Goal: Task Accomplishment & Management: Use online tool/utility

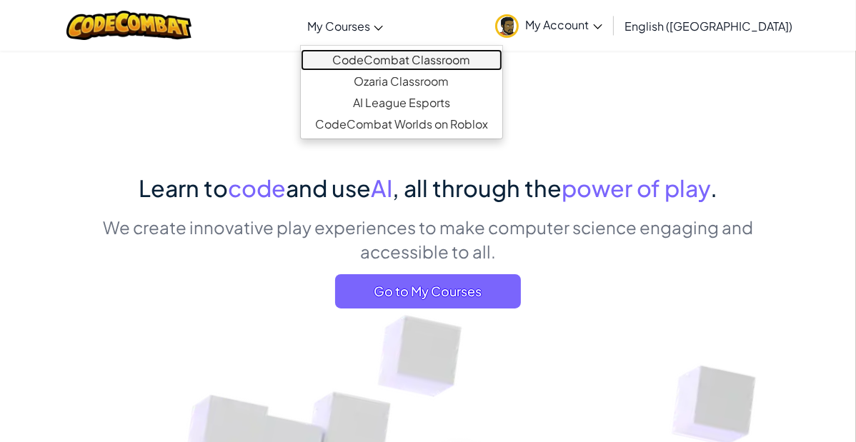
click at [419, 61] on link "CodeCombat Classroom" at bounding box center [401, 59] width 201 height 21
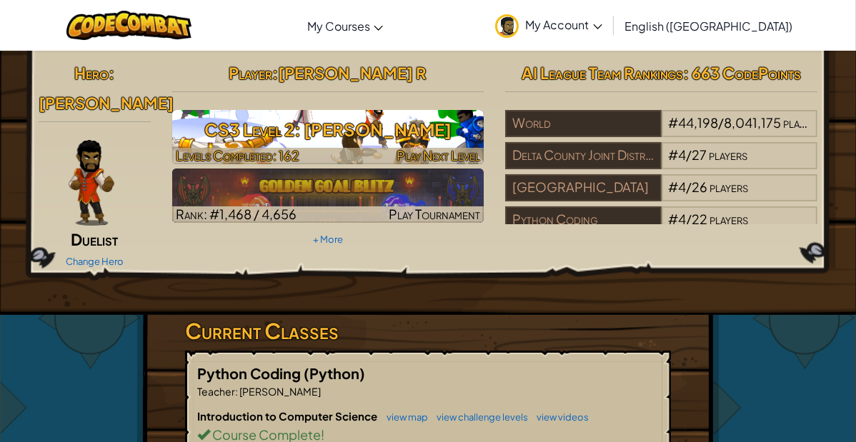
click at [400, 138] on h3 "CS3 Level 2: [PERSON_NAME]" at bounding box center [328, 130] width 312 height 32
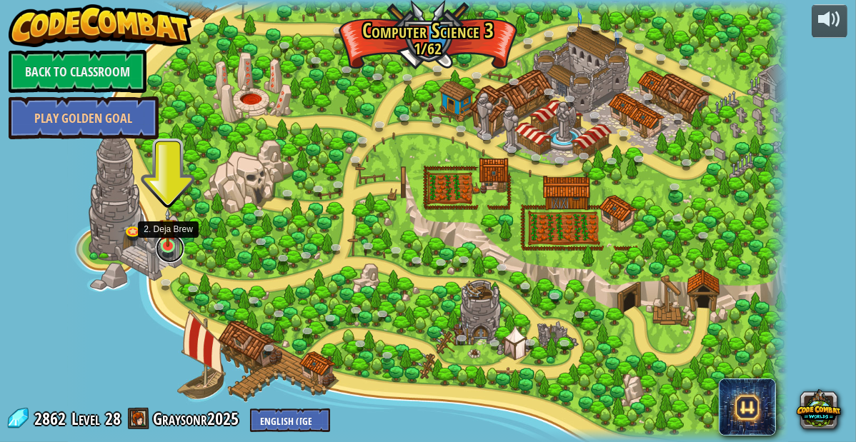
click at [250, 197] on div "70. Fast and Furry-ous (Locked By Teacher) Nobody can catch the Road Runner. 69…" at bounding box center [427, 221] width 719 height 442
click at [171, 246] on img at bounding box center [167, 227] width 17 height 39
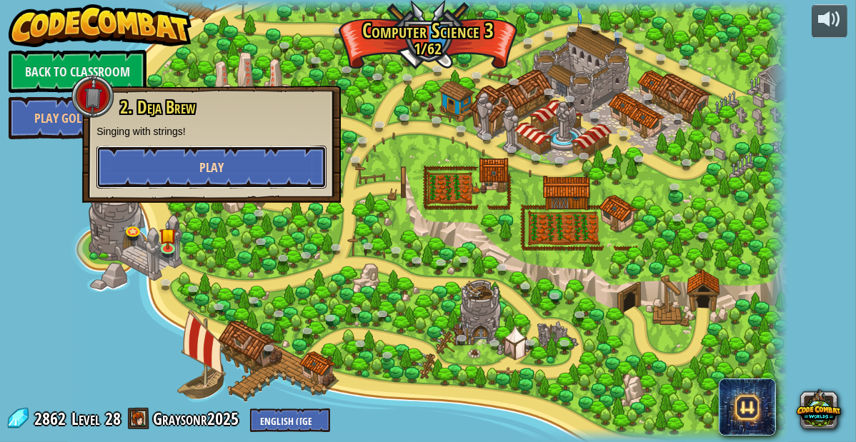
click at [185, 174] on button "Play" at bounding box center [211, 167] width 230 height 43
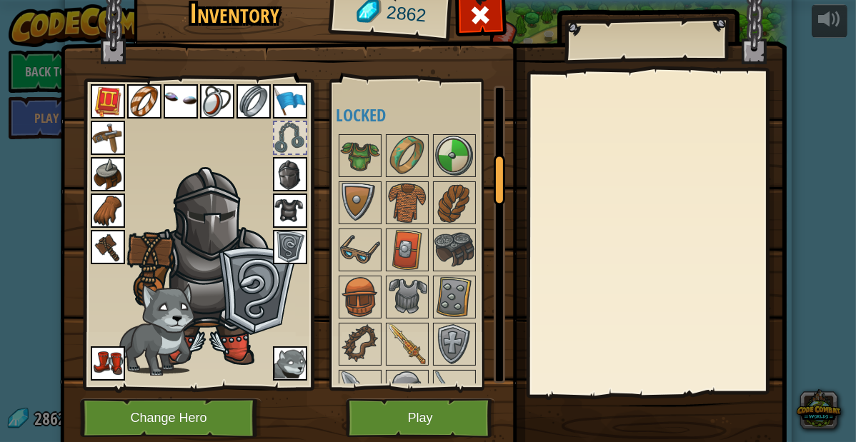
scroll to position [419, 0]
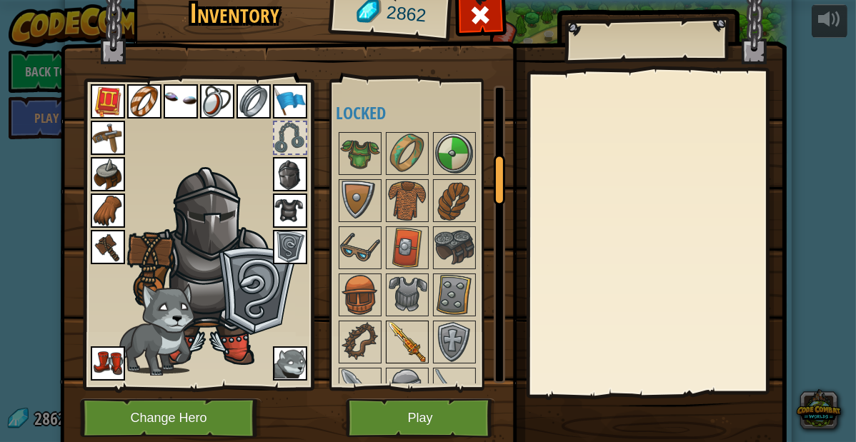
click at [408, 353] on img at bounding box center [407, 342] width 40 height 40
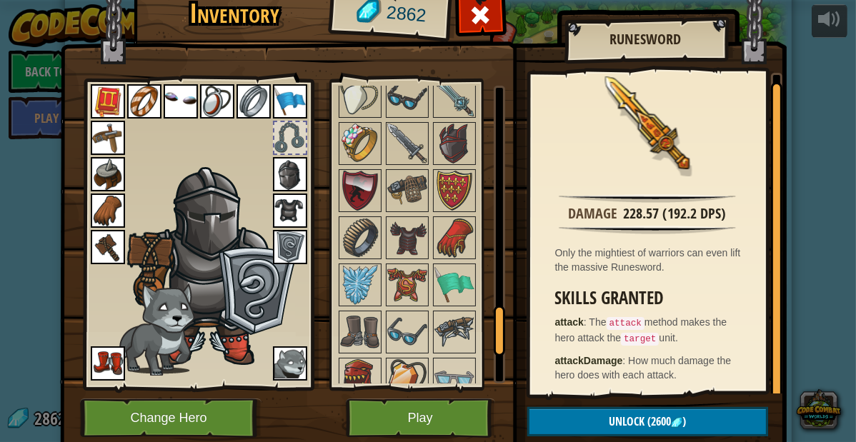
scroll to position [1371, 0]
click at [287, 144] on div at bounding box center [289, 137] width 31 height 31
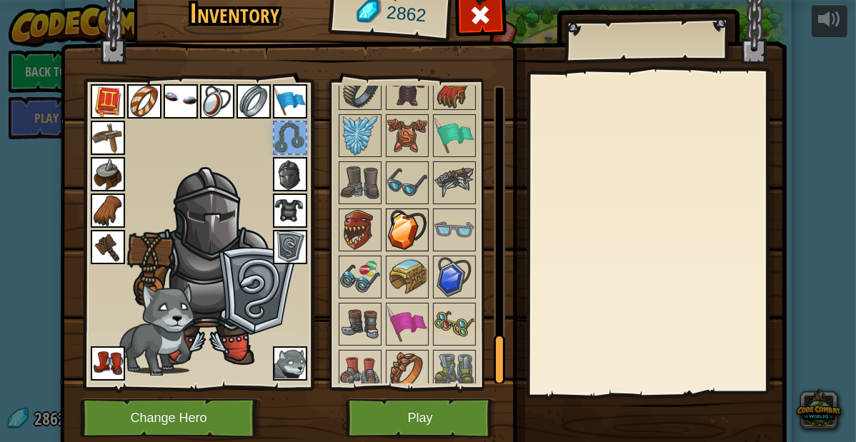
scroll to position [1571, 0]
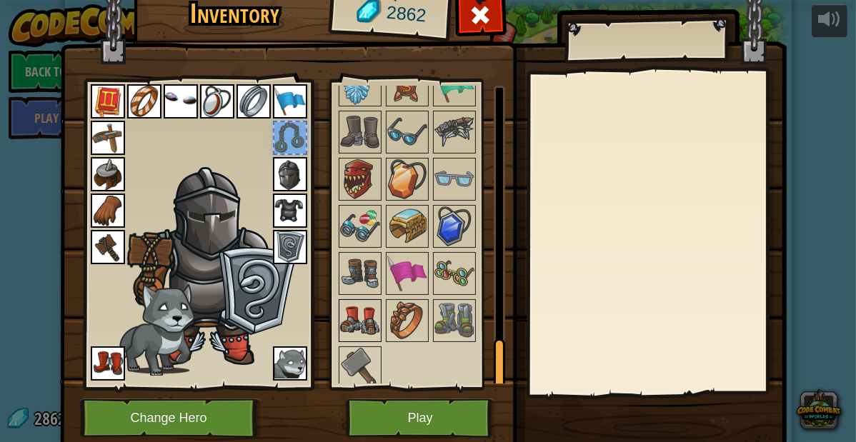
click at [363, 301] on img at bounding box center [360, 321] width 40 height 40
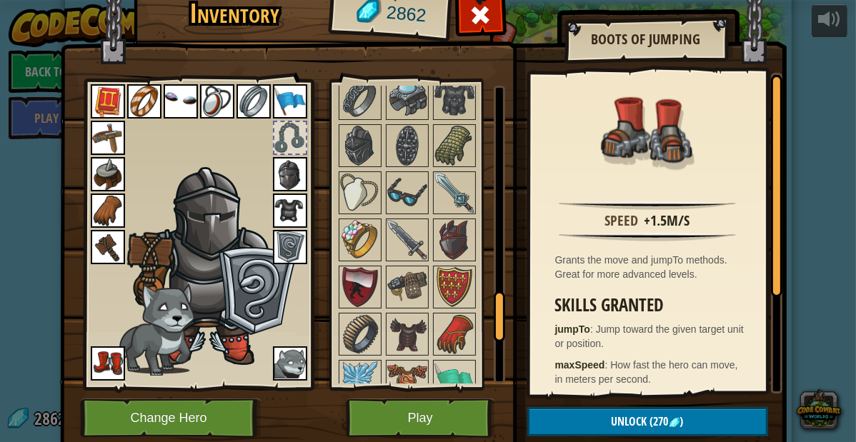
scroll to position [1276, 0]
click at [360, 332] on img at bounding box center [360, 334] width 40 height 40
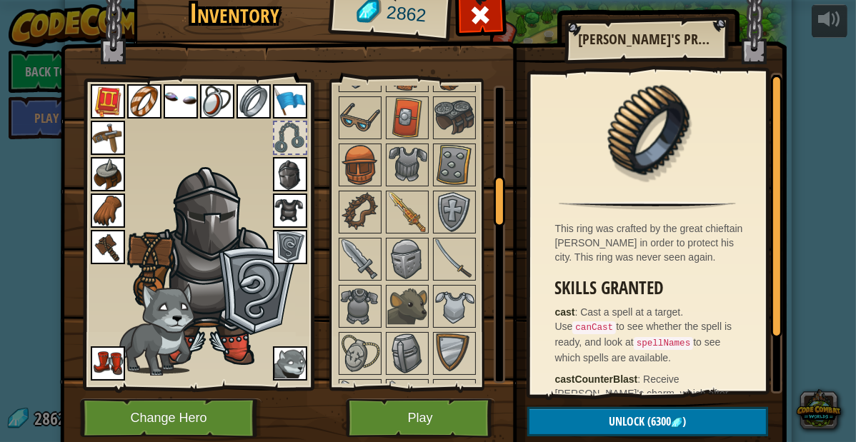
scroll to position [554, 0]
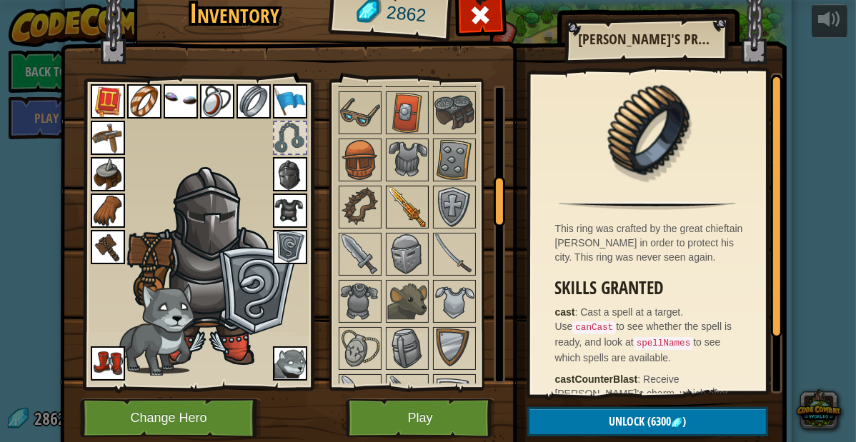
click at [399, 194] on img at bounding box center [407, 207] width 40 height 40
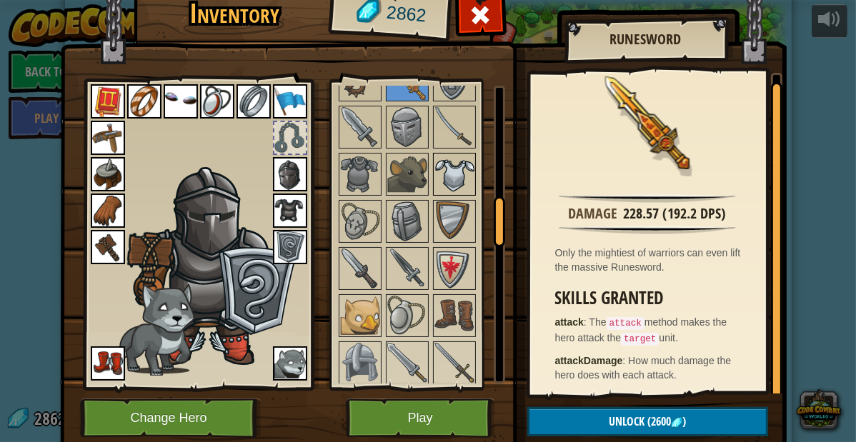
scroll to position [695, 0]
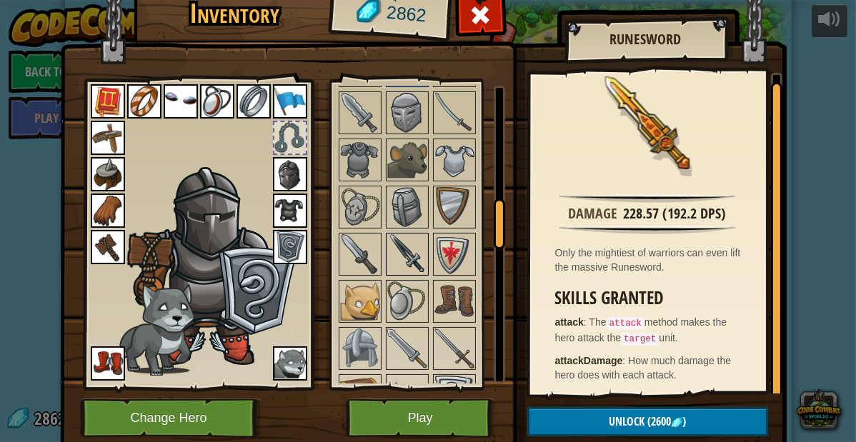
click at [408, 263] on img at bounding box center [407, 254] width 40 height 40
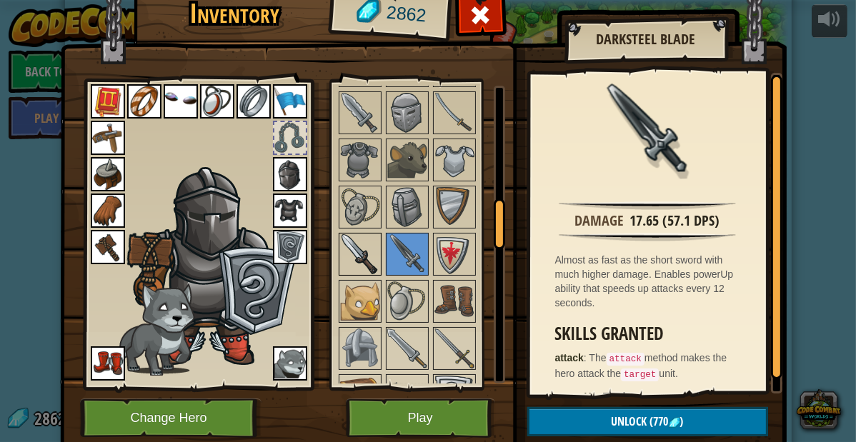
click at [358, 246] on img at bounding box center [360, 254] width 40 height 40
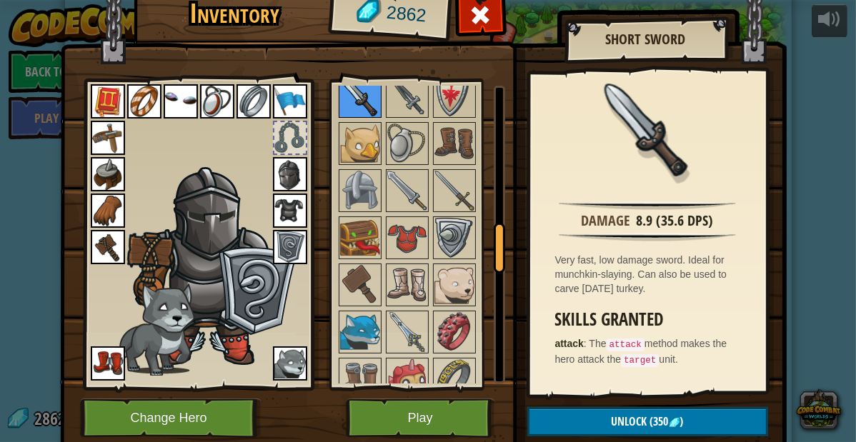
scroll to position [854, 0]
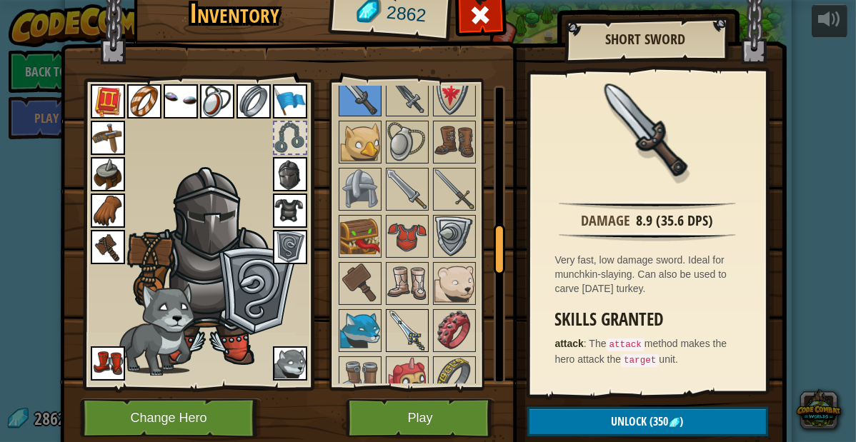
click at [399, 316] on img at bounding box center [407, 331] width 40 height 40
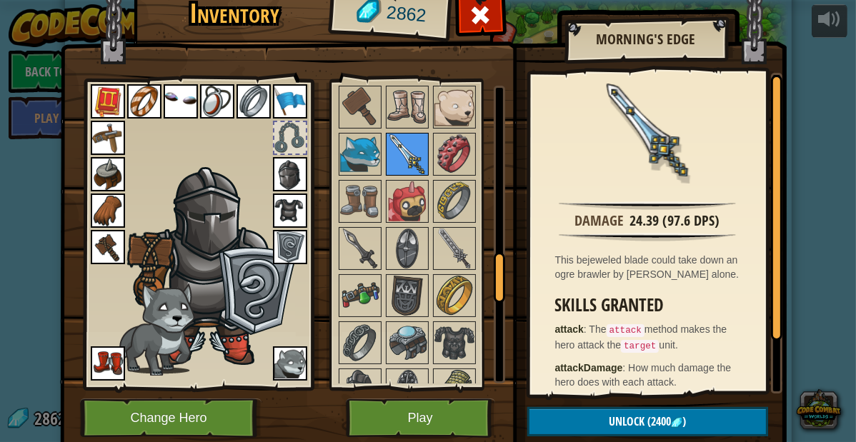
scroll to position [1034, 0]
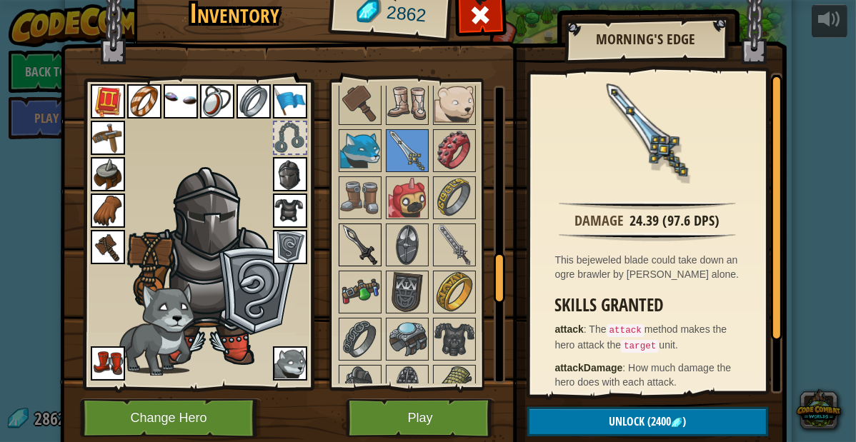
click at [366, 234] on img at bounding box center [360, 245] width 40 height 40
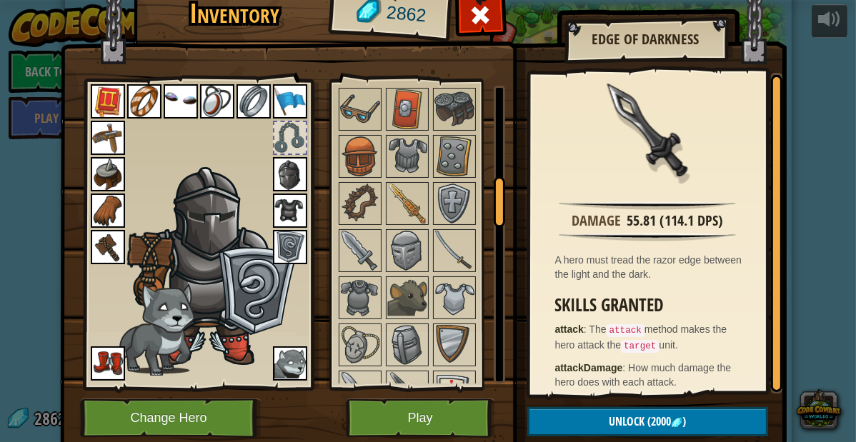
scroll to position [556, 0]
click at [410, 216] on img at bounding box center [407, 204] width 40 height 40
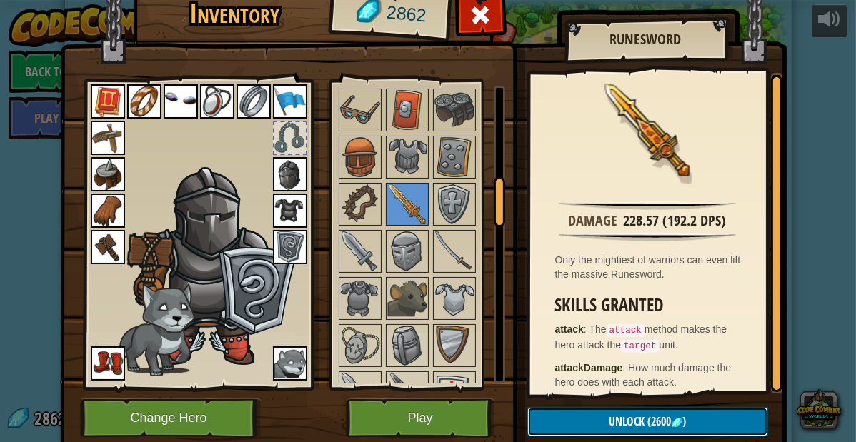
click at [575, 422] on button "Unlock (2600 )" at bounding box center [647, 421] width 241 height 29
click at [575, 422] on button "Confirm" at bounding box center [647, 421] width 241 height 29
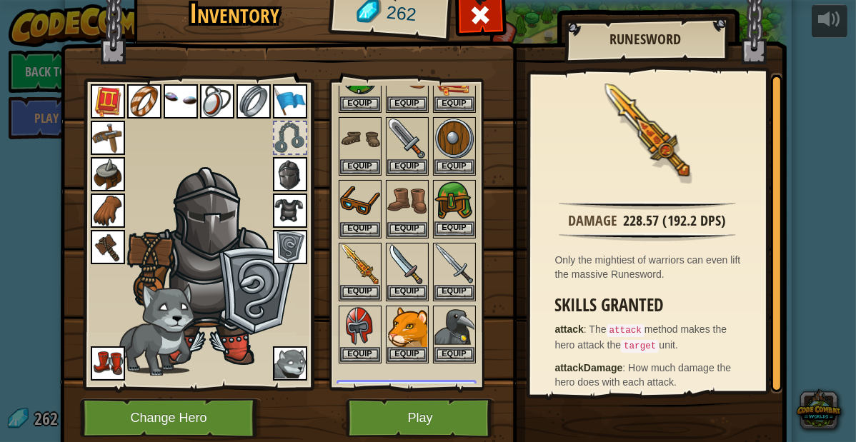
scroll to position [86, 0]
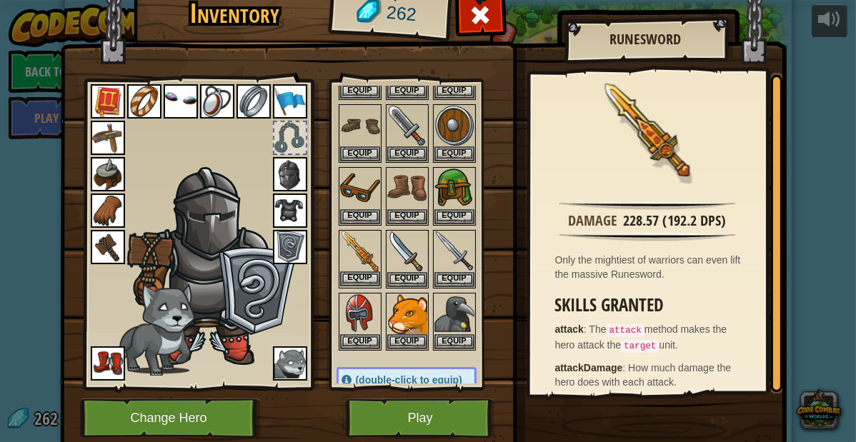
click at [353, 250] on img at bounding box center [360, 251] width 40 height 40
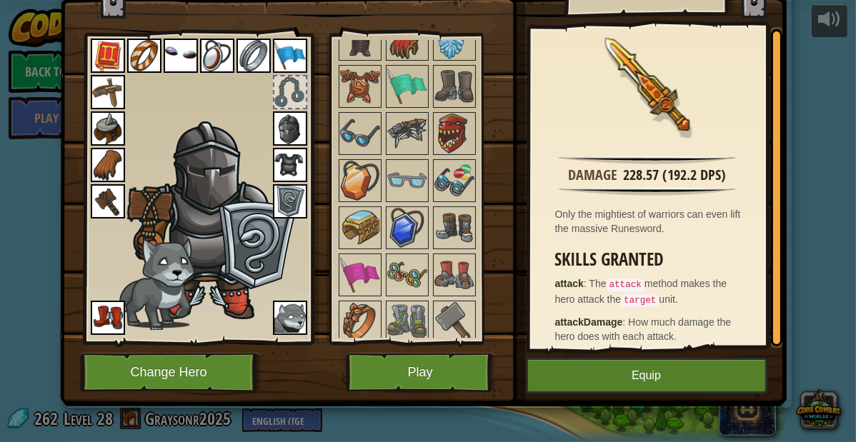
scroll to position [46, 0]
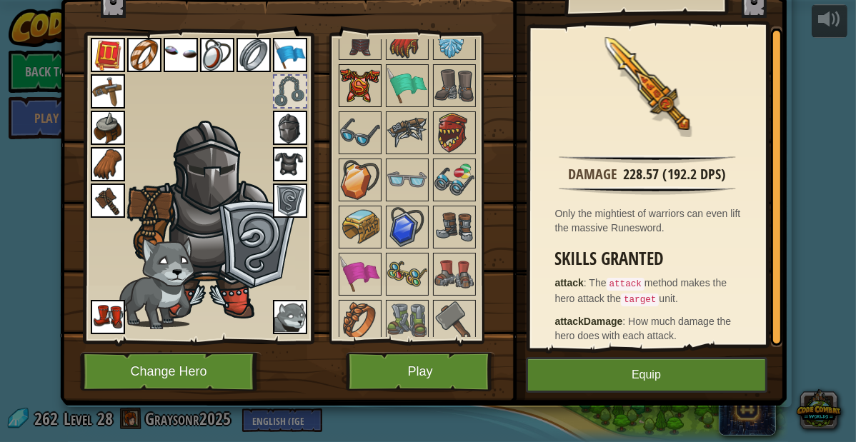
click at [369, 82] on img at bounding box center [360, 86] width 40 height 40
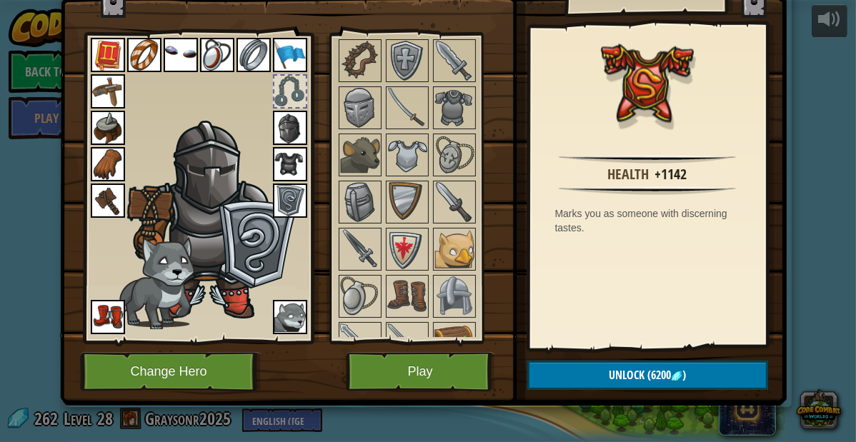
scroll to position [0, 0]
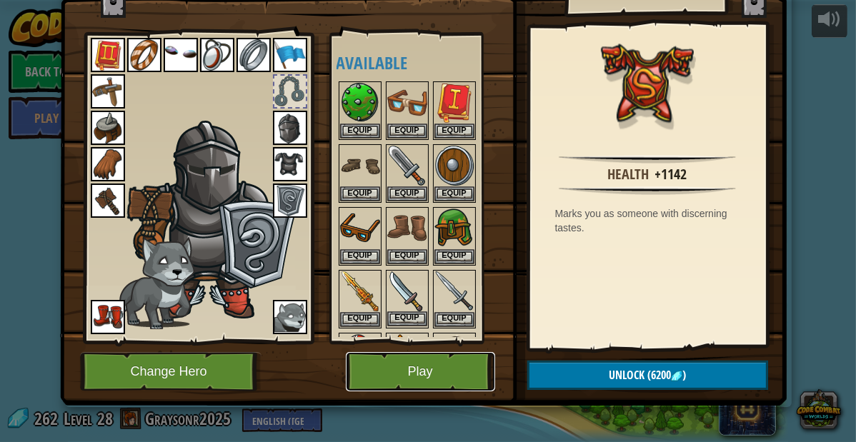
drag, startPoint x: 395, startPoint y: 371, endPoint x: 391, endPoint y: 287, distance: 83.6
click at [391, 287] on div "Inventory 262 Available Equip Equip Equip Equip Equip Equip Equip Equip Equip E…" at bounding box center [428, 171] width 726 height 471
click at [359, 301] on img at bounding box center [360, 291] width 40 height 40
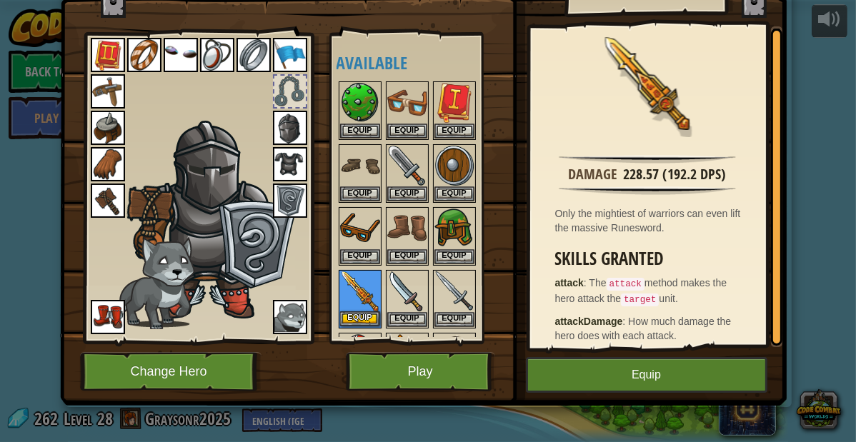
click at [359, 301] on img at bounding box center [360, 291] width 40 height 40
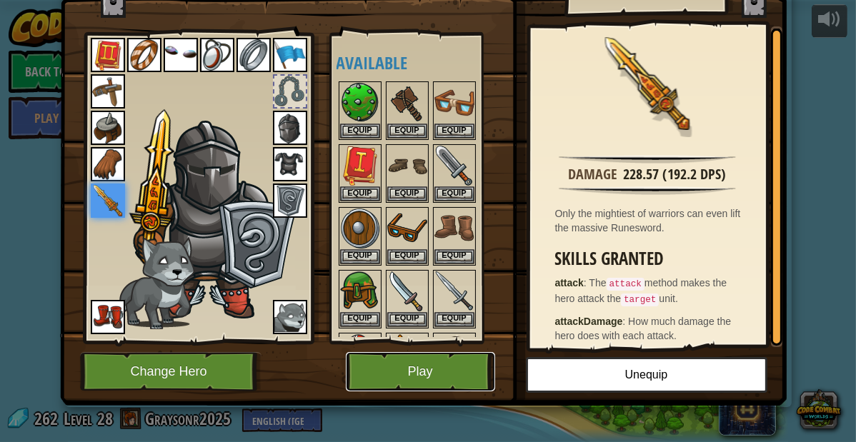
click at [408, 380] on button "Play" at bounding box center [420, 371] width 149 height 39
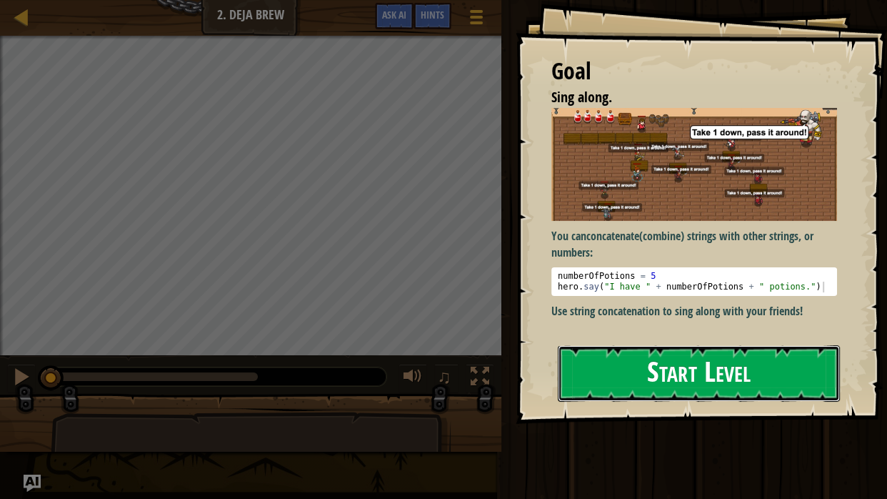
click at [675, 360] on button "Start Level" at bounding box center [699, 373] width 282 height 56
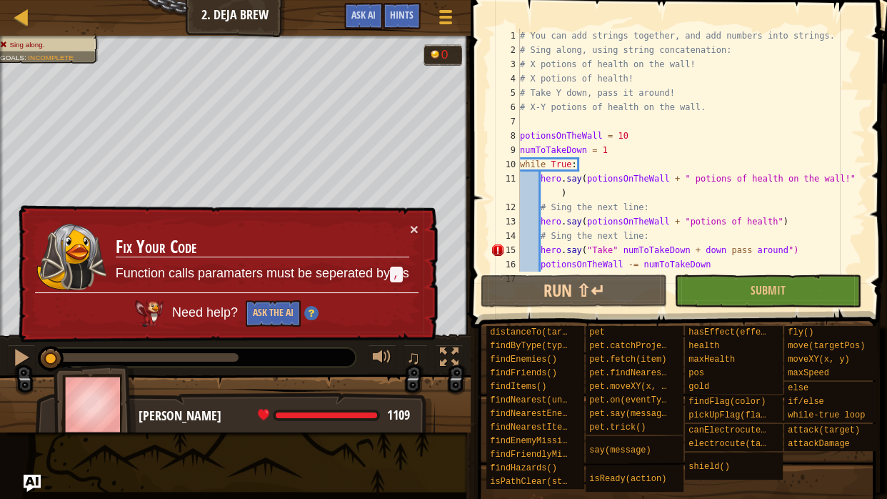
click at [424, 222] on div "× Fix Your Code Function calls paramaters must be seperated by , s Need help? A…" at bounding box center [227, 274] width 422 height 138
click at [416, 229] on button "×" at bounding box center [414, 228] width 9 height 15
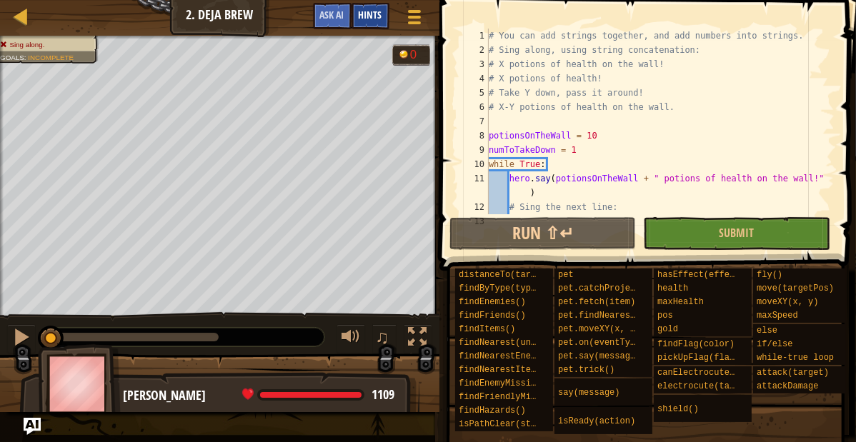
click at [357, 19] on div "Hints" at bounding box center [370, 16] width 38 height 26
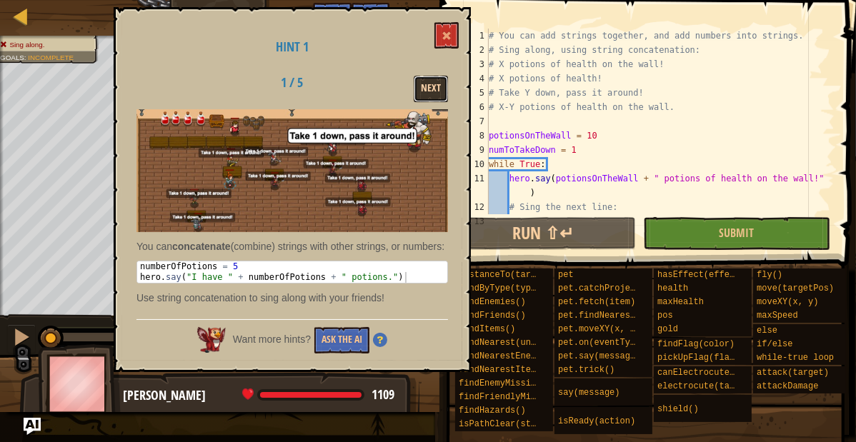
click at [417, 85] on button "Next" at bounding box center [431, 89] width 34 height 26
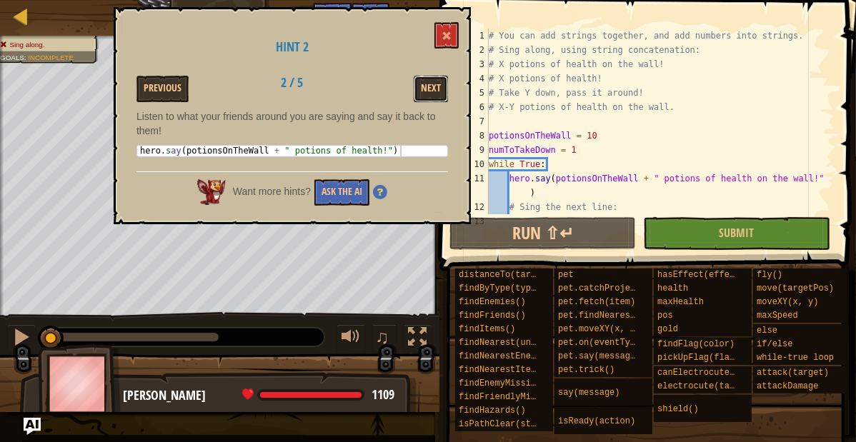
click at [417, 85] on button "Next" at bounding box center [431, 89] width 34 height 26
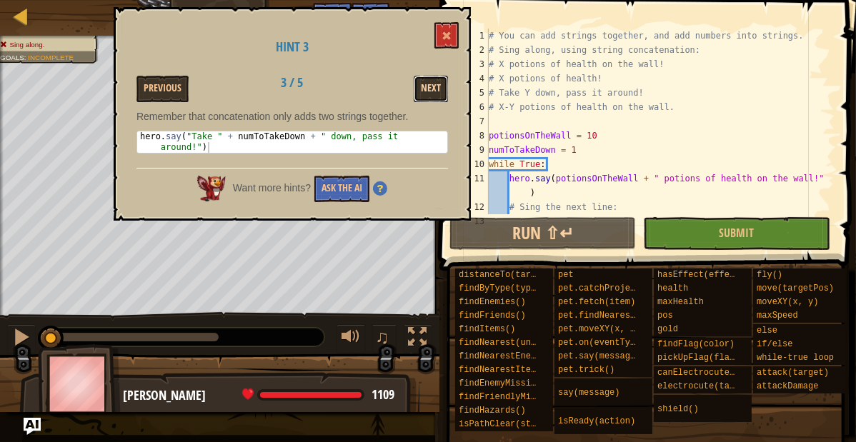
click at [419, 87] on button "Next" at bounding box center [431, 89] width 34 height 26
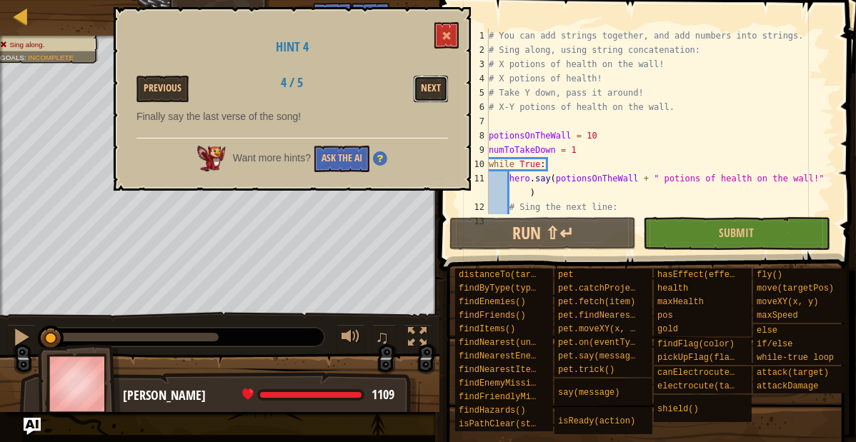
click at [419, 87] on button "Next" at bounding box center [431, 89] width 34 height 26
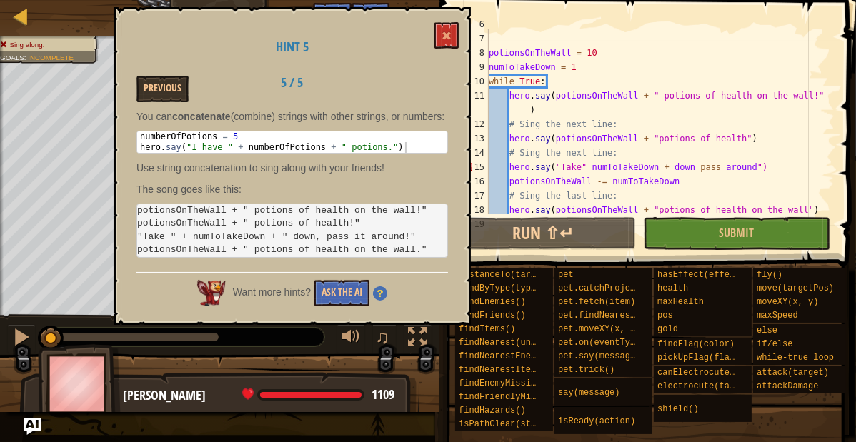
scroll to position [82, 0]
click at [689, 168] on div "# X-Y potions of health on the wall. potionsOnTheWall = 10 numToTakeDown = 1 wh…" at bounding box center [660, 124] width 349 height 214
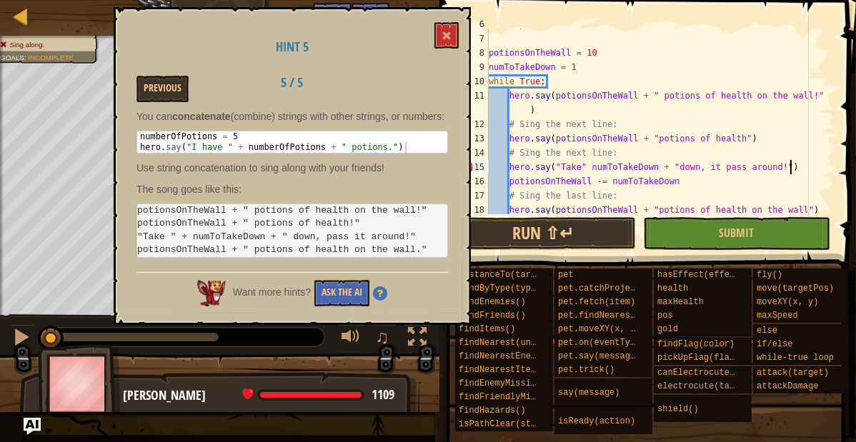
scroll to position [100, 0]
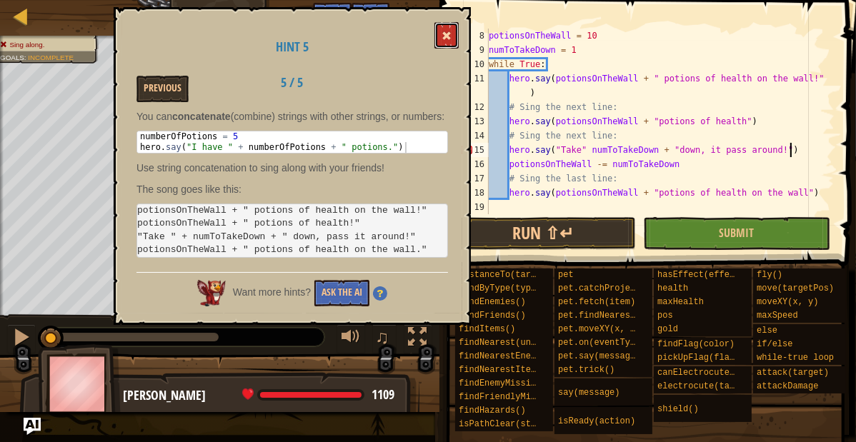
click at [441, 26] on button at bounding box center [446, 35] width 24 height 26
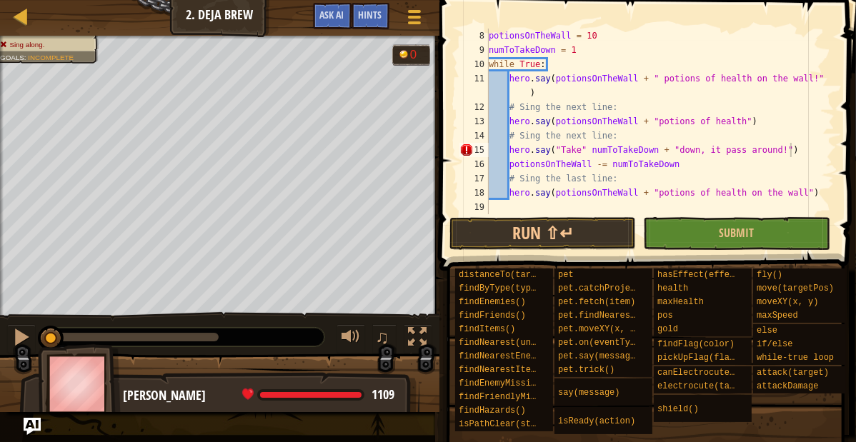
click at [531, 216] on span at bounding box center [649, 115] width 428 height 313
click at [530, 226] on button "Run ⇧↵" at bounding box center [542, 233] width 186 height 33
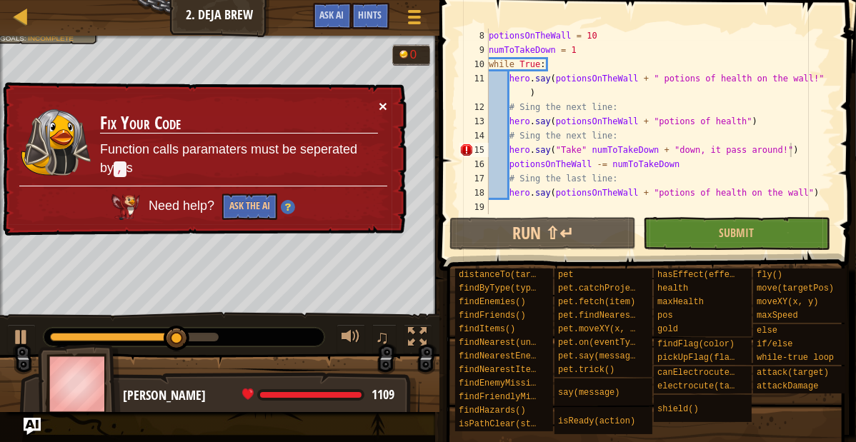
click at [382, 111] on button "×" at bounding box center [383, 106] width 9 height 15
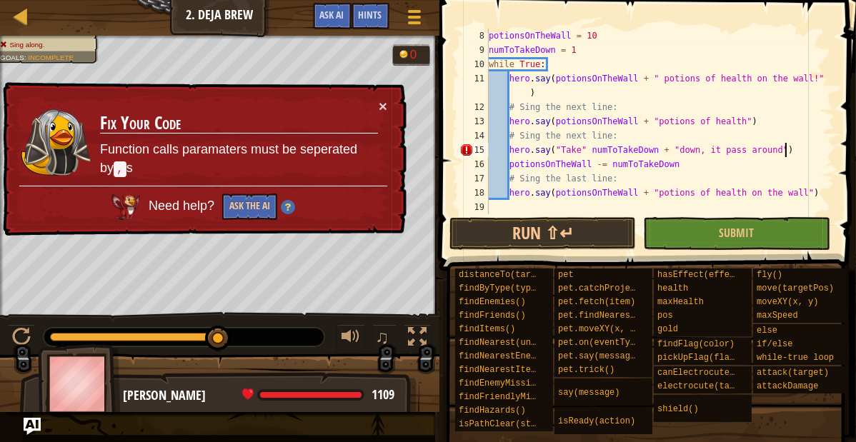
click at [592, 151] on div "potionsOnTheWall = 10 numToTakeDown = 1 while True : hero . say ( potionsOnTheW…" at bounding box center [660, 136] width 349 height 214
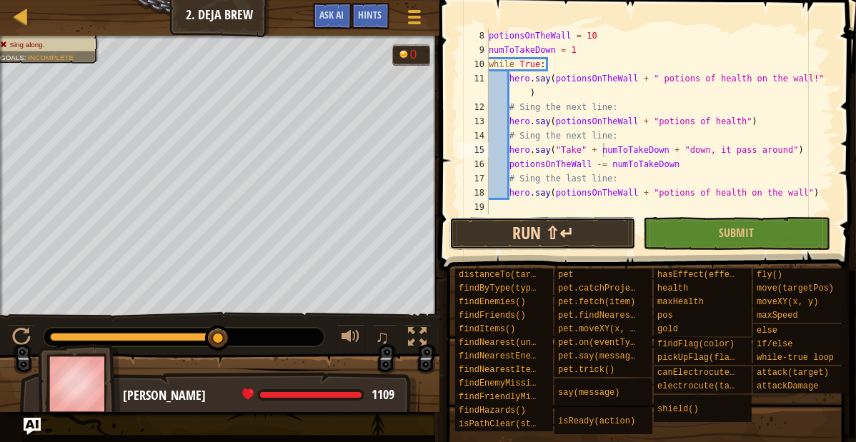
click at [581, 229] on button "Run ⇧↵" at bounding box center [542, 233] width 186 height 33
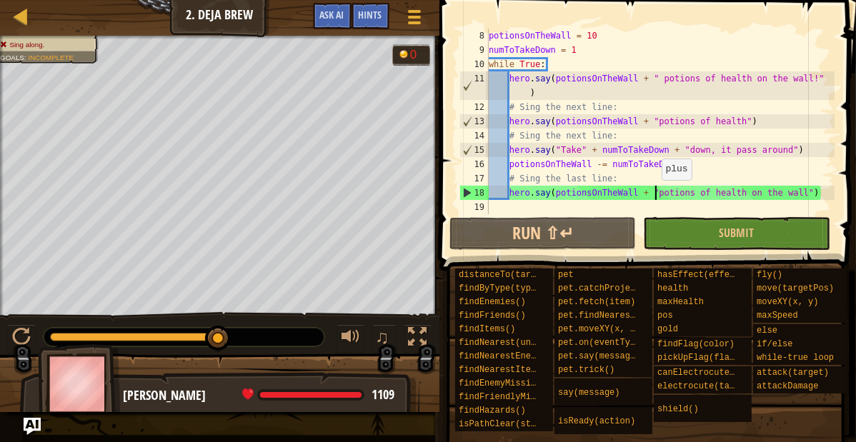
click at [655, 194] on div "potionsOnTheWall = 10 numToTakeDown = 1 while True : hero . say ( potionsOnTheW…" at bounding box center [660, 136] width 349 height 214
click at [335, 9] on span "Ask AI" at bounding box center [332, 15] width 24 height 14
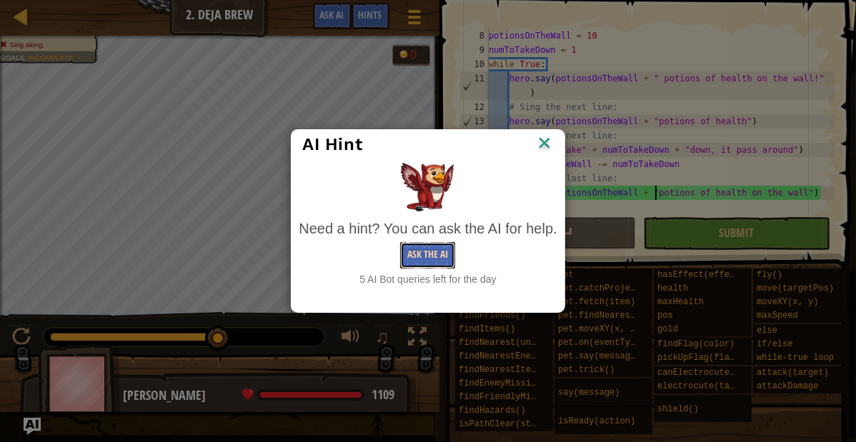
click at [431, 246] on button "Ask the AI" at bounding box center [427, 255] width 55 height 26
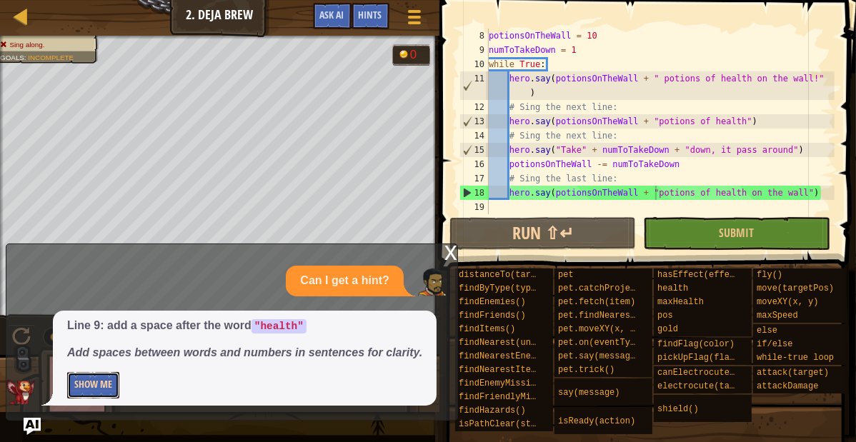
click at [105, 390] on button "Show Me" at bounding box center [93, 385] width 52 height 26
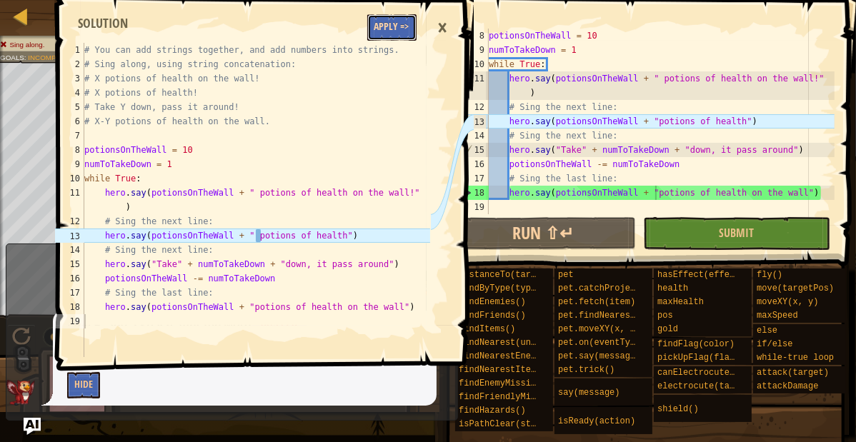
click at [374, 34] on button "Apply =>" at bounding box center [391, 27] width 49 height 26
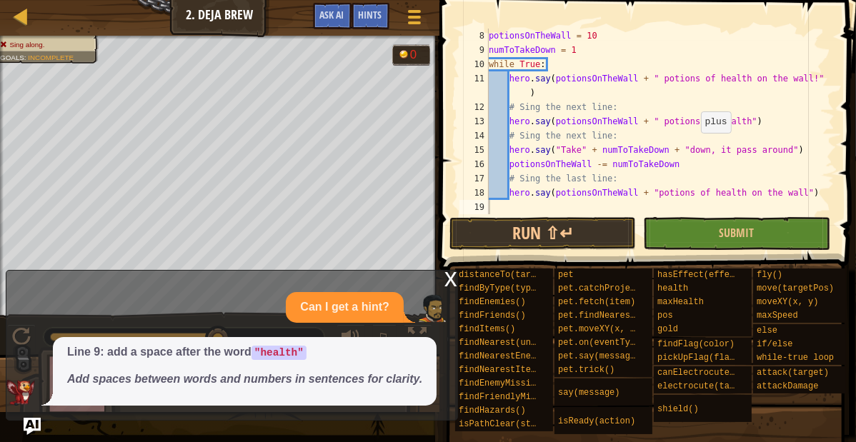
click at [694, 146] on div "potionsOnTheWall = 10 numToTakeDown = 1 while True : hero . say ( potionsOnTheW…" at bounding box center [660, 136] width 349 height 214
click at [660, 192] on div "potionsOnTheWall = 10 numToTakeDown = 1 while True : hero . say ( potionsOnTheW…" at bounding box center [660, 136] width 349 height 214
click at [579, 226] on button "Run ⇧↵" at bounding box center [542, 233] width 186 height 33
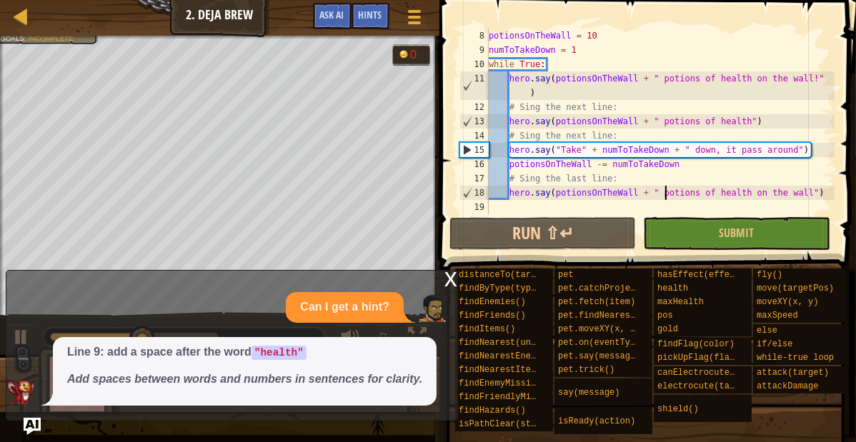
click at [564, 149] on div "potionsOnTheWall = 10 numToTakeDown = 1 while True : hero . say ( potionsOnTheW…" at bounding box center [660, 136] width 349 height 214
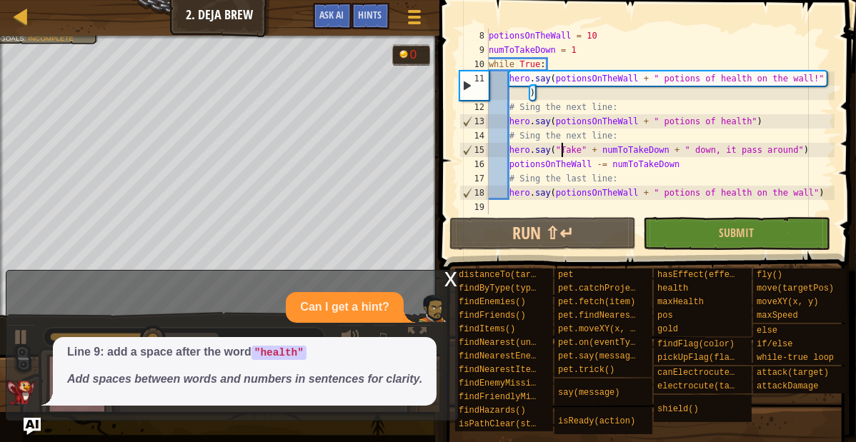
type textarea "hero.say(" Take" + numToTakeDown + " down, it pass around")"
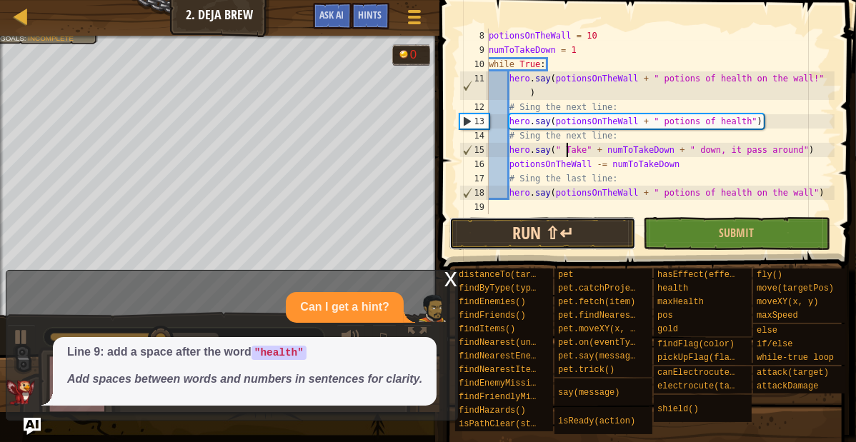
click at [552, 242] on button "Run ⇧↵" at bounding box center [542, 233] width 186 height 33
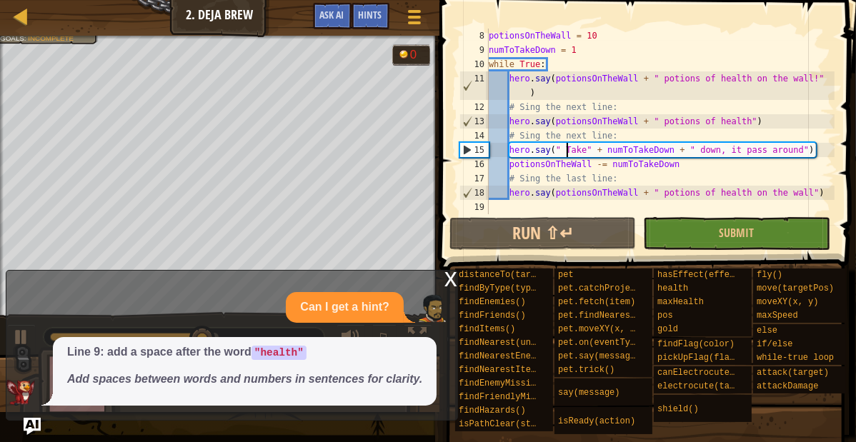
click at [447, 284] on div "x" at bounding box center [450, 278] width 13 height 14
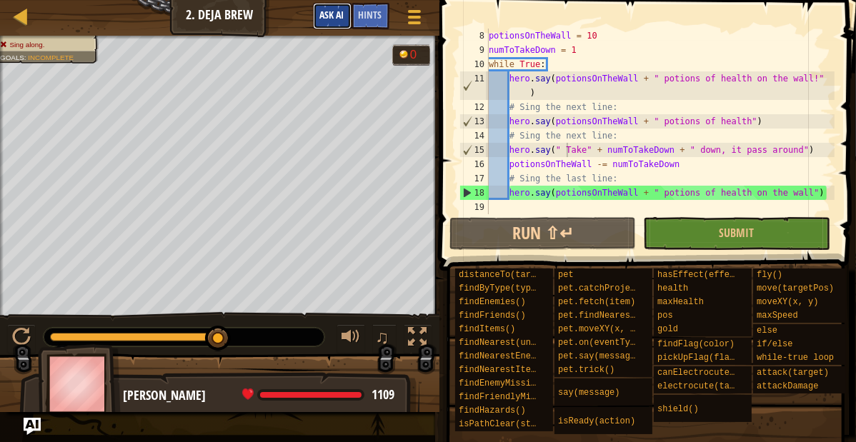
click at [325, 9] on span "Ask AI" at bounding box center [332, 15] width 24 height 14
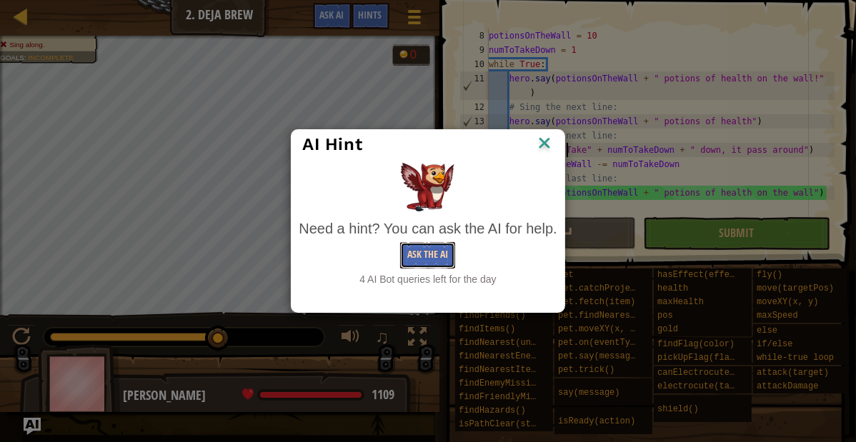
click at [423, 255] on button "Ask the AI" at bounding box center [427, 255] width 55 height 26
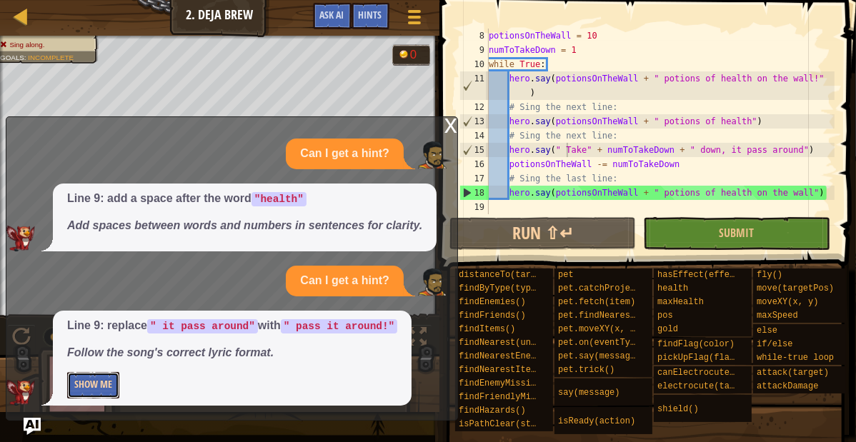
click at [110, 384] on button "Show Me" at bounding box center [93, 385] width 52 height 26
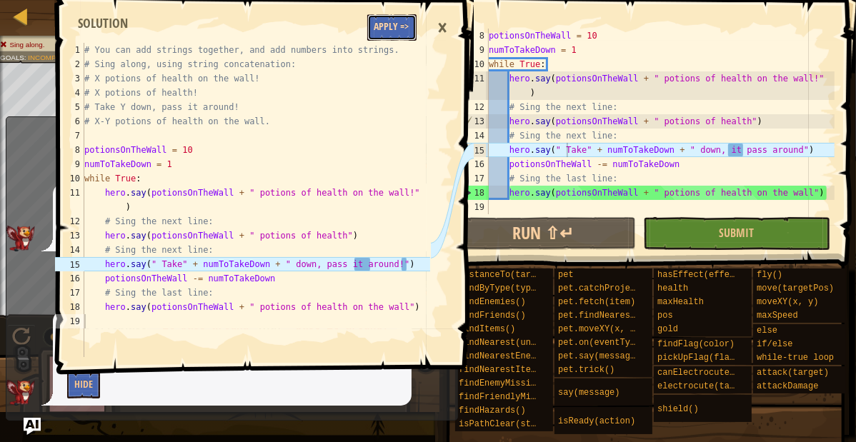
click at [388, 29] on button "Apply =>" at bounding box center [391, 27] width 49 height 26
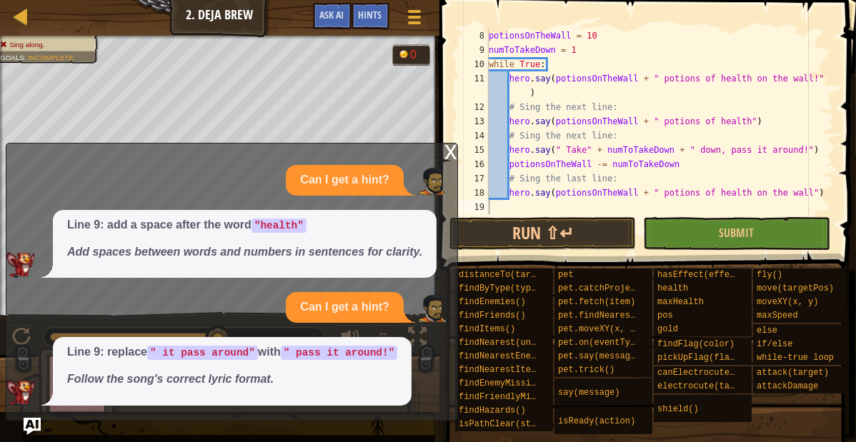
click at [449, 139] on span at bounding box center [649, 115] width 428 height 313
click at [450, 149] on div "x" at bounding box center [450, 151] width 13 height 14
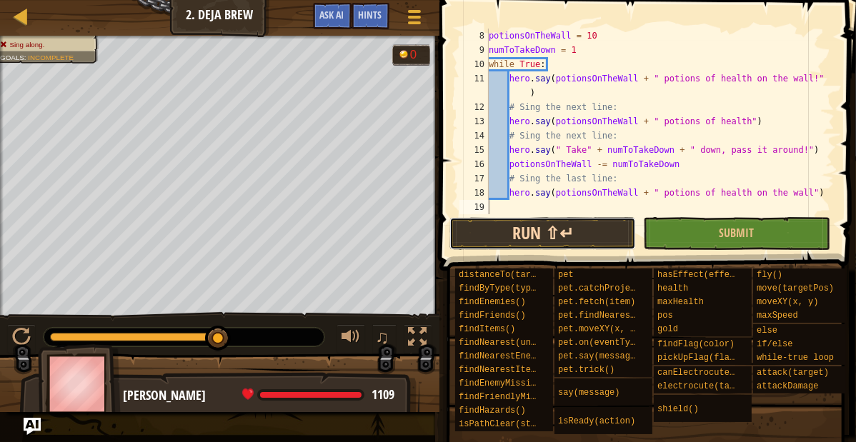
click at [471, 226] on button "Run ⇧↵" at bounding box center [542, 233] width 186 height 33
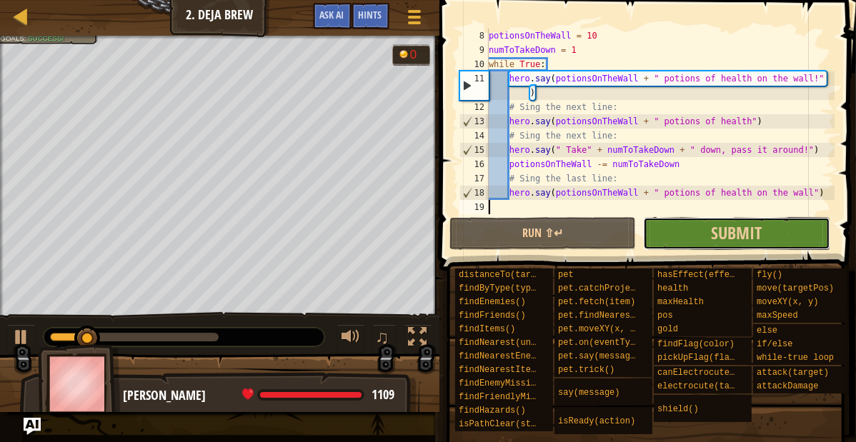
click at [676, 229] on button "Submit" at bounding box center [736, 233] width 186 height 33
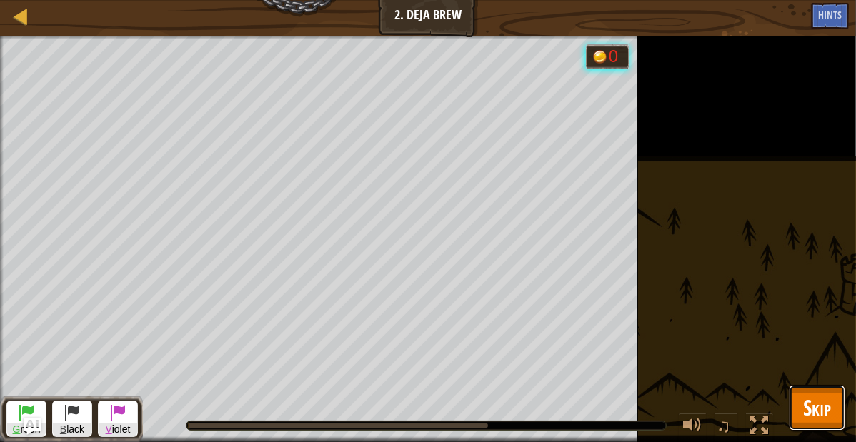
click at [806, 404] on span "Skip" at bounding box center [817, 407] width 28 height 29
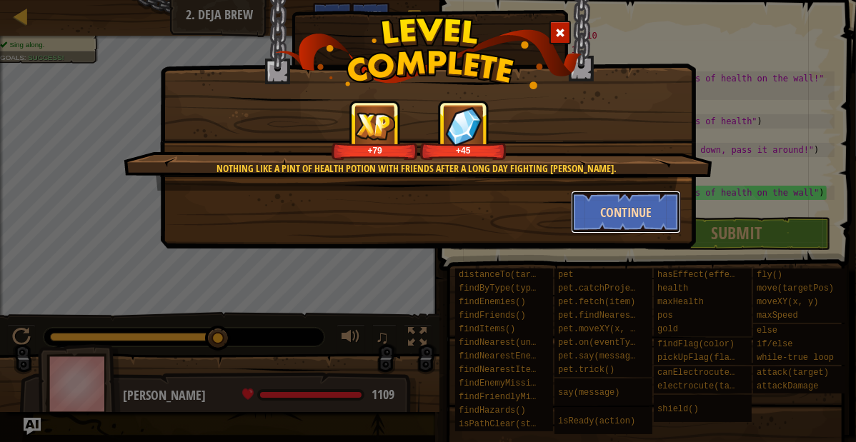
click at [604, 222] on button "Continue" at bounding box center [626, 212] width 111 height 43
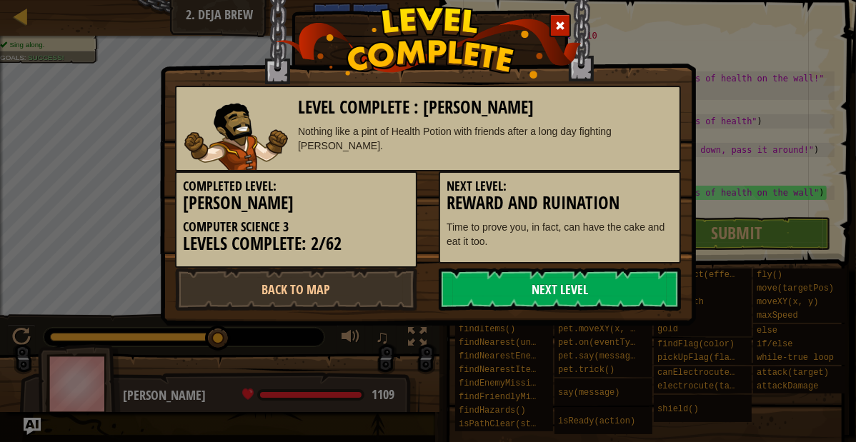
click at [596, 286] on link "Next Level" at bounding box center [560, 289] width 242 height 43
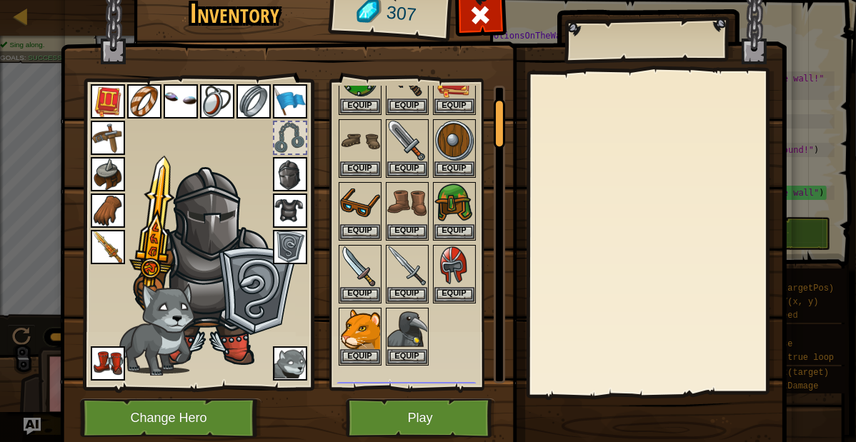
scroll to position [73, 0]
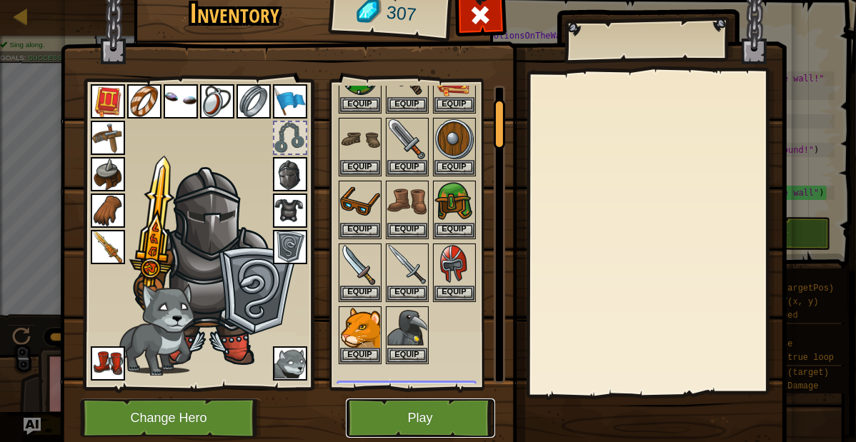
click at [411, 429] on button "Play" at bounding box center [420, 418] width 149 height 39
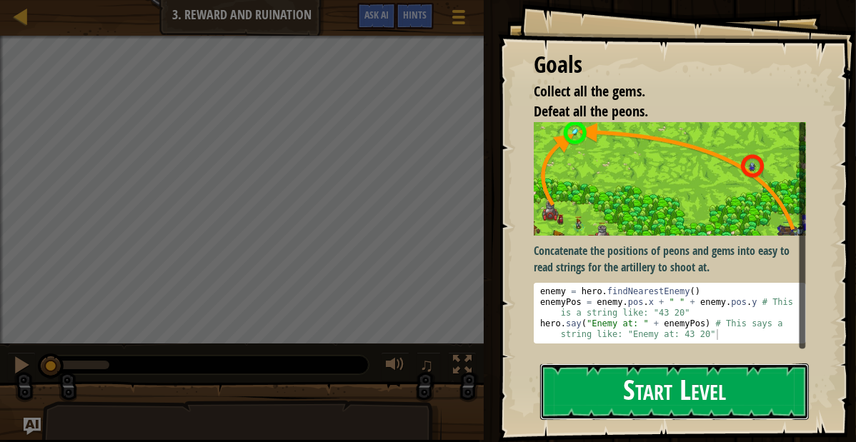
click at [726, 396] on button "Start Level" at bounding box center [674, 392] width 269 height 56
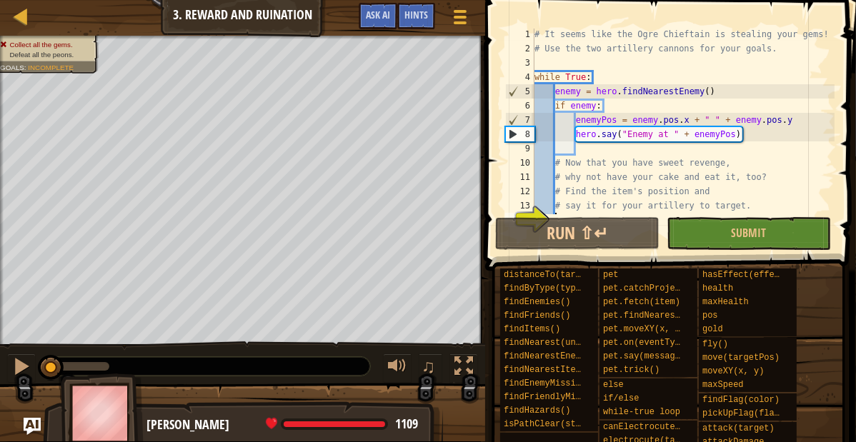
scroll to position [14, 0]
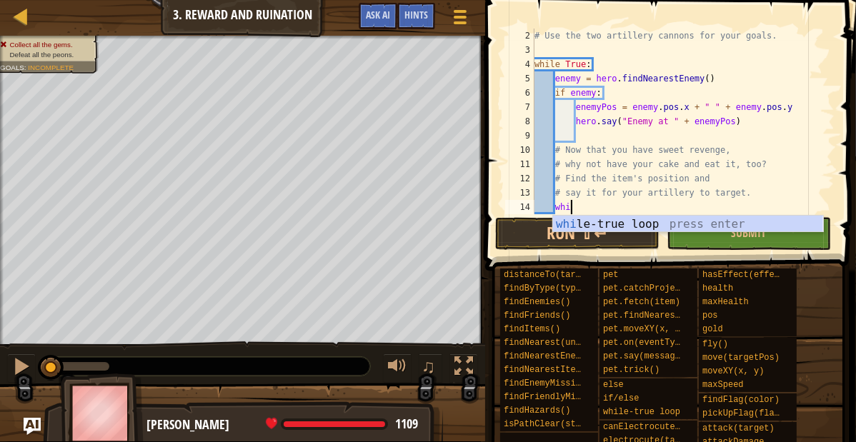
type textarea "wh"
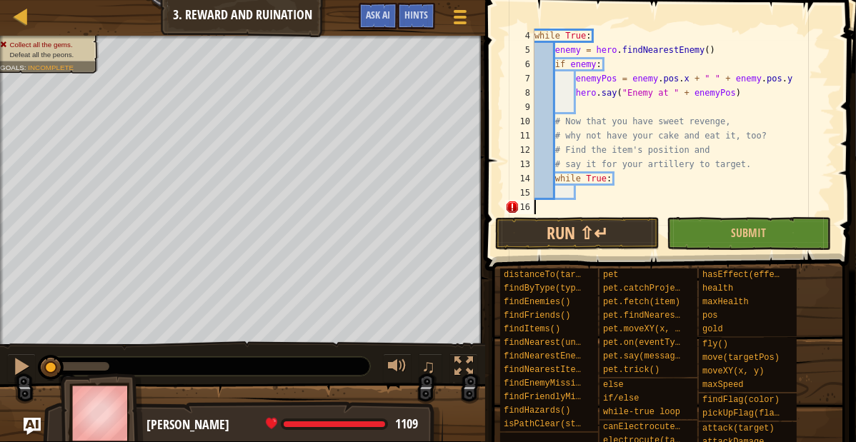
scroll to position [6, 0]
type textarea "while True:"
type textarea "h"
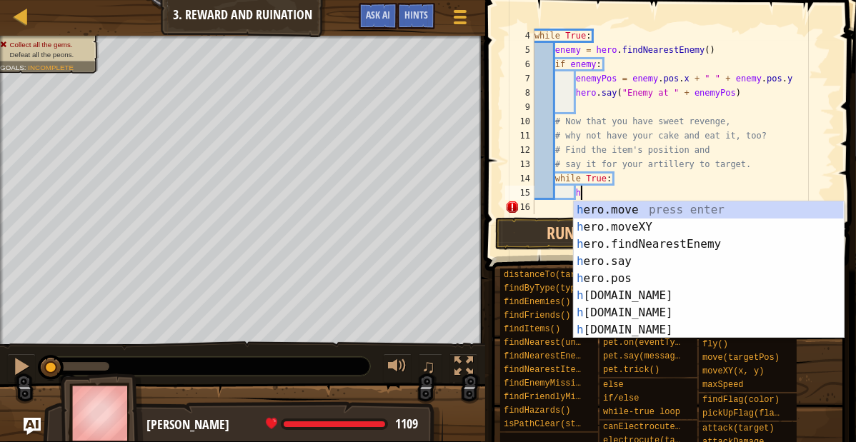
scroll to position [6, 5]
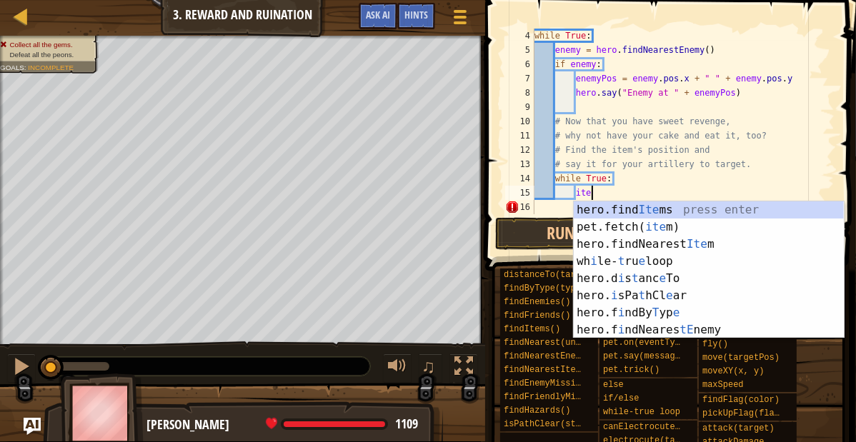
type textarea "item"
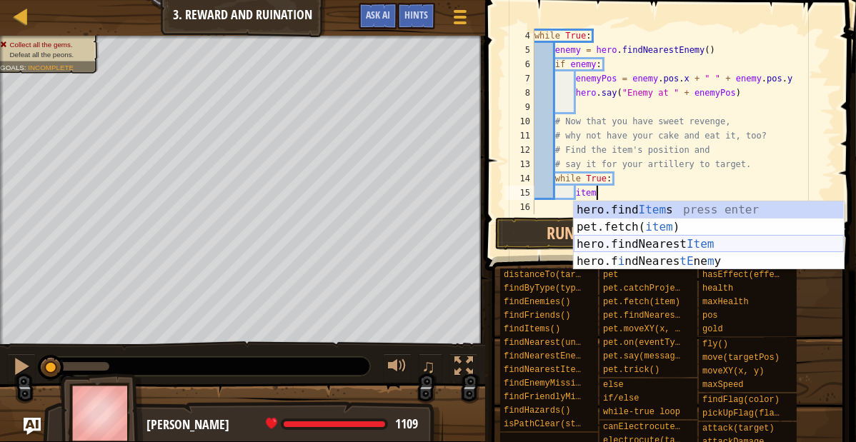
click at [640, 249] on div "hero.find Item s press enter pet.fetch( item ) press enter hero.findNearest Ite…" at bounding box center [709, 252] width 270 height 103
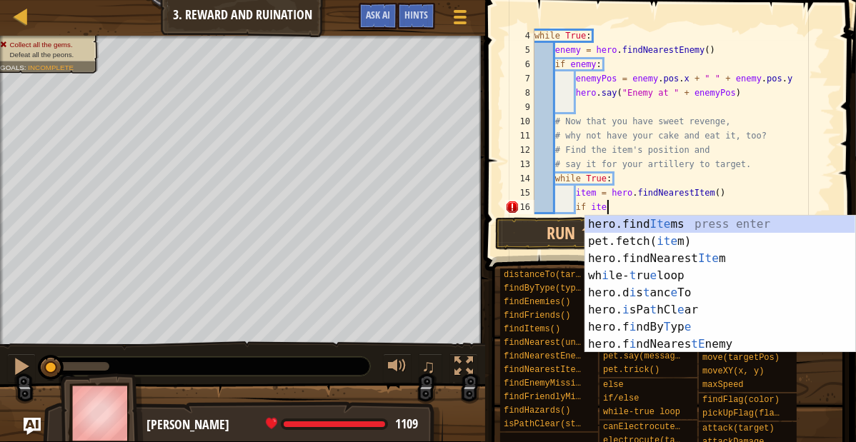
scroll to position [6, 9]
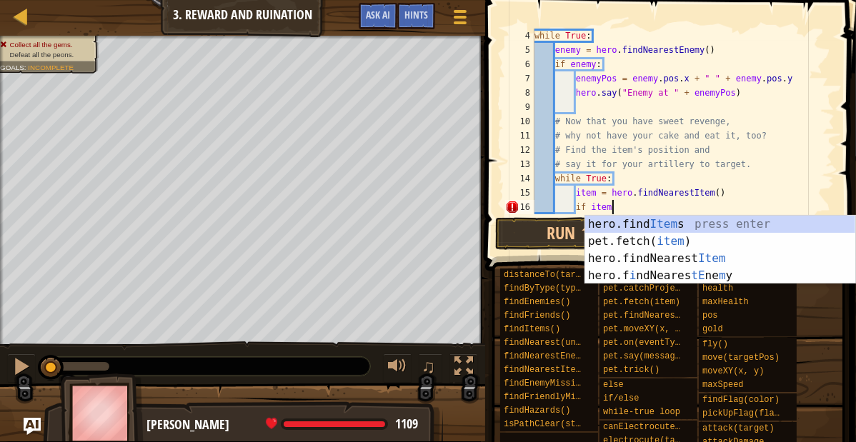
type textarea "if item:"
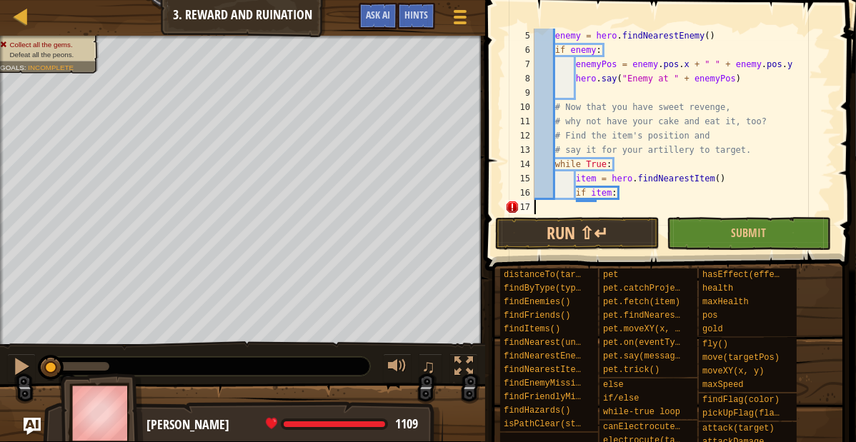
scroll to position [6, 0]
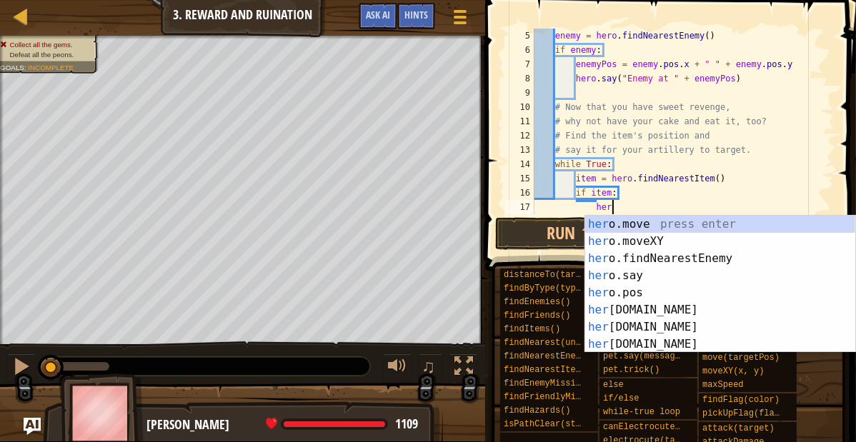
type textarea "hero"
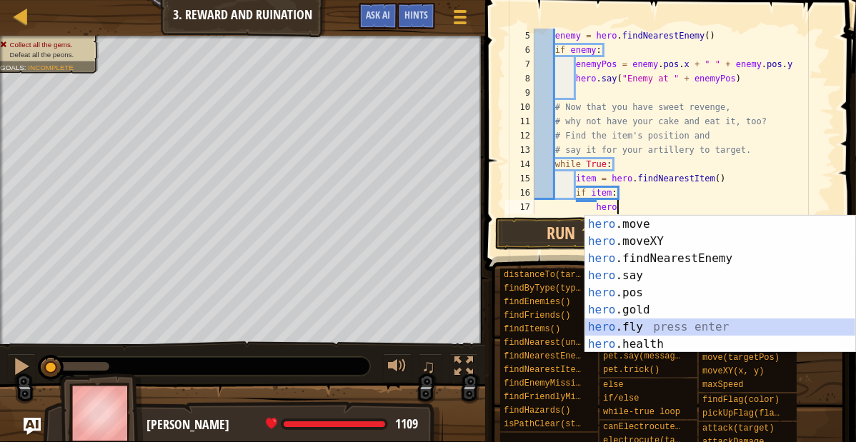
scroll to position [6, 7]
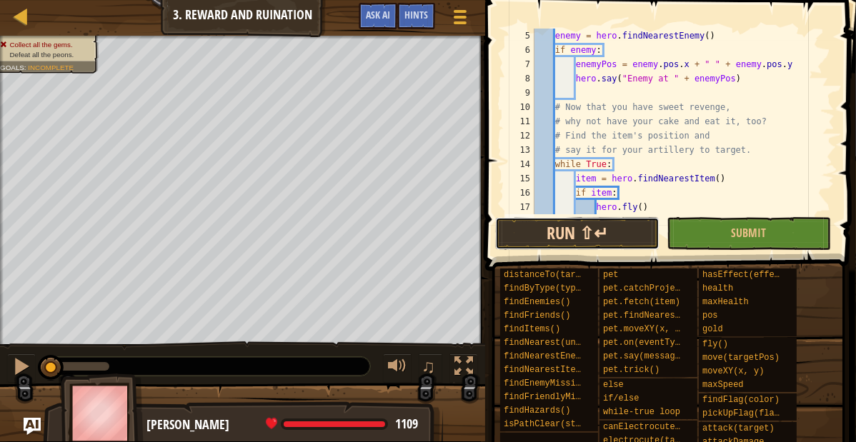
click at [571, 226] on button "Run ⇧↵" at bounding box center [577, 233] width 164 height 33
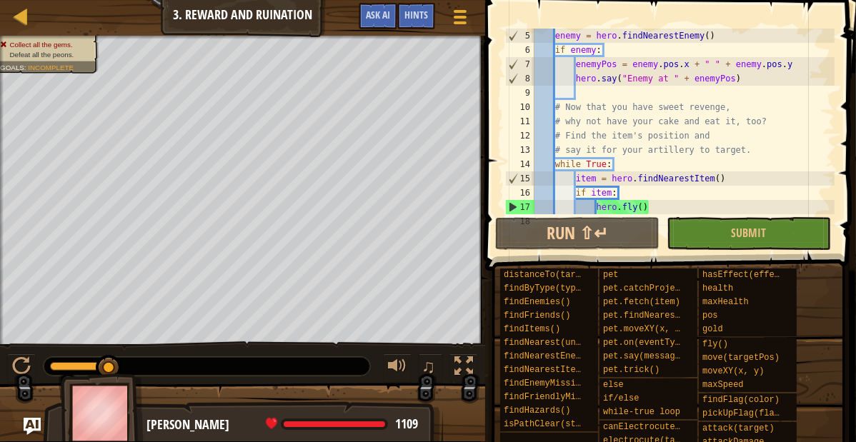
click at [647, 209] on div "enemy = hero . findNearestEnemy ( ) if enemy : enemyPos = enemy . pos . x + " "…" at bounding box center [682, 136] width 303 height 214
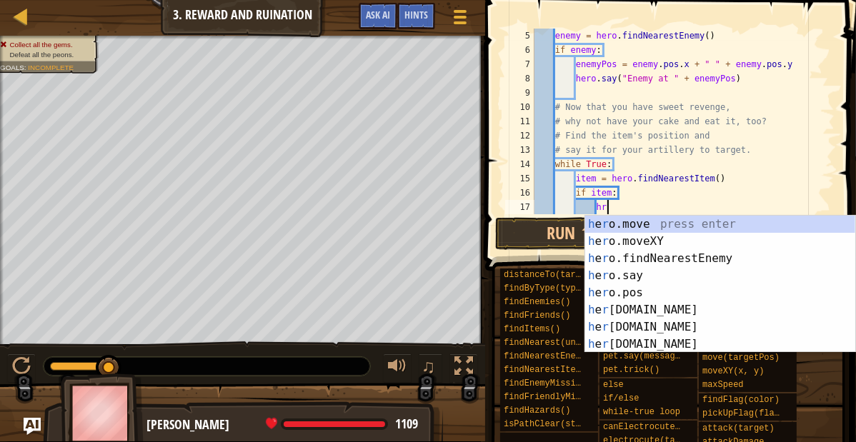
scroll to position [6, 9]
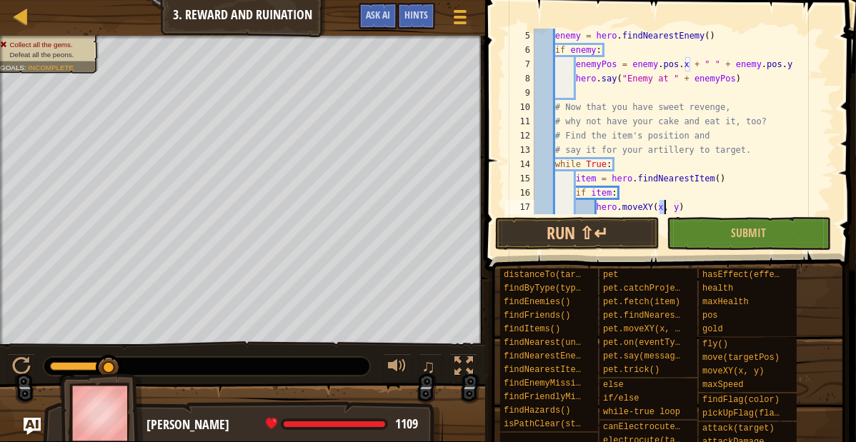
type textarea "hero.moveXY(, y)"
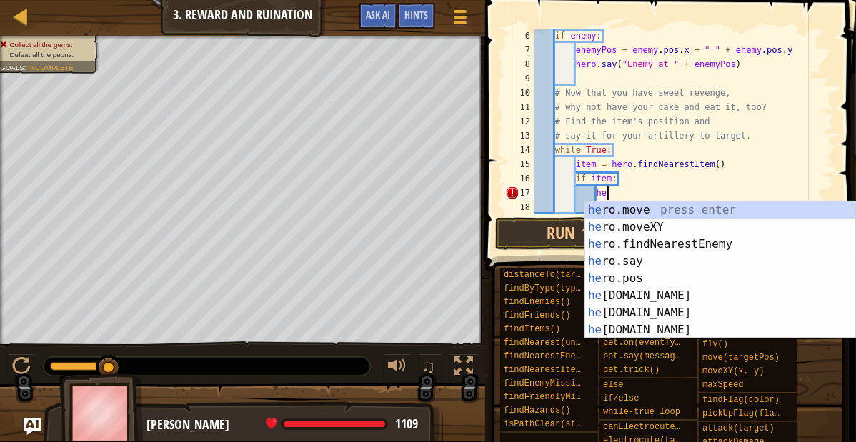
type textarea "h"
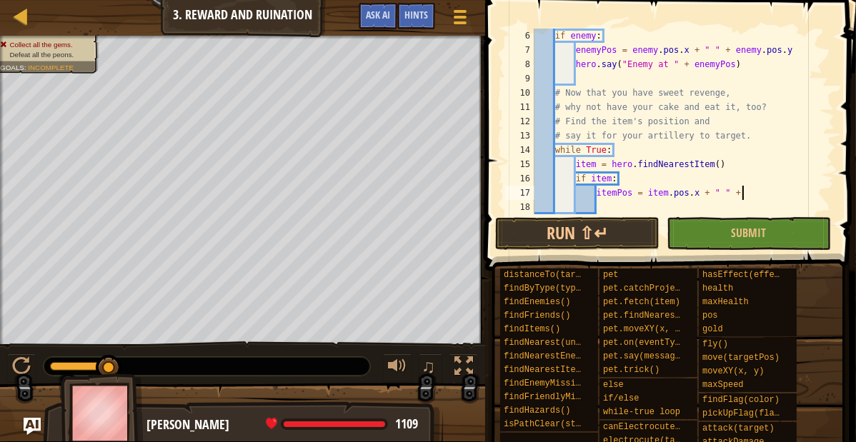
scroll to position [6, 25]
type textarea "itemPos = item.pos.x + "" + item.pos.y"
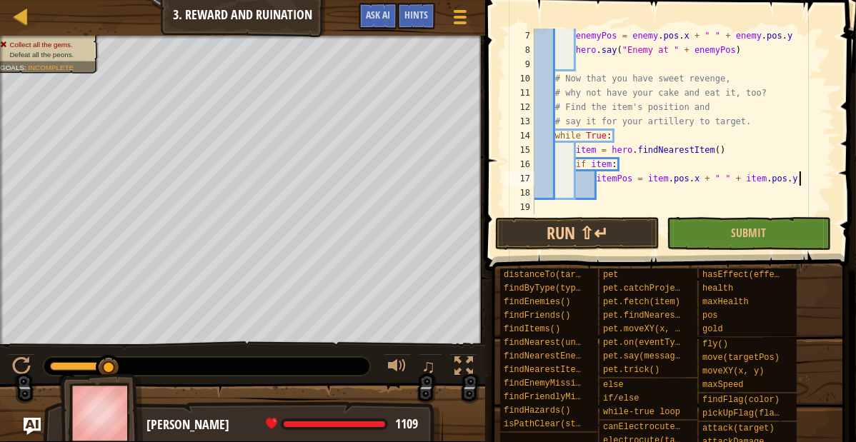
click at [615, 194] on div "enemyPos = enemy . pos . x + " " + enemy . pos . y hero . say ( "Enemy at " + e…" at bounding box center [682, 136] width 303 height 214
click at [564, 231] on button "Run ⇧↵" at bounding box center [577, 233] width 164 height 33
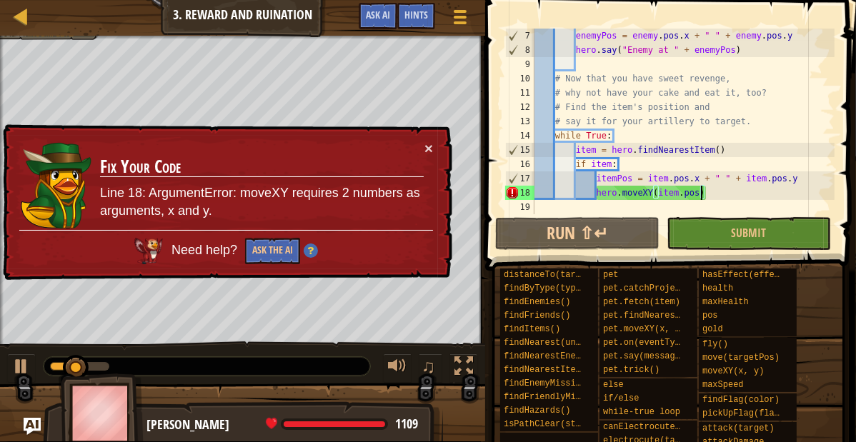
click at [699, 194] on div "enemyPos = enemy . pos . x + " " + enemy . pos . y hero . say ( "Enemy at " + e…" at bounding box center [682, 136] width 303 height 214
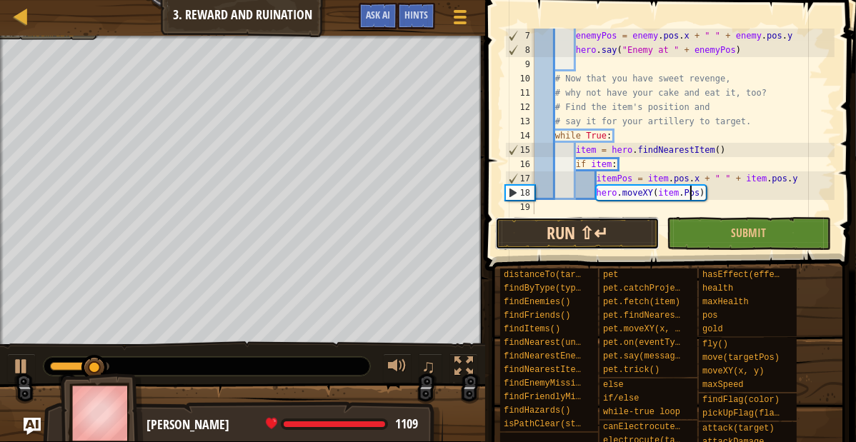
click at [639, 233] on button "Run ⇧↵" at bounding box center [577, 233] width 164 height 33
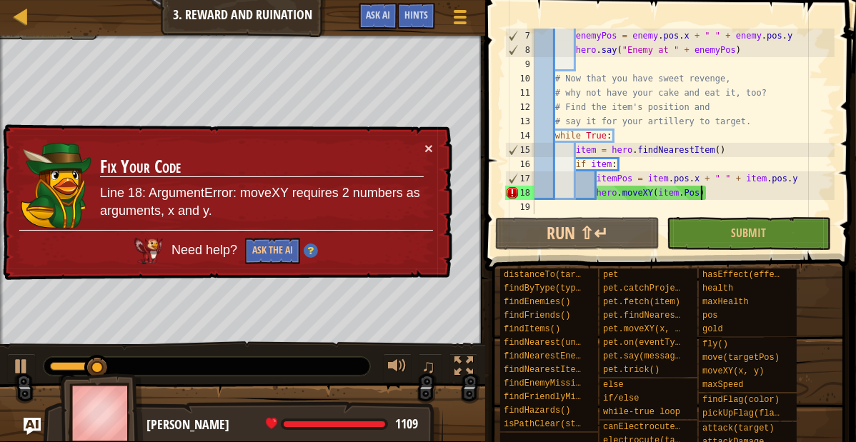
click at [702, 194] on div "enemyPos = enemy . pos . x + " " + enemy . pos . y hero . say ( "Enemy at " + e…" at bounding box center [682, 136] width 303 height 214
click at [804, 181] on div "enemyPos = enemy . pos . x + " " + enemy . pos . y hero . say ( "Enemy at " + e…" at bounding box center [682, 136] width 303 height 214
type textarea "itemPos = item.pos.x + "" + item.pos.y"
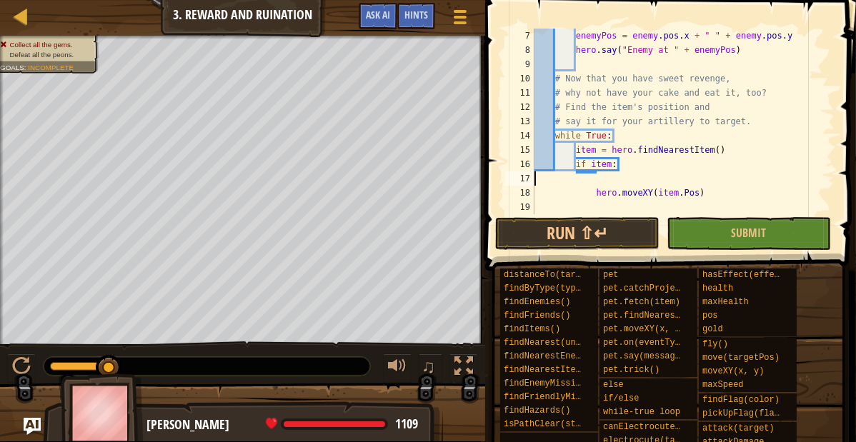
scroll to position [71, 0]
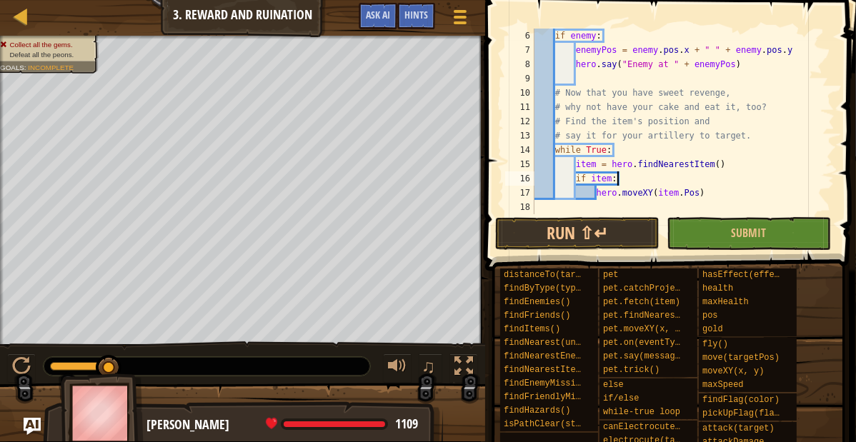
click at [689, 194] on div "if enemy : enemyPos = enemy . pos . x + " " + enemy . pos . y hero . say ( "Ene…" at bounding box center [682, 136] width 303 height 214
click at [606, 230] on button "Run ⇧↵" at bounding box center [577, 233] width 164 height 33
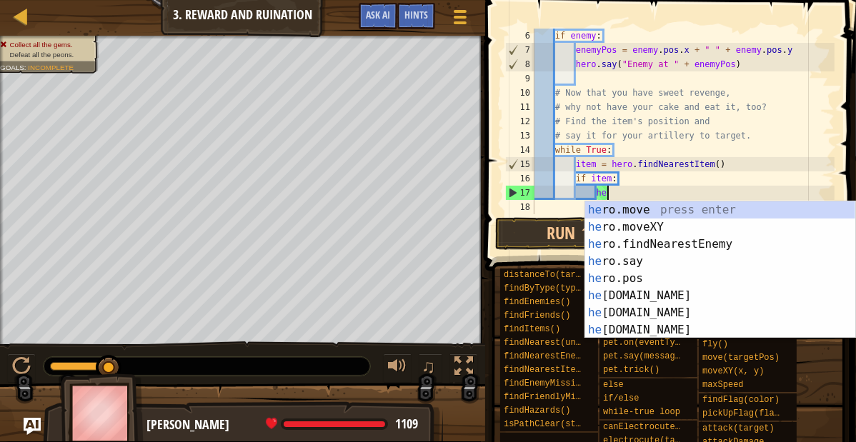
type textarea "h"
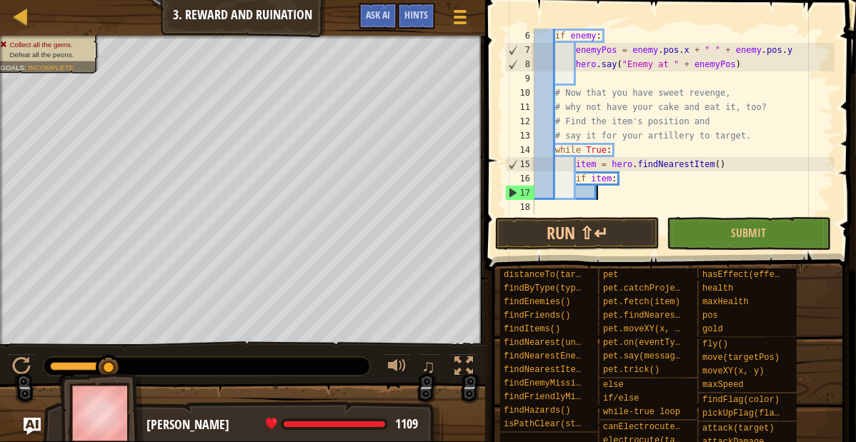
scroll to position [6, 7]
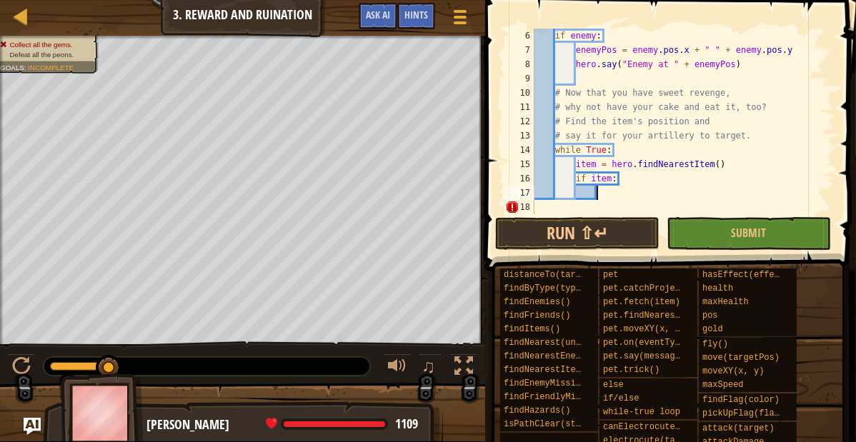
paste textarea "itemPos = item.pos.x + "" + item.pos.y"
type textarea "itemPos = item.pos.x + "" + item.pos.y"
click at [556, 210] on div "if enemy : enemyPos = enemy . pos . x + " " + enemy . pos . y hero . say ( "Ene…" at bounding box center [682, 136] width 303 height 214
click at [576, 63] on div "if enemy : enemyPos = enemy . pos . x + " " + enemy . pos . y hero . say ( "Ene…" at bounding box center [682, 136] width 303 height 214
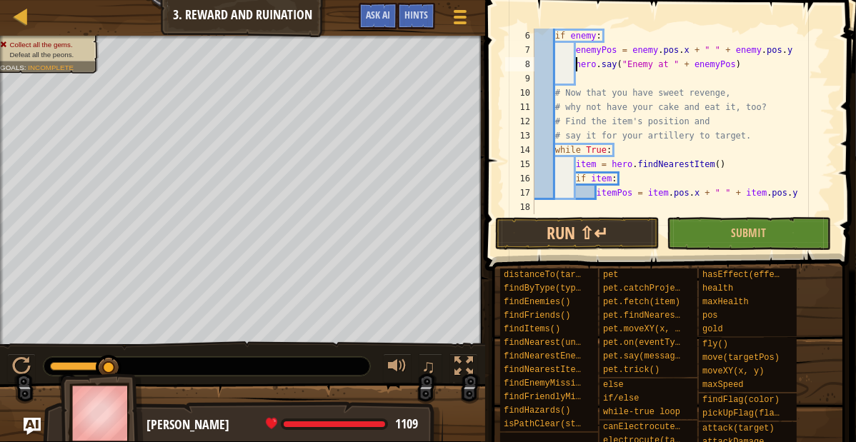
type textarea "hero.say("Enemy at " + enemyPos)"
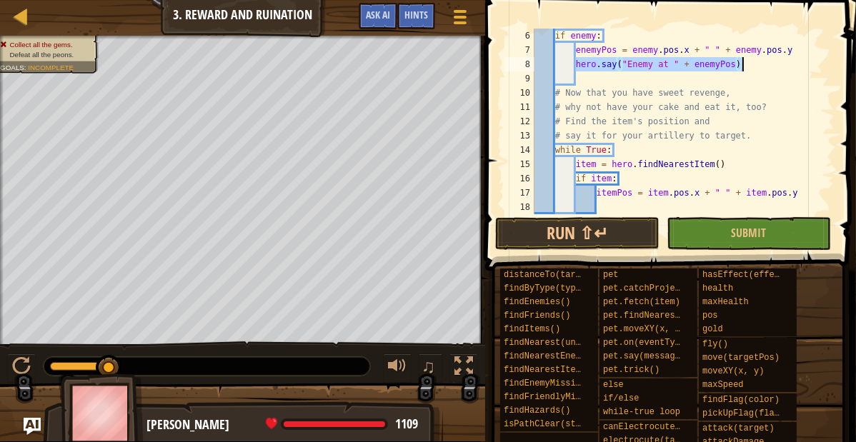
click at [610, 206] on div "if enemy : enemyPos = enemy . pos . x + " " + enemy . pos . y hero . say ( "Ene…" at bounding box center [682, 136] width 303 height 214
paste textarea "hero.say("Enemy at " + enemyPos)"
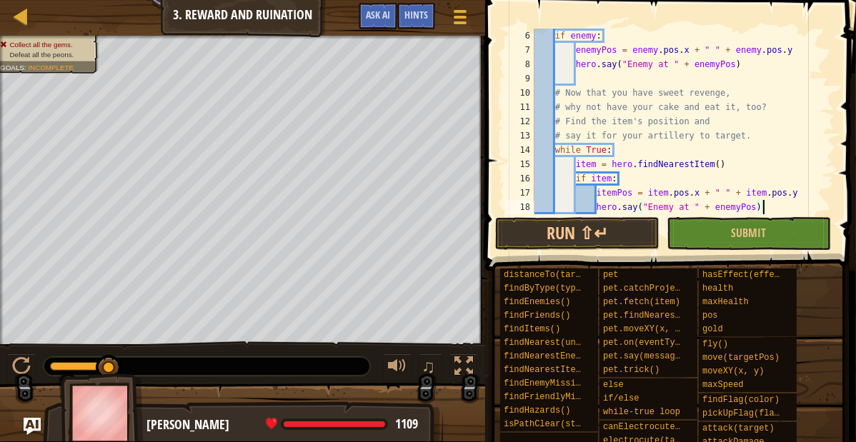
click at [673, 209] on div "if enemy : enemyPos = enemy . pos . x + " " + enemy . pos . y hero . say ( "Ene…" at bounding box center [682, 136] width 303 height 214
click at [734, 208] on div "if enemy : enemyPos = enemy . pos . x + " " + enemy . pos . y hero . say ( "Ene…" at bounding box center [682, 136] width 303 height 214
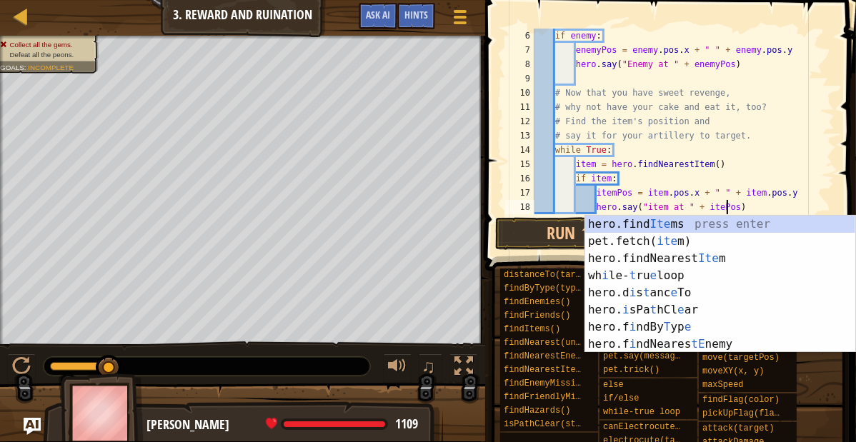
scroll to position [6, 25]
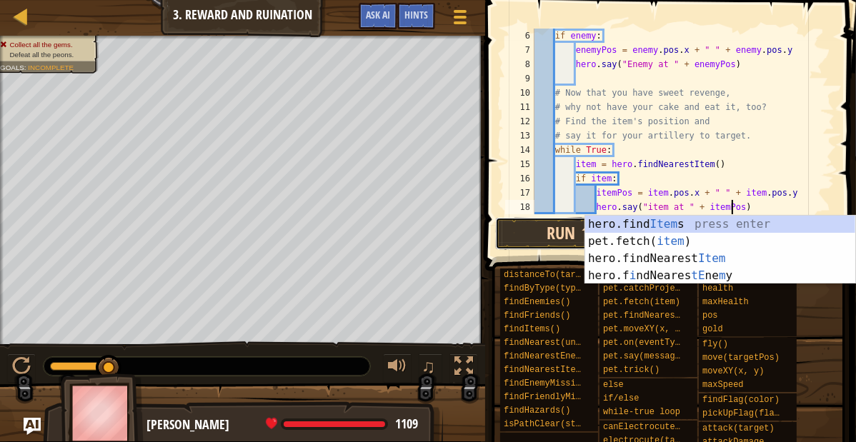
click at [509, 234] on button "Run ⇧↵" at bounding box center [577, 233] width 164 height 33
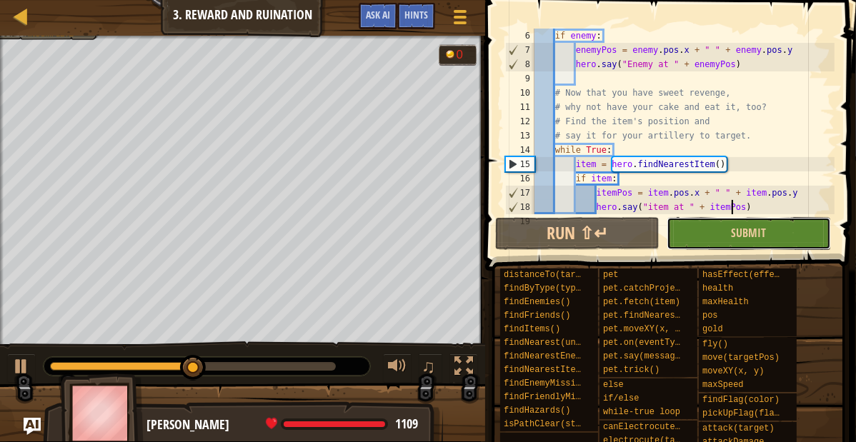
click at [713, 220] on button "Submit" at bounding box center [748, 233] width 164 height 33
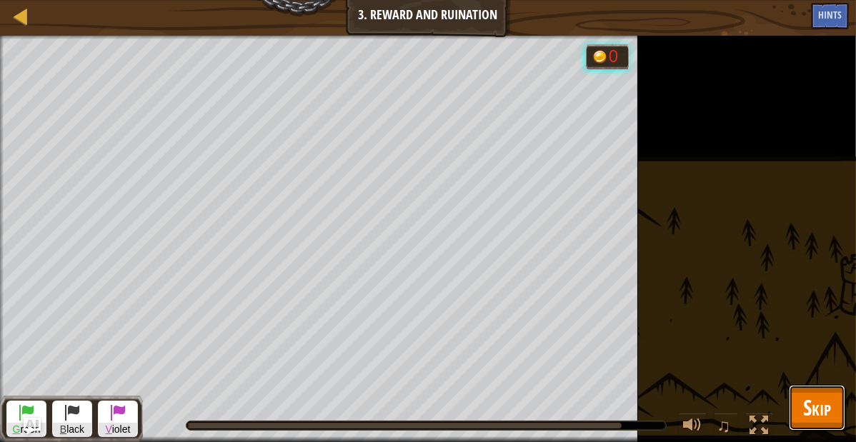
click at [799, 393] on button "Skip" at bounding box center [817, 408] width 56 height 46
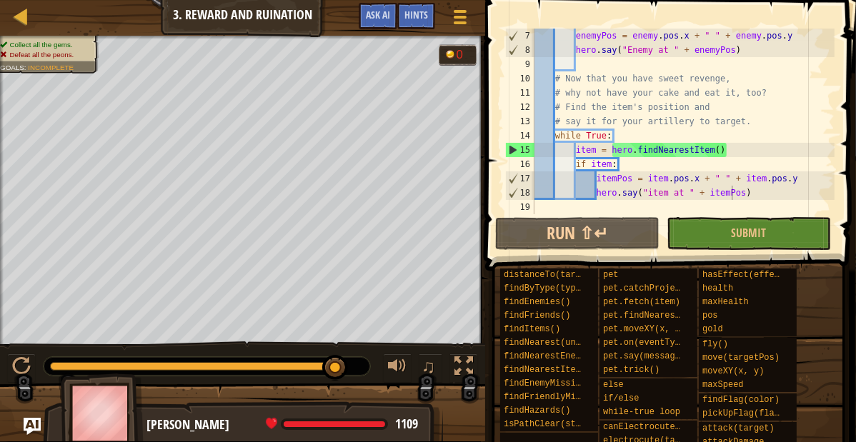
scroll to position [86, 0]
type textarea "item = hero.findNearestItem()"
click at [736, 146] on div "enemyPos = enemy . pos . x + " " + enemy . pos . y hero . say ( "Enemy at " + e…" at bounding box center [682, 136] width 303 height 214
click at [374, 24] on button "Ask AI" at bounding box center [378, 16] width 39 height 26
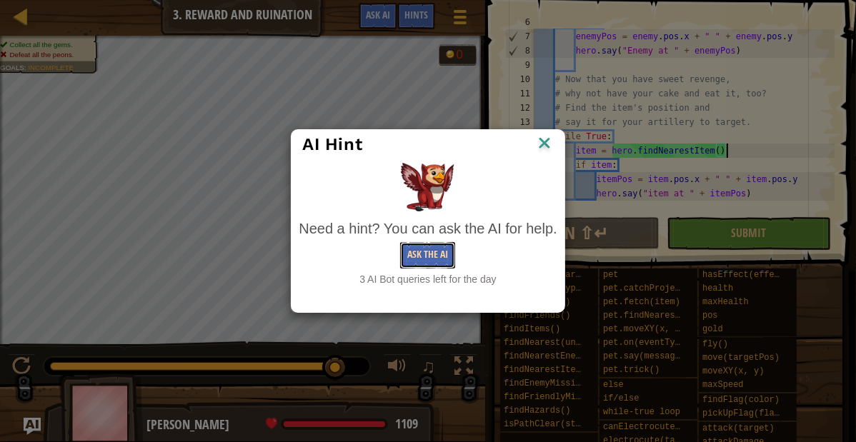
click at [411, 254] on button "Ask the AI" at bounding box center [427, 255] width 55 height 26
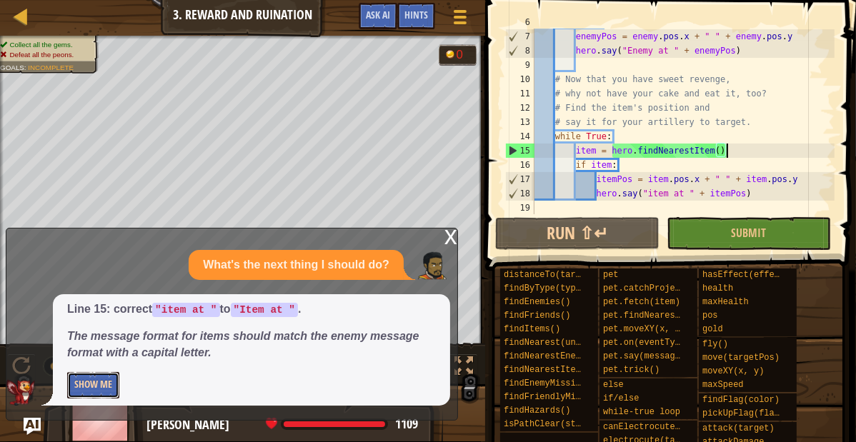
click at [100, 380] on button "Show Me" at bounding box center [93, 385] width 52 height 26
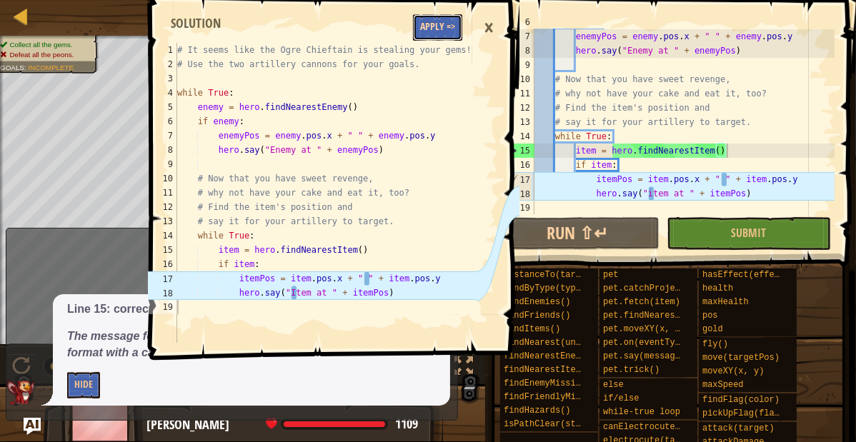
click at [438, 34] on button "Apply =>" at bounding box center [437, 27] width 49 height 26
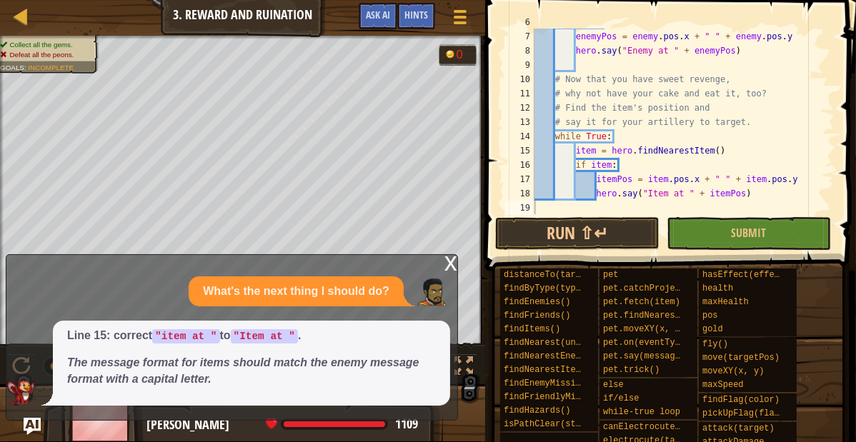
click at [442, 268] on div "x What's the next thing I should do? Line 15: correct "item at " to "Item at " …" at bounding box center [232, 337] width 452 height 166
click at [446, 266] on div "x" at bounding box center [450, 262] width 13 height 14
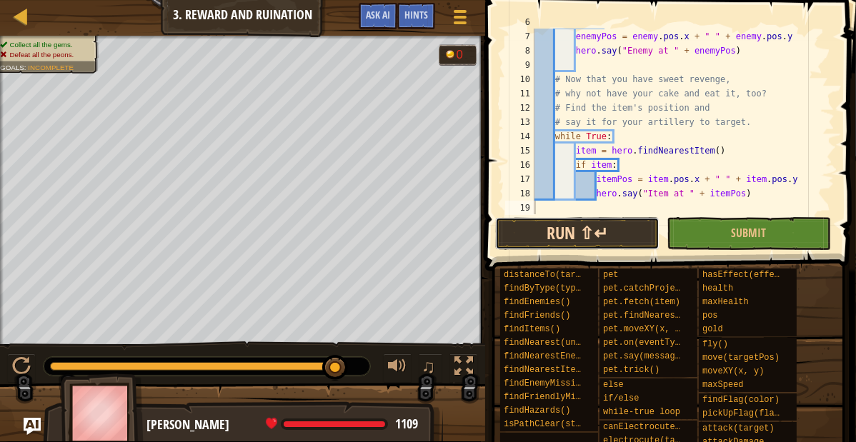
click at [536, 229] on button "Run ⇧↵" at bounding box center [577, 233] width 164 height 33
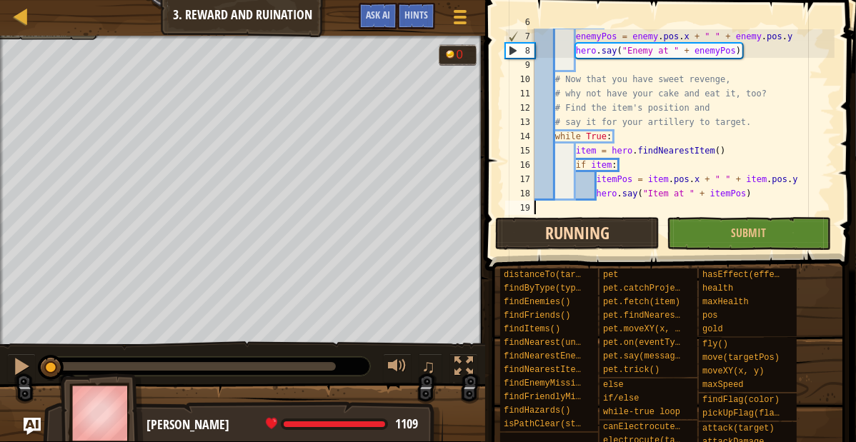
scroll to position [6, 0]
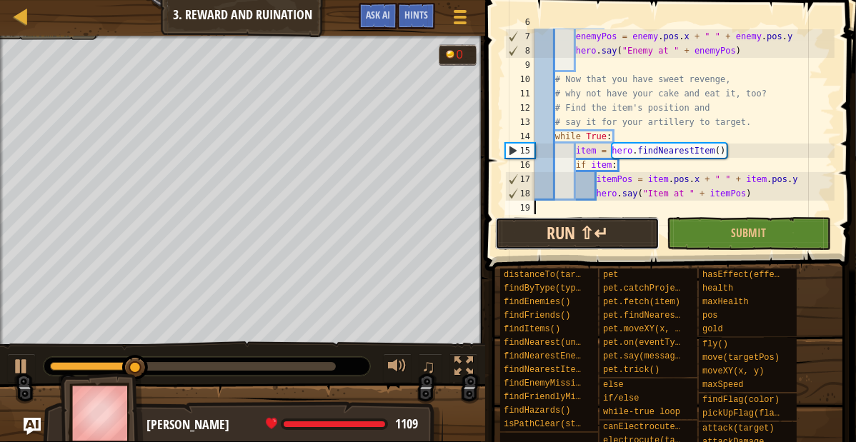
click at [536, 229] on button "Run ⇧↵" at bounding box center [577, 233] width 164 height 33
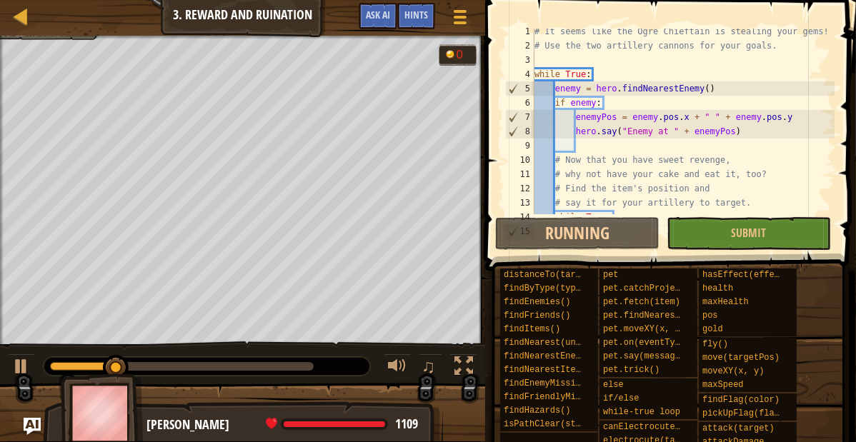
scroll to position [0, 0]
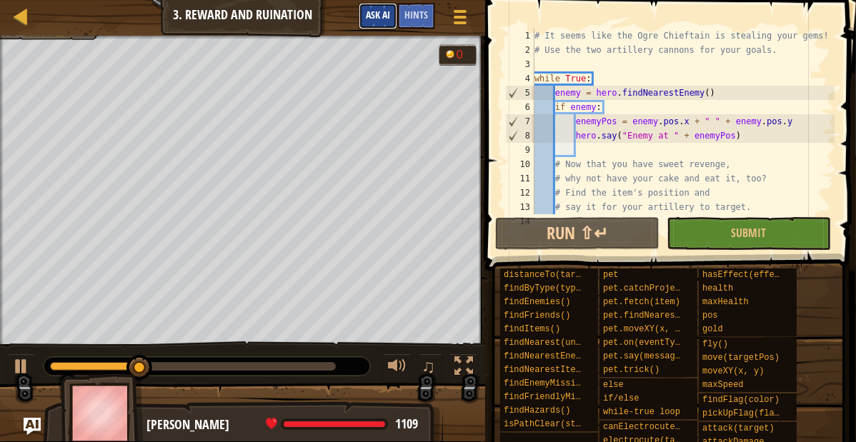
click at [381, 8] on button "Ask AI" at bounding box center [378, 16] width 39 height 26
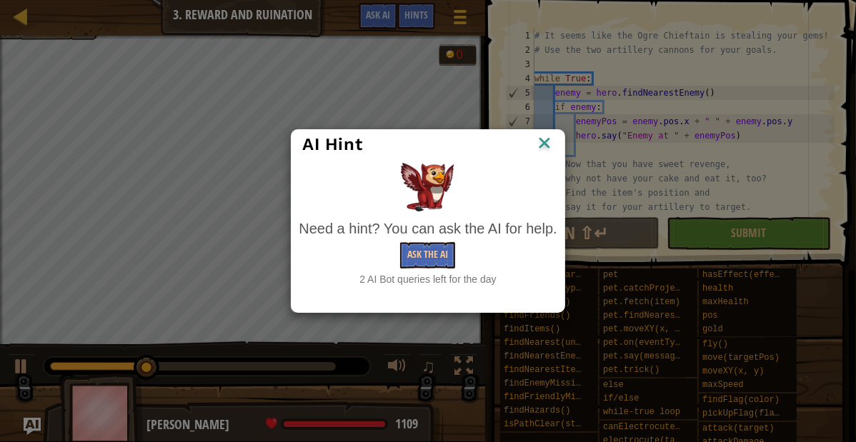
click at [539, 146] on img at bounding box center [544, 144] width 19 height 21
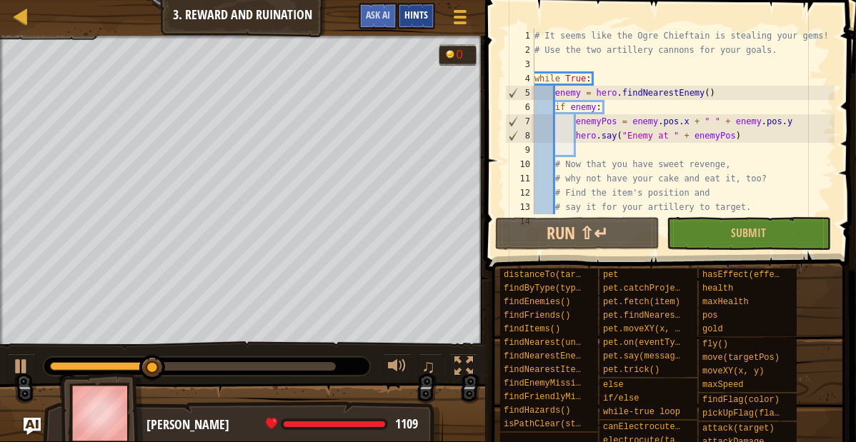
click at [416, 16] on span "Hints" at bounding box center [416, 15] width 24 height 14
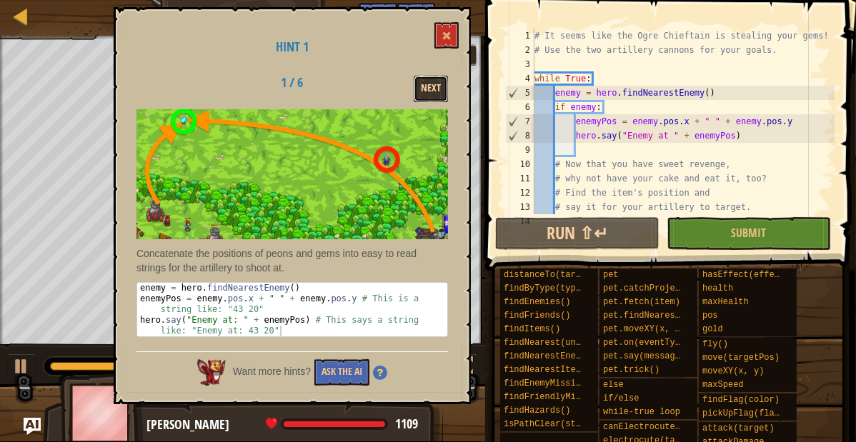
click at [441, 81] on button "Next" at bounding box center [431, 89] width 34 height 26
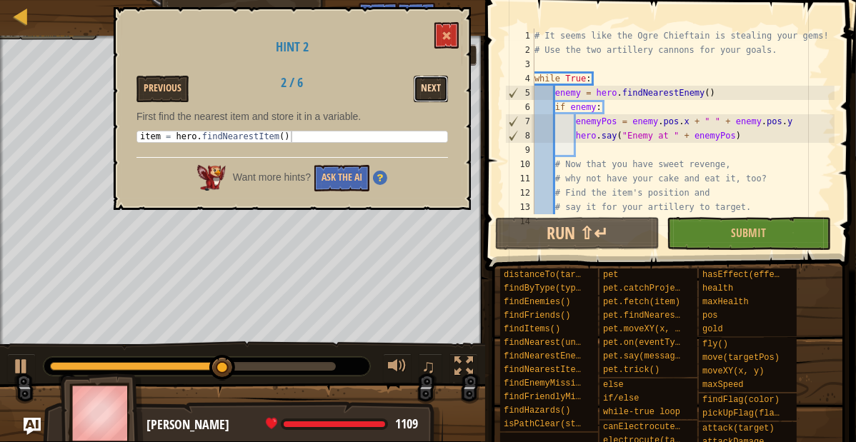
click at [441, 84] on button "Next" at bounding box center [431, 89] width 34 height 26
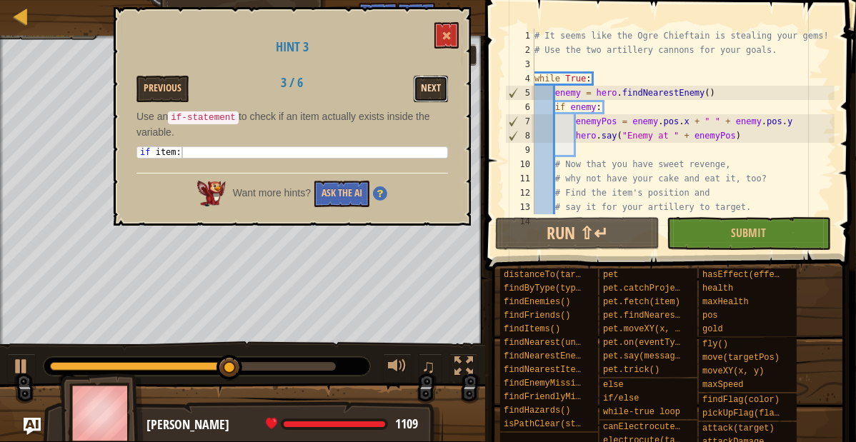
click at [437, 88] on button "Next" at bounding box center [431, 89] width 34 height 26
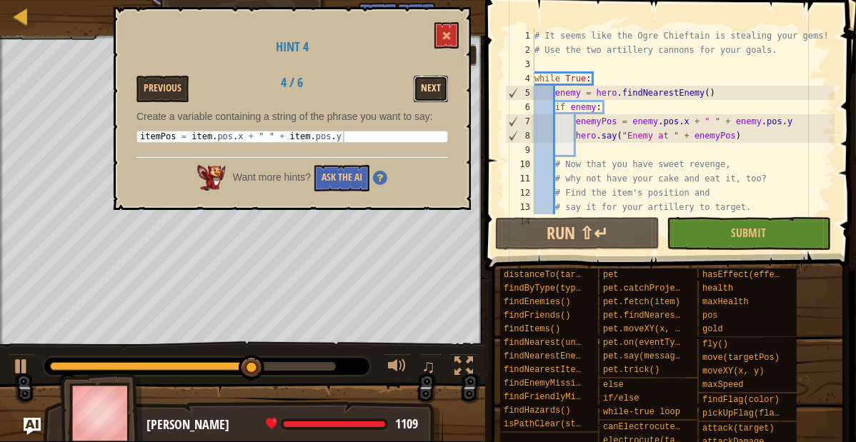
click at [443, 90] on button "Next" at bounding box center [431, 89] width 34 height 26
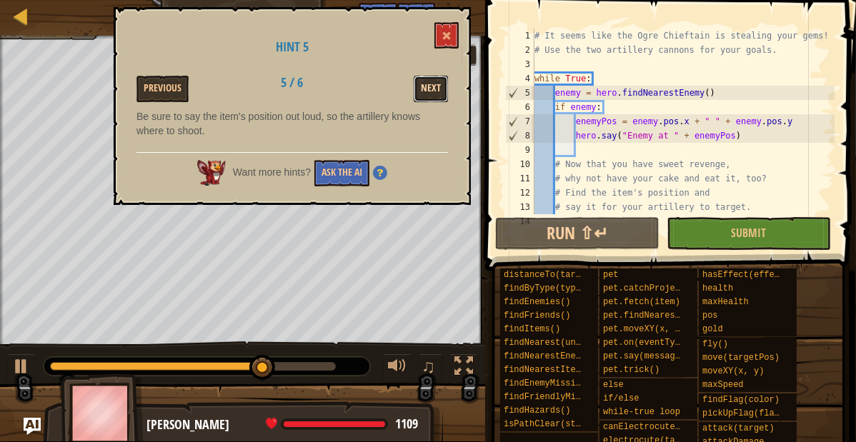
click at [443, 87] on button "Next" at bounding box center [431, 89] width 34 height 26
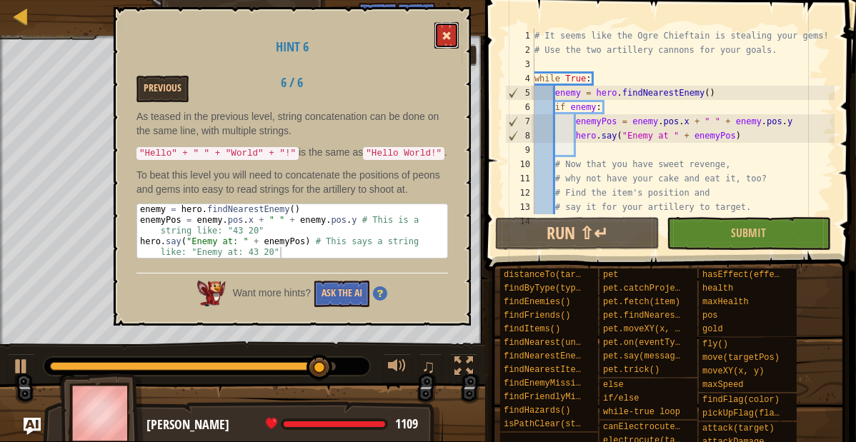
click at [446, 39] on span at bounding box center [446, 36] width 10 height 10
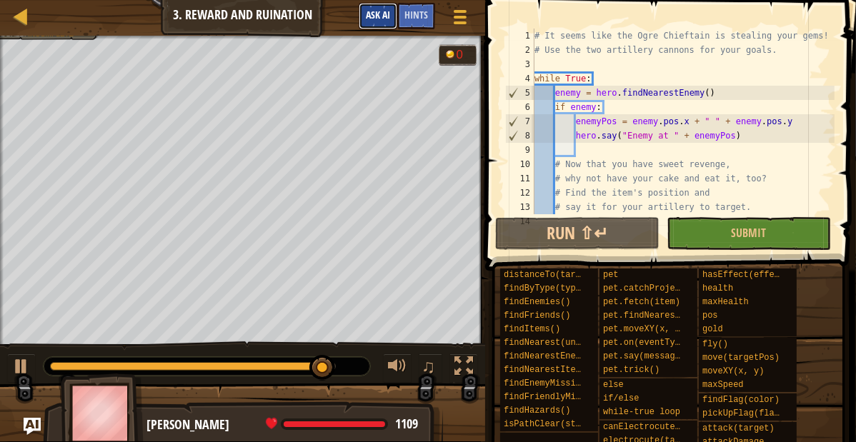
click at [397, 20] on button "Ask AI" at bounding box center [378, 16] width 39 height 26
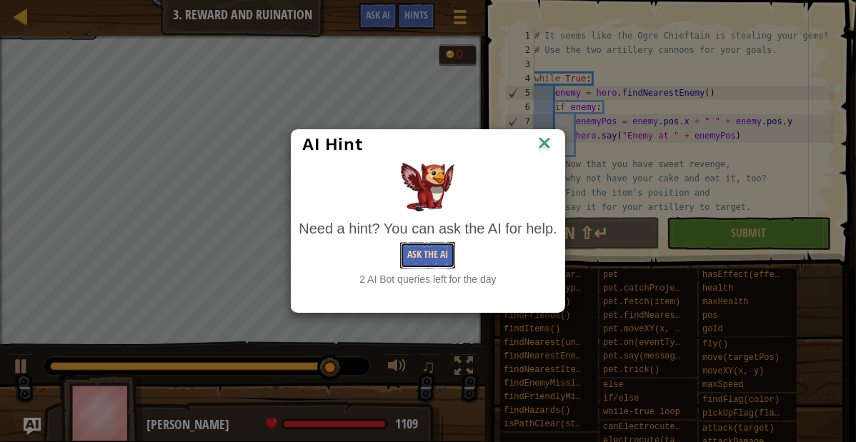
click at [429, 261] on button "Ask the AI" at bounding box center [427, 255] width 55 height 26
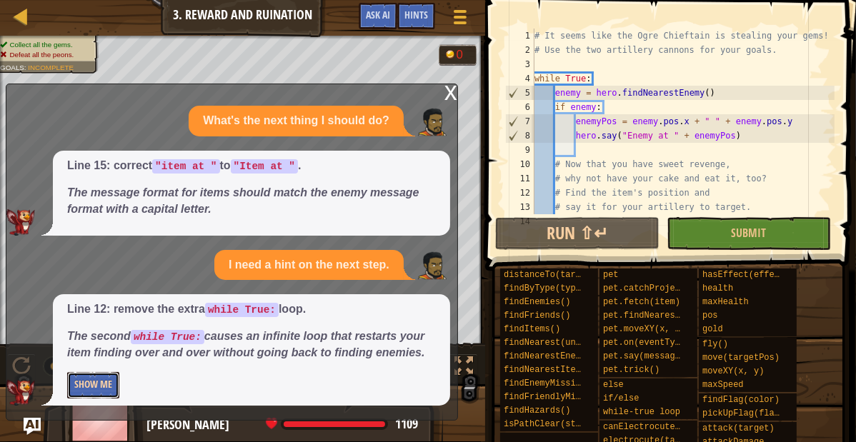
click at [107, 388] on button "Show Me" at bounding box center [93, 385] width 52 height 26
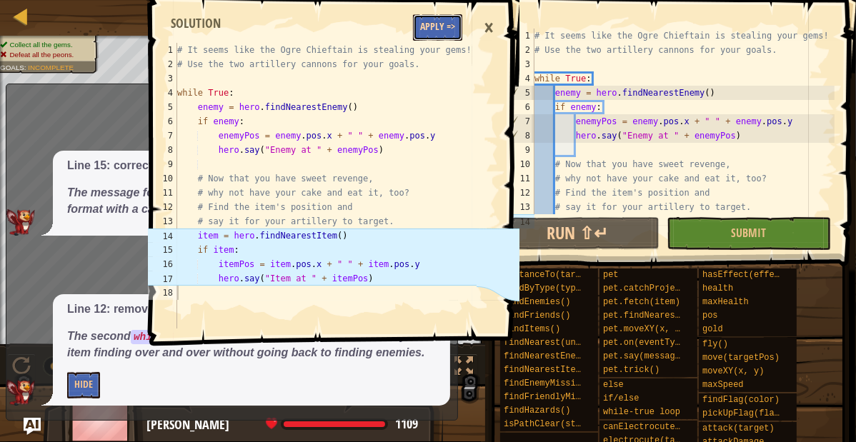
click at [436, 30] on button "Apply =>" at bounding box center [437, 27] width 49 height 26
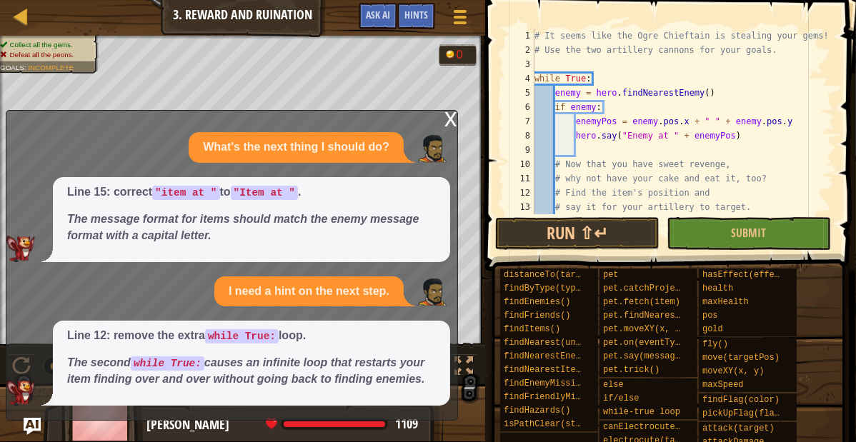
click at [450, 111] on div "x" at bounding box center [450, 118] width 13 height 14
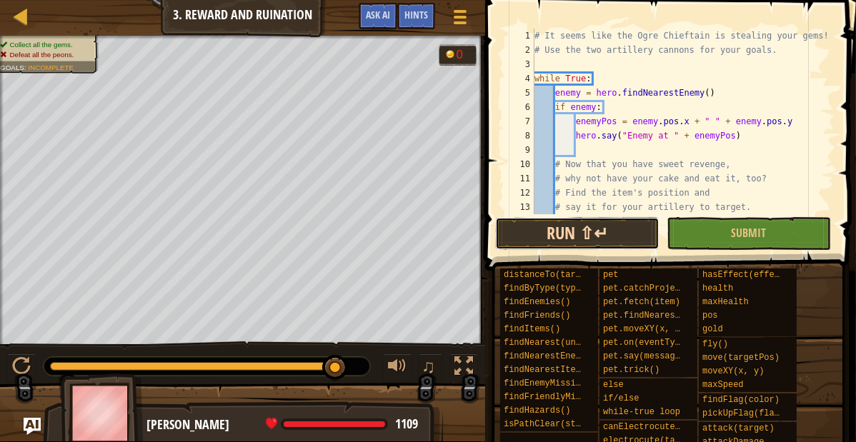
click at [539, 222] on button "Run ⇧↵" at bounding box center [577, 233] width 164 height 33
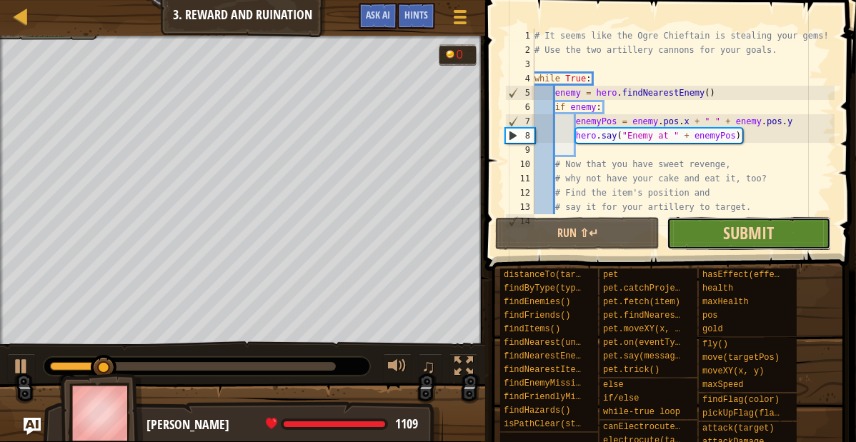
click at [749, 243] on span "Submit" at bounding box center [749, 232] width 51 height 23
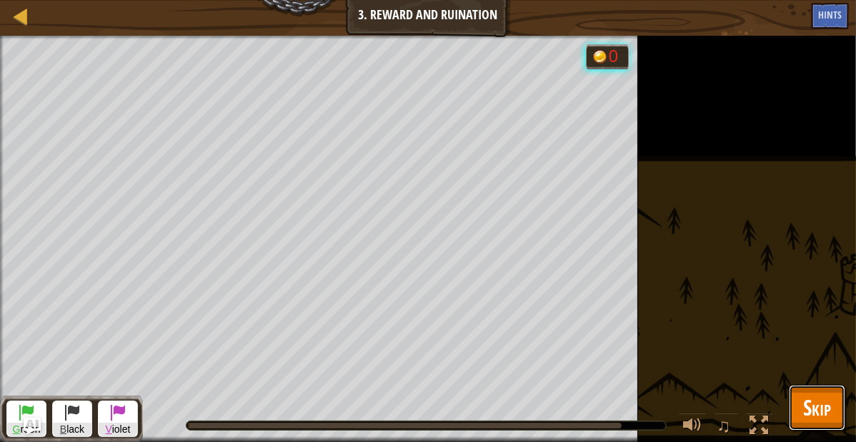
click at [816, 421] on span "Skip" at bounding box center [817, 407] width 28 height 29
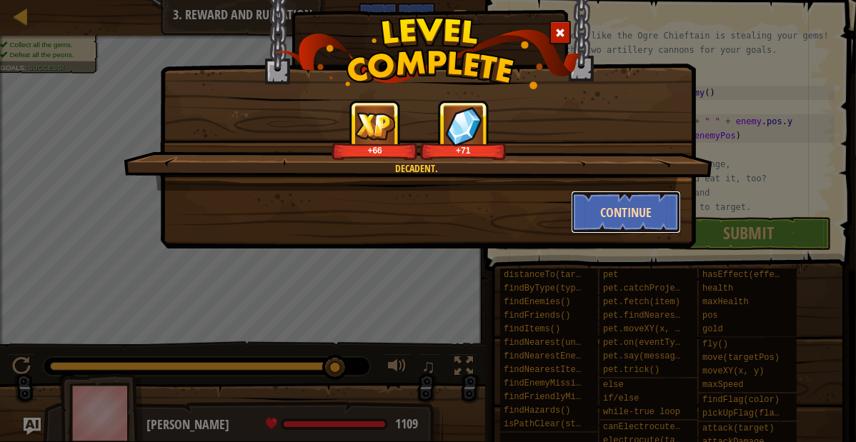
click at [631, 209] on button "Continue" at bounding box center [626, 212] width 111 height 43
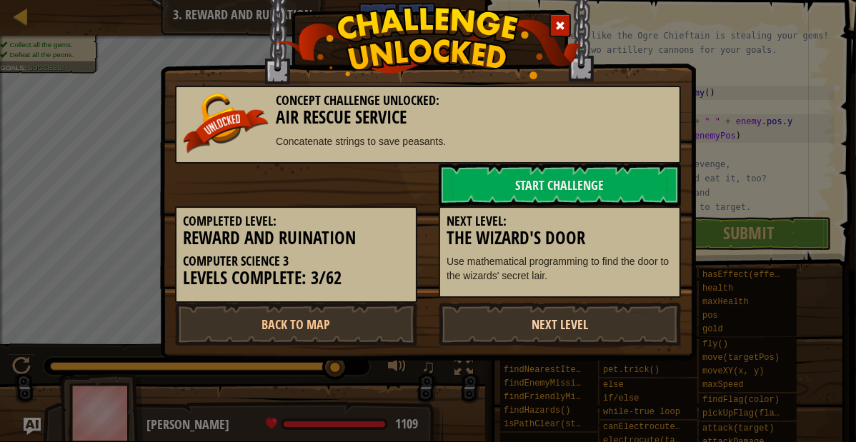
click at [536, 334] on link "Next Level" at bounding box center [560, 324] width 242 height 43
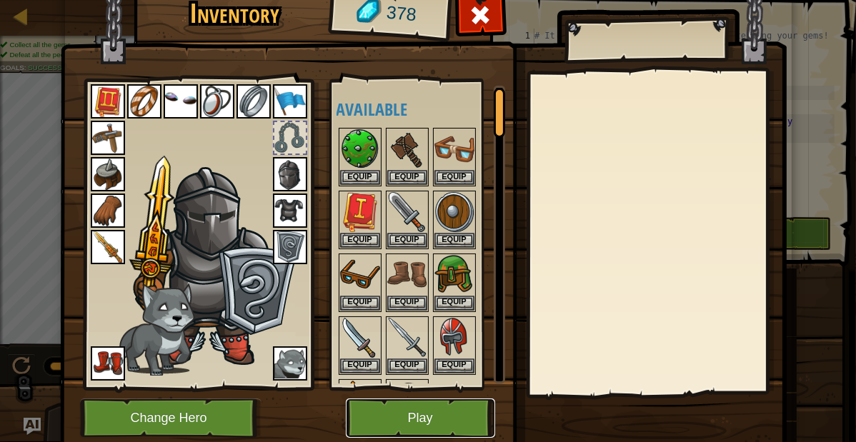
click at [451, 429] on button "Play" at bounding box center [420, 418] width 149 height 39
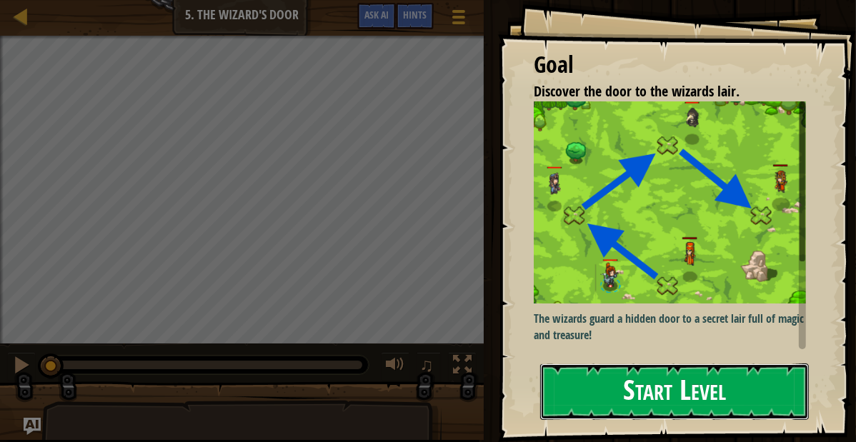
click at [705, 404] on button "Start Level" at bounding box center [674, 392] width 269 height 56
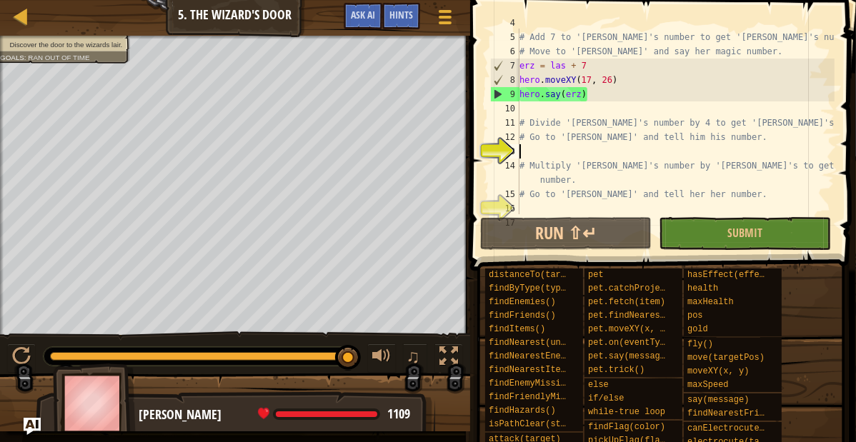
scroll to position [57, 0]
click at [526, 156] on div "# Add 7 to '[PERSON_NAME]'s number to get '[PERSON_NAME]'s number. # Move to '[…" at bounding box center [675, 136] width 318 height 214
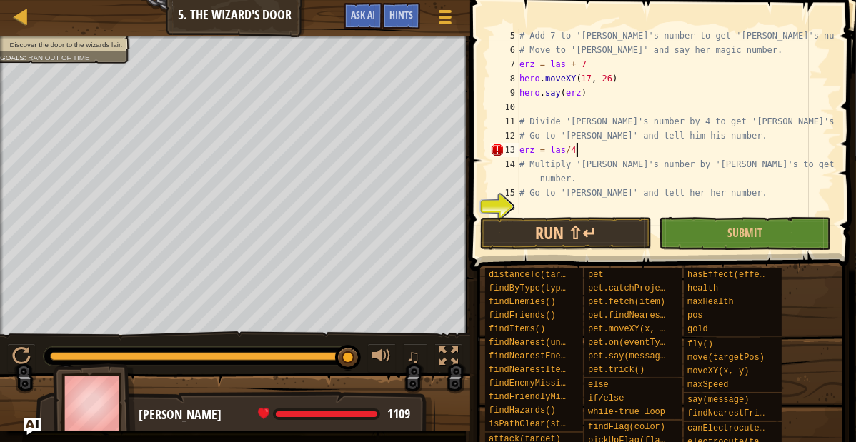
scroll to position [6, 6]
click at [591, 149] on div "# Add 7 to '[PERSON_NAME]'s number to get '[PERSON_NAME]'s number. # Move to '[…" at bounding box center [675, 136] width 318 height 214
click at [563, 153] on div "# Add 7 to '[PERSON_NAME]'s number to get '[PERSON_NAME]'s number. # Move to '[…" at bounding box center [675, 136] width 318 height 214
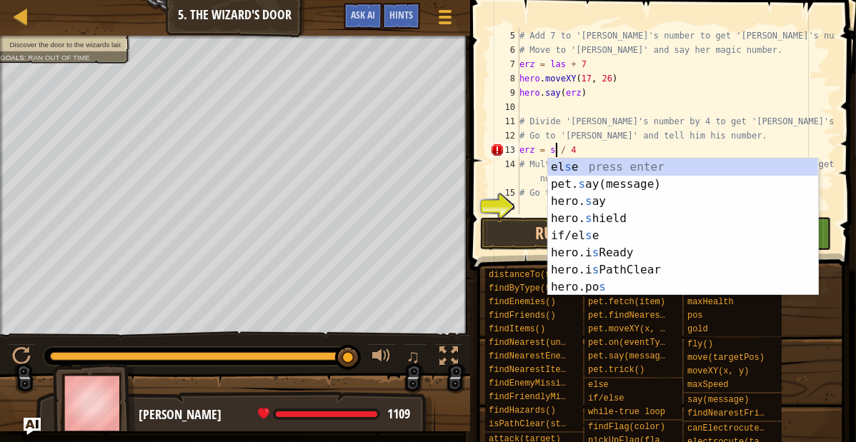
type textarea "erz = sim / 4"
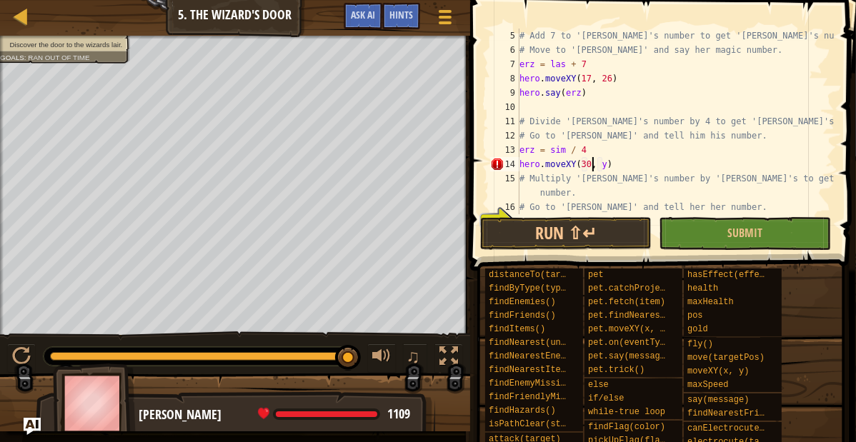
scroll to position [6, 9]
type textarea "hero.moveXY(30, 39)"
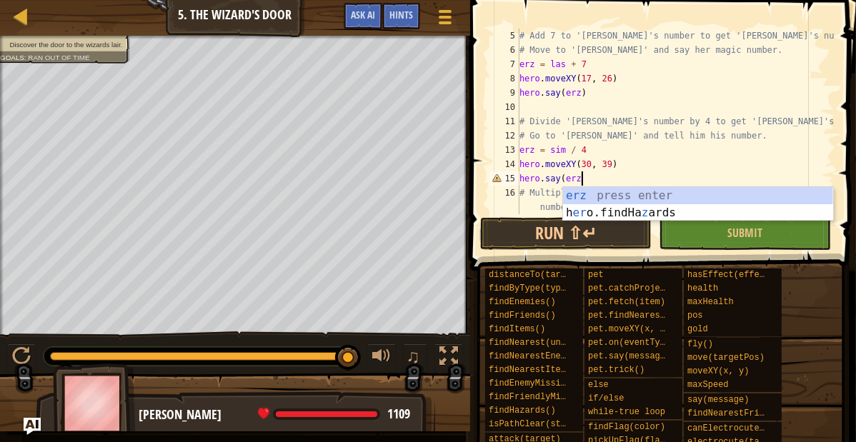
scroll to position [6, 7]
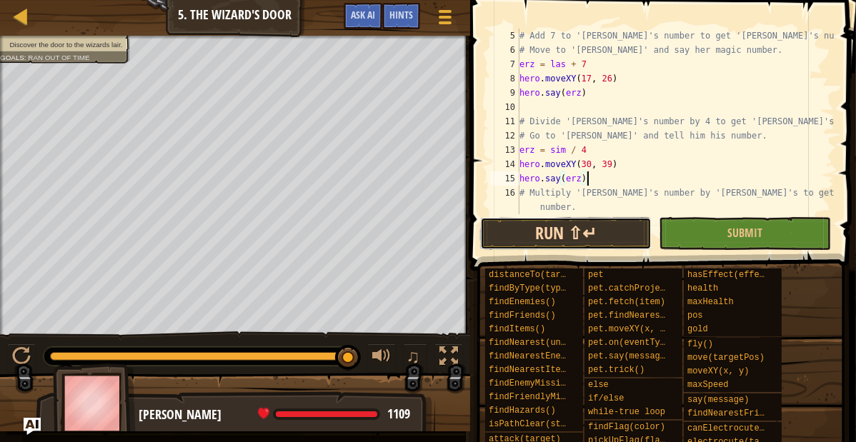
click at [487, 231] on button "Run ⇧↵" at bounding box center [565, 233] width 171 height 33
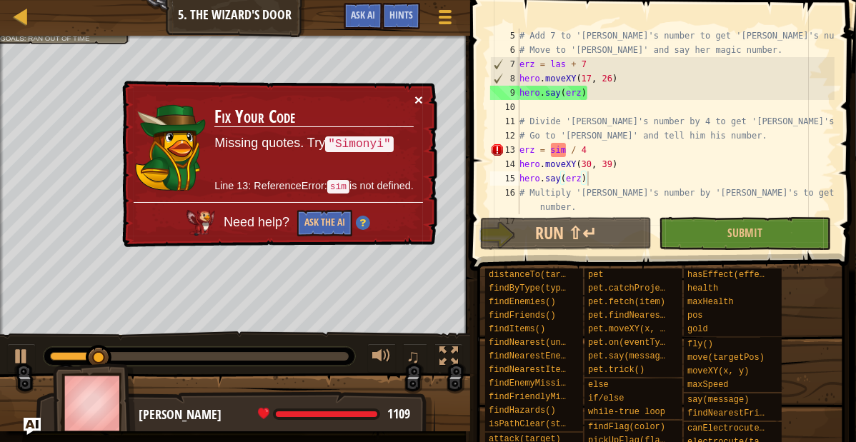
click at [418, 101] on button "×" at bounding box center [418, 99] width 9 height 15
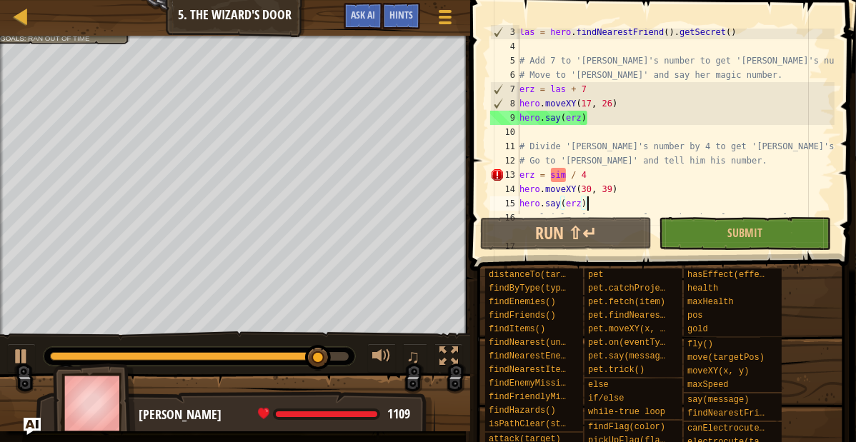
scroll to position [32, 0]
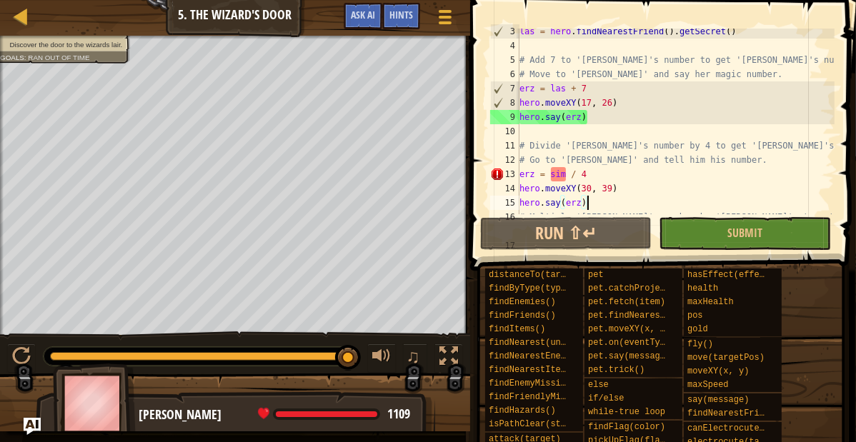
click at [563, 173] on div "las = hero . findNearestFriend ( ) . getSecret ( ) # Add 7 to '[PERSON_NAME]'s …" at bounding box center [675, 138] width 318 height 229
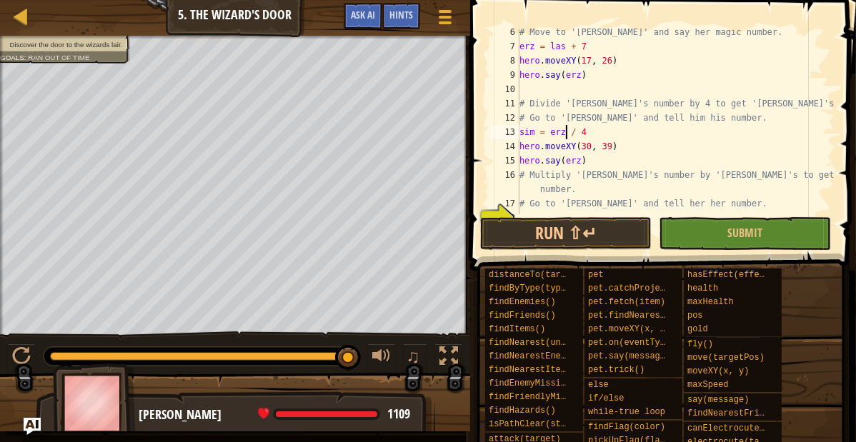
scroll to position [74, 0]
click at [581, 161] on div "# Move to '[PERSON_NAME]' and say her magic number. erz = las + 7 hero . moveXY…" at bounding box center [675, 132] width 318 height 214
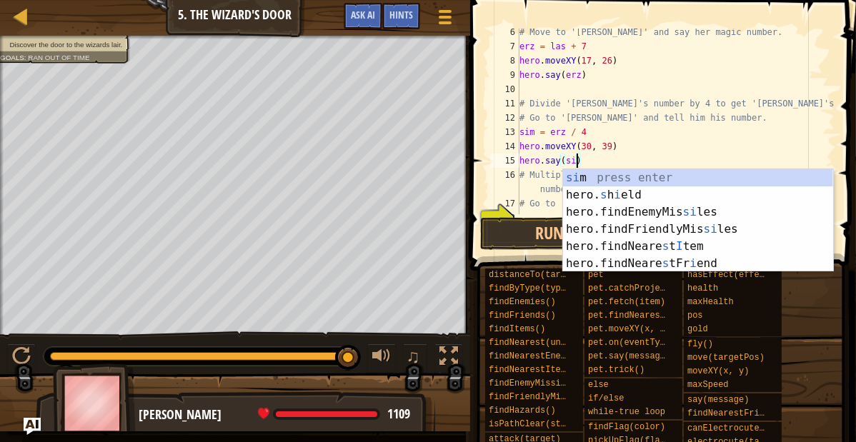
scroll to position [6, 7]
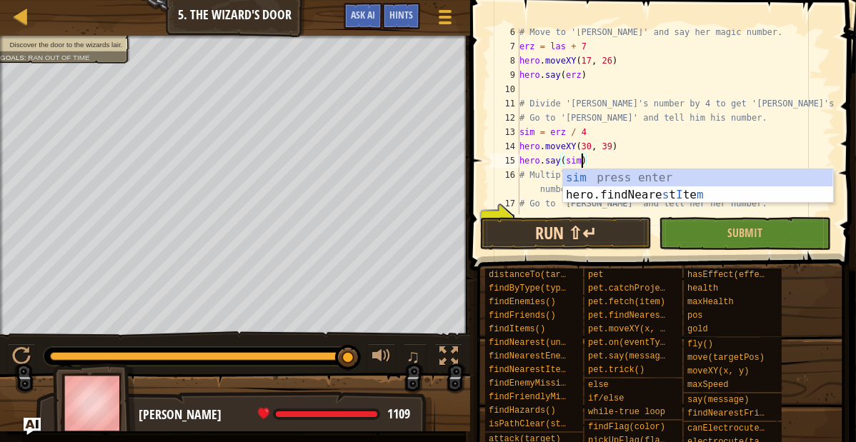
type textarea "hero.say(sim)"
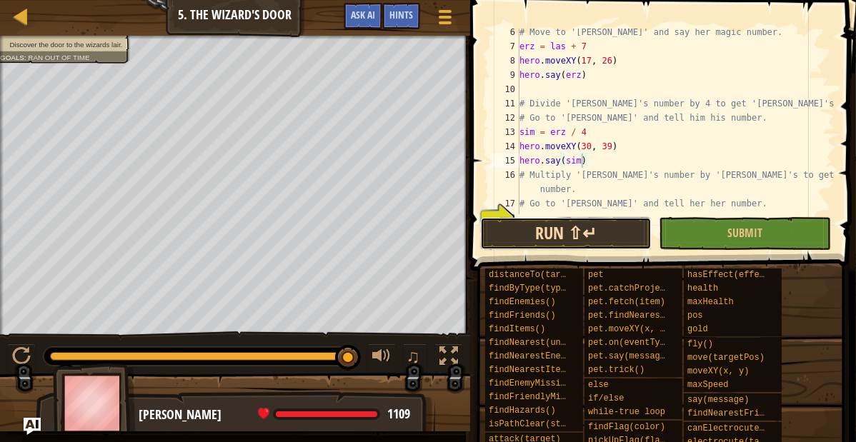
click at [549, 236] on button "Run ⇧↵" at bounding box center [565, 233] width 171 height 33
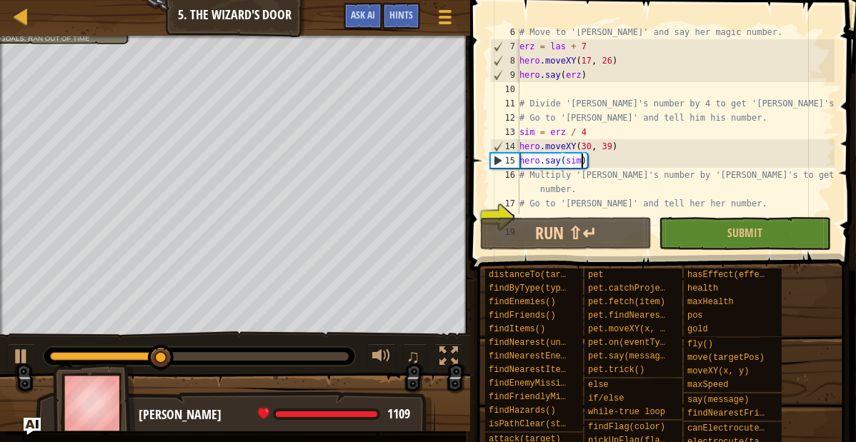
scroll to position [100, 0]
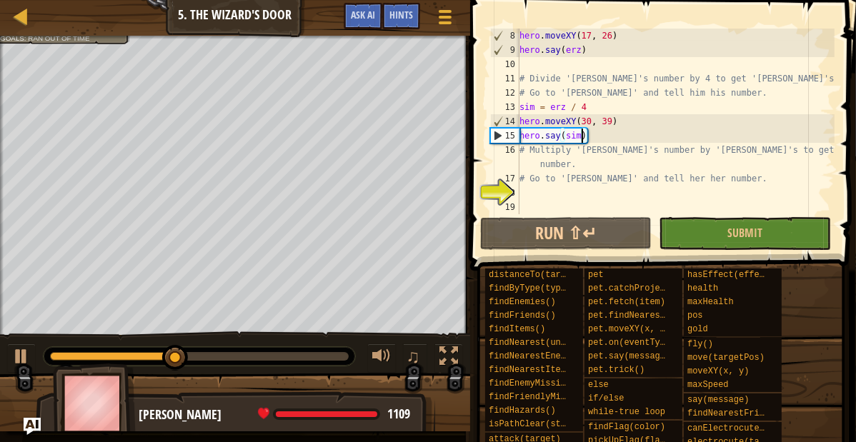
click at [523, 189] on div "hero . moveXY ( 17 , 26 ) hero . say ( erz ) # Divide '[PERSON_NAME]'s number b…" at bounding box center [675, 136] width 318 height 214
type textarea "A"
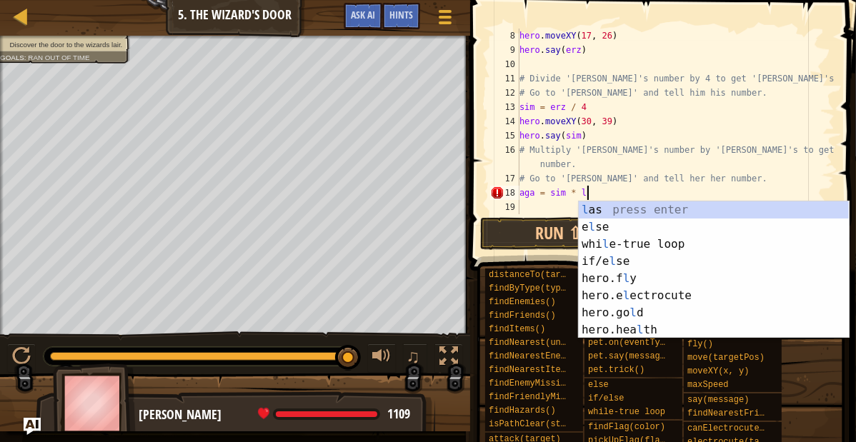
scroll to position [6, 8]
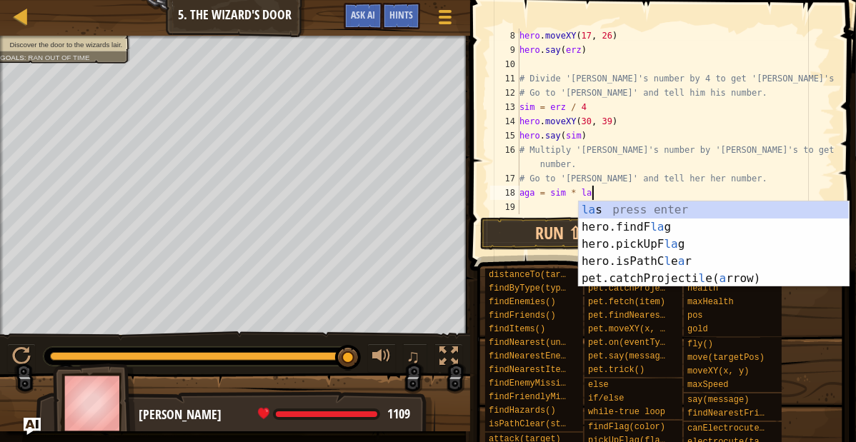
type textarea "aga = sim * las"
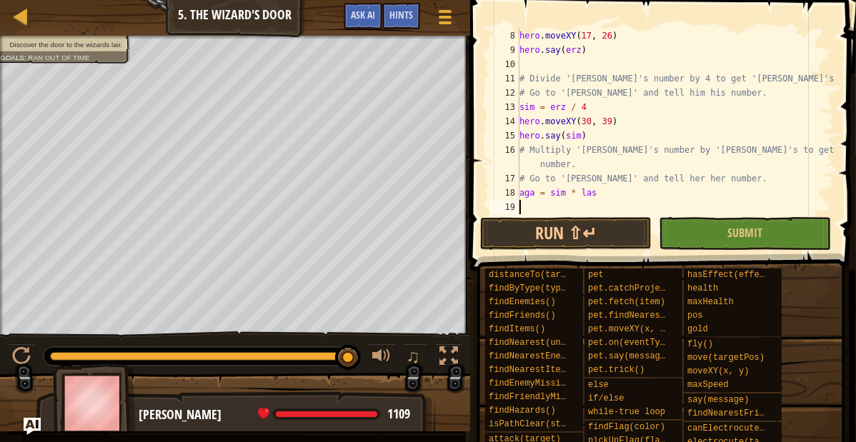
click at [527, 209] on div "hero . moveXY ( 17 , 26 ) hero . say ( erz ) # Divide '[PERSON_NAME]'s number b…" at bounding box center [675, 136] width 318 height 214
type textarea "hero.moveXY(46, 24)"
click at [626, 206] on div "hero . moveXY ( 17 , 26 ) hero . say ( erz ) # Divide '[PERSON_NAME]'s number b…" at bounding box center [675, 136] width 318 height 214
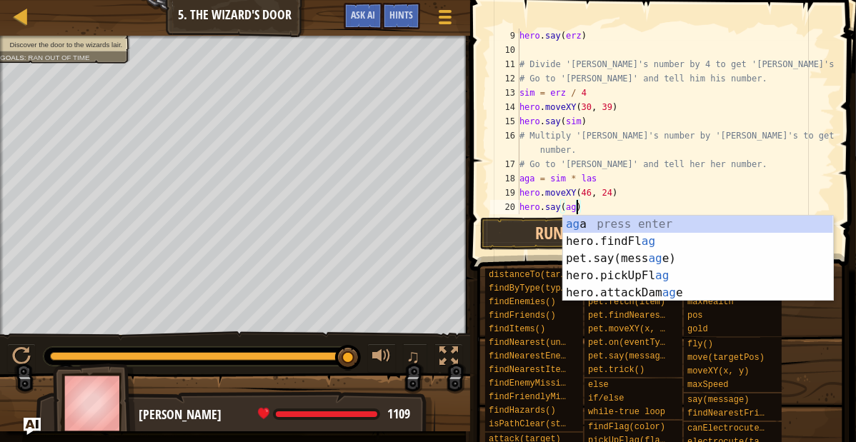
scroll to position [6, 7]
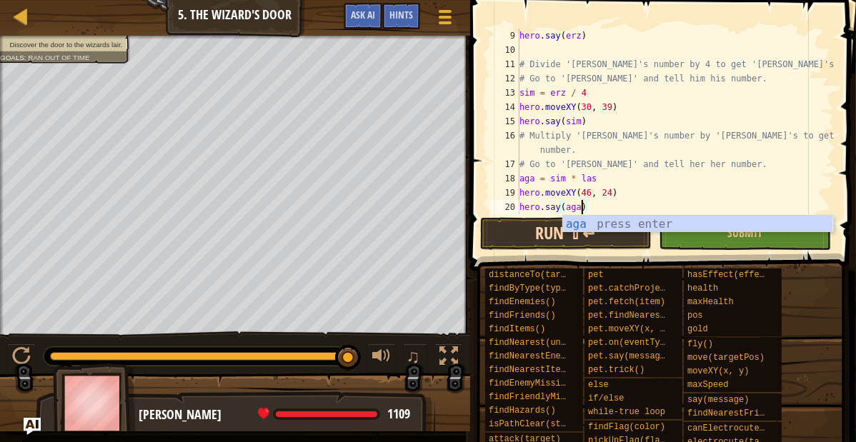
type textarea "hero.say(aga)"
click at [513, 231] on button "Run ⇧↵" at bounding box center [565, 233] width 171 height 33
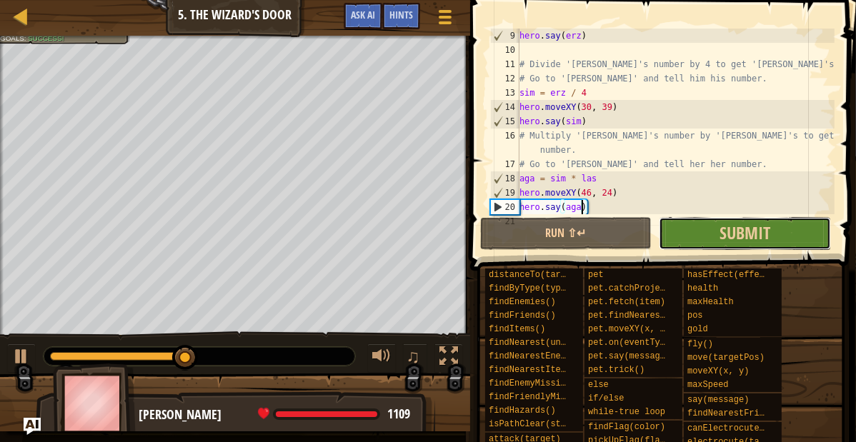
click at [706, 238] on button "Submit" at bounding box center [744, 233] width 171 height 33
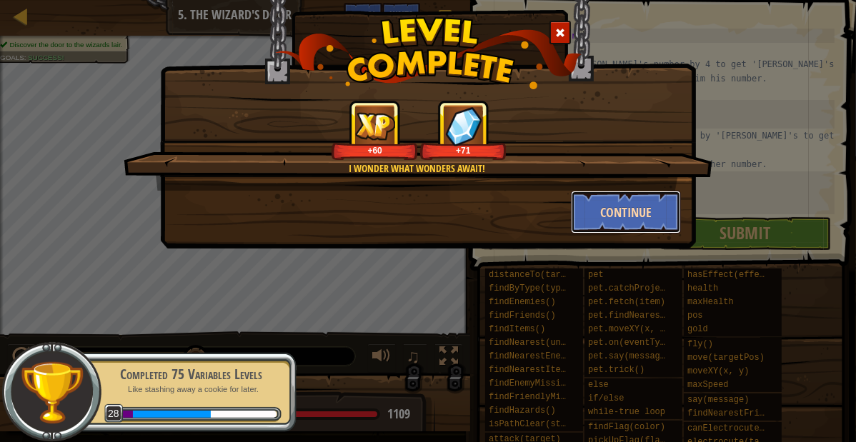
click at [595, 214] on button "Continue" at bounding box center [626, 212] width 111 height 43
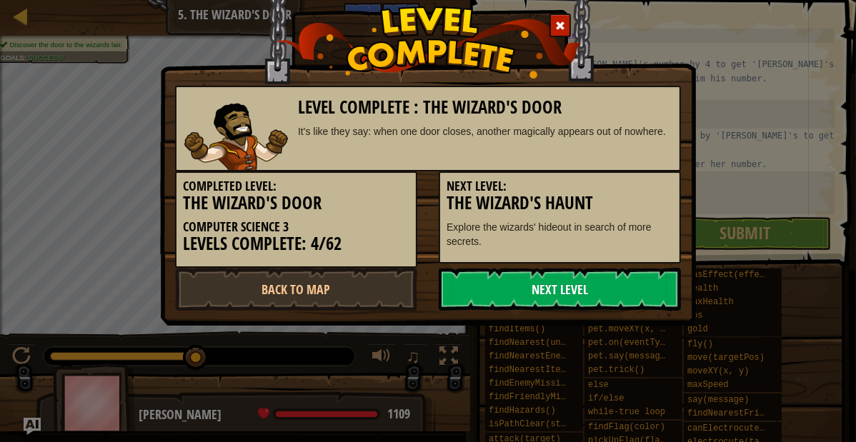
click at [603, 284] on link "Next Level" at bounding box center [560, 289] width 242 height 43
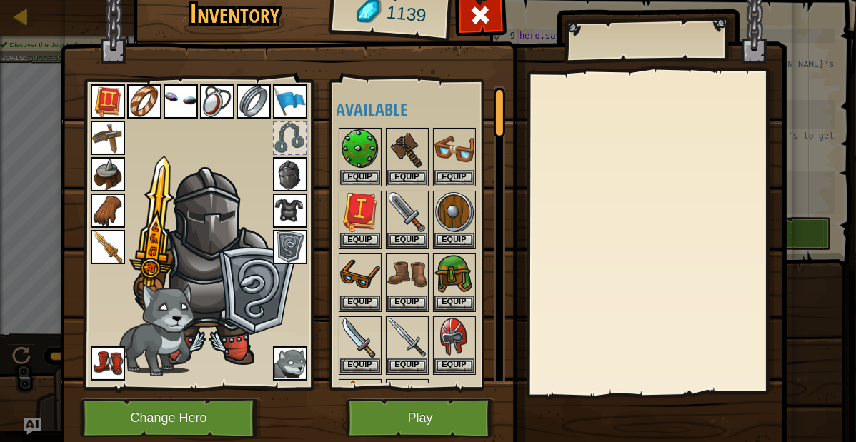
click at [361, 438] on img at bounding box center [423, 193] width 726 height 519
click at [363, 419] on button "Play" at bounding box center [420, 418] width 149 height 39
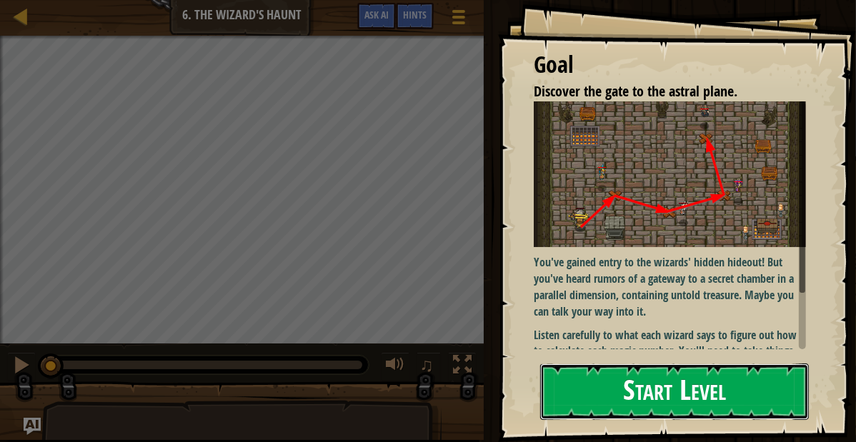
click at [583, 404] on button "Start Level" at bounding box center [674, 392] width 269 height 56
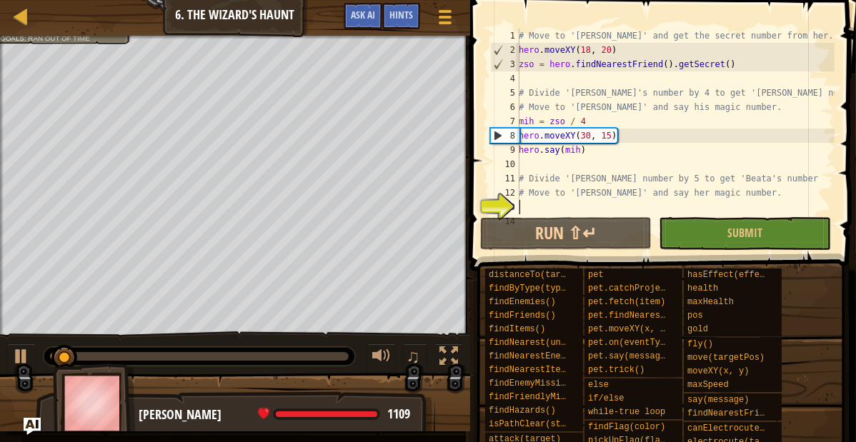
scroll to position [57, 0]
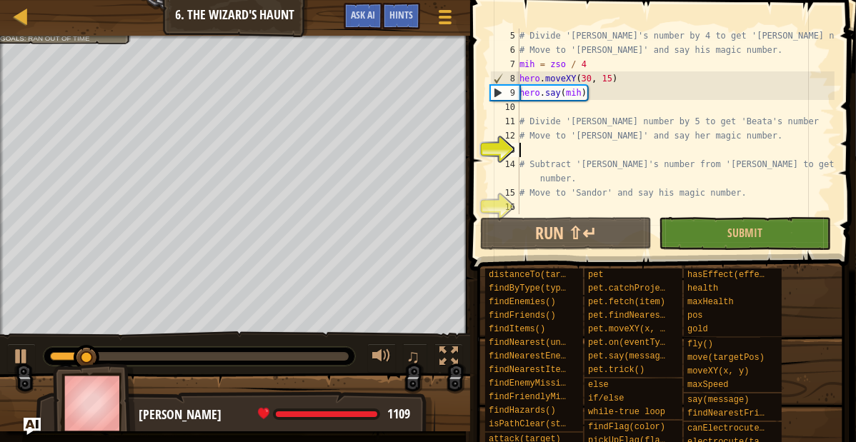
click at [534, 156] on div "# Divide '[PERSON_NAME]'s number by 4 to get '[PERSON_NAME] number. # Move to '…" at bounding box center [675, 136] width 318 height 214
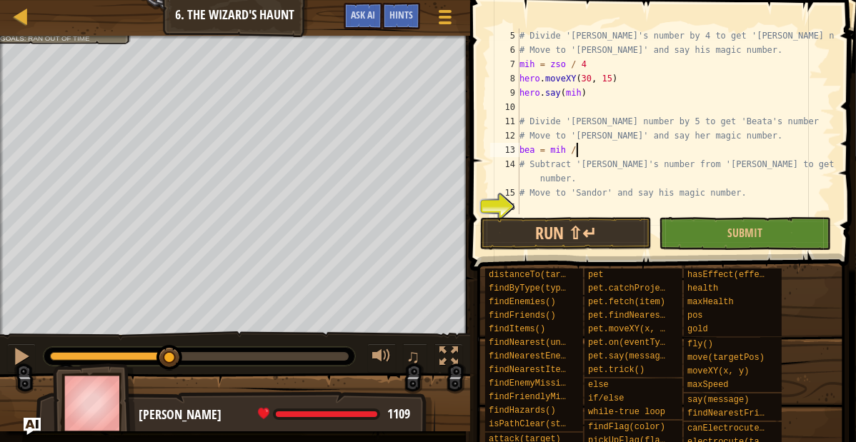
scroll to position [6, 6]
type textarea "bea = mih / 5"
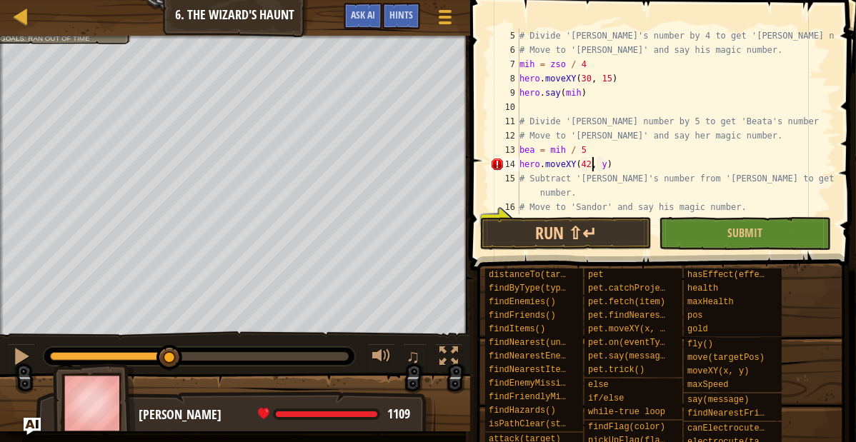
scroll to position [6, 9]
type textarea "hero.moveXY(42, 20)"
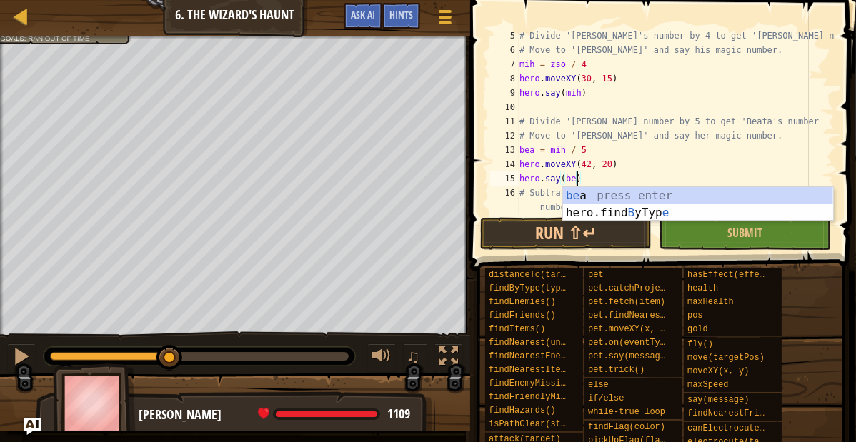
scroll to position [6, 7]
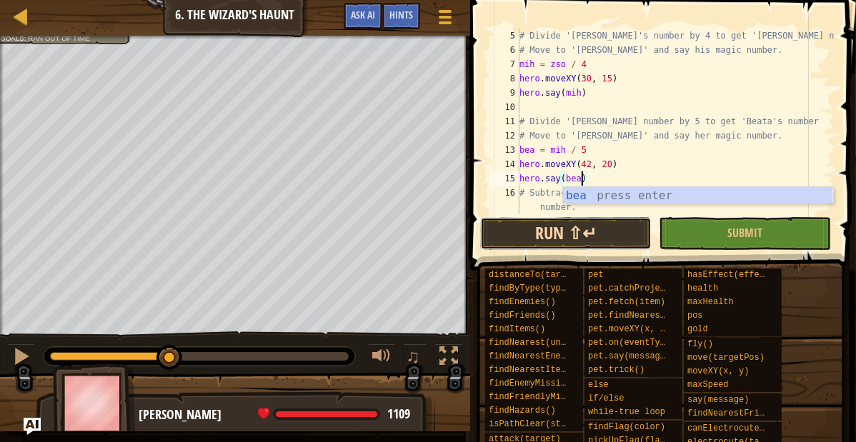
click at [497, 233] on button "Run ⇧↵" at bounding box center [565, 233] width 171 height 33
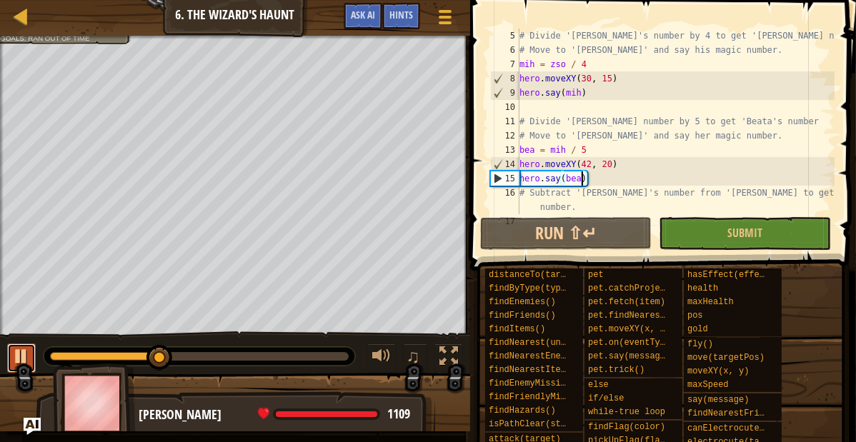
click at [19, 363] on div at bounding box center [21, 356] width 19 height 19
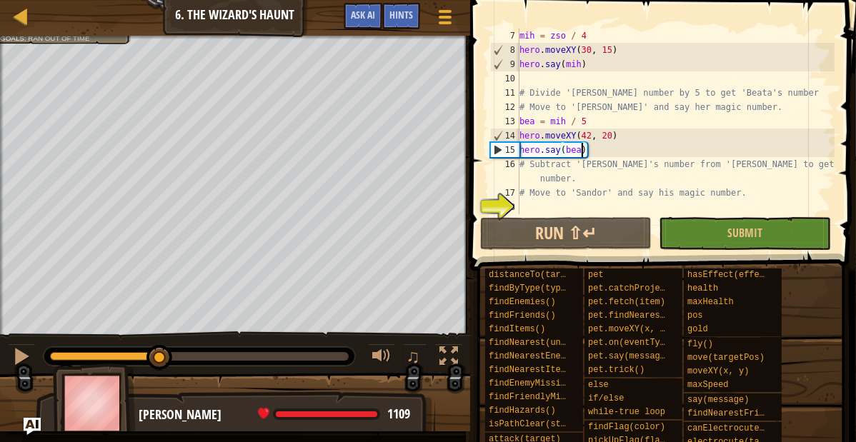
click at [579, 180] on div "mih = zso / 4 hero . moveXY ( 30 , 15 ) hero . say ( mih ) # Divide '[PERSON_NA…" at bounding box center [675, 136] width 318 height 214
type textarea "# Subtract '[PERSON_NAME]'s number from '[PERSON_NAME] to get [PERSON_NAME] num…"
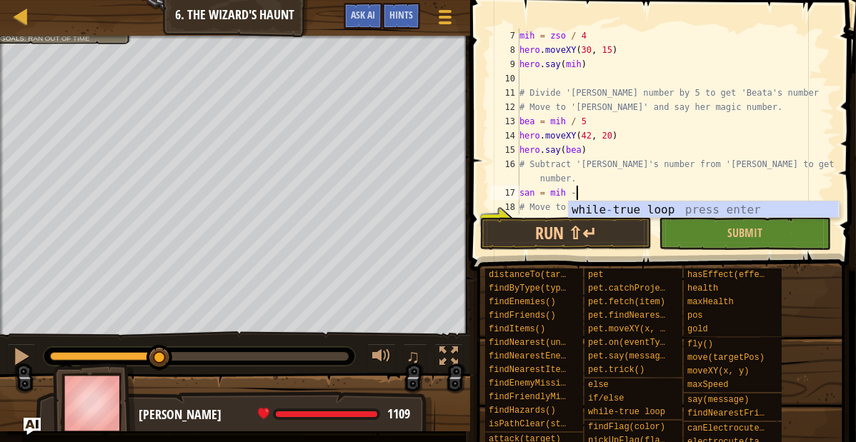
scroll to position [6, 6]
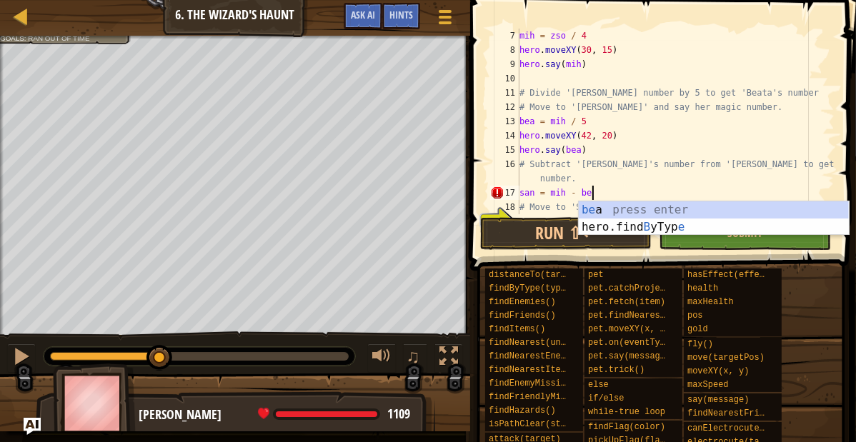
type textarea "san = mih - bea"
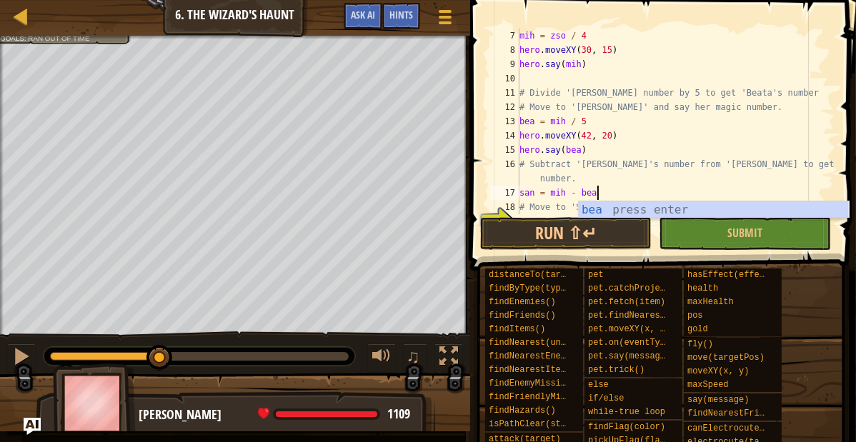
scroll to position [100, 0]
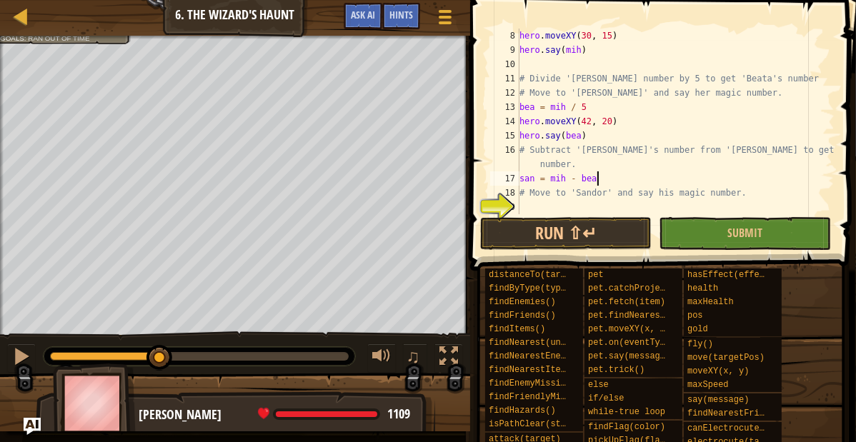
click at [533, 204] on div "hero . moveXY ( 30 , 15 ) hero . say ( mih ) # Divide '[PERSON_NAME] number by …" at bounding box center [675, 136] width 318 height 214
type textarea "hero.moveXY(38, 37)"
click at [623, 209] on div "hero . moveXY ( 30 , 15 ) hero . say ( mih ) # Divide '[PERSON_NAME] number by …" at bounding box center [675, 136] width 318 height 214
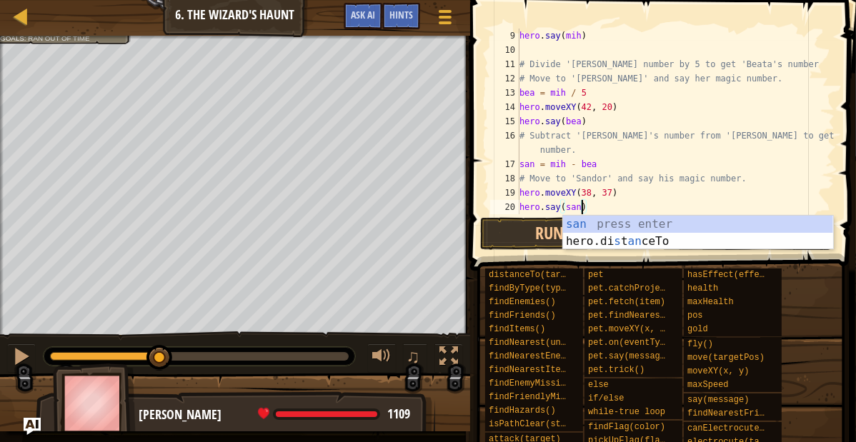
scroll to position [6, 7]
type textarea "hero.say(san)"
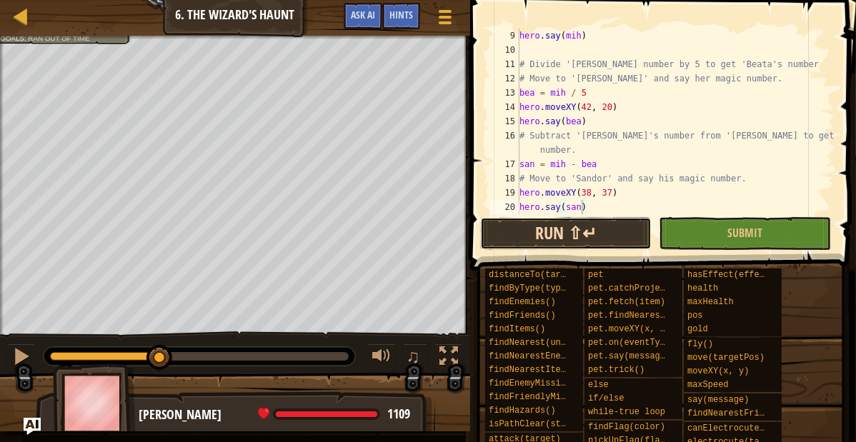
click at [521, 231] on button "Run ⇧↵" at bounding box center [565, 233] width 171 height 33
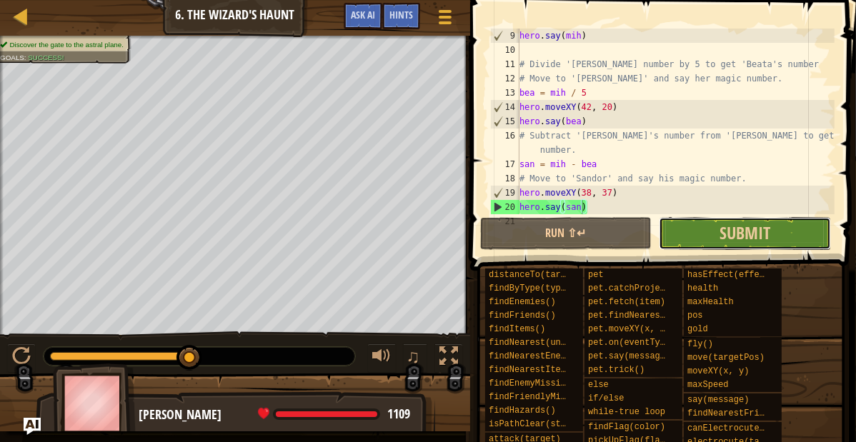
click at [676, 234] on button "Submit" at bounding box center [744, 233] width 171 height 33
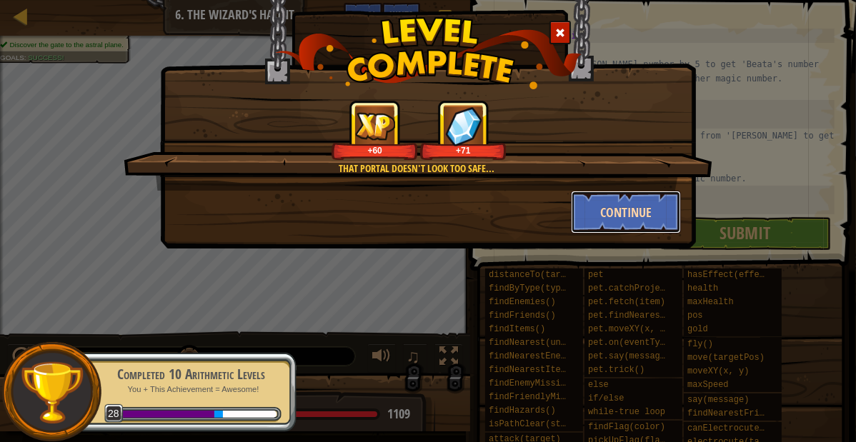
click at [592, 205] on button "Continue" at bounding box center [626, 212] width 111 height 43
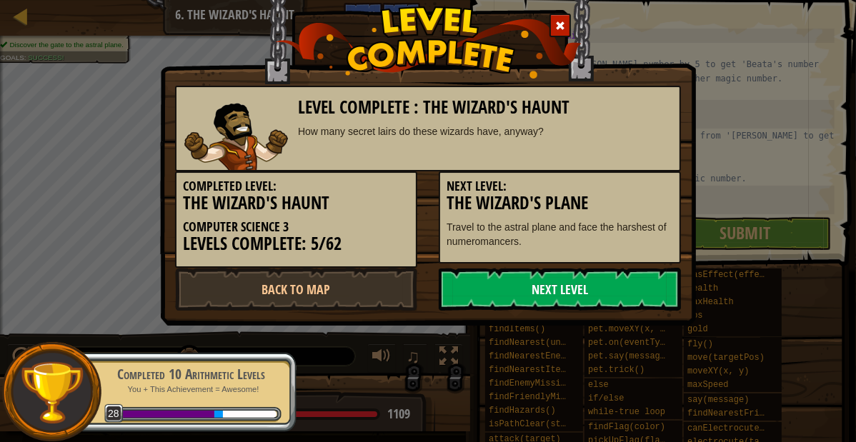
click at [565, 287] on link "Next Level" at bounding box center [560, 289] width 242 height 43
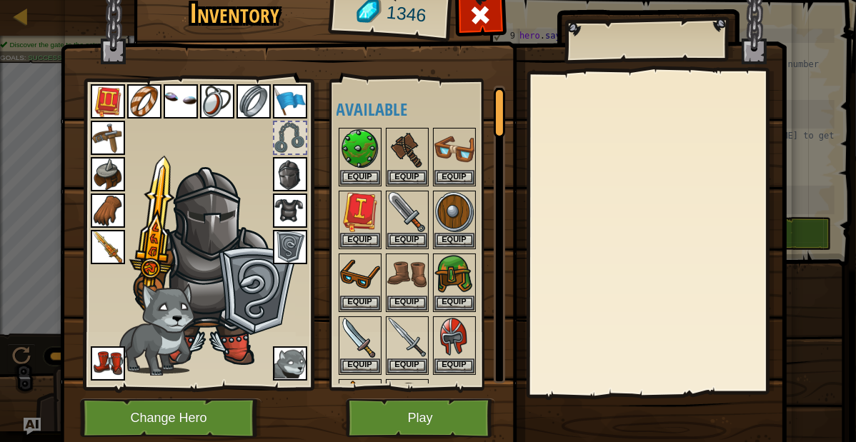
scroll to position [50, 0]
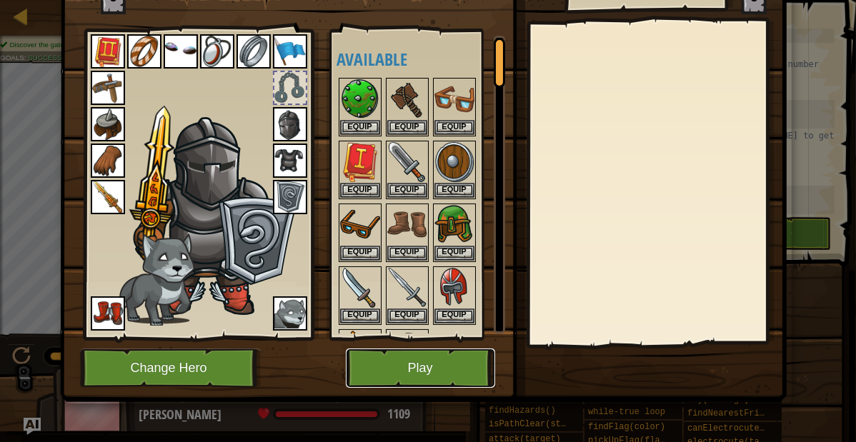
click at [378, 359] on button "Play" at bounding box center [420, 368] width 149 height 39
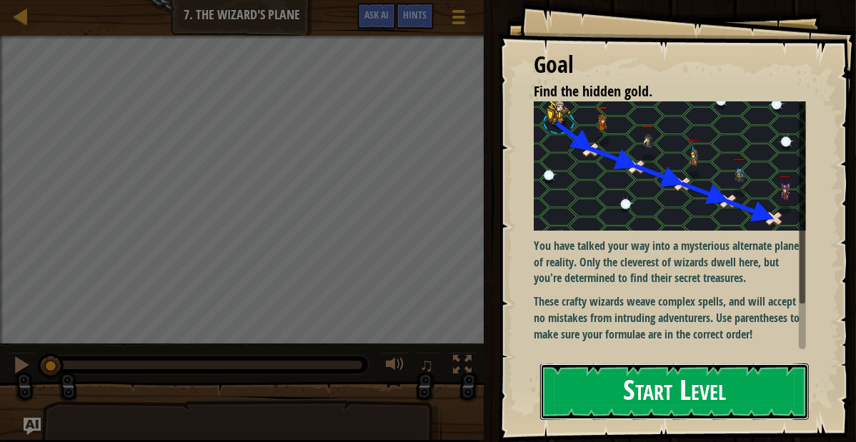
click at [653, 398] on button "Start Level" at bounding box center [674, 392] width 269 height 56
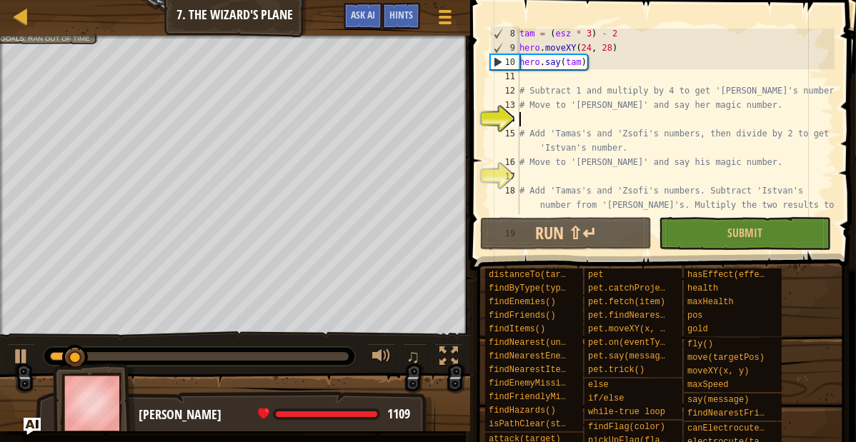
scroll to position [119, 0]
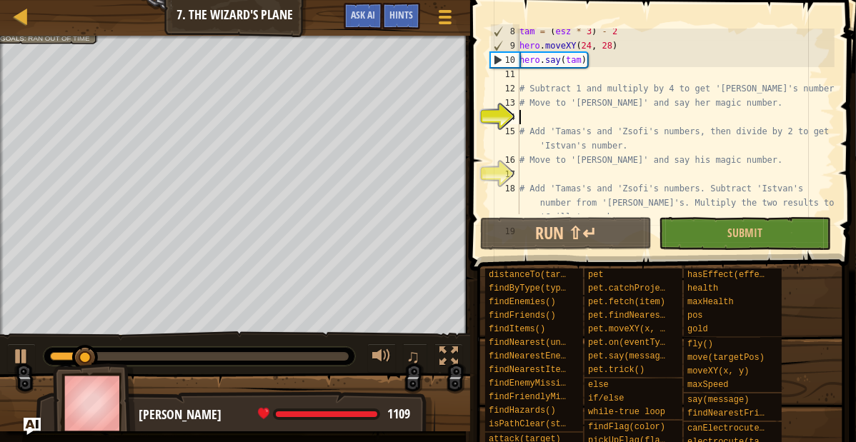
click at [532, 114] on div "tam = ( esz * 3 ) - 2 hero . moveXY ( 24 , 28 ) hero . say ( tam ) # Subtract 1…" at bounding box center [675, 145] width 318 height 243
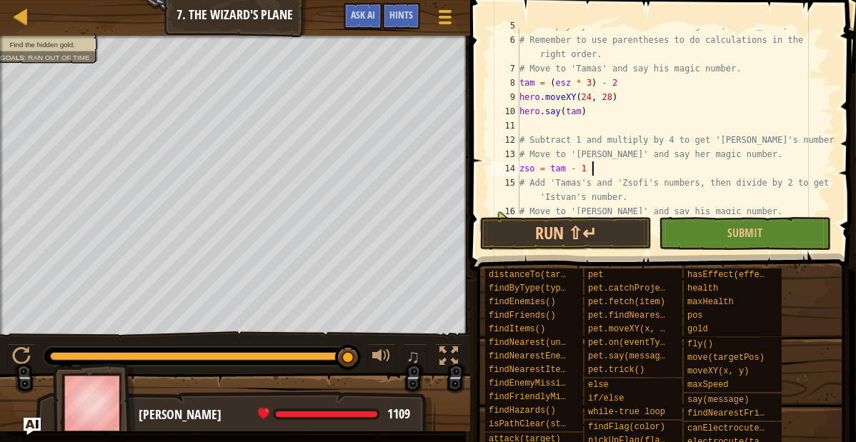
scroll to position [6, 9]
type textarea "zso = tam - 1 * 4"
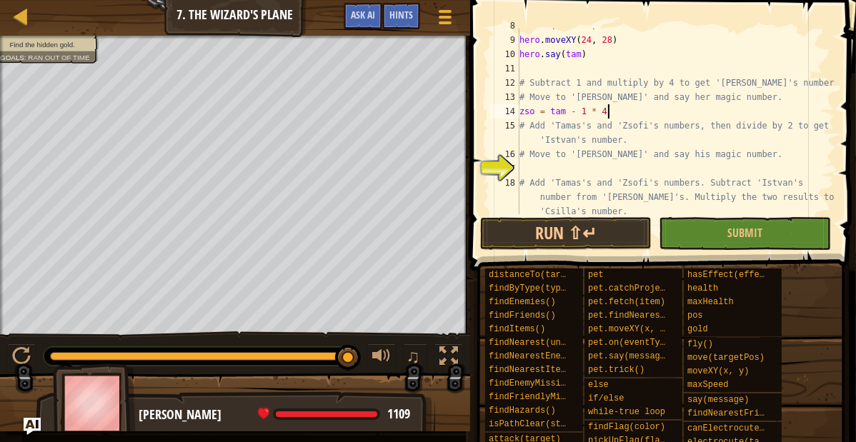
scroll to position [127, 0]
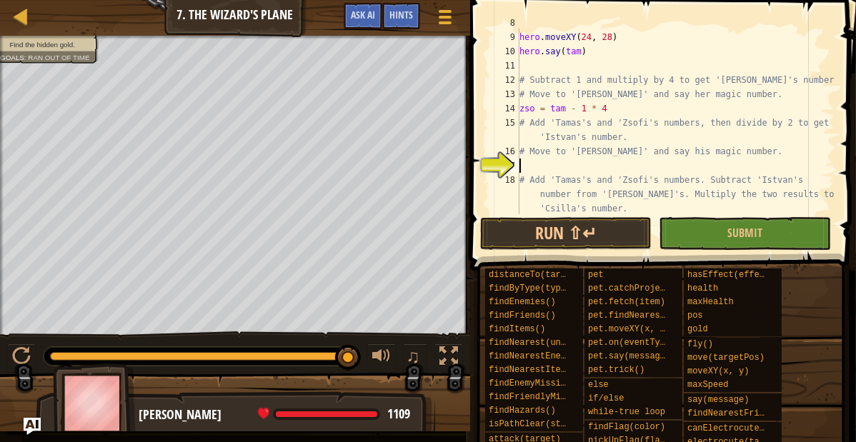
click at [521, 164] on div "tam = ( esz * 3 ) - 2 hero . moveXY ( 24 , 28 ) hero . say ( tam ) # Subtract 1…" at bounding box center [675, 137] width 318 height 243
click at [609, 106] on div "tam = ( esz * 3 ) - 2 hero . moveXY ( 24 , 28 ) hero . say ( tam ) # Subtract 1…" at bounding box center [675, 137] width 318 height 243
type textarea "zso = tam - 1 * 4"
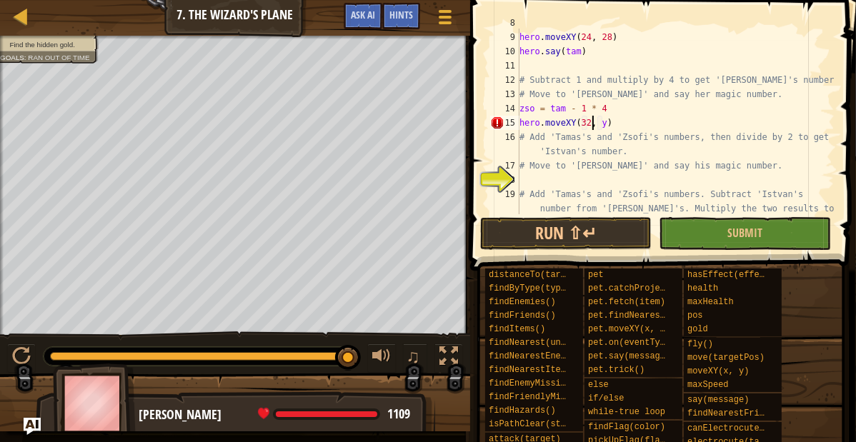
scroll to position [6, 9]
type textarea "hero.moveXY(32, 24)"
click at [620, 123] on div "tam = ( esz * 3 ) - 2 hero . moveXY ( 24 , 28 ) hero . say ( tam ) # Subtract 1…" at bounding box center [675, 137] width 318 height 243
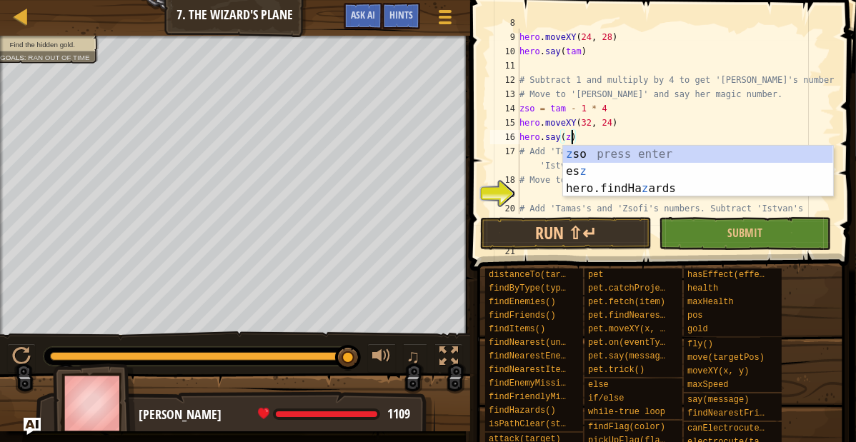
scroll to position [6, 7]
type textarea "hero.say(zso)"
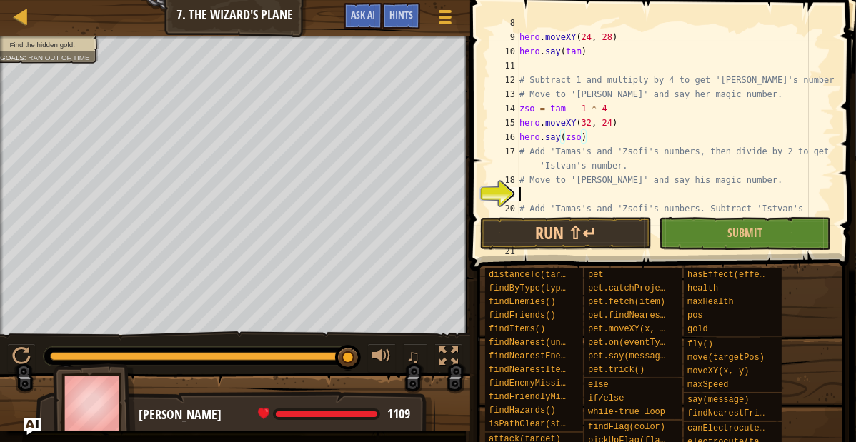
click at [527, 194] on div "tam = ( esz * 3 ) - 2 hero . moveXY ( 24 , 28 ) hero . say ( tam ) # Subtract 1…" at bounding box center [675, 137] width 318 height 243
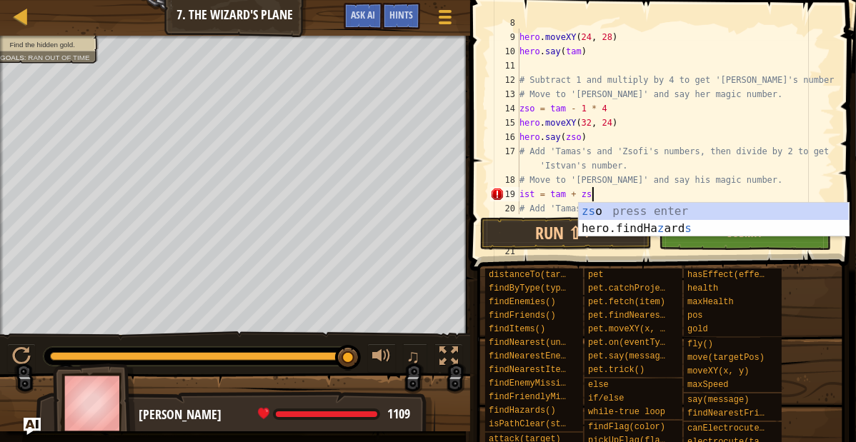
type textarea "ist = tam + zso"
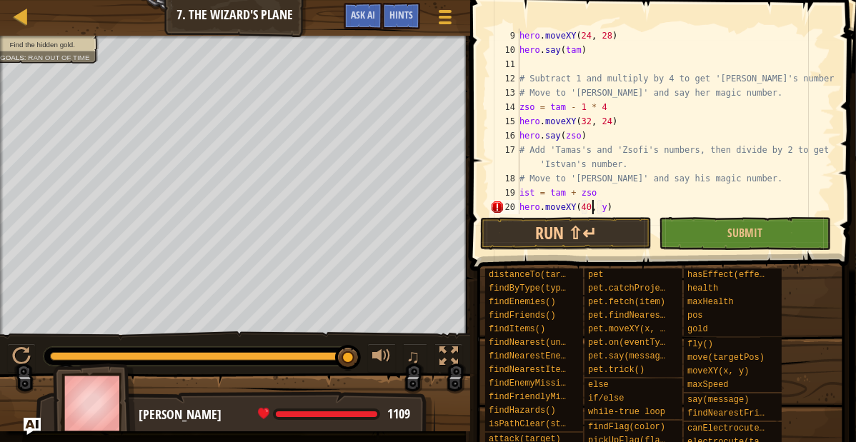
scroll to position [6, 9]
type textarea "hero.moveXY(40, 20)"
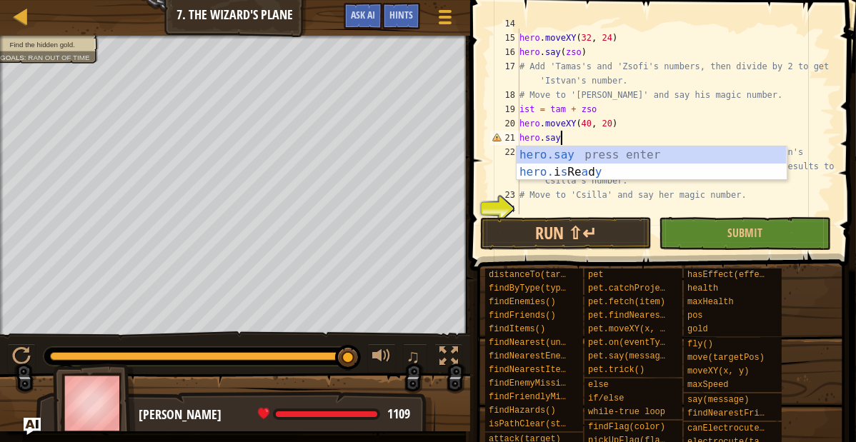
scroll to position [6, 5]
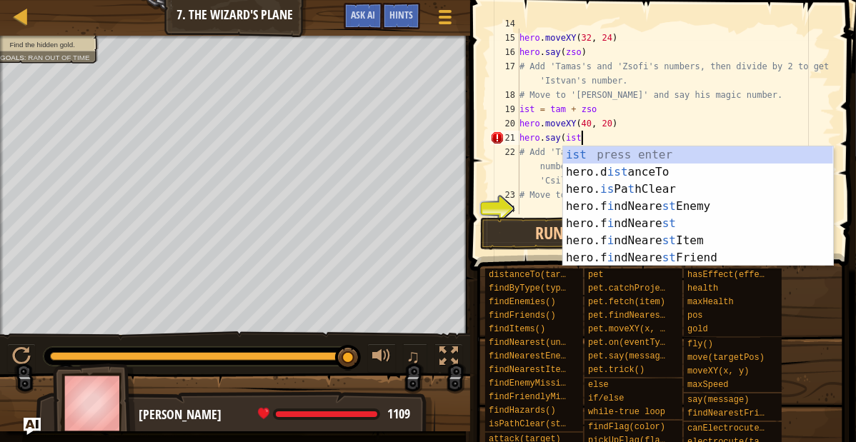
type textarea "hero.say(ist)"
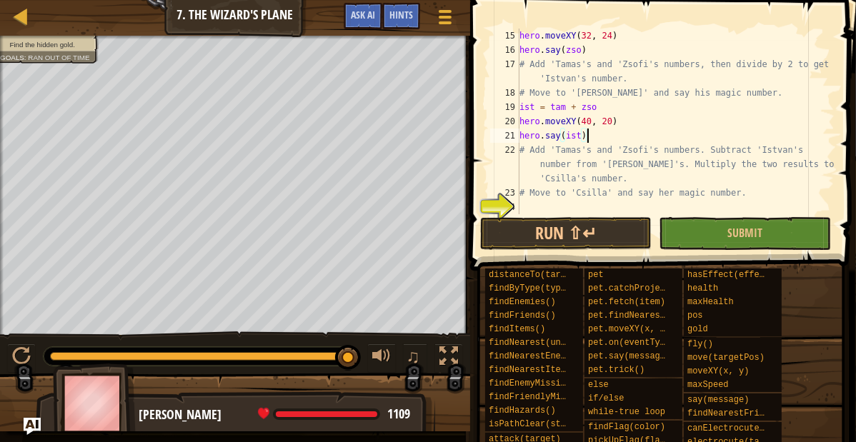
scroll to position [214, 0]
click at [529, 211] on div "hero . moveXY ( 32 , 24 ) hero . say ( zso ) # Add 'Tamas's and '[PERSON_NAME]'…" at bounding box center [675, 136] width 318 height 214
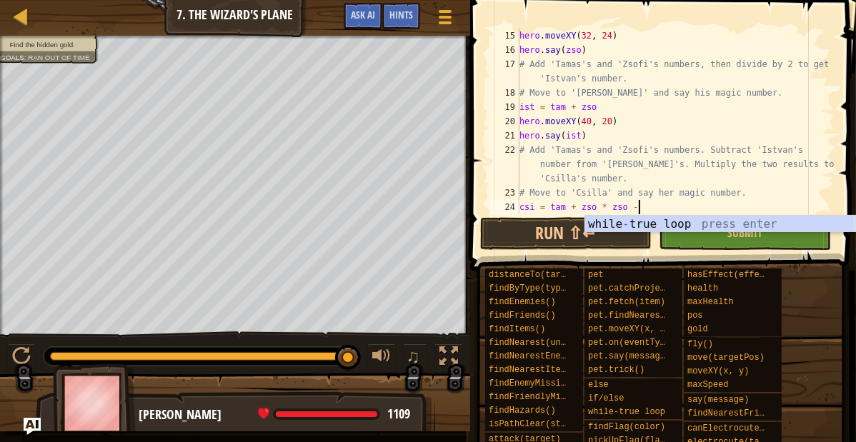
scroll to position [6, 14]
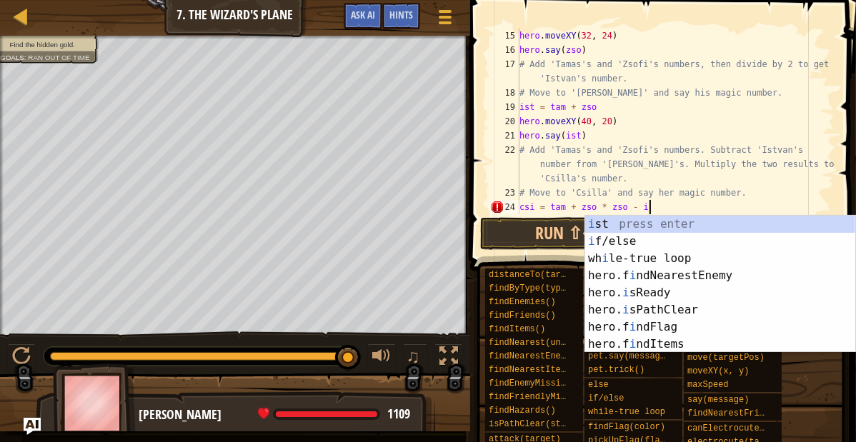
type textarea "csi = tam + zso * zso - ist"
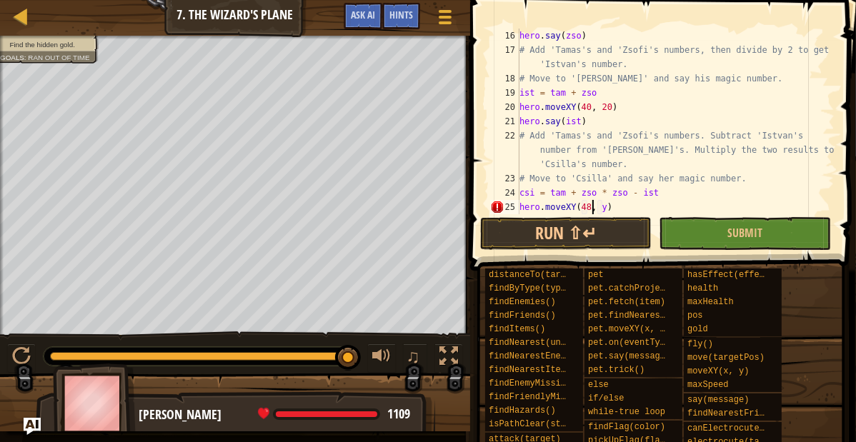
scroll to position [6, 9]
type textarea "hero.moveXY(48, 16)"
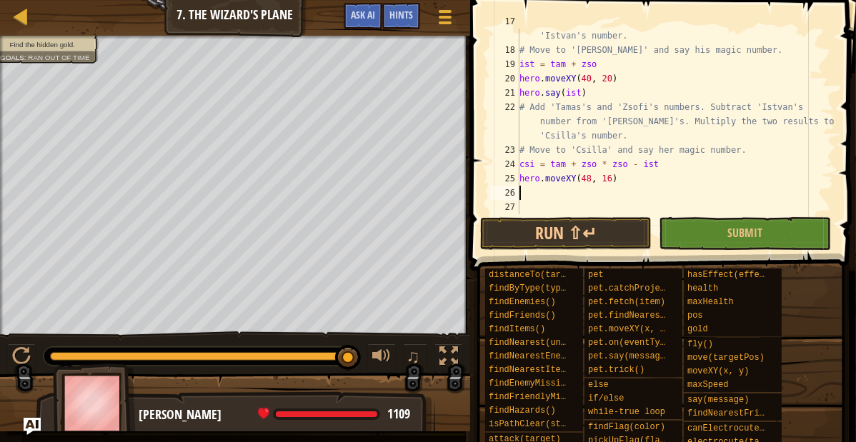
type textarea "h"
type textarea "hero.moveXY(48, 16)"
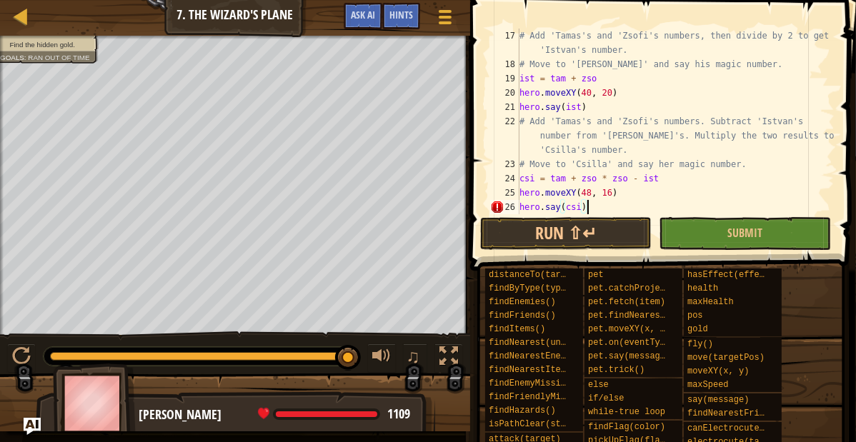
scroll to position [6, 7]
click at [524, 239] on button "Run ⇧↵" at bounding box center [565, 233] width 171 height 33
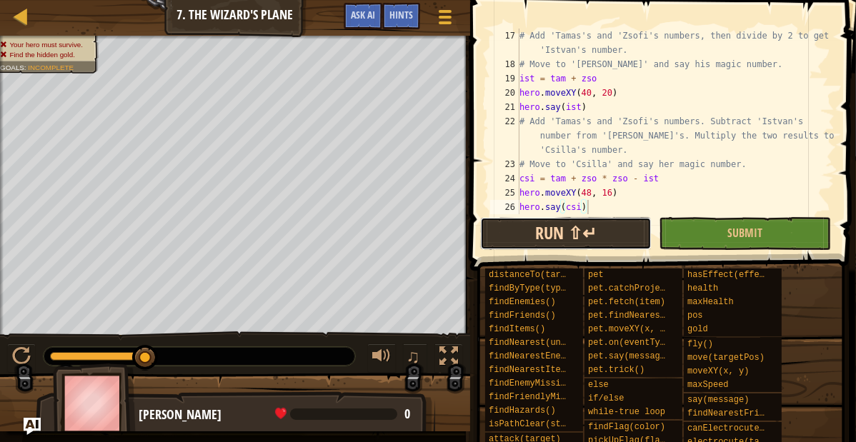
click at [524, 239] on button "Run ⇧↵" at bounding box center [565, 233] width 171 height 33
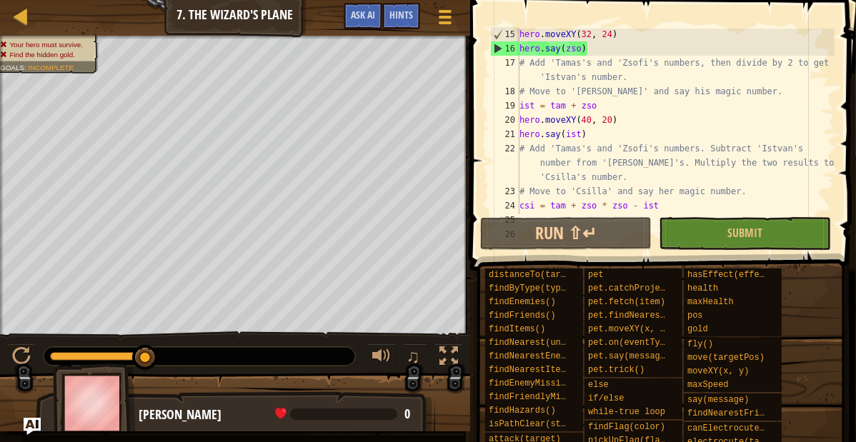
scroll to position [215, 0]
click at [597, 104] on div "hero . moveXY ( 32 , 24 ) hero . say ( zso ) # Add 'Tamas's and '[PERSON_NAME]'…" at bounding box center [675, 134] width 318 height 214
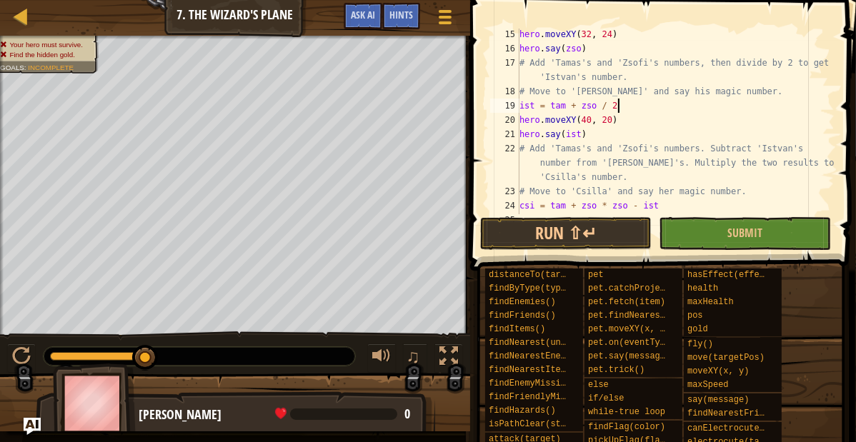
scroll to position [6, 11]
click at [598, 232] on button "Run ⇧↵" at bounding box center [565, 233] width 171 height 33
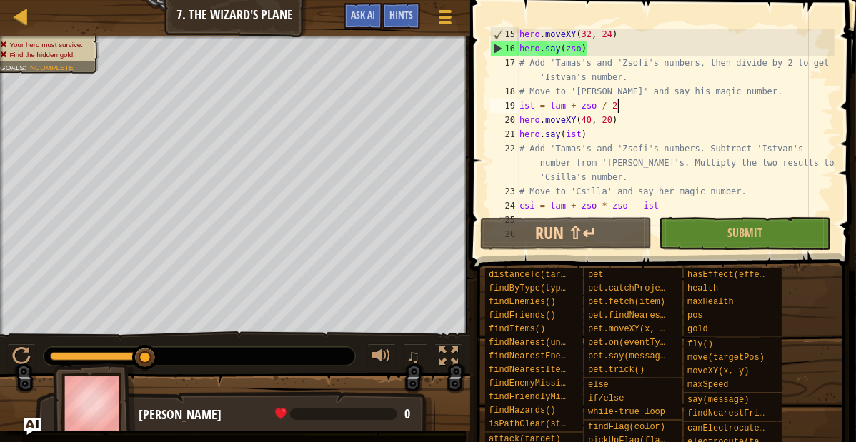
click at [604, 106] on div "hero . moveXY ( 32 , 24 ) hero . say ( zso ) # Add 'Tamas's and '[PERSON_NAME]'…" at bounding box center [675, 134] width 318 height 214
click at [598, 107] on div "hero . moveXY ( 32 , 24 ) hero . say ( zso ) # Add 'Tamas's and '[PERSON_NAME]'…" at bounding box center [675, 134] width 318 height 214
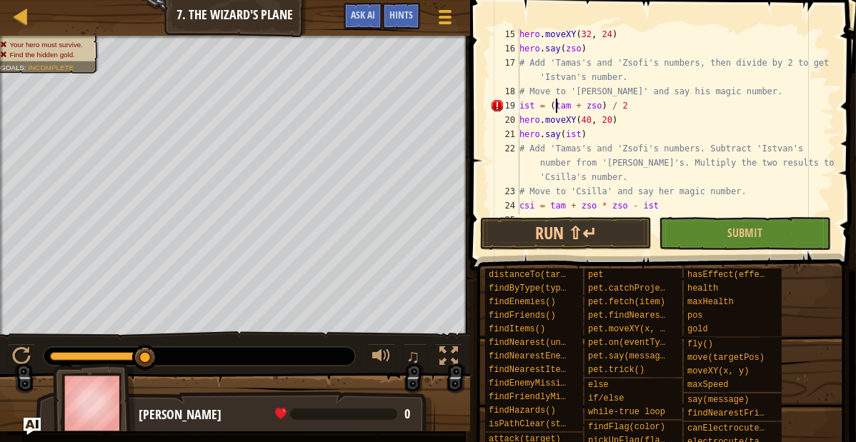
scroll to position [6, 5]
click at [605, 232] on button "Run ⇧↵" at bounding box center [565, 233] width 171 height 33
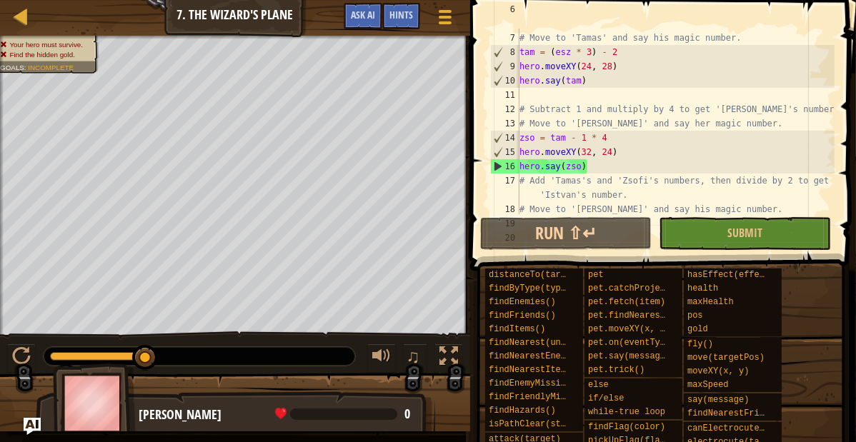
scroll to position [99, 0]
click at [586, 137] on div "# Remember to use parentheses to do calculations in the right order. # Move to …" at bounding box center [675, 115] width 318 height 229
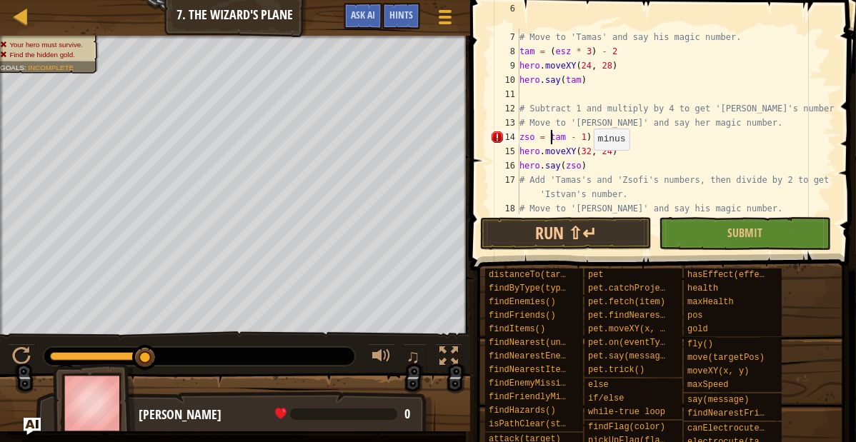
scroll to position [6, 5]
click at [599, 231] on button "Run ⇧↵" at bounding box center [565, 233] width 171 height 33
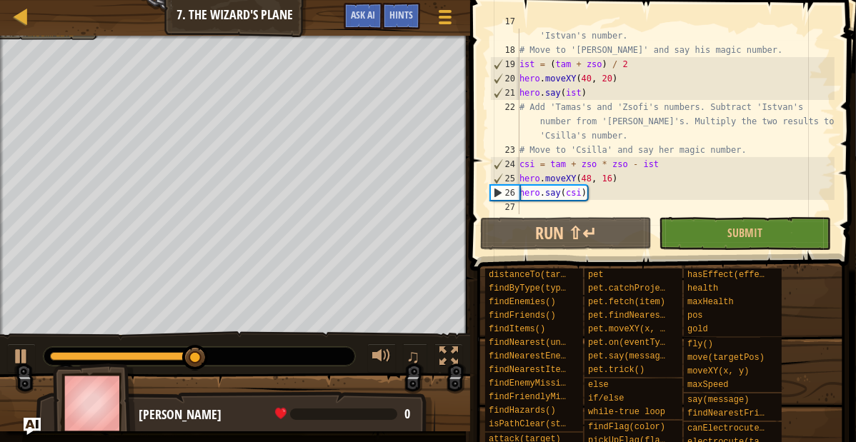
scroll to position [257, 0]
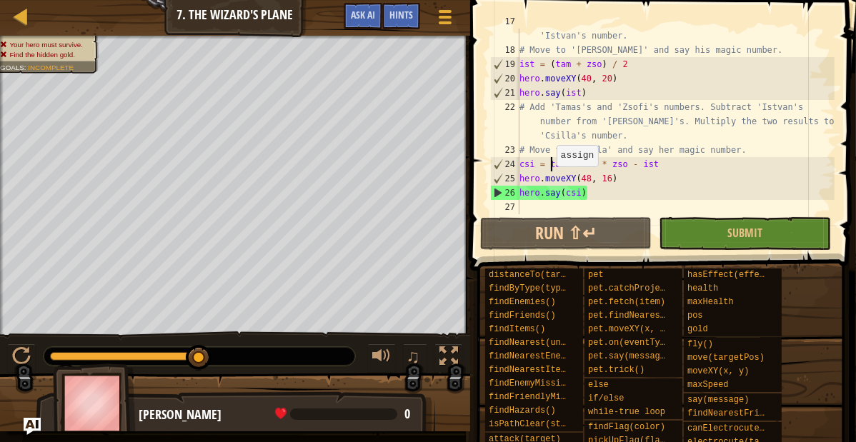
click at [550, 166] on div "# Add 'Tamas's and 'Zsofi's numbers, then divide by 2 to get 'Istvan's number. …" at bounding box center [675, 128] width 318 height 229
click at [597, 163] on div "# Add 'Tamas's and 'Zsofi's numbers, then divide by 2 to get 'Istvan's number. …" at bounding box center [675, 128] width 318 height 229
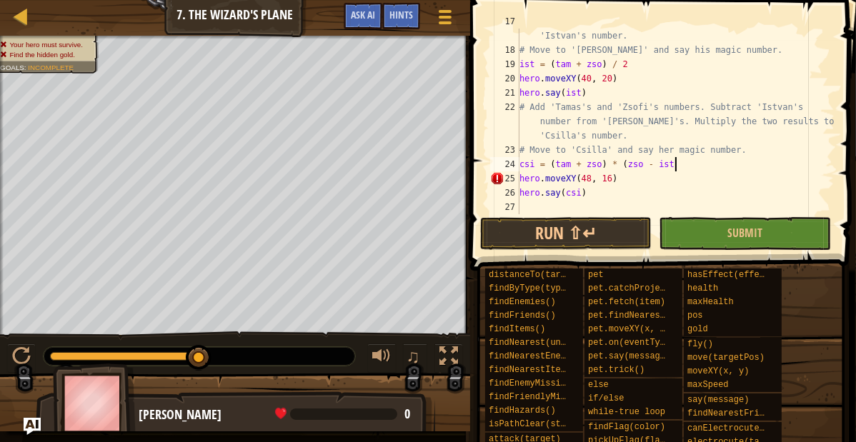
scroll to position [6, 19]
type textarea "csi = (tam + zso) * (zso - ist)"
click at [570, 230] on button "Run ⇧↵" at bounding box center [565, 233] width 171 height 33
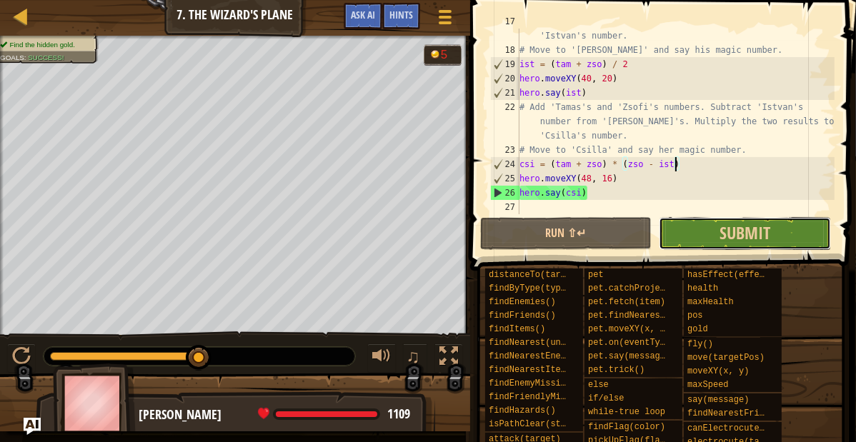
click at [713, 245] on button "Submit" at bounding box center [744, 233] width 171 height 33
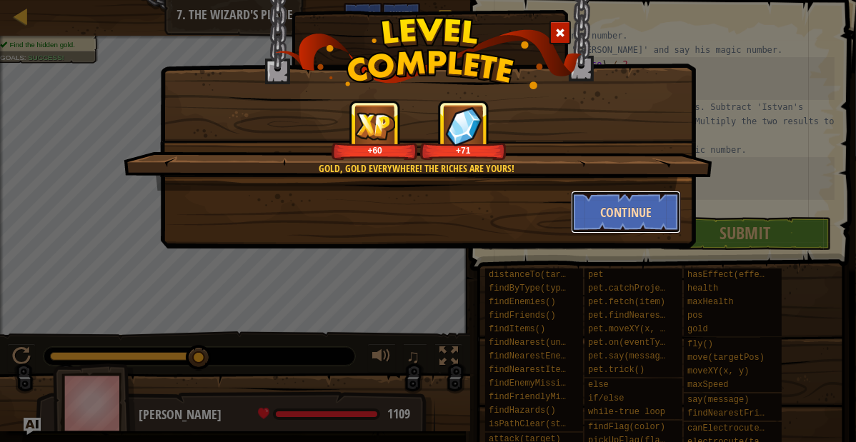
click at [641, 208] on button "Continue" at bounding box center [626, 212] width 111 height 43
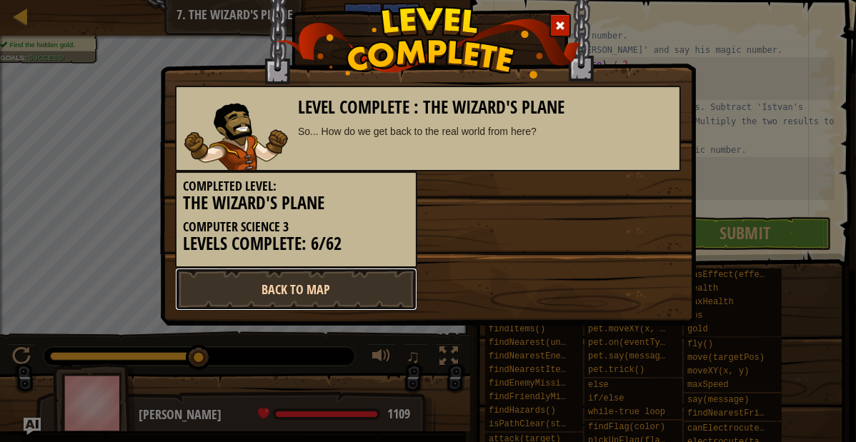
click at [373, 284] on link "Back to Map" at bounding box center [296, 289] width 242 height 43
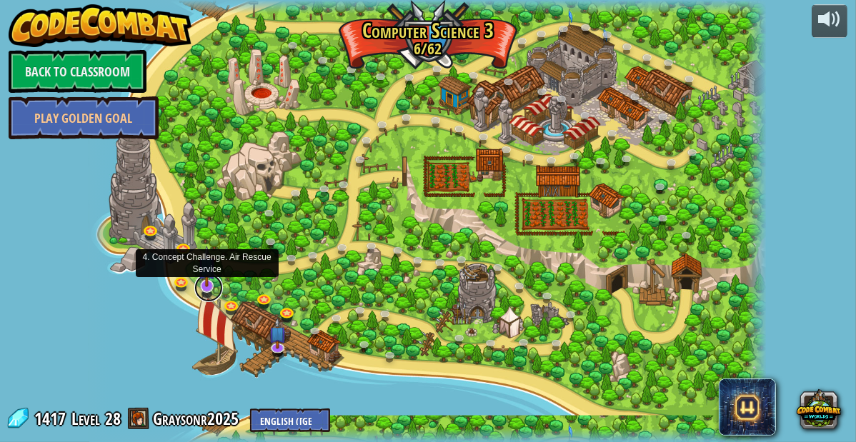
click at [203, 289] on link at bounding box center [208, 288] width 29 height 29
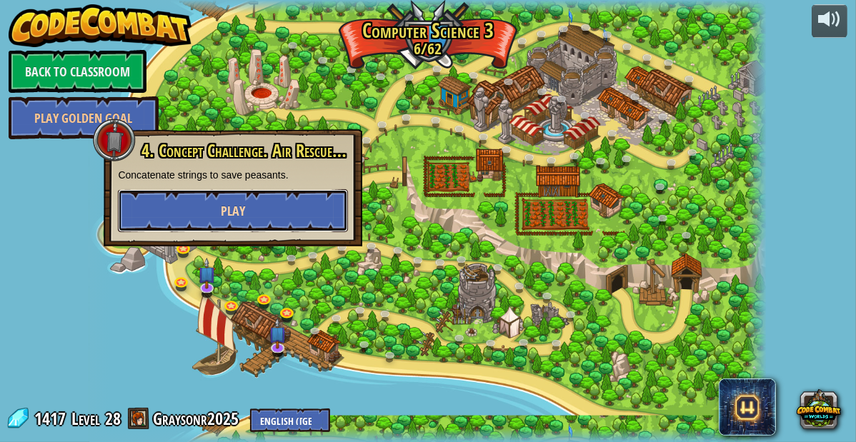
click at [241, 212] on span "Play" at bounding box center [233, 211] width 24 height 18
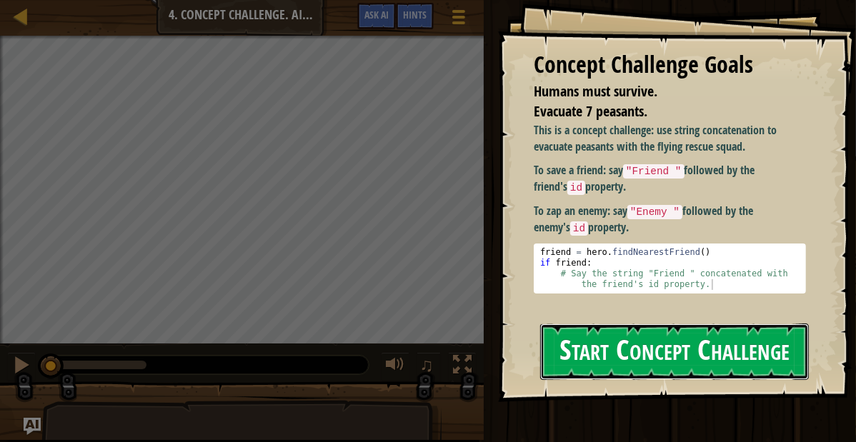
click at [610, 373] on button "Start Concept Challenge" at bounding box center [674, 352] width 269 height 56
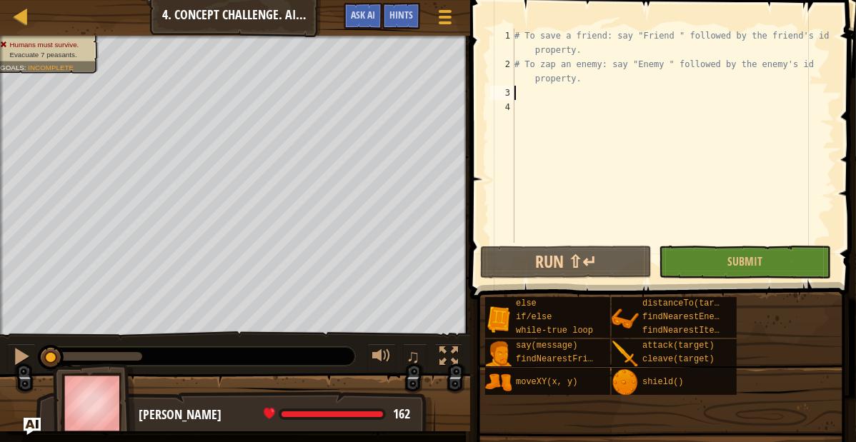
click at [525, 94] on div "# To save a friend: say "Friend " followed by the friend's id property. # To za…" at bounding box center [672, 157] width 323 height 257
click at [407, 16] on span "Hints" at bounding box center [401, 15] width 24 height 14
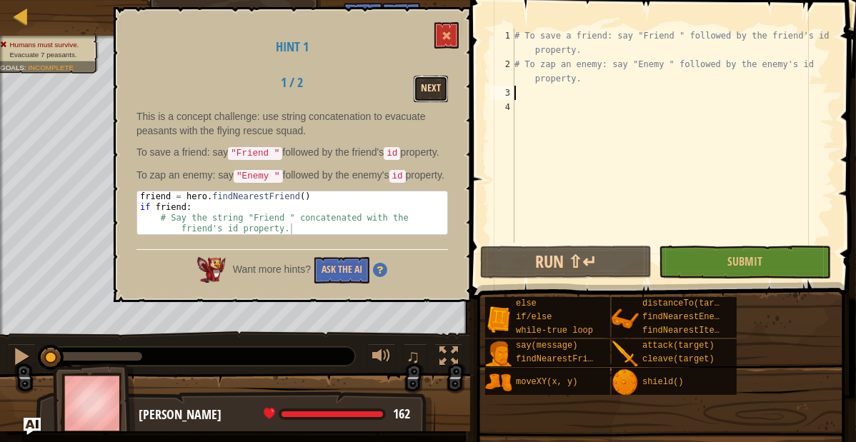
click at [435, 88] on button "Next" at bounding box center [431, 89] width 34 height 26
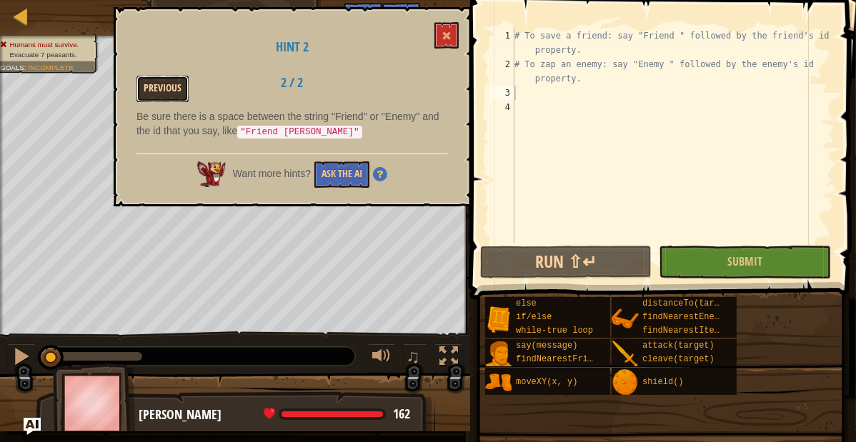
click at [164, 89] on button "Previous" at bounding box center [162, 89] width 52 height 26
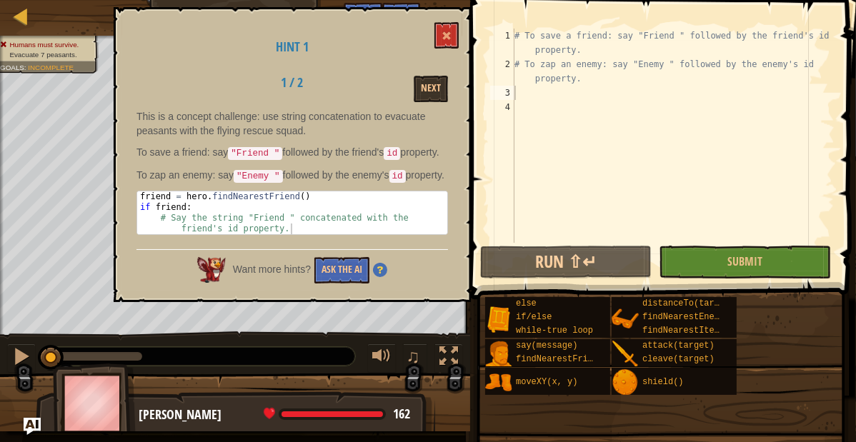
click at [519, 97] on div "# To save a friend: say "Friend " followed by the friend's id property. # To za…" at bounding box center [672, 157] width 323 height 257
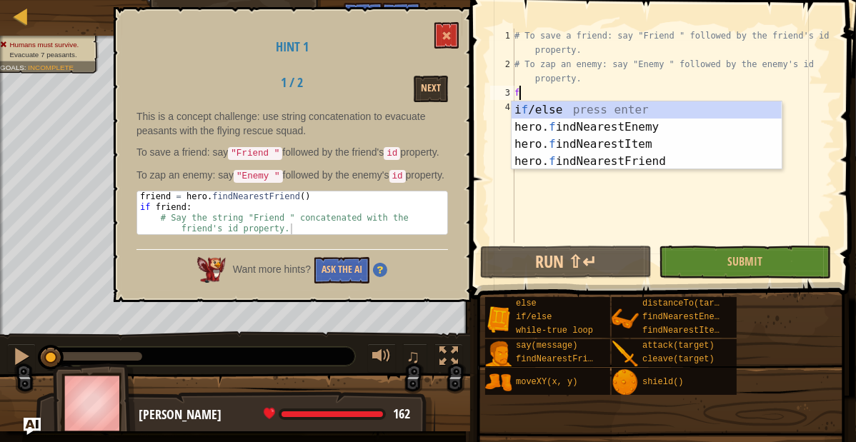
type textarea "fr"
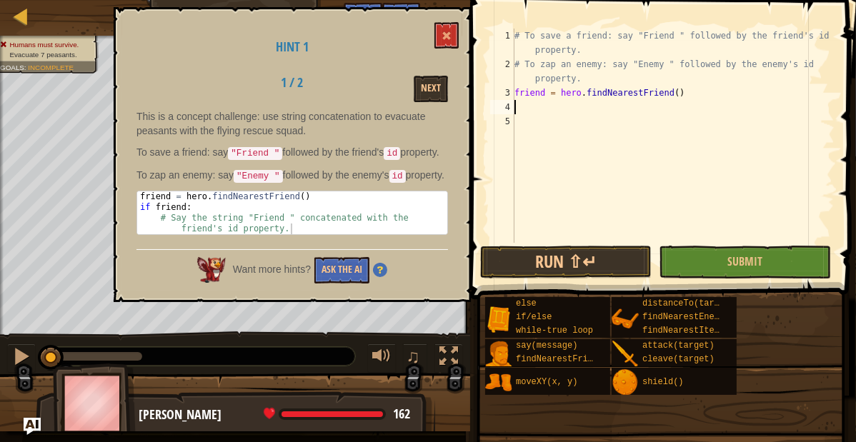
scroll to position [6, 0]
type textarea "friend = hero.findNearestFriend()"
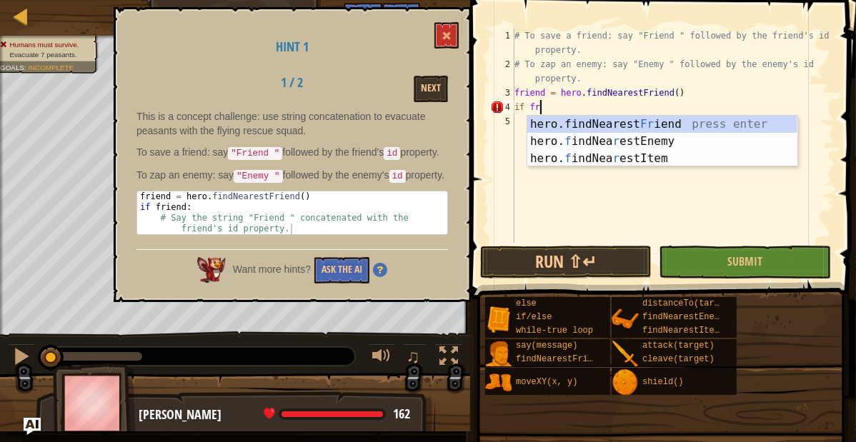
scroll to position [6, 2]
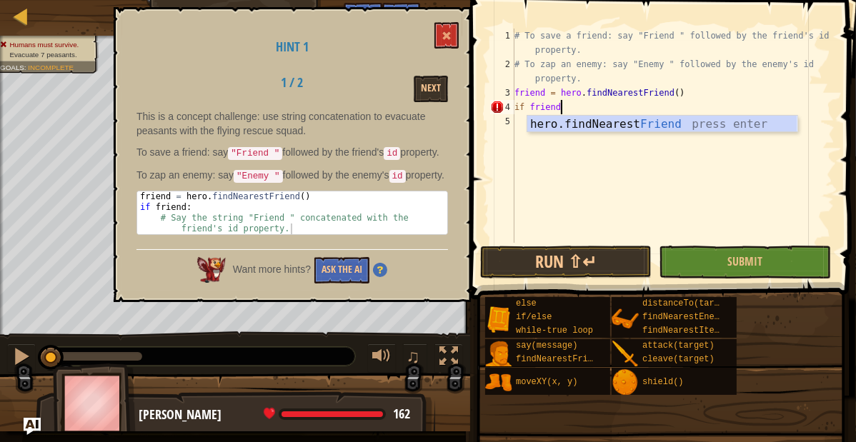
type textarea "if friend:"
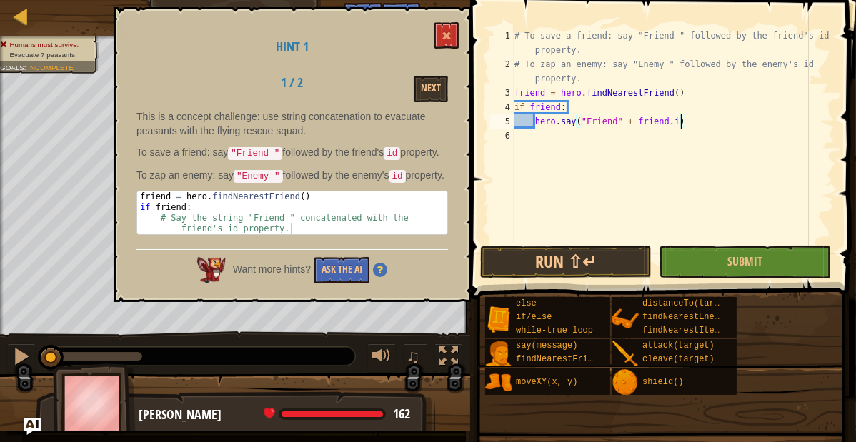
scroll to position [6, 21]
click at [431, 78] on button "Next" at bounding box center [431, 89] width 34 height 26
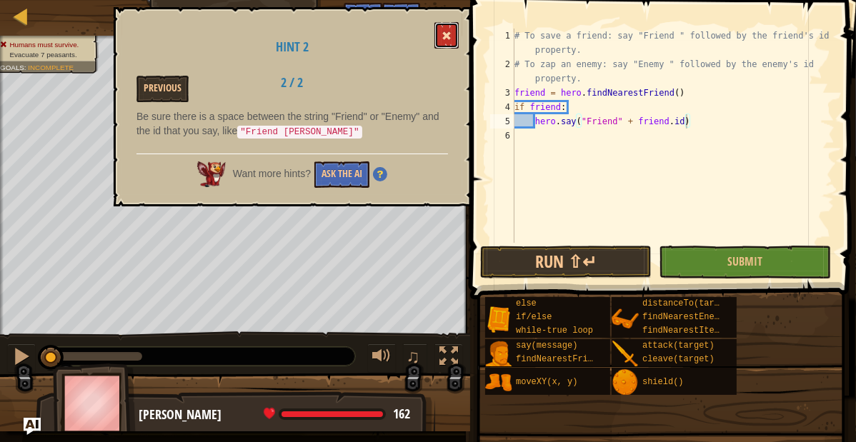
click at [446, 34] on span at bounding box center [446, 36] width 10 height 10
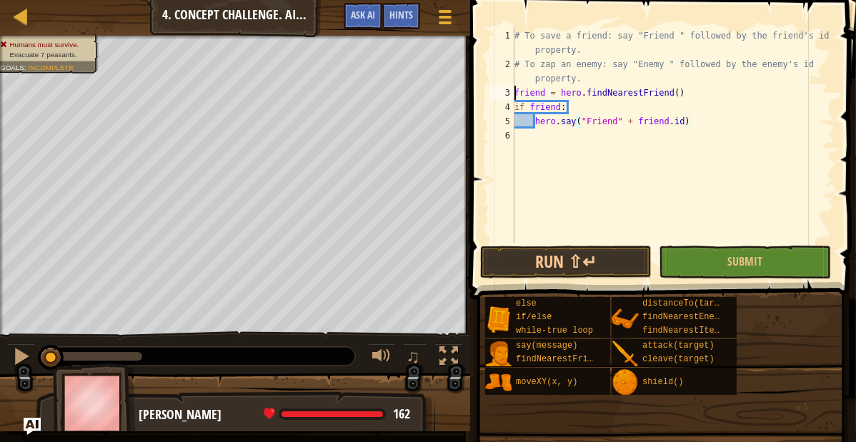
click at [514, 96] on div "# To save a friend: say "Friend " followed by the friend's id property. # To za…" at bounding box center [672, 157] width 323 height 257
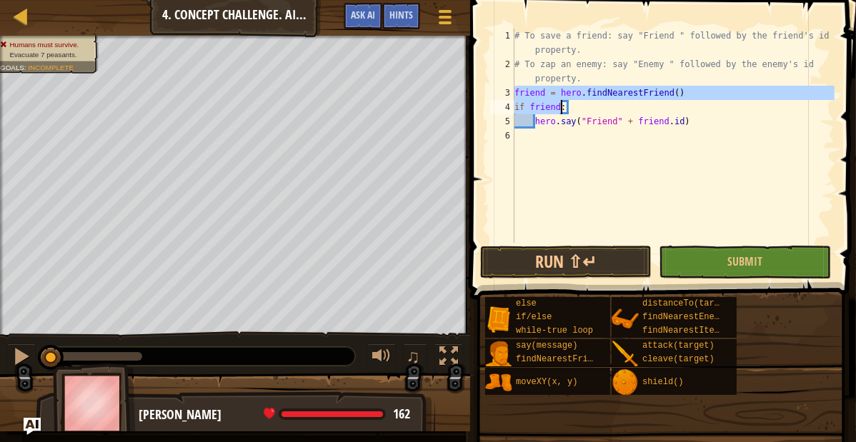
type textarea "if friend: hero.say("Friend" + [DOMAIN_NAME])"
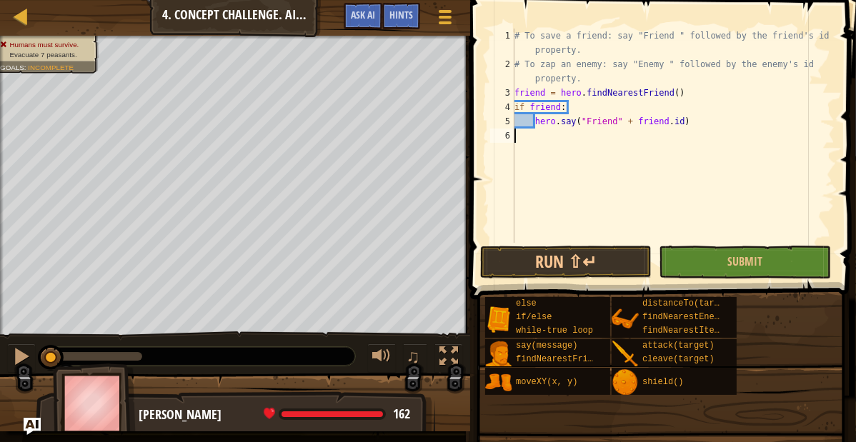
click at [522, 136] on div "# To save a friend: say "Friend " followed by the friend's id property. # To za…" at bounding box center [672, 157] width 323 height 257
paste textarea "hero.say("Friend" + [DOMAIN_NAME])"
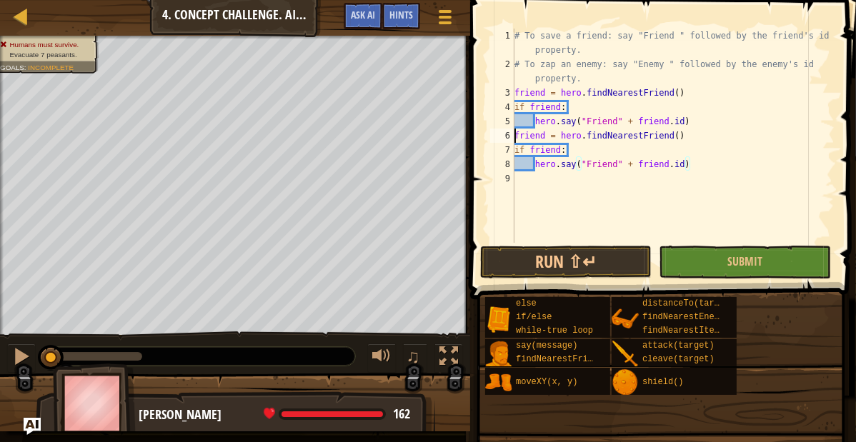
click at [516, 139] on div "# To save a friend: say "Friend " followed by the friend's id property. # To za…" at bounding box center [672, 157] width 323 height 257
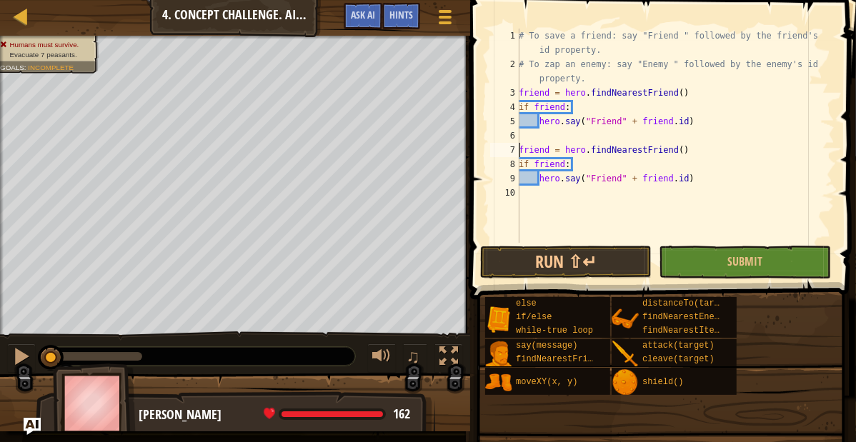
click at [553, 148] on div "# To save a friend: say "Friend " followed by the friend's id property. # To za…" at bounding box center [675, 157] width 319 height 257
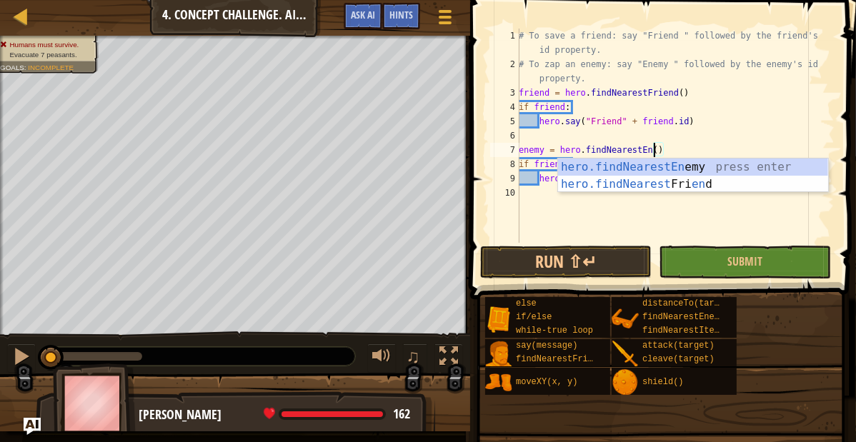
scroll to position [6, 19]
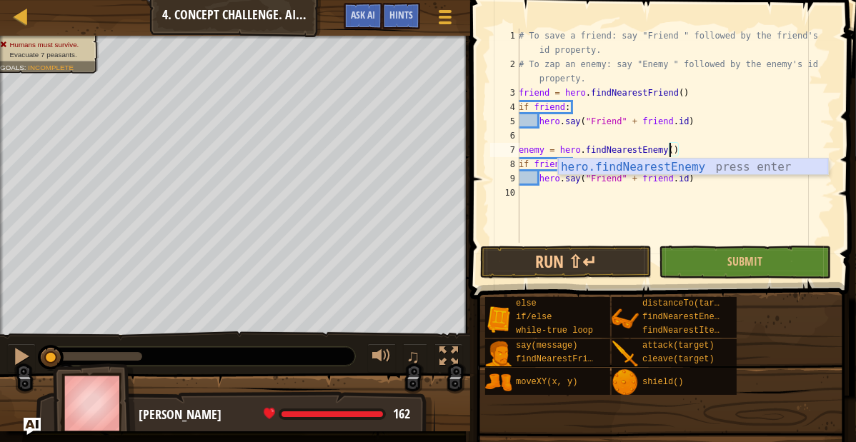
click at [611, 164] on div "hero.findNearestEnemy press enter" at bounding box center [693, 184] width 270 height 51
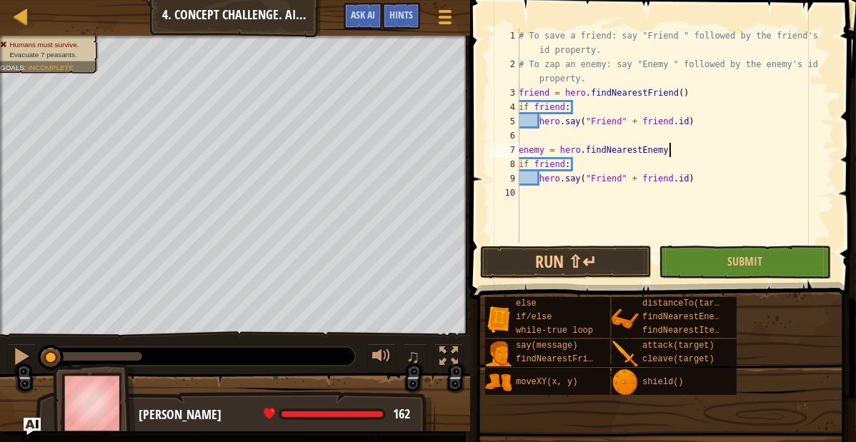
click at [564, 166] on div "# To save a friend: say "Friend " followed by the friend's id property. # To za…" at bounding box center [675, 157] width 319 height 257
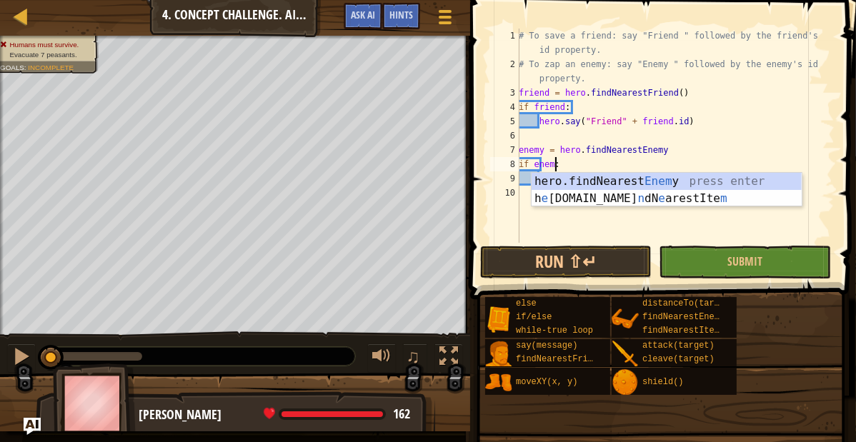
scroll to position [6, 5]
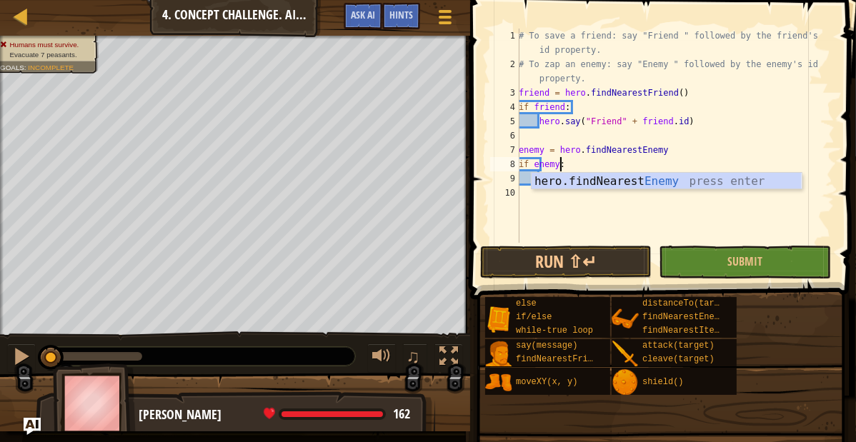
click at [598, 145] on div "# To save a friend: say "Friend " followed by the friend's id property. # To za…" at bounding box center [675, 157] width 319 height 257
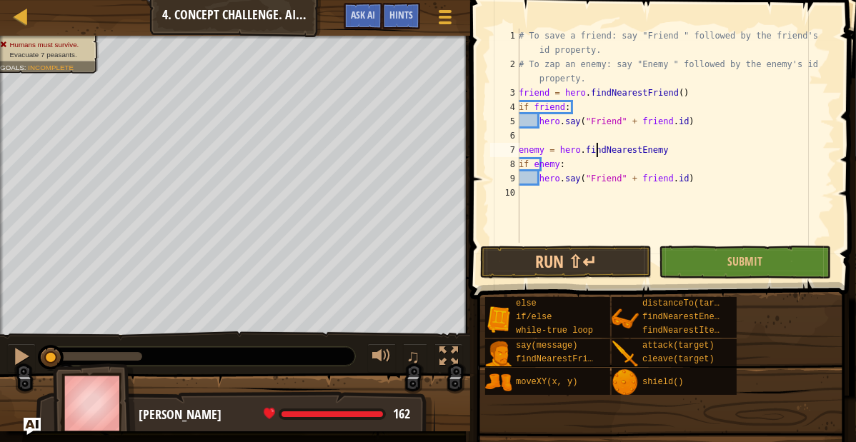
click at [620, 180] on div "# To save a friend: say "Friend " followed by the friend's id property. # To za…" at bounding box center [675, 157] width 319 height 257
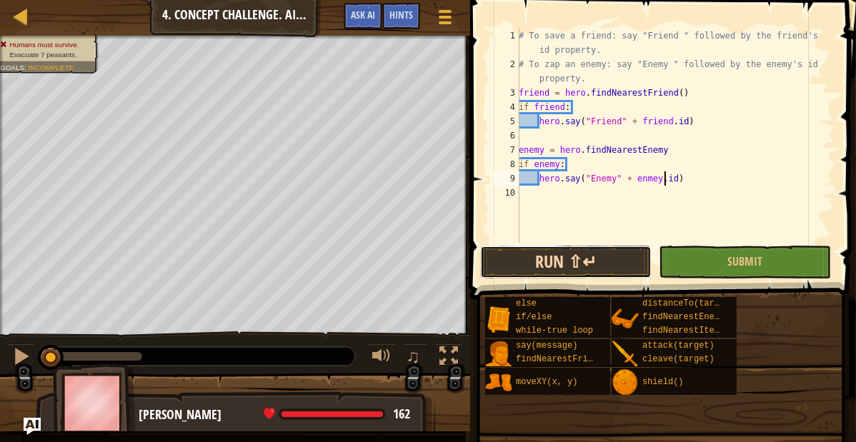
click at [569, 265] on button "Run ⇧↵" at bounding box center [565, 262] width 171 height 33
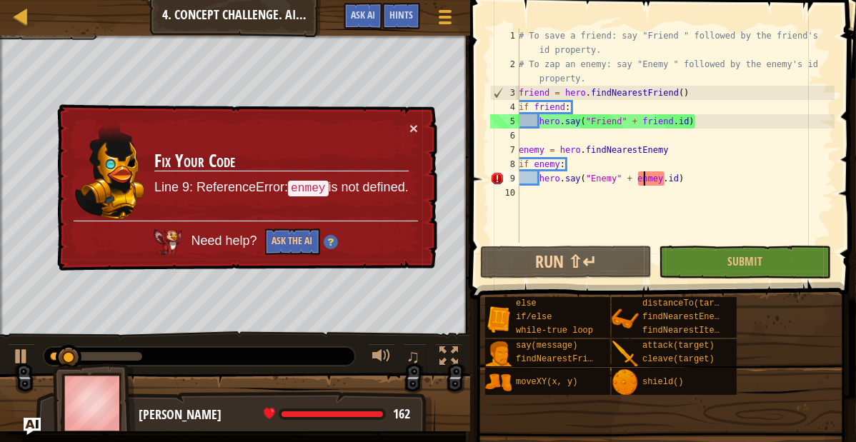
click at [644, 181] on div "# To save a friend: say "Friend " followed by the friend's id property. # To za…" at bounding box center [675, 157] width 319 height 257
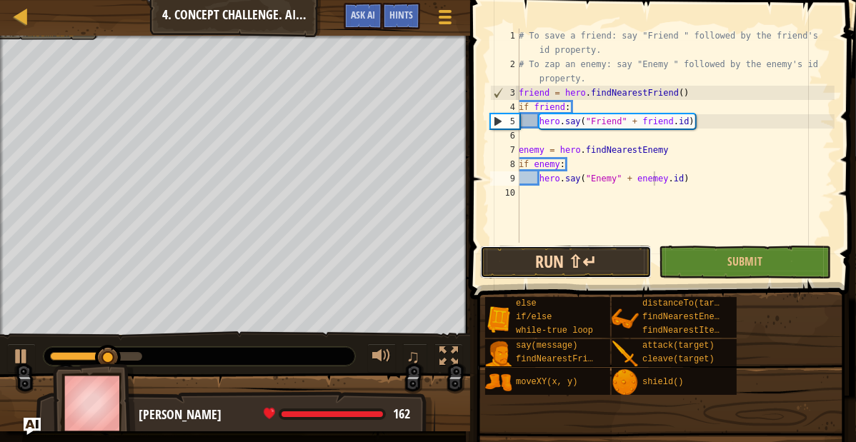
click at [560, 266] on button "Run ⇧↵" at bounding box center [565, 262] width 171 height 33
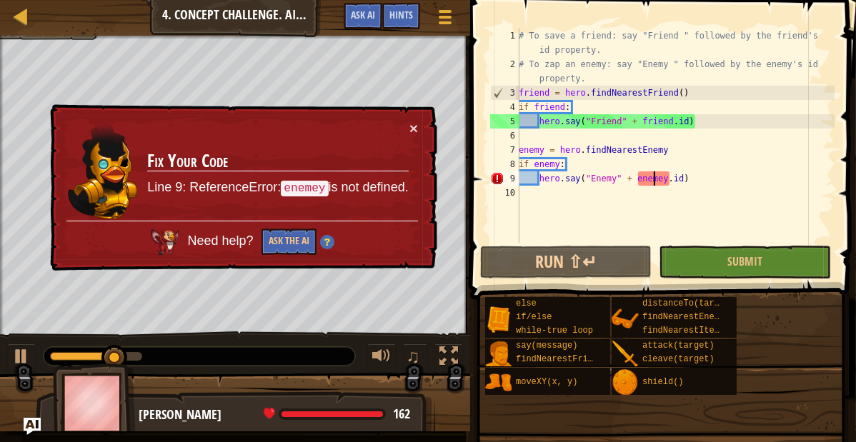
click at [664, 179] on div "# To save a friend: say "Friend " followed by the friend's id property. # To za…" at bounding box center [675, 157] width 319 height 257
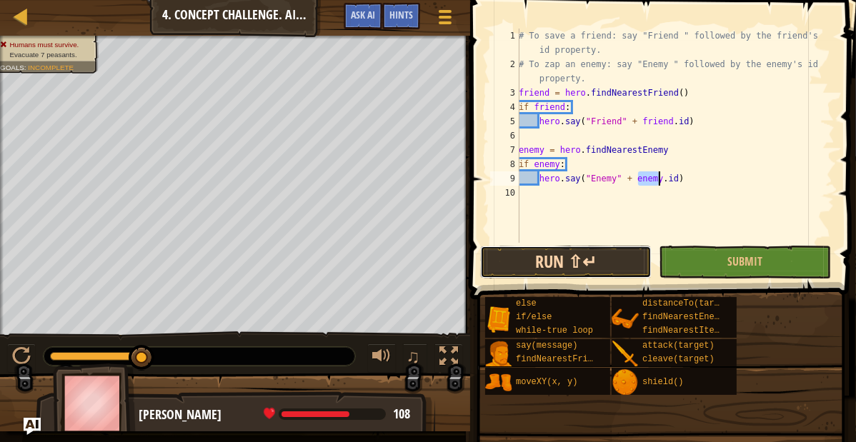
click at [619, 256] on button "Run ⇧↵" at bounding box center [565, 262] width 171 height 33
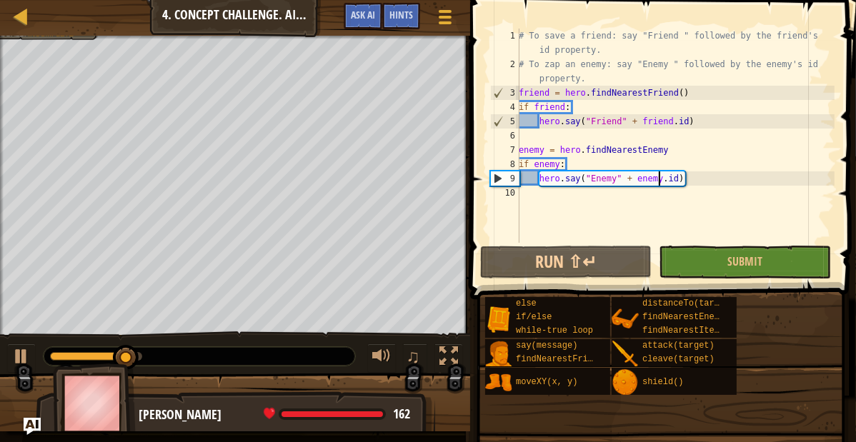
click at [516, 154] on div "7" at bounding box center [504, 150] width 29 height 14
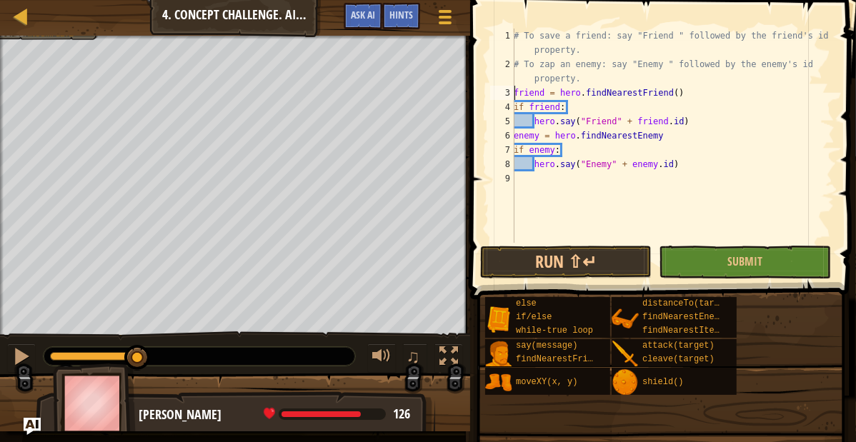
click at [515, 92] on div "# To save a friend: say "Friend " followed by the friend's id property. # To za…" at bounding box center [673, 157] width 324 height 257
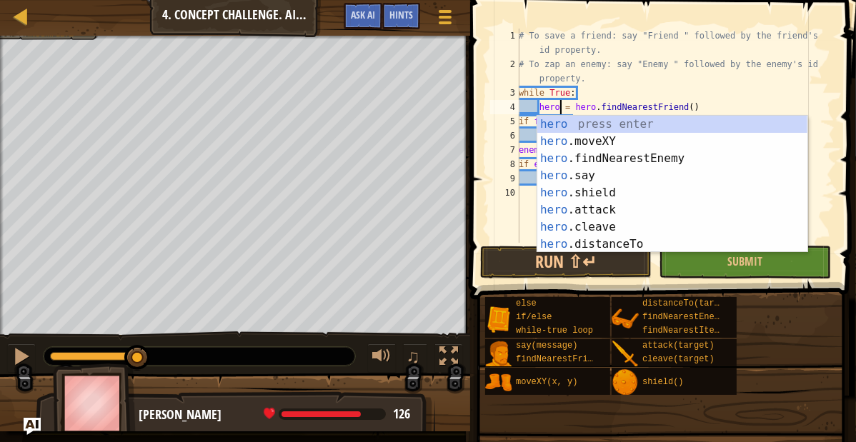
scroll to position [6, 6]
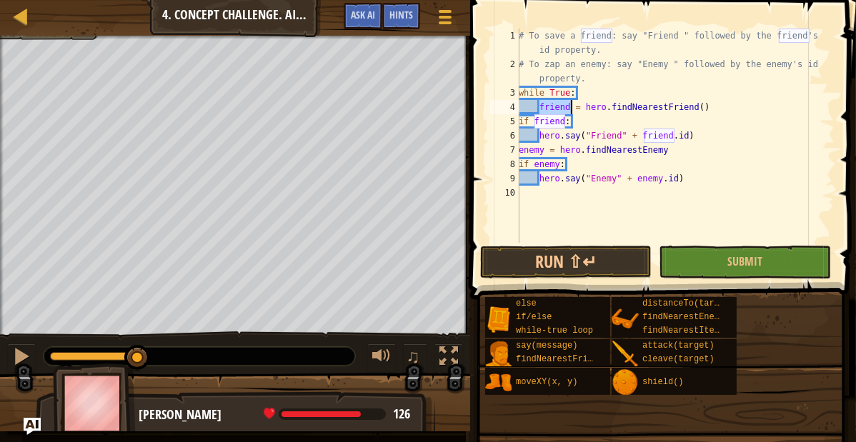
click at [651, 86] on div "# To save a friend: say "Friend " followed by the friend's id property. # To za…" at bounding box center [675, 157] width 319 height 257
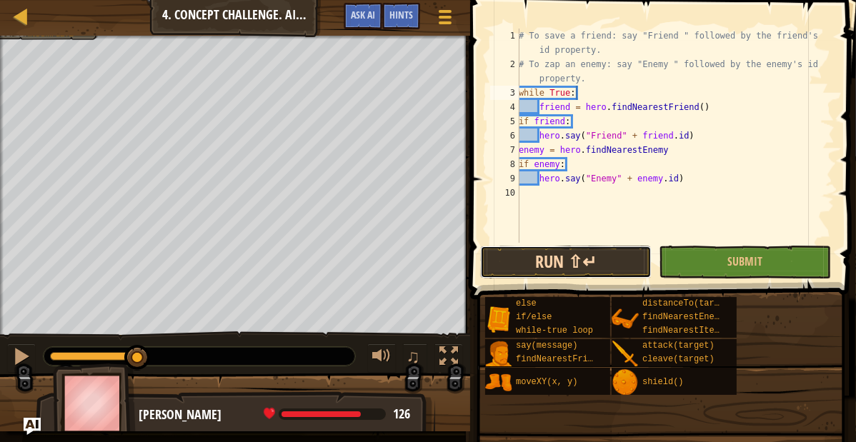
click at [586, 246] on button "Run ⇧↵" at bounding box center [565, 262] width 171 height 33
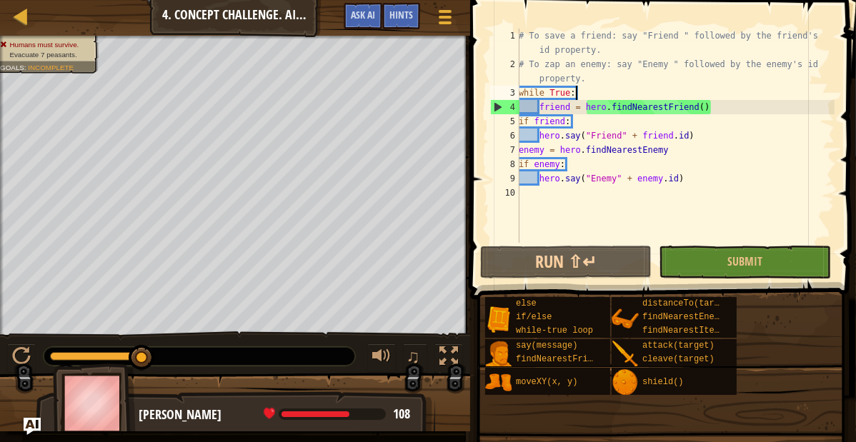
click at [518, 149] on div "7" at bounding box center [504, 150] width 29 height 14
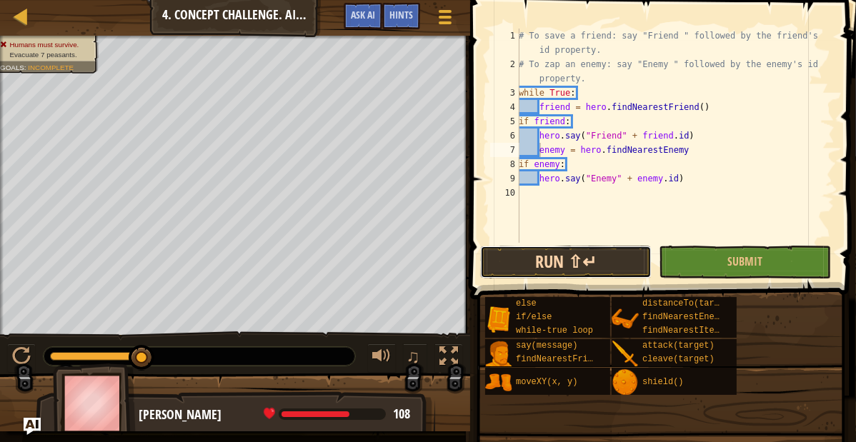
click at [554, 262] on button "Run ⇧↵" at bounding box center [565, 262] width 171 height 33
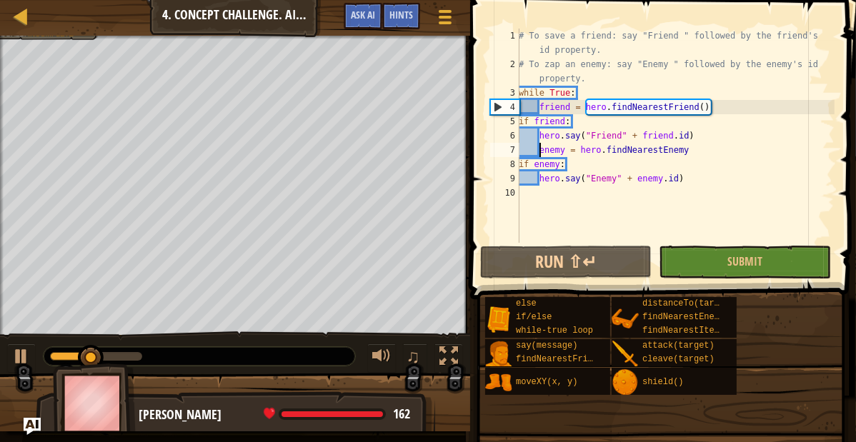
click at [539, 181] on div "# To save a friend: say "Friend " followed by the friend's id property. # To za…" at bounding box center [675, 157] width 319 height 257
click at [541, 152] on div "# To save a friend: say "Friend " followed by the friend's id property. # To za…" at bounding box center [675, 157] width 319 height 257
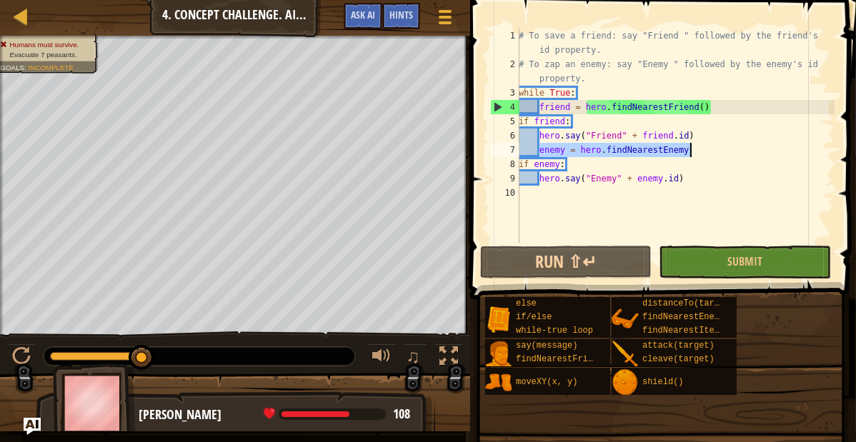
click at [719, 105] on div "# To save a friend: say "Friend " followed by the friend's id property. # To za…" at bounding box center [675, 157] width 319 height 257
type textarea "friend = hero.findNearestFriend()"
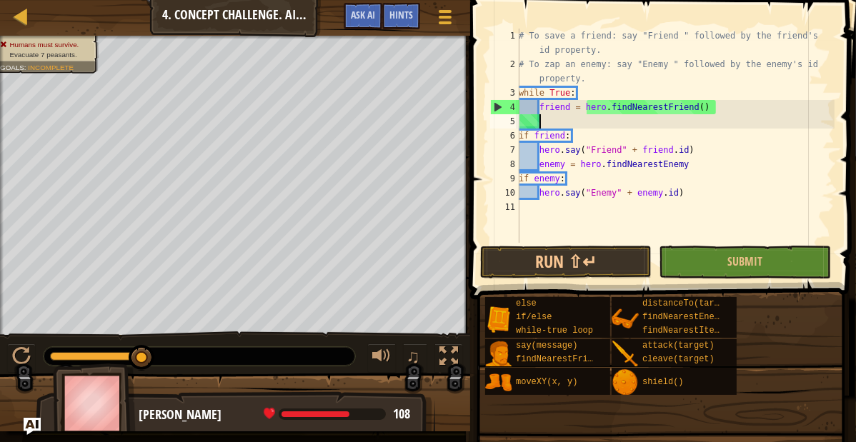
scroll to position [6, 1]
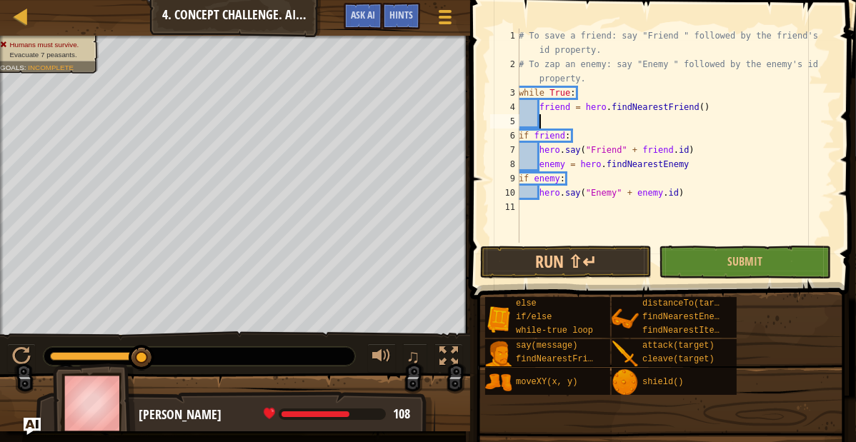
paste textarea "enemy = hero.findNearestEnemy"
click at [688, 166] on div "# To save a friend: say "Friend " followed by the friend's id property. # To za…" at bounding box center [675, 157] width 319 height 257
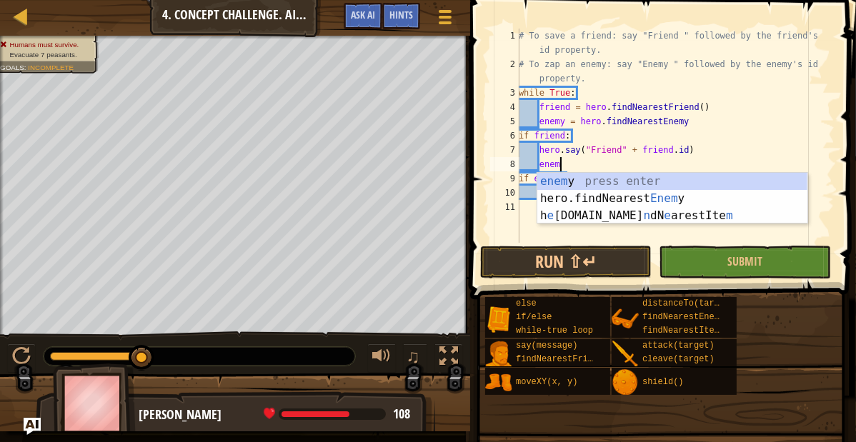
type textarea "e"
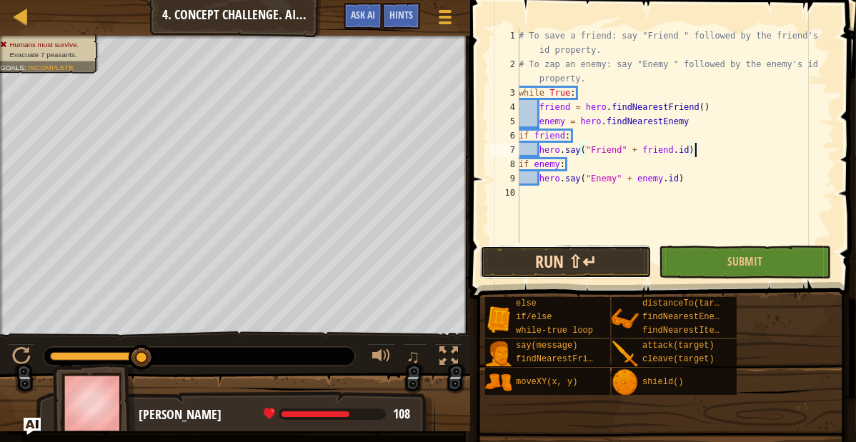
click at [613, 265] on button "Run ⇧↵" at bounding box center [565, 262] width 171 height 33
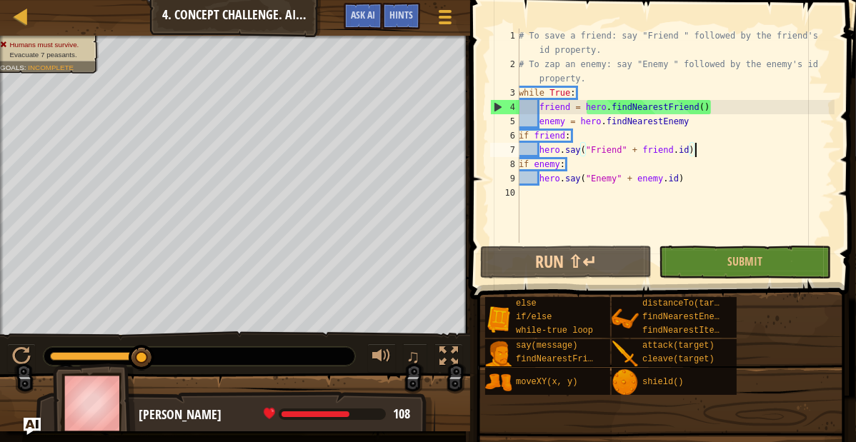
click at [581, 94] on div "# To save a friend: say "Friend " followed by the friend's id property. # To za…" at bounding box center [675, 157] width 319 height 257
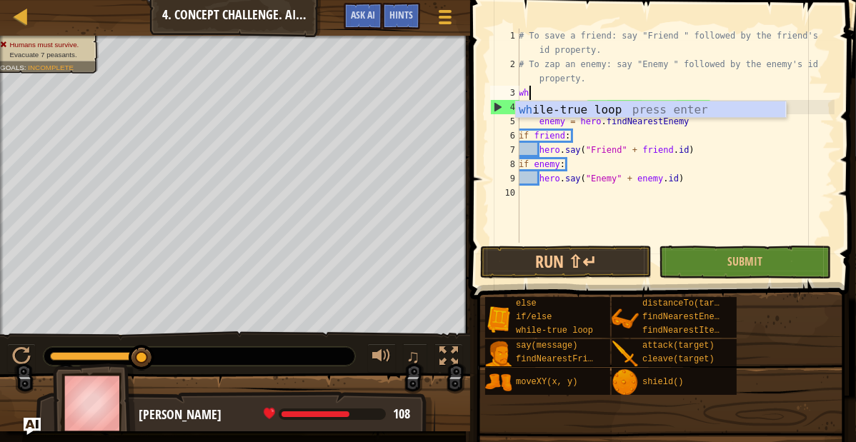
type textarea "w"
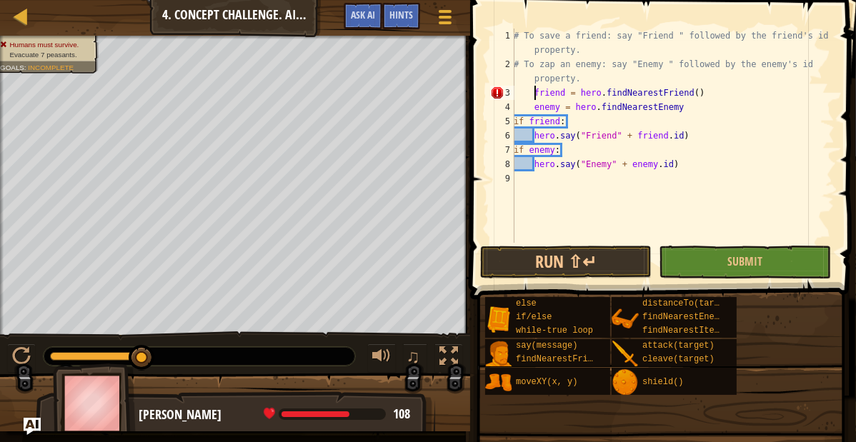
click at [535, 96] on div "# To save a friend: say "Friend " followed by the friend's id property. # To za…" at bounding box center [673, 157] width 324 height 257
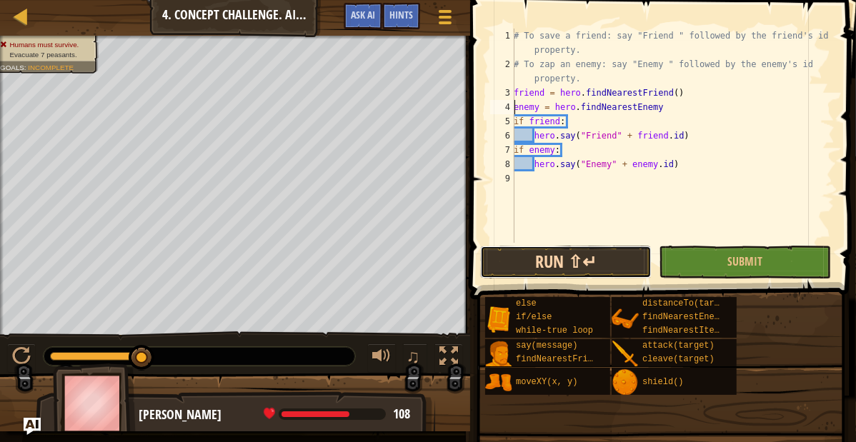
click at [556, 259] on button "Run ⇧↵" at bounding box center [565, 262] width 171 height 33
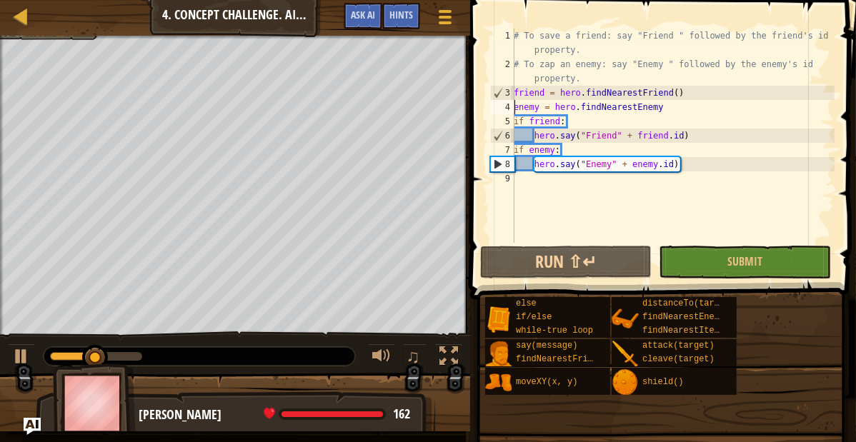
click at [587, 169] on div "# To save a friend: say "Friend " followed by the friend's id property. # To za…" at bounding box center [673, 157] width 324 height 257
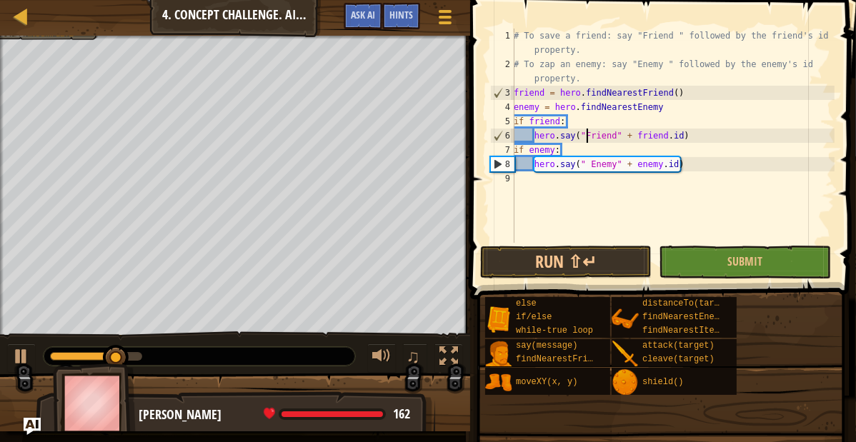
click at [586, 139] on div "# To save a friend: say "Friend " followed by the friend's id property. # To za…" at bounding box center [673, 157] width 324 height 257
click at [589, 269] on button "Run ⇧↵" at bounding box center [565, 262] width 171 height 33
type textarea "hero.say("Friend" + [DOMAIN_NAME])"
click at [564, 201] on div "# To save a friend: say "Friend " followed by the friend's id property. # To za…" at bounding box center [673, 157] width 324 height 257
click at [592, 163] on div "# To save a friend: say "Friend " followed by the friend's id property. # To za…" at bounding box center [673, 157] width 324 height 257
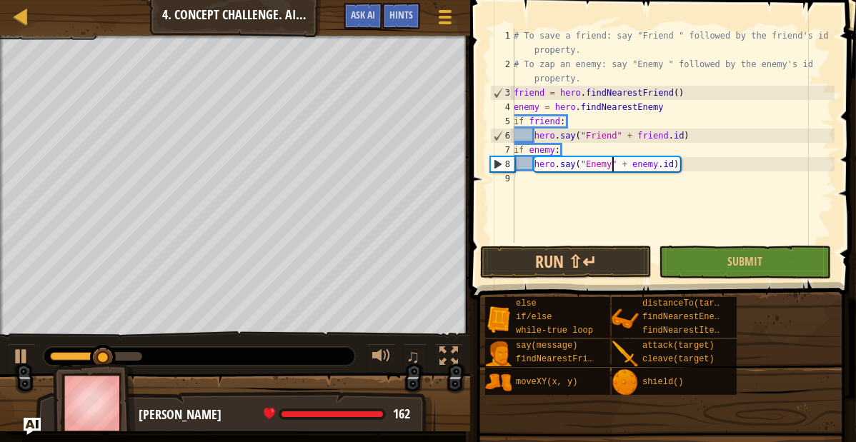
click at [613, 159] on div "# To save a friend: say "Friend " followed by the friend's id property. # To za…" at bounding box center [673, 157] width 324 height 257
click at [619, 135] on div "# To save a friend: say "Friend " followed by the friend's id property. # To za…" at bounding box center [673, 157] width 324 height 257
type textarea "hero.say("Friend " + [DOMAIN_NAME])"
click at [589, 258] on button "Run ⇧↵" at bounding box center [565, 262] width 171 height 33
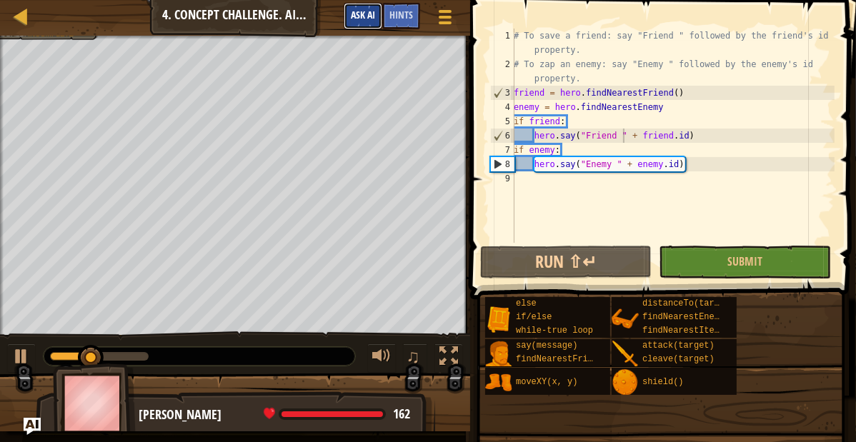
click at [359, 7] on button "Ask AI" at bounding box center [363, 16] width 39 height 26
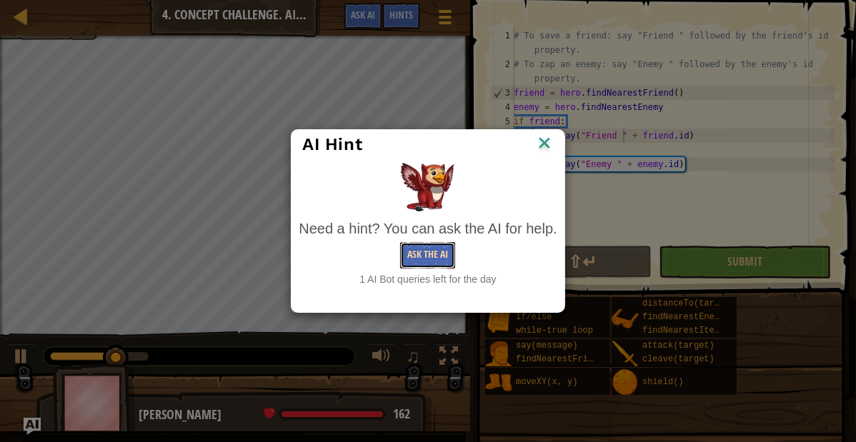
click at [431, 254] on button "Ask the AI" at bounding box center [427, 255] width 55 height 26
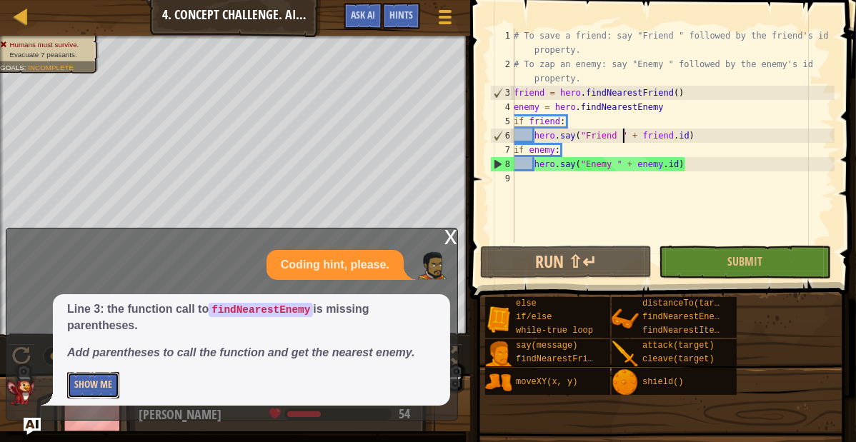
click at [86, 385] on button "Show Me" at bounding box center [93, 385] width 52 height 26
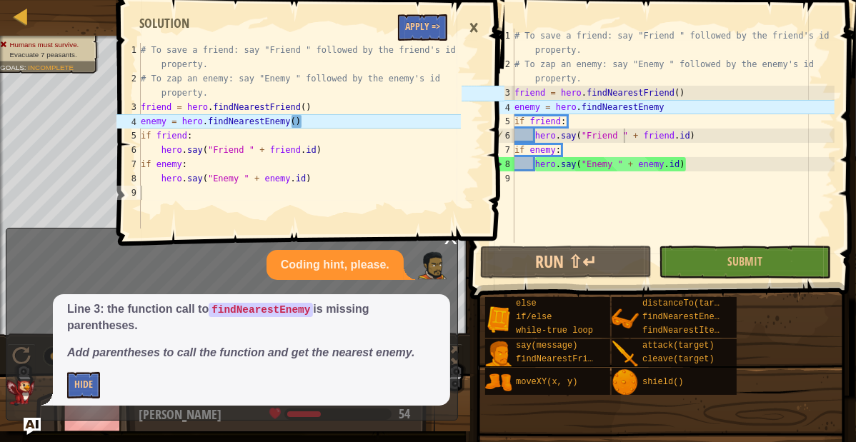
type textarea "# To save a friend: say "Friend " followed by the friend's id property."
click at [425, 44] on div "# To save a friend: say "Friend " followed by the friend's id property. # To za…" at bounding box center [299, 157] width 323 height 229
click at [421, 10] on span at bounding box center [312, 103] width 397 height 288
click at [421, 11] on span at bounding box center [312, 103] width 397 height 288
click at [423, 27] on button "Apply =>" at bounding box center [422, 27] width 49 height 26
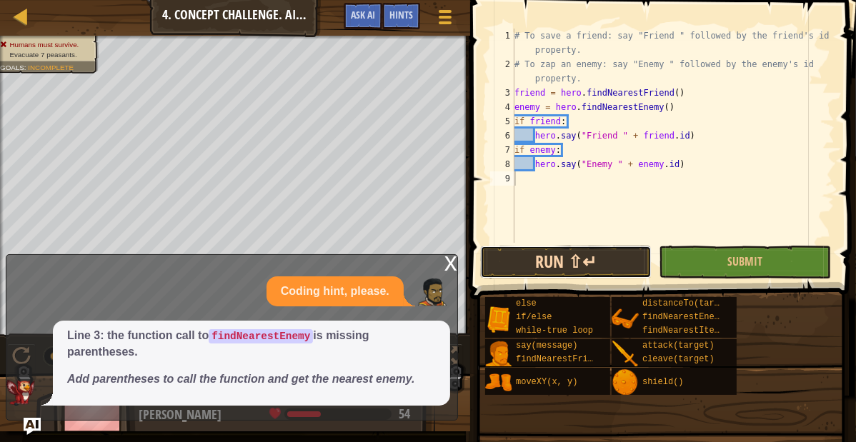
click at [519, 256] on button "Run ⇧↵" at bounding box center [565, 262] width 171 height 33
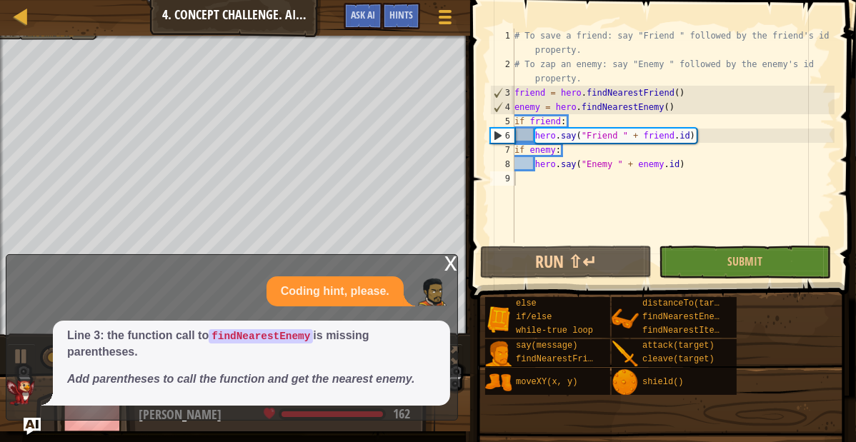
click at [453, 264] on div "x" at bounding box center [450, 262] width 13 height 14
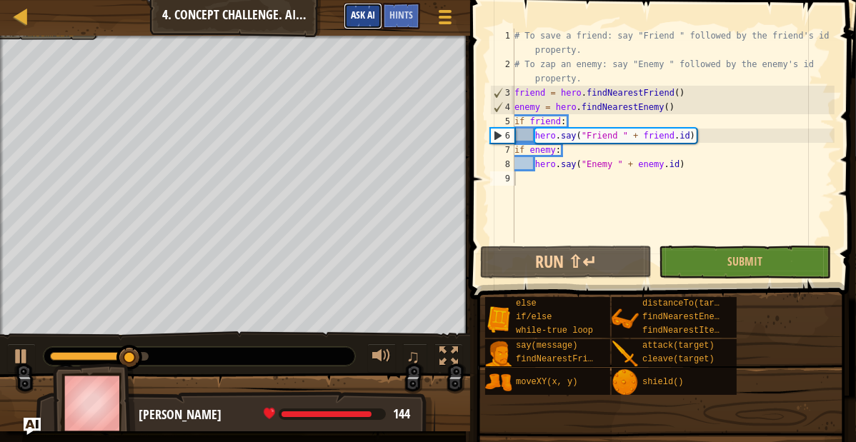
click at [369, 19] on span "Ask AI" at bounding box center [363, 15] width 24 height 14
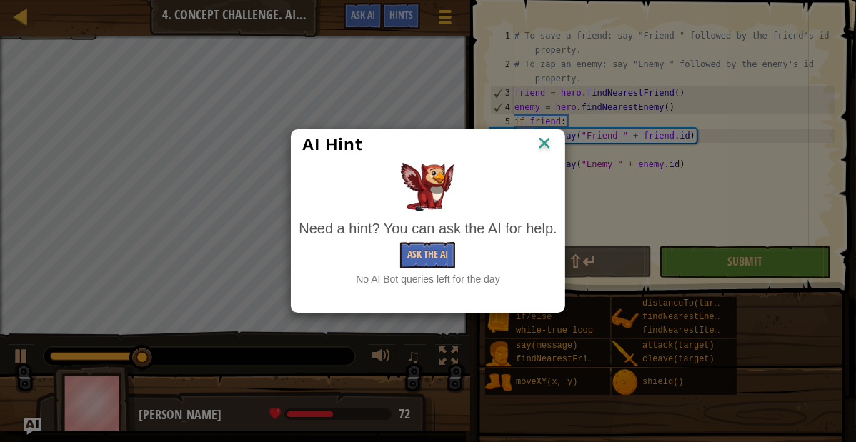
click at [540, 144] on img at bounding box center [544, 144] width 19 height 21
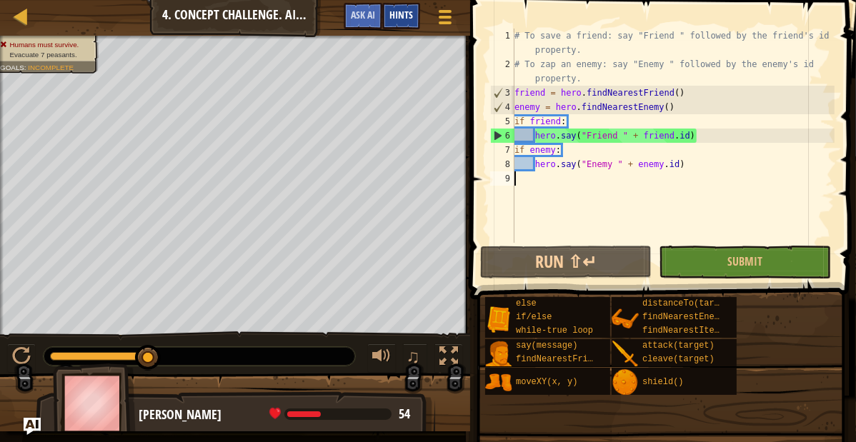
click at [411, 15] on span "Hints" at bounding box center [401, 15] width 24 height 14
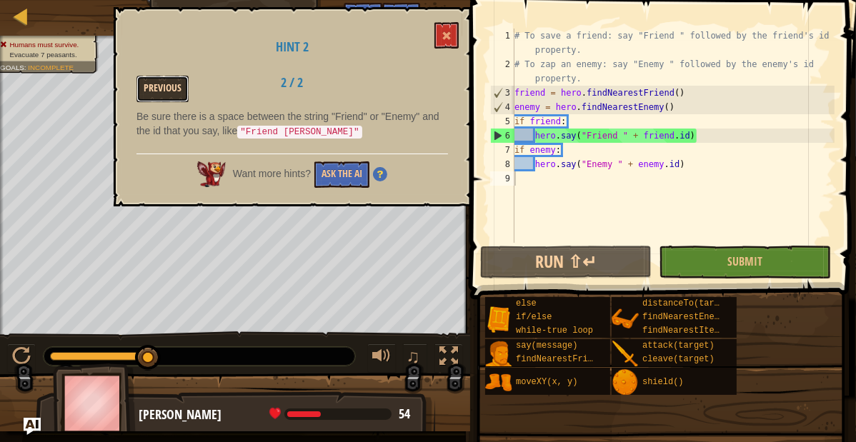
click at [169, 89] on button "Previous" at bounding box center [162, 89] width 52 height 26
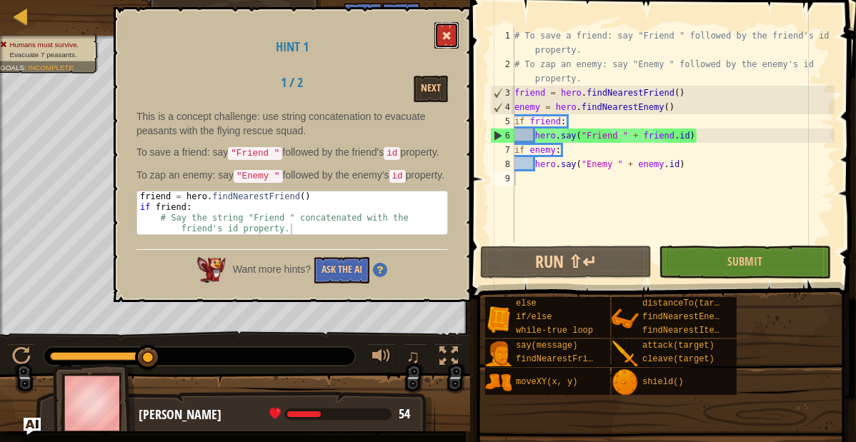
click at [456, 36] on button at bounding box center [446, 35] width 24 height 26
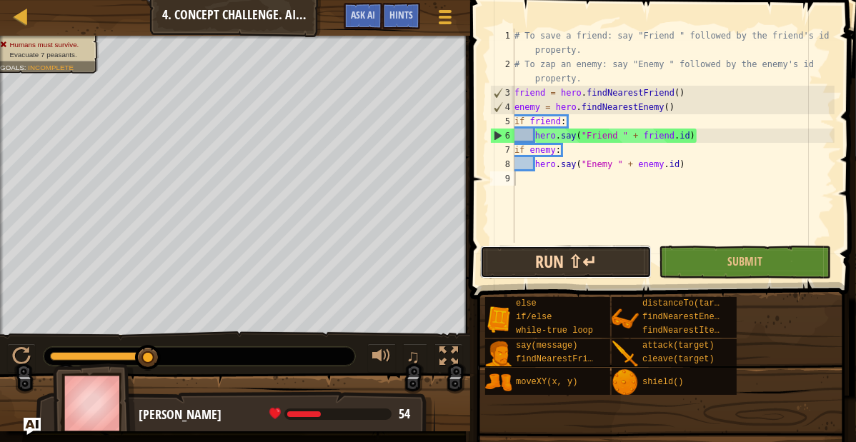
click at [560, 272] on button "Run ⇧↵" at bounding box center [565, 262] width 171 height 33
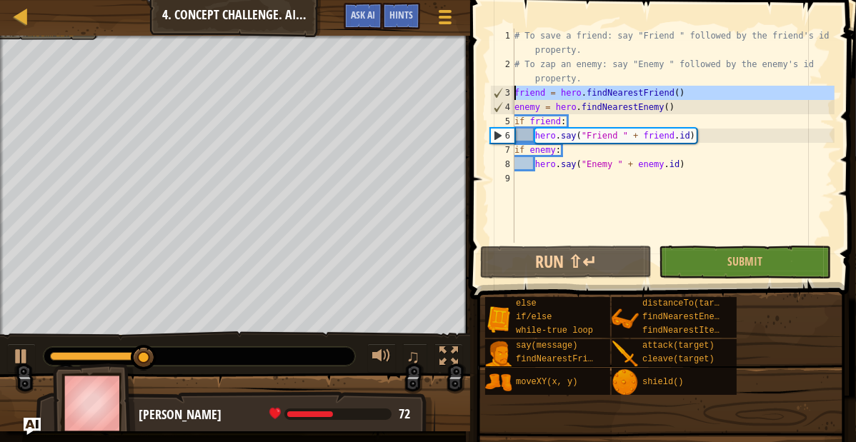
click at [514, 92] on div "3" at bounding box center [503, 93] width 24 height 14
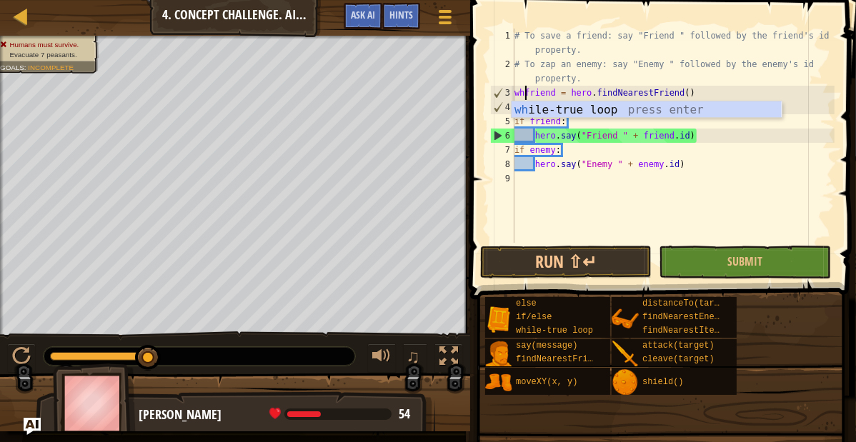
scroll to position [6, 2]
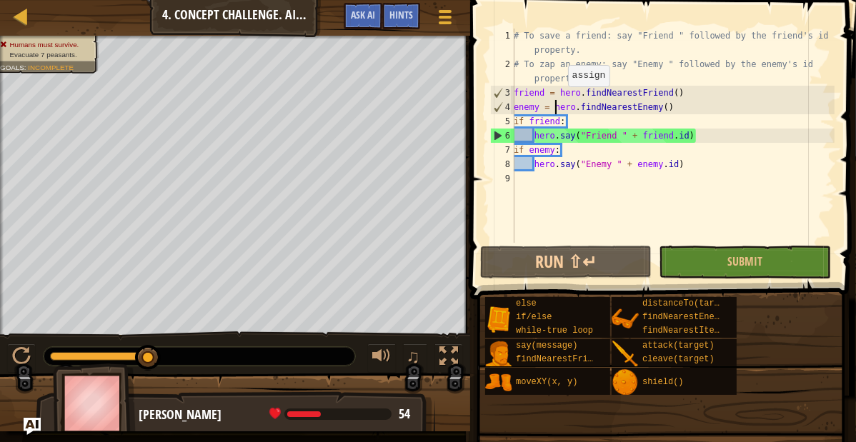
click at [556, 100] on div "# To save a friend: say "Friend " followed by the friend's id property. # To za…" at bounding box center [673, 157] width 324 height 257
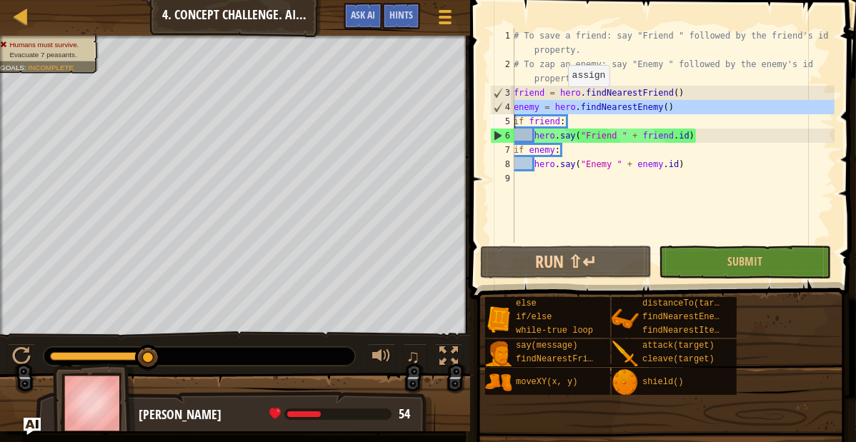
click at [556, 100] on div "# To save a friend: say "Friend " followed by the friend's id property. # To za…" at bounding box center [673, 136] width 324 height 214
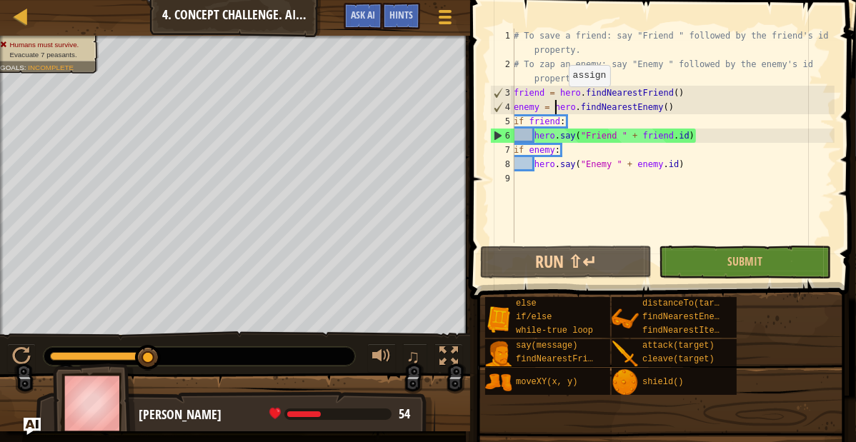
click at [559, 100] on div "# To save a friend: say "Friend " followed by the friend's id property. # To za…" at bounding box center [673, 157] width 324 height 257
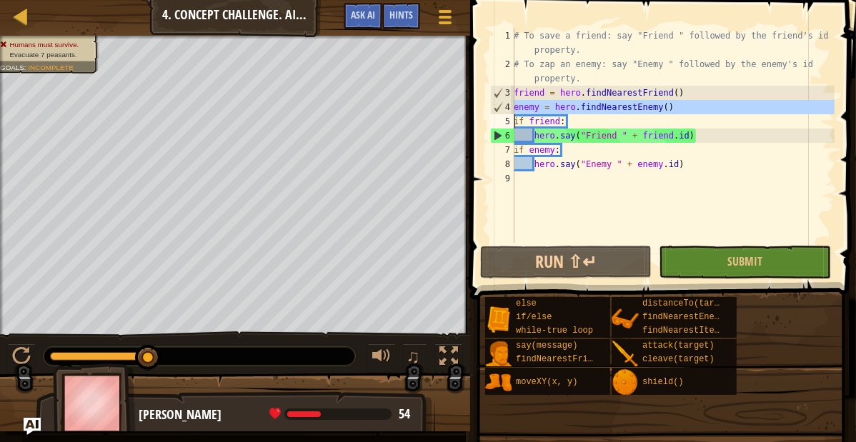
click at [559, 100] on div "# To save a friend: say "Friend " followed by the friend's id property. # To za…" at bounding box center [673, 157] width 324 height 257
click at [609, 144] on div "# To save a friend: say "Friend " followed by the friend's id property. # To za…" at bounding box center [673, 157] width 324 height 257
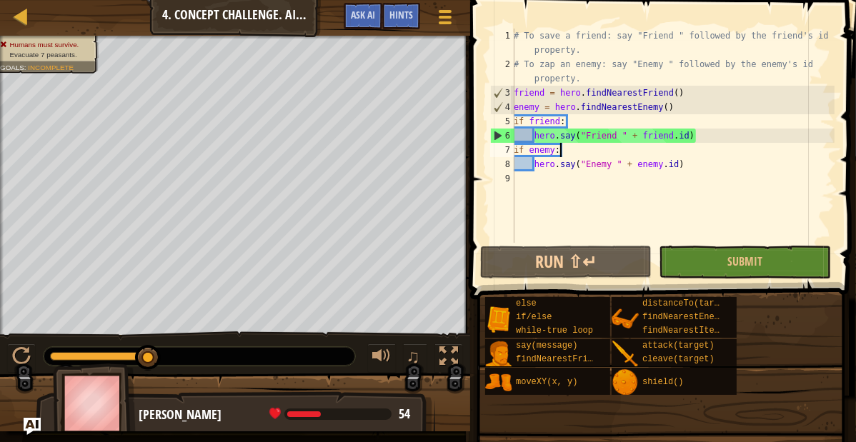
click at [589, 118] on div "# To save a friend: say "Friend " followed by the friend's id property. # To za…" at bounding box center [673, 157] width 324 height 257
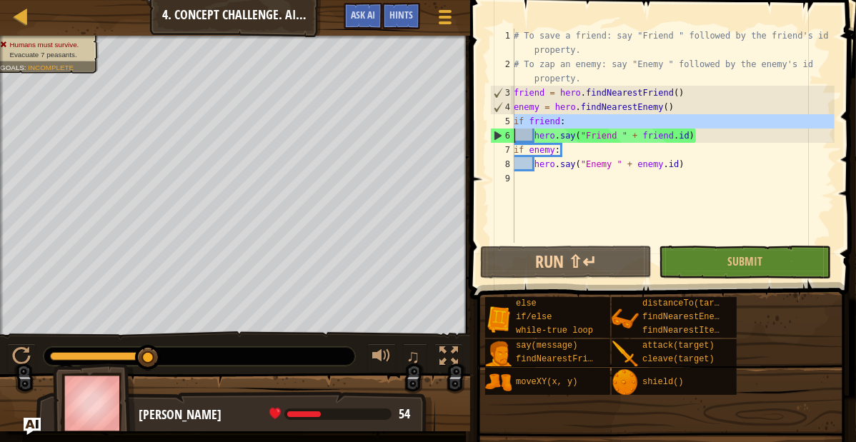
click at [589, 118] on div "# To save a friend: say "Friend " followed by the friend's id property. # To za…" at bounding box center [673, 136] width 324 height 214
type textarea "if friend:"
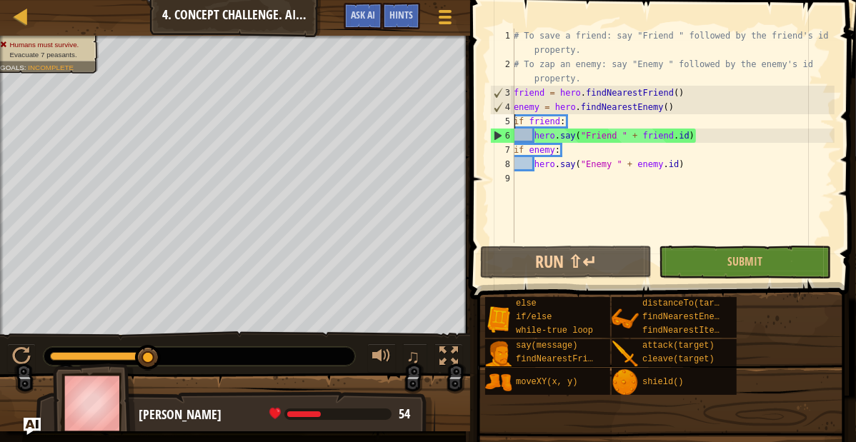
click at [516, 119] on div "# To save a friend: say "Friend " followed by the friend's id property. # To za…" at bounding box center [673, 157] width 324 height 257
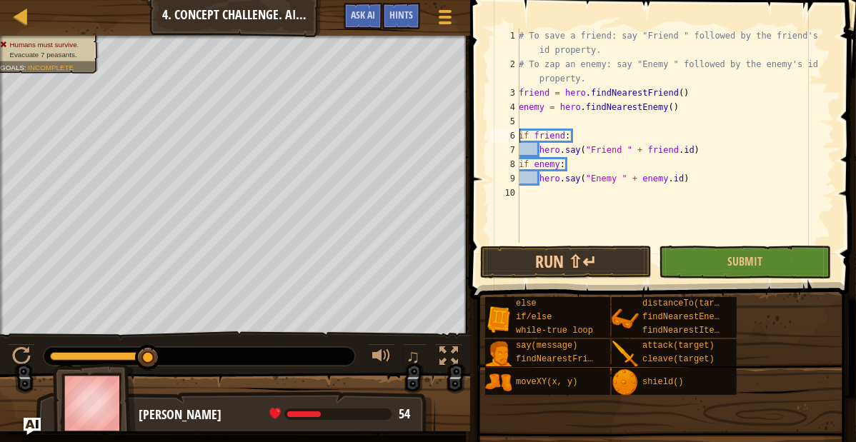
scroll to position [6, 0]
type textarea "w"
drag, startPoint x: 569, startPoint y: 261, endPoint x: 511, endPoint y: 210, distance: 76.9
click at [511, 210] on div "while True: 1 2 3 4 5 6 7 8 9 10 # To save a friend: say "Friend " followed by …" at bounding box center [661, 177] width 390 height 341
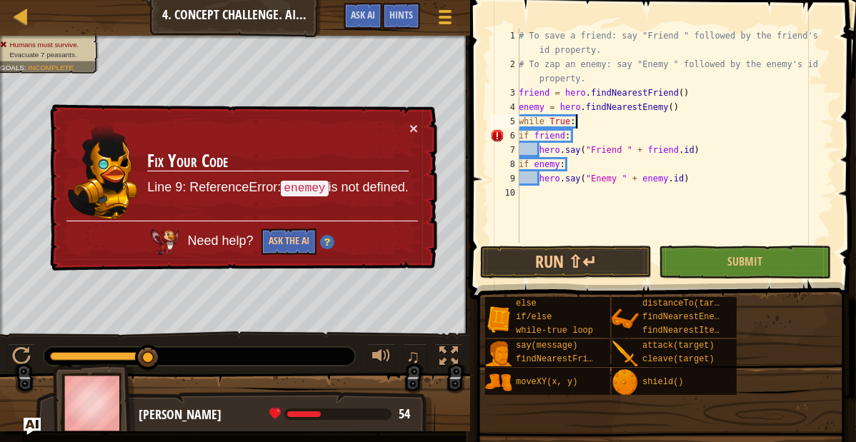
click at [525, 136] on div "# To save a friend: say "Friend " followed by the friend's id property. # To za…" at bounding box center [675, 157] width 319 height 257
click at [542, 150] on div "# To save a friend: say "Friend " followed by the friend's id property. # To za…" at bounding box center [675, 157] width 319 height 257
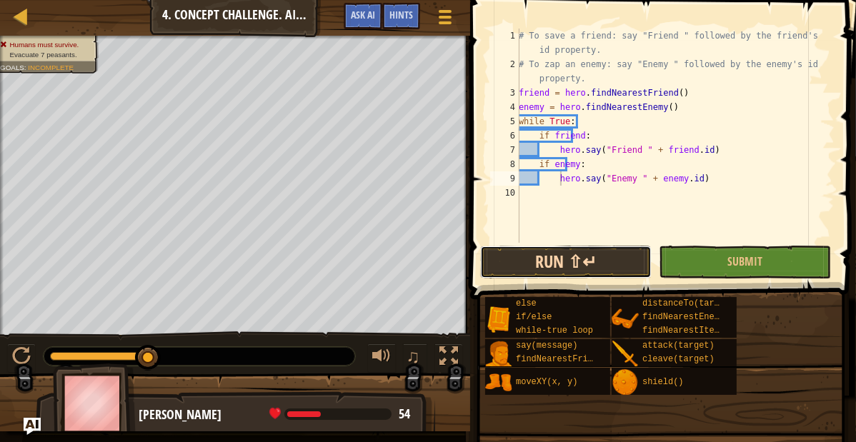
click at [572, 256] on button "Run ⇧↵" at bounding box center [565, 262] width 171 height 33
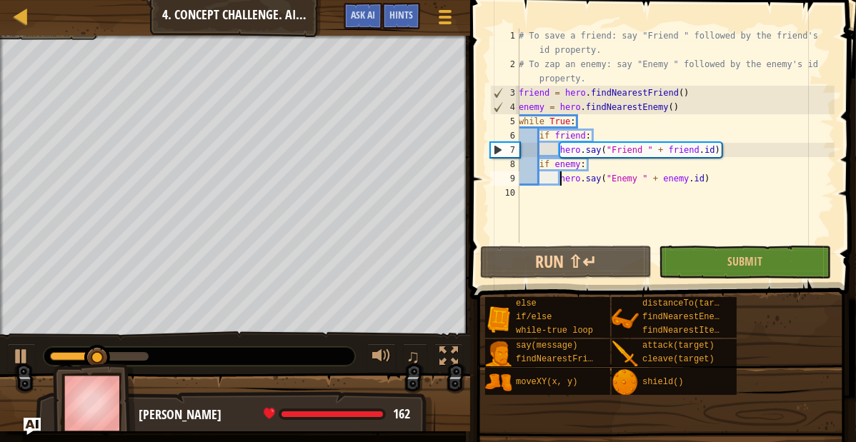
click at [592, 168] on div "# To save a friend: say "Friend " followed by the friend's id property. # To za…" at bounding box center [675, 157] width 319 height 257
drag, startPoint x: 592, startPoint y: 168, endPoint x: 529, endPoint y: 169, distance: 62.9
click at [529, 169] on div "# To save a friend: say "Friend " followed by the friend's id property. # To za…" at bounding box center [675, 157] width 319 height 257
click at [581, 123] on div "# To save a friend: say "Friend " followed by the friend's id property. # To za…" at bounding box center [675, 157] width 319 height 257
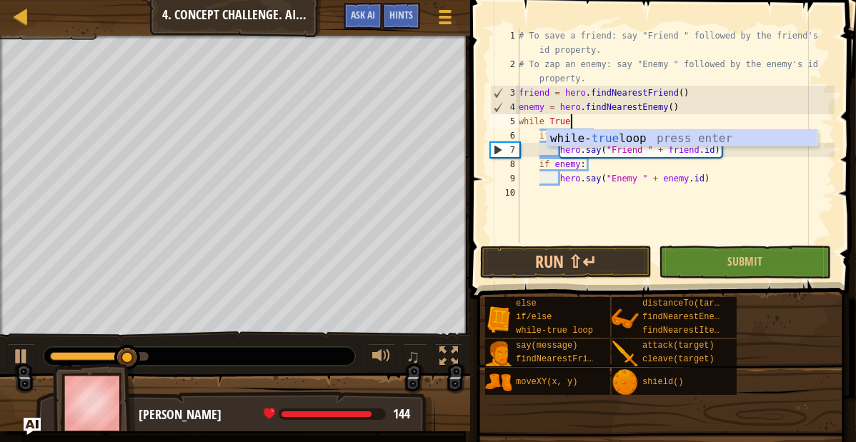
type textarea "w"
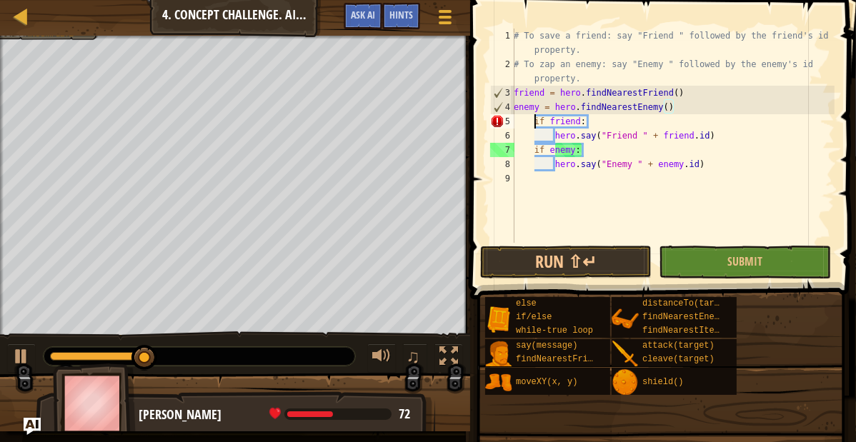
click at [536, 124] on div "# To save a friend: say "Friend " followed by the friend's id property. # To za…" at bounding box center [673, 157] width 324 height 257
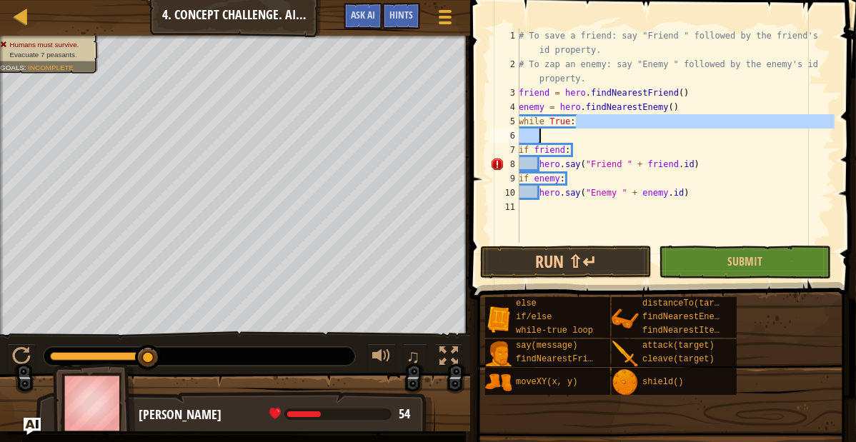
type textarea "w"
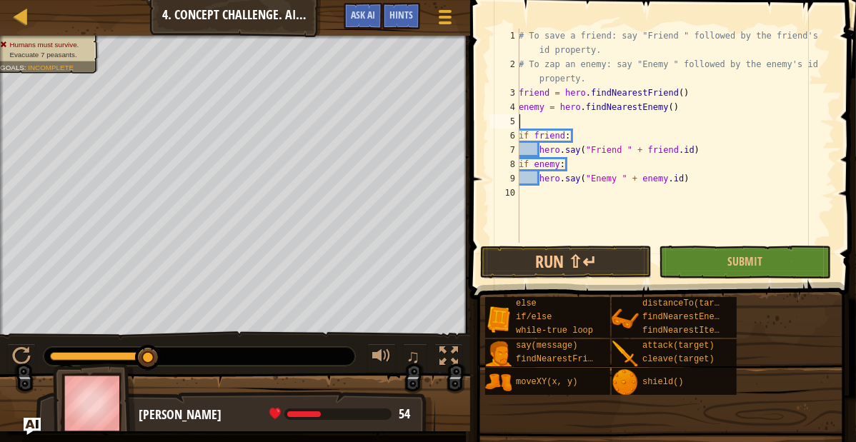
paste textarea "enemy = hero.findNearestEnemy"
type textarea "enemy"
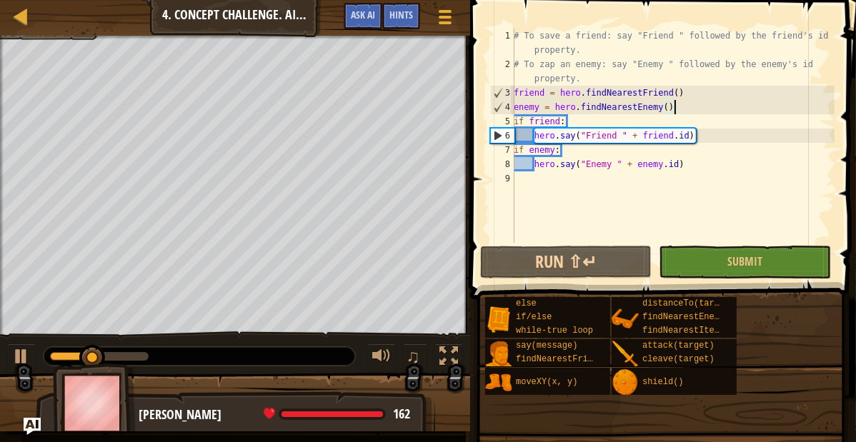
click at [759, 138] on div "# To save a friend: say "Friend " followed by the friend's id property. # To za…" at bounding box center [673, 157] width 324 height 257
type textarea "hero.say("Friend " + [DOMAIN_NAME])"
click at [719, 179] on div "# To save a friend: say "Friend " followed by the friend's id property. # To za…" at bounding box center [673, 157] width 324 height 257
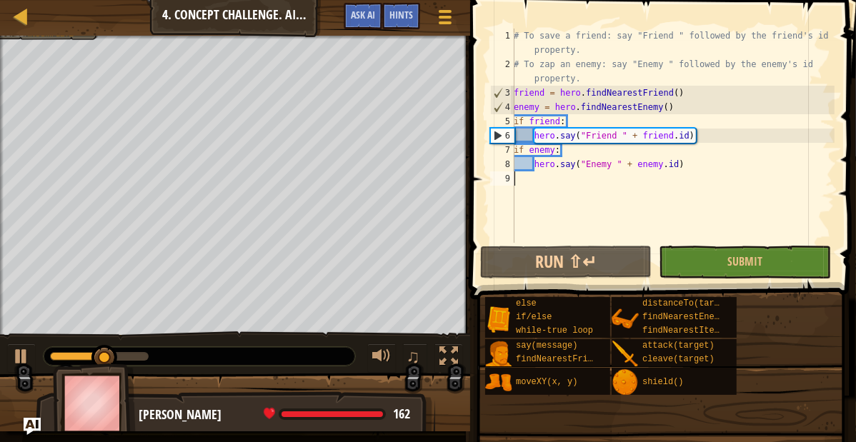
click at [699, 172] on div "# To save a friend: say "Friend " followed by the friend's id property. # To za…" at bounding box center [673, 157] width 324 height 257
click at [694, 169] on div "# To save a friend: say "Friend " followed by the friend's id property. # To za…" at bounding box center [673, 157] width 324 height 257
click at [25, 357] on div at bounding box center [21, 356] width 19 height 19
click at [610, 72] on div "# To save a friend: say "Friend " followed by the friend's id property. # To za…" at bounding box center [673, 157] width 324 height 257
type textarea "# To zap an enemy: say "Enemy " followed by the enemy's id property."
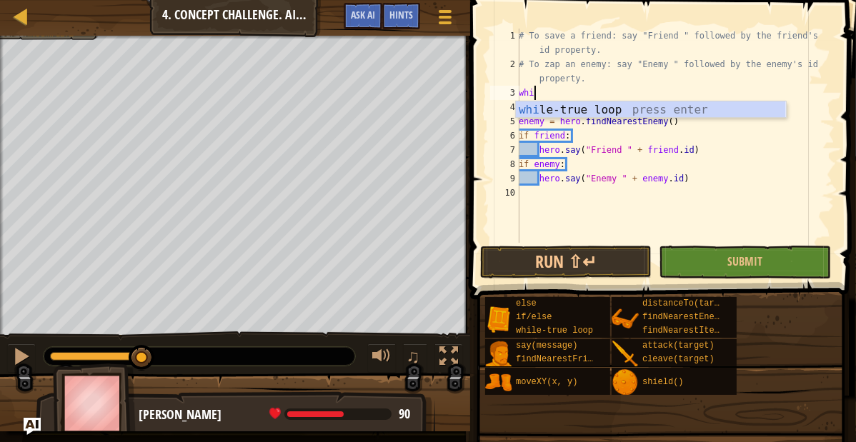
type textarea "while"
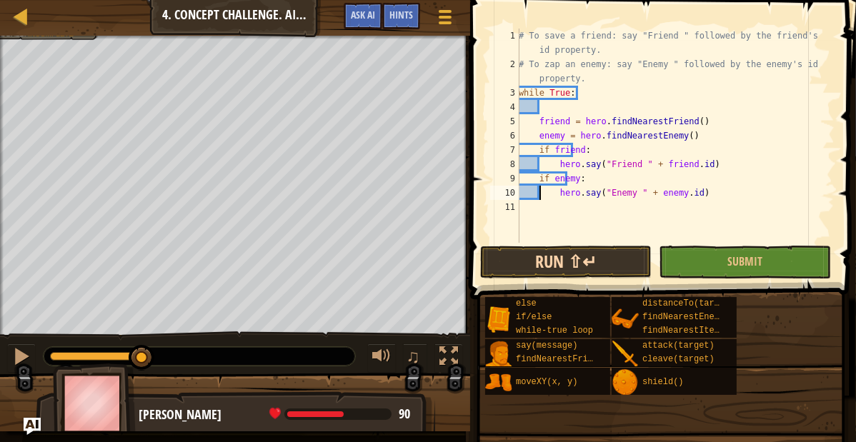
type textarea "hero.say("Enemy " + [DOMAIN_NAME])"
click at [548, 256] on button "Run ⇧↵" at bounding box center [565, 262] width 171 height 33
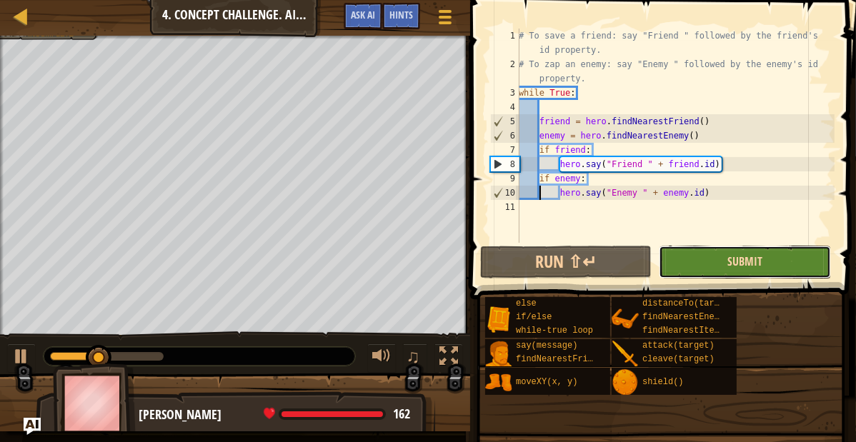
click at [757, 261] on span "Submit" at bounding box center [744, 262] width 35 height 16
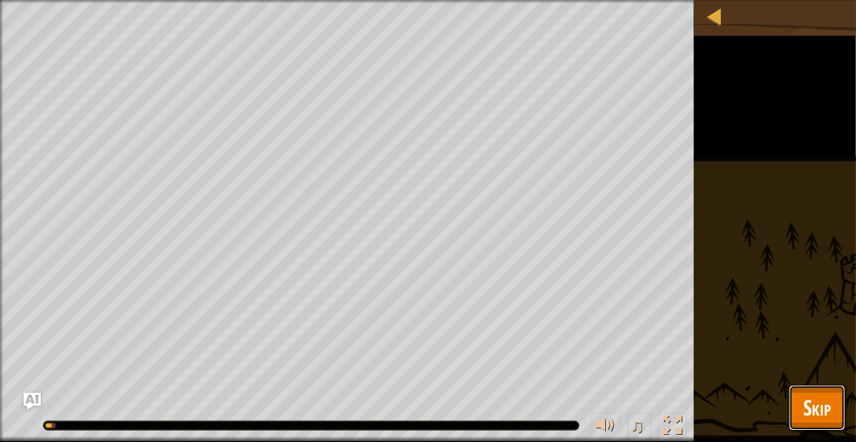
click at [828, 404] on span "Skip" at bounding box center [817, 407] width 28 height 29
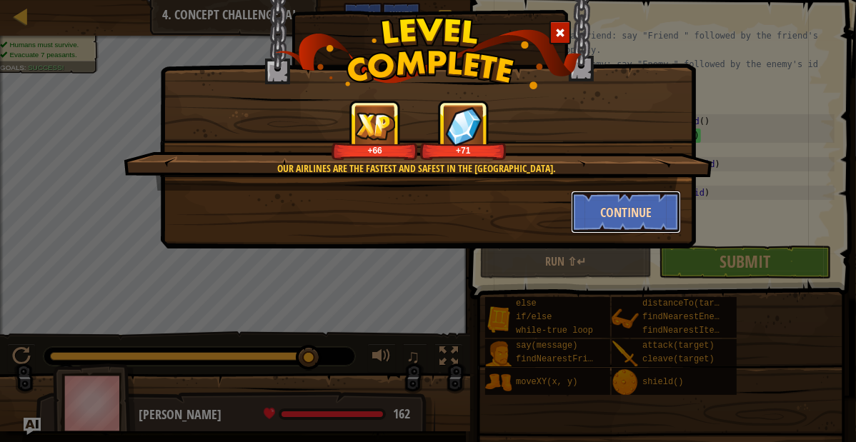
click at [636, 213] on button "Continue" at bounding box center [626, 212] width 111 height 43
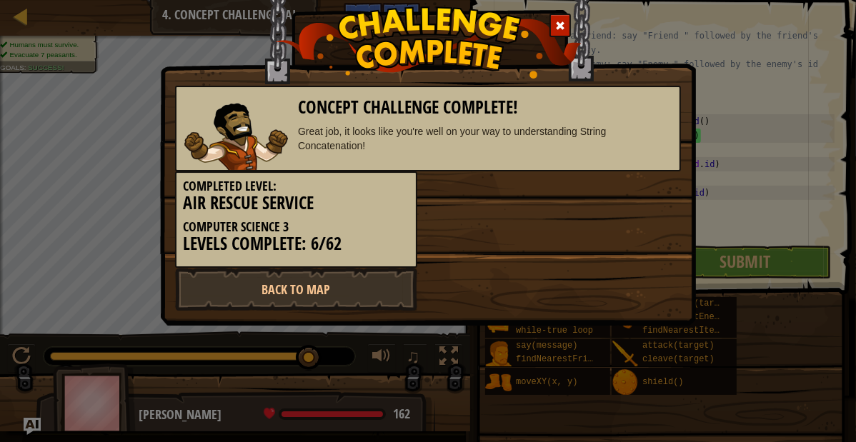
click at [604, 214] on div "Completed Level: Air Rescue Service Computer Science 3 Levels Complete: 6/62" at bounding box center [427, 219] width 527 height 96
click at [372, 300] on link "Back to Map" at bounding box center [296, 289] width 242 height 43
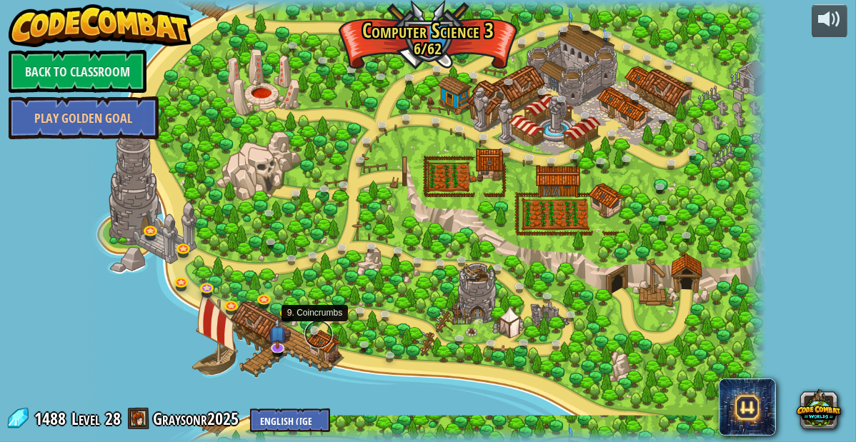
click at [313, 329] on link at bounding box center [318, 334] width 29 height 29
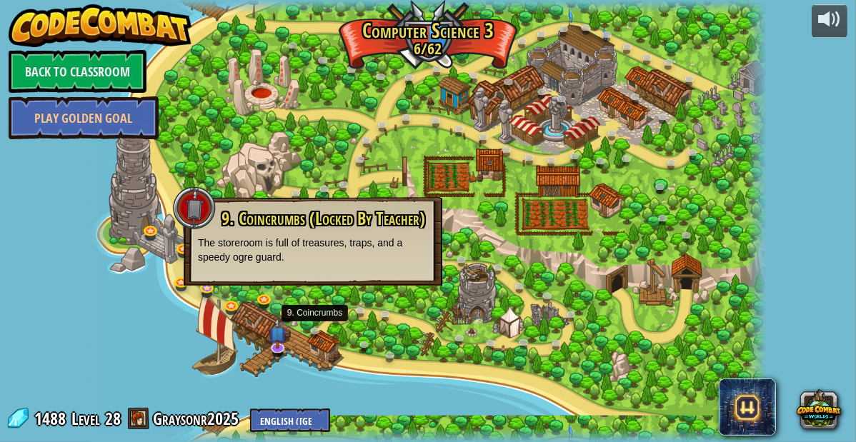
click at [287, 337] on div at bounding box center [427, 221] width 676 height 442
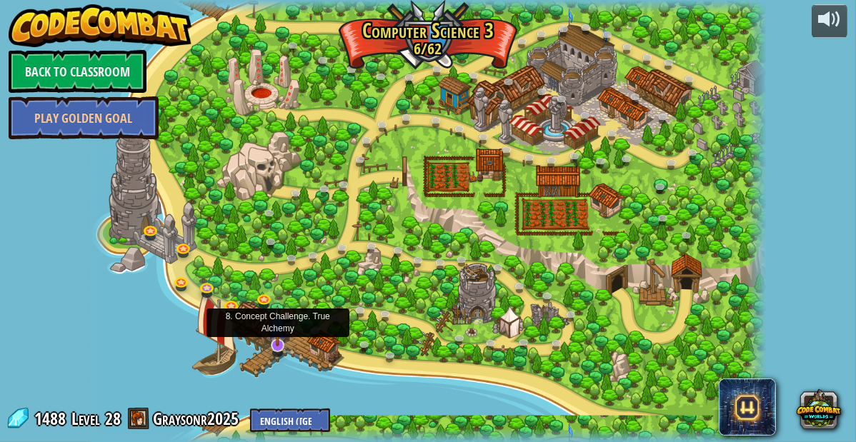
click at [281, 341] on img at bounding box center [278, 325] width 18 height 41
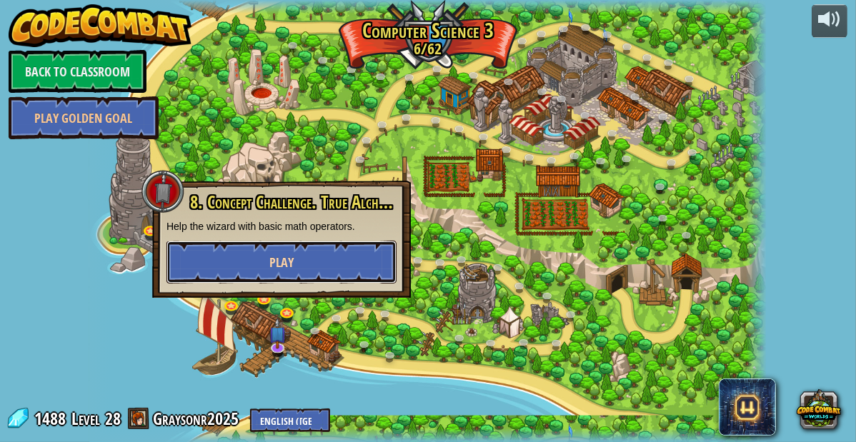
click at [254, 261] on button "Play" at bounding box center [281, 262] width 230 height 43
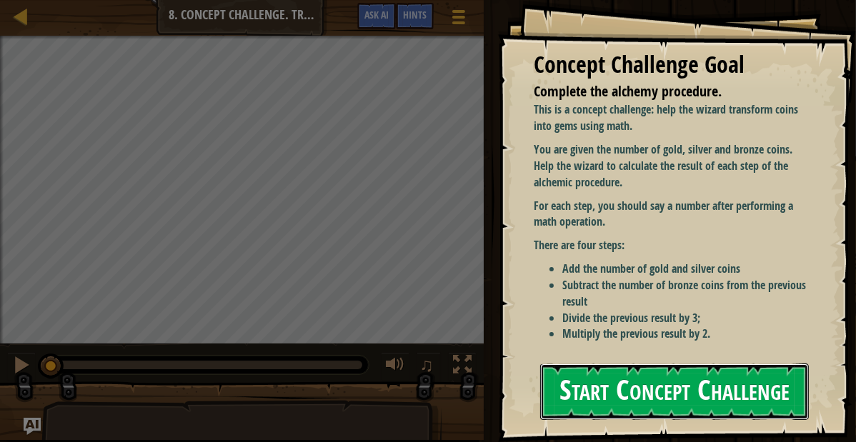
click at [651, 404] on button "Start Concept Challenge" at bounding box center [674, 392] width 269 height 56
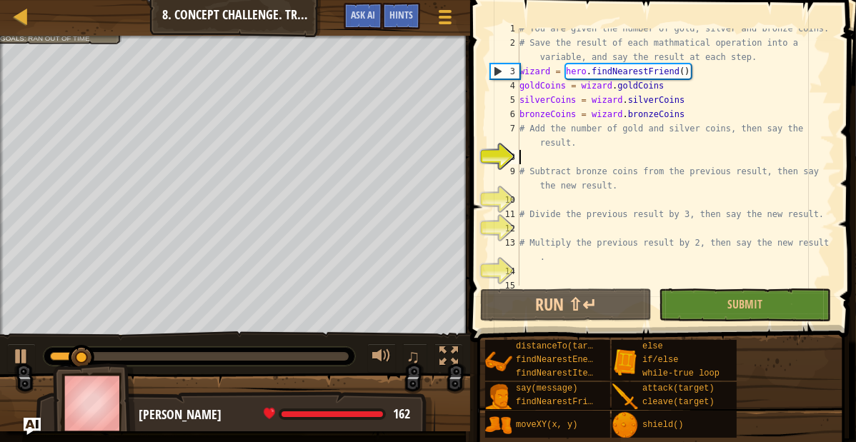
scroll to position [6, 0]
click at [534, 158] on div "# You are given the number of gold, silver and bronze coins. # Save the result …" at bounding box center [675, 165] width 318 height 286
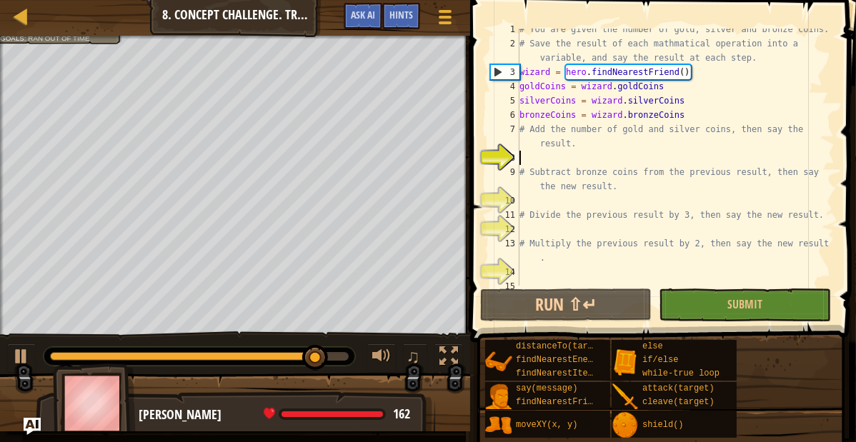
type textarea "n"
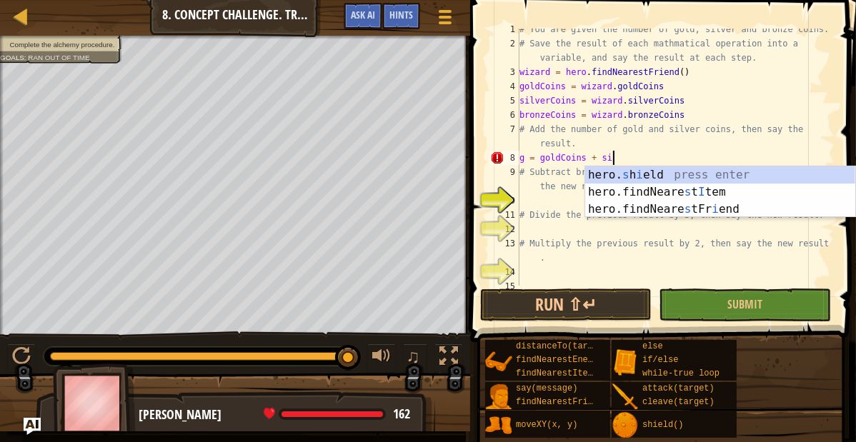
scroll to position [6, 11]
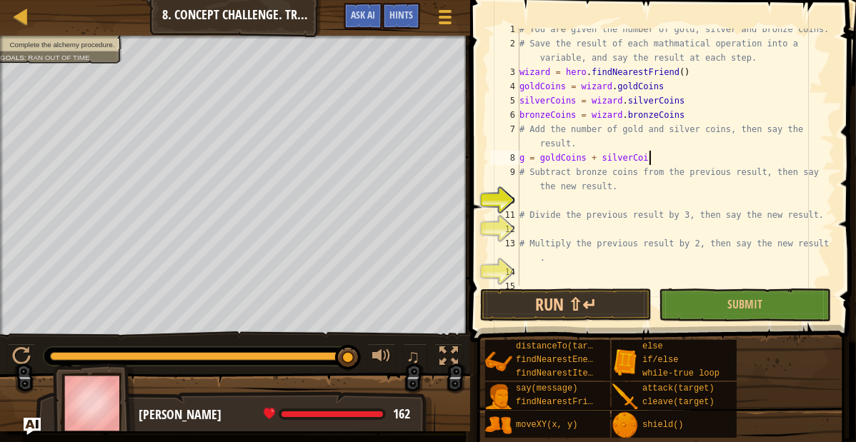
type textarea "g = goldCoins + silverCoins"
click at [527, 198] on div "# You are given the number of gold, silver and bronze coins. # Save the result …" at bounding box center [675, 165] width 318 height 286
click at [666, 159] on div "# You are given the number of gold, silver and bronze coins. # Save the result …" at bounding box center [675, 165] width 318 height 286
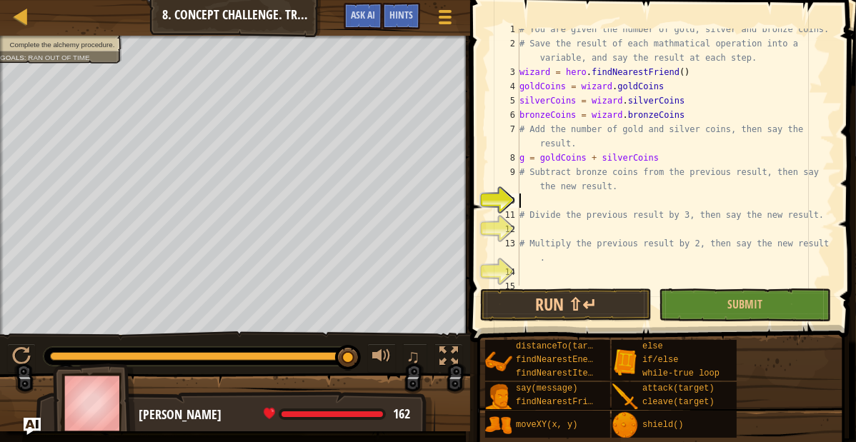
type textarea "g = goldCoins + silverCoins"
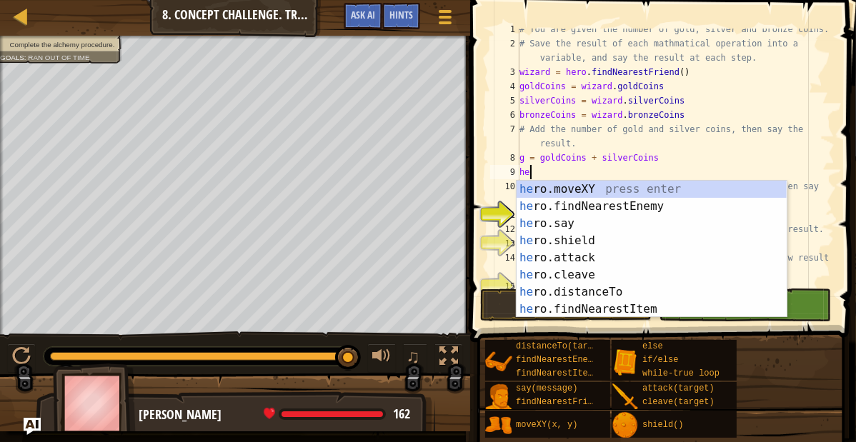
scroll to position [6, 1]
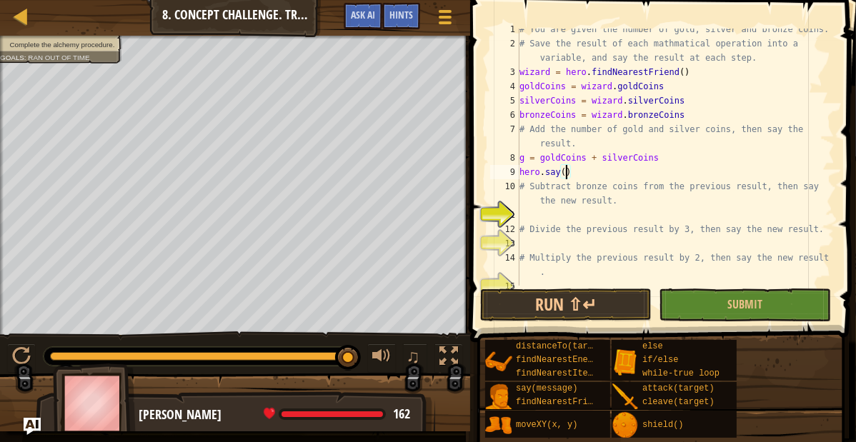
type textarea "hero.say(g)"
click at [547, 219] on div "# You are given the number of gold, silver and bronze coins. # Save the result …" at bounding box center [675, 165] width 318 height 286
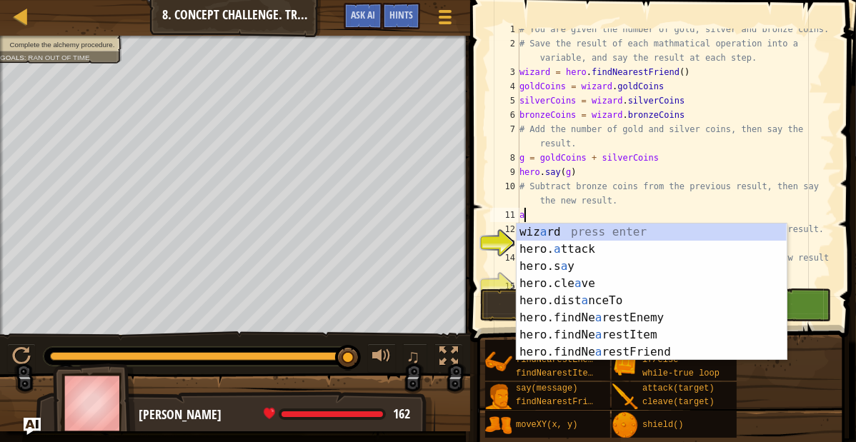
click at [574, 174] on div "# You are given the number of gold, silver and bronze coins. # Save the result …" at bounding box center [675, 165] width 318 height 286
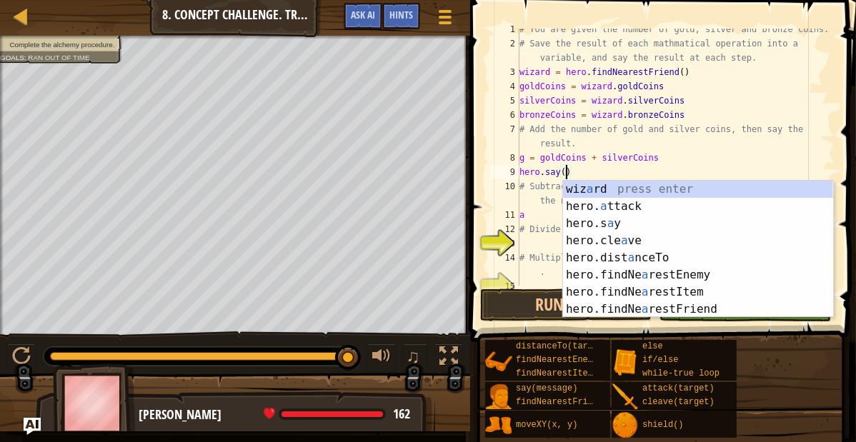
scroll to position [6, 6]
click at [524, 162] on div "# You are given the number of gold, silver and bronze coins. # Save the result …" at bounding box center [675, 165] width 318 height 286
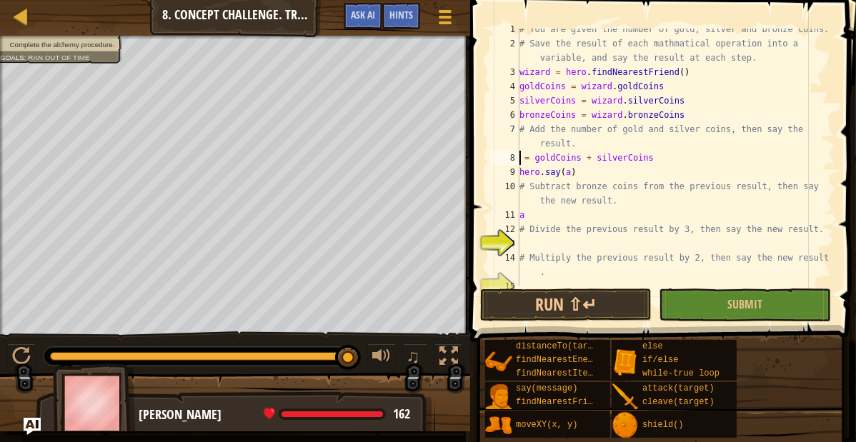
scroll to position [6, 0]
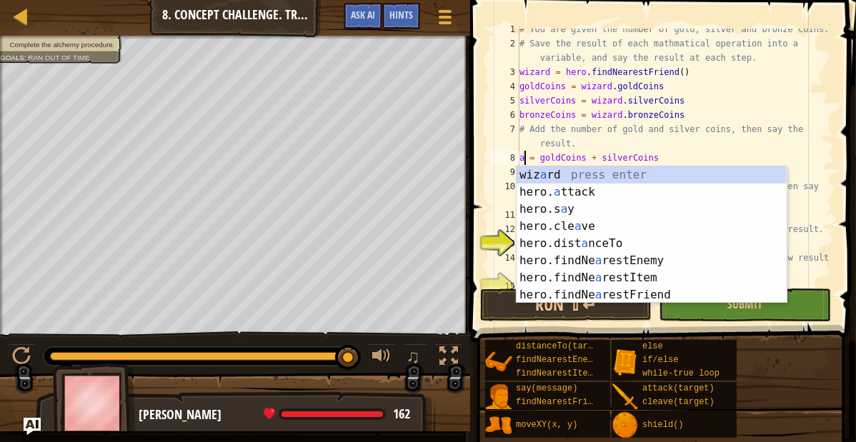
click at [472, 193] on span at bounding box center [664, 151] width 397 height 384
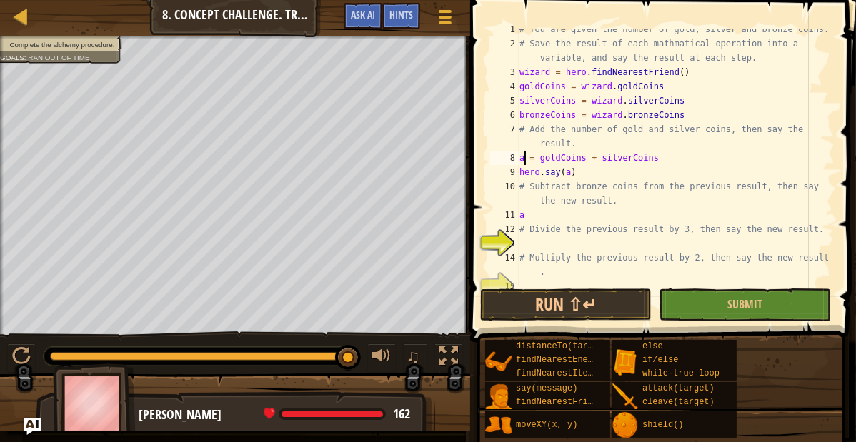
click at [529, 216] on div "# You are given the number of gold, silver and bronze coins. # Save the result …" at bounding box center [675, 165] width 318 height 286
type textarea "a"
type textarea "b = a - bronzeCoins"
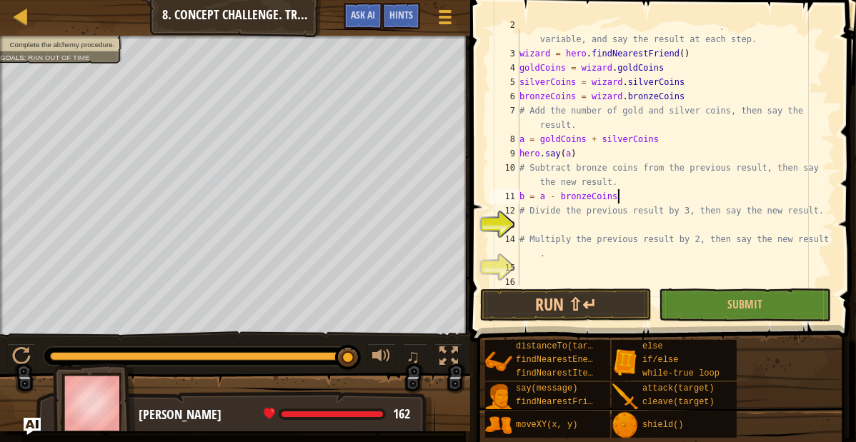
scroll to position [29, 0]
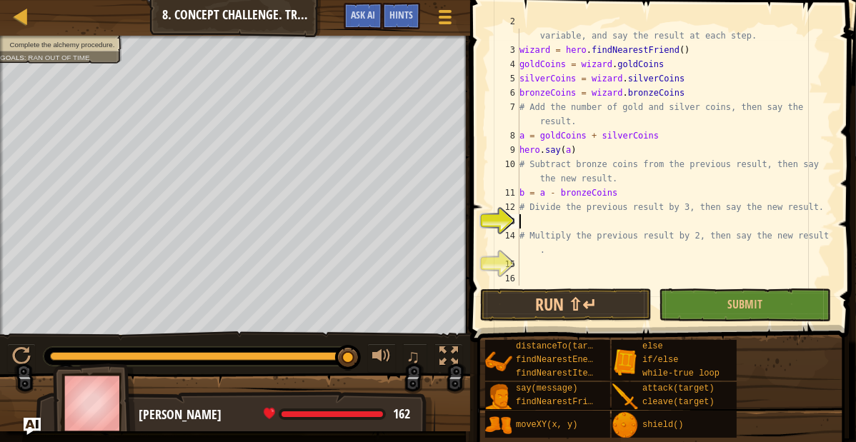
click at [531, 225] on div "# Save the result of each mathmatical operation into a variable, and say the re…" at bounding box center [675, 164] width 318 height 300
click at [525, 244] on div "# Save the result of each mathmatical operation into a variable, and say the re…" at bounding box center [675, 164] width 318 height 300
click at [556, 255] on div "# Save the result of each mathmatical operation into a variable, and say the re…" at bounding box center [675, 164] width 318 height 300
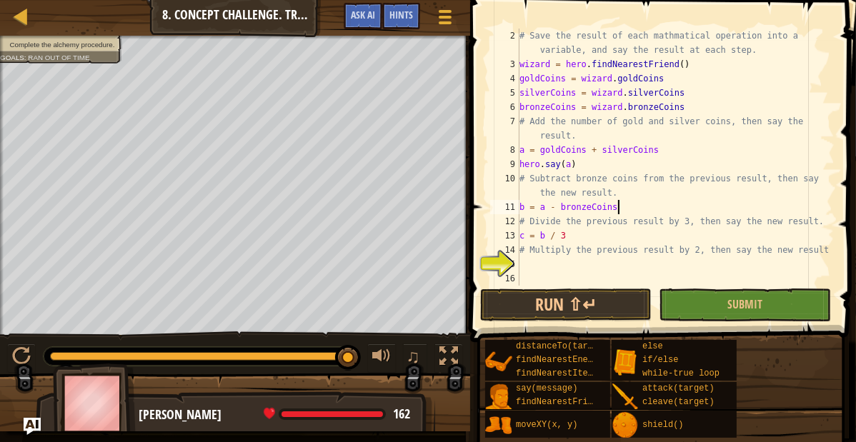
click at [621, 208] on div "# Save the result of each mathmatical operation into a variable, and say the re…" at bounding box center [675, 179] width 318 height 300
type textarea "b = a - bronzeCoins"
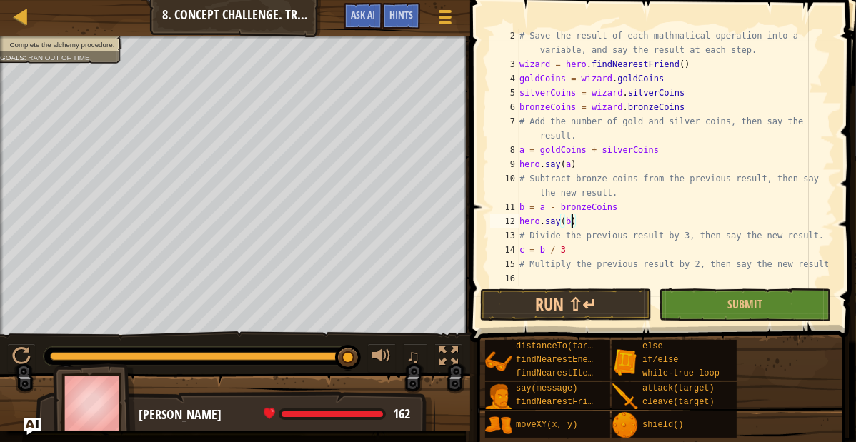
scroll to position [6, 6]
click at [577, 255] on div "# Save the result of each mathmatical operation into a variable, and say the re…" at bounding box center [675, 179] width 318 height 300
type textarea "c = b / 3"
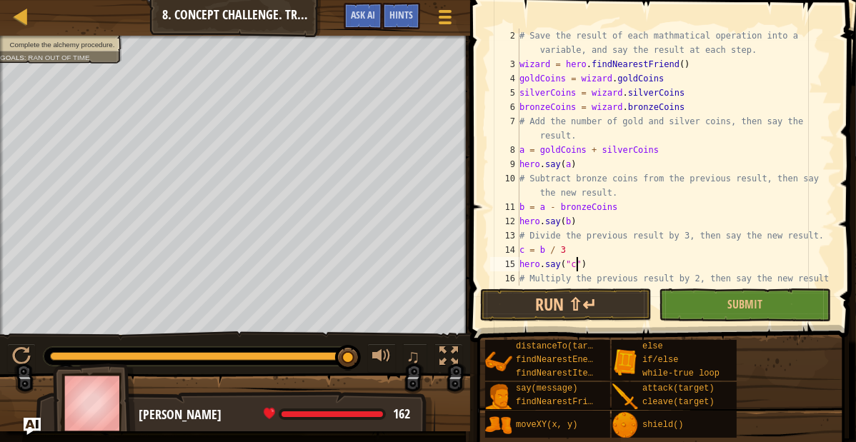
scroll to position [6, 7]
type textarea "hero.say(c)"
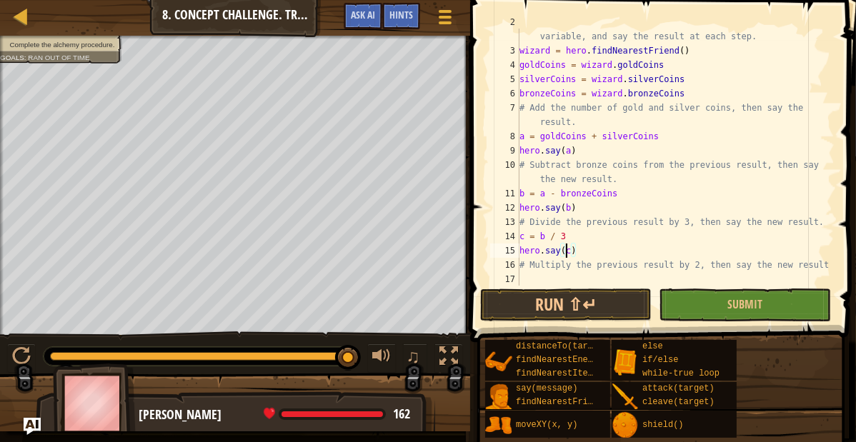
scroll to position [43, 0]
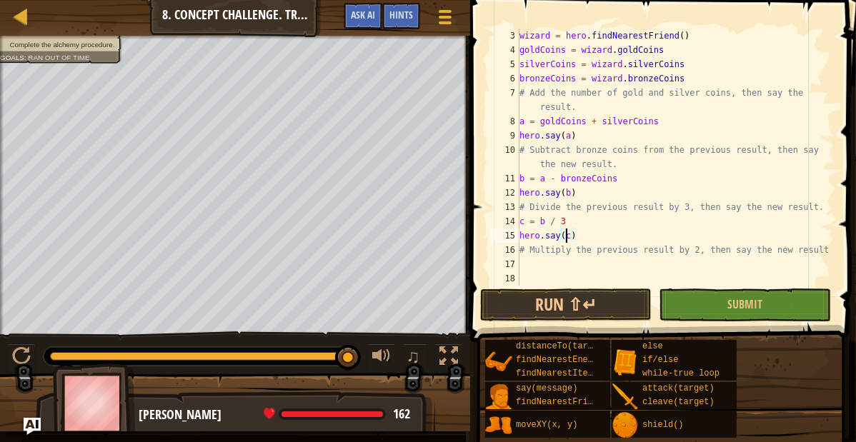
click at [522, 265] on div "wizard = hero . findNearestFriend ( ) goldCoins = wizard . goldCoins silverCoin…" at bounding box center [675, 172] width 318 height 286
type textarea "d = c * 2"
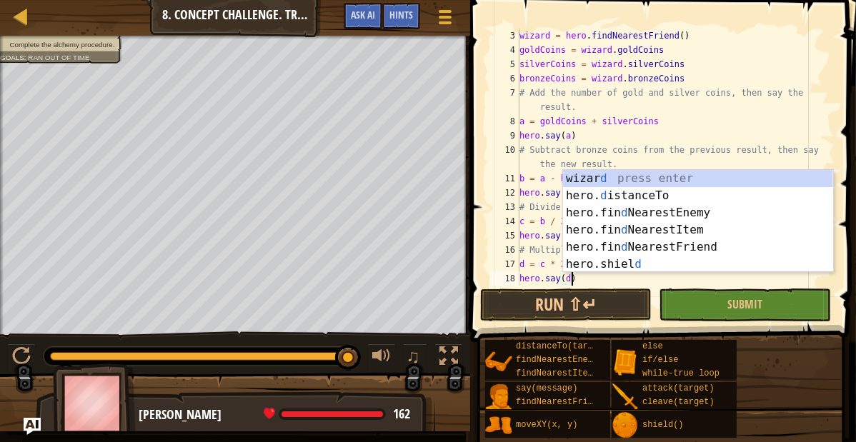
scroll to position [6, 6]
type textarea "hero.say(d)"
click at [517, 308] on button "Run ⇧↵" at bounding box center [565, 305] width 171 height 33
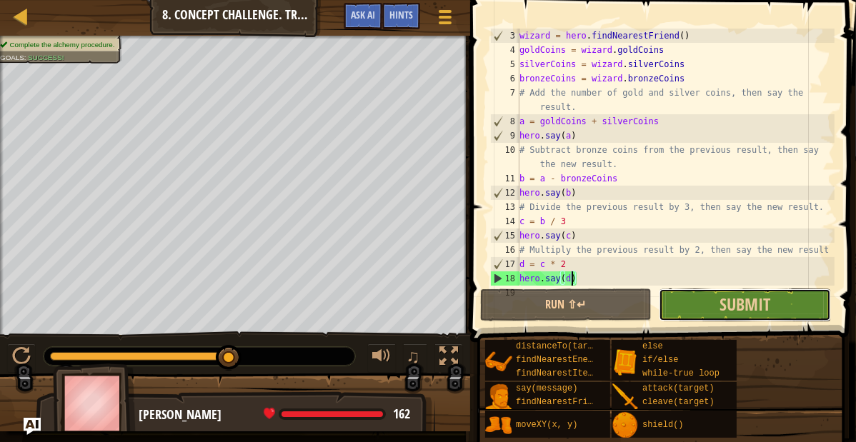
click at [678, 304] on button "Submit" at bounding box center [744, 305] width 171 height 33
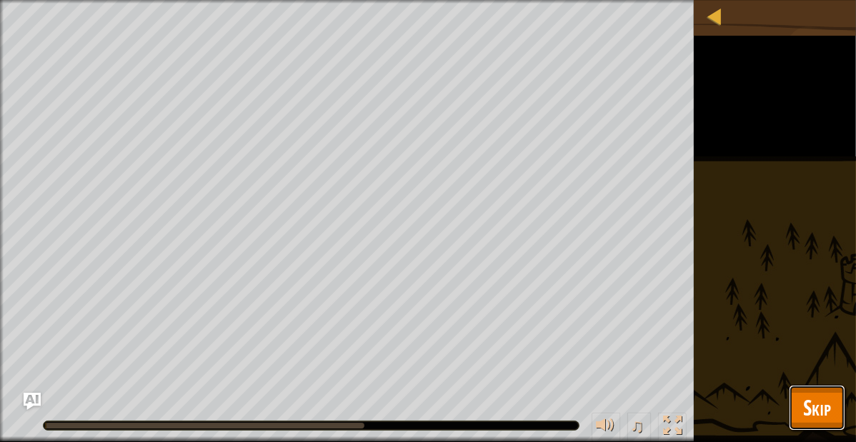
click at [789, 410] on button "Skip" at bounding box center [817, 408] width 56 height 46
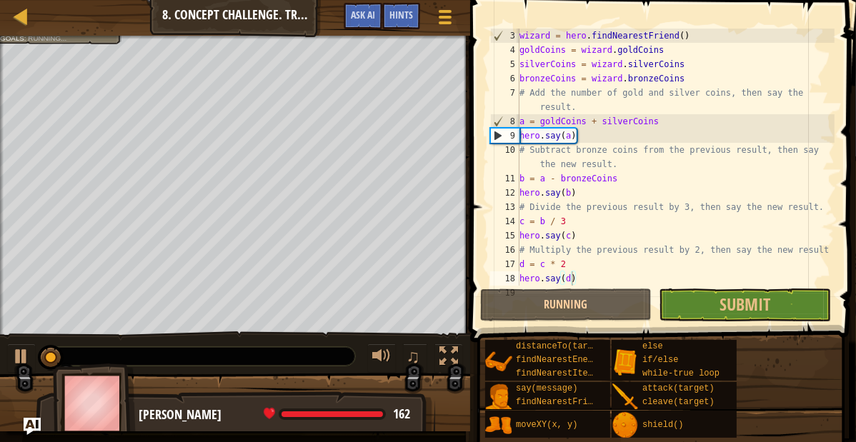
click at [795, 414] on div "distanceTo(target) findNearestEnemy() findNearestItem() say(message) findNeares…" at bounding box center [664, 388] width 361 height 99
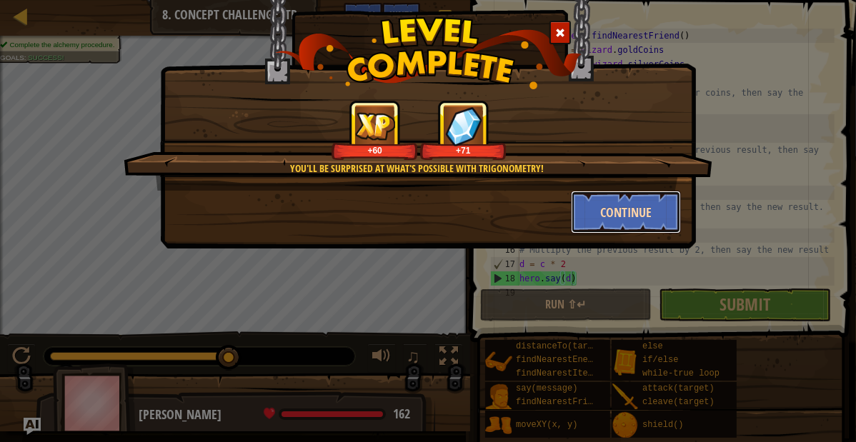
click at [660, 208] on button "Continue" at bounding box center [626, 212] width 111 height 43
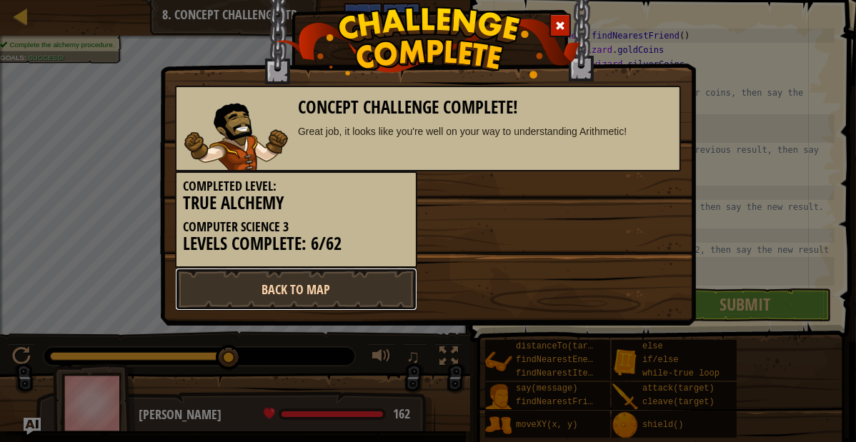
click at [361, 297] on link "Back to Map" at bounding box center [296, 289] width 242 height 43
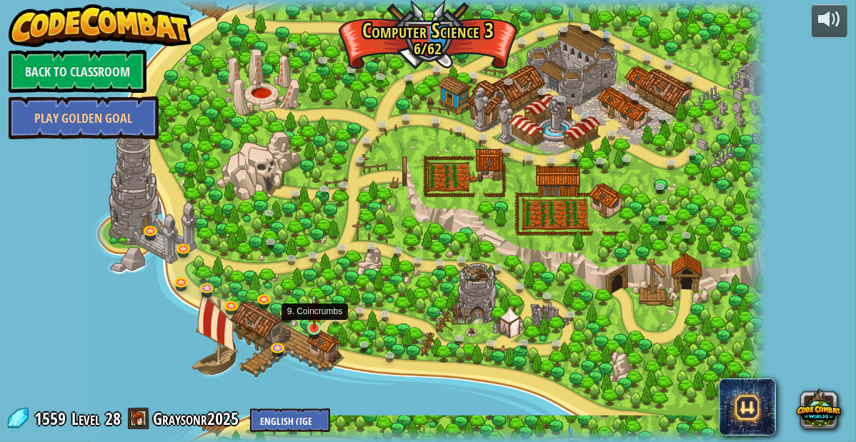
click at [311, 321] on img at bounding box center [314, 311] width 16 height 36
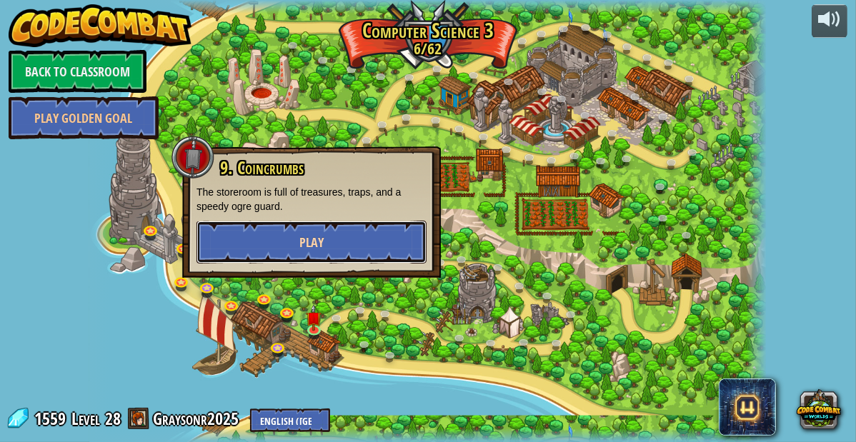
click at [314, 233] on button "Play" at bounding box center [311, 242] width 230 height 43
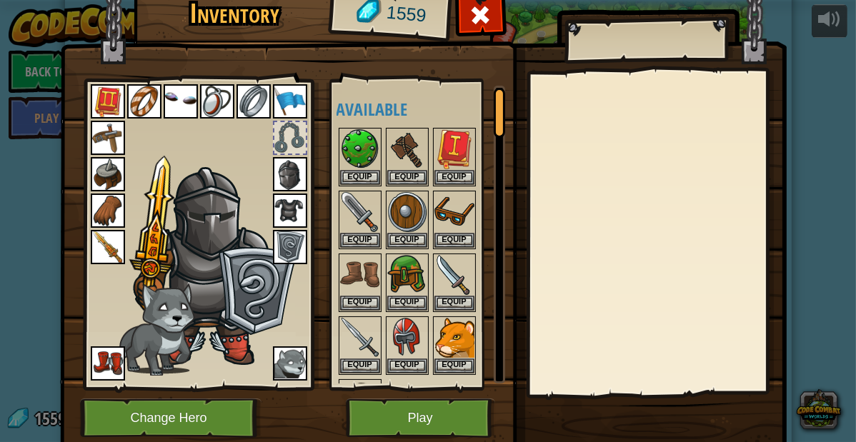
click at [116, 371] on img at bounding box center [108, 363] width 34 height 34
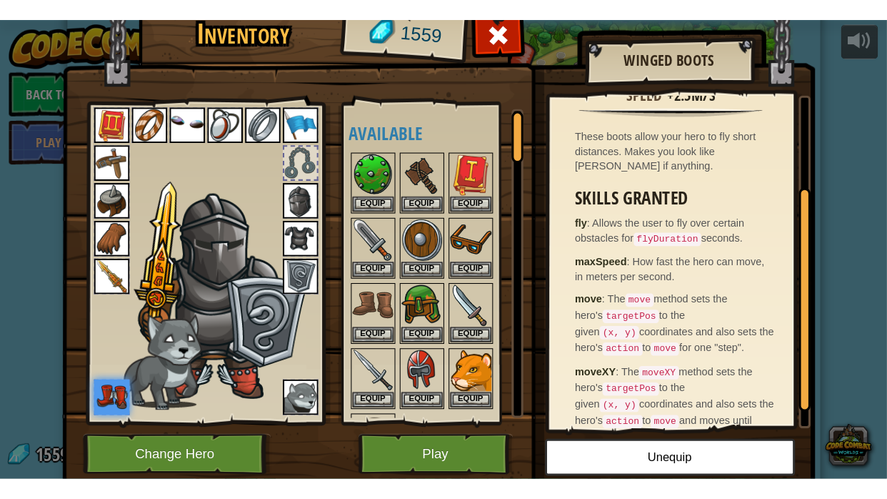
scroll to position [164, 0]
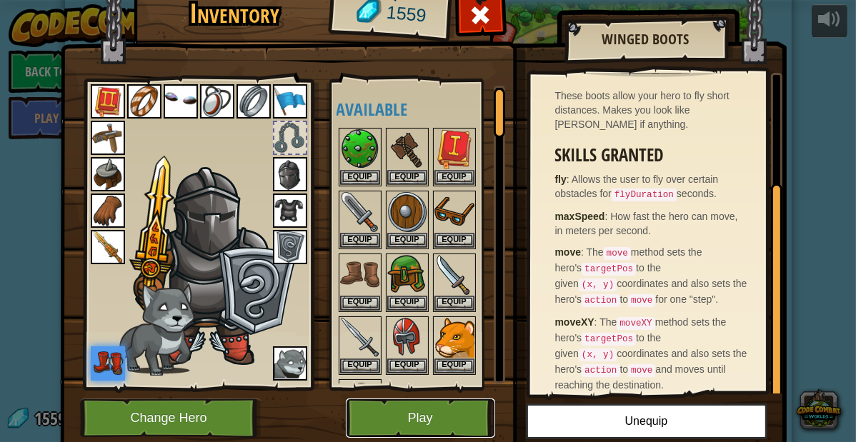
click at [472, 419] on button "Play" at bounding box center [420, 418] width 149 height 39
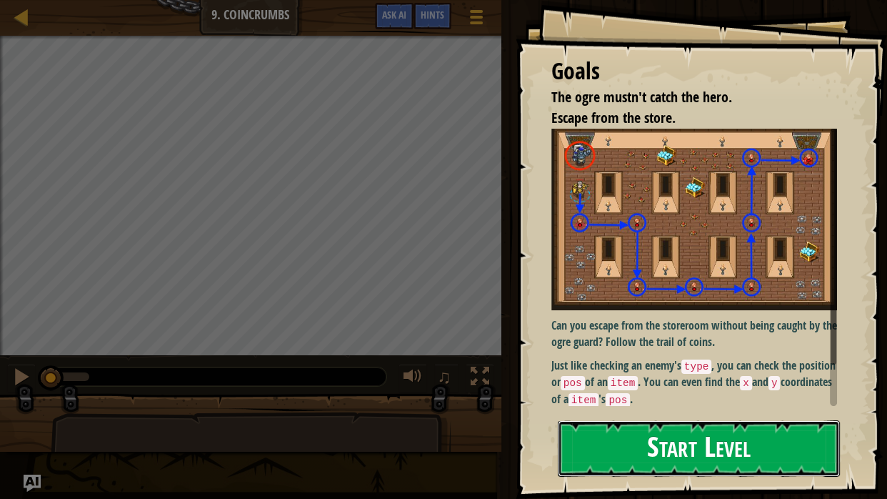
click at [675, 441] on button "Start Level" at bounding box center [699, 448] width 282 height 56
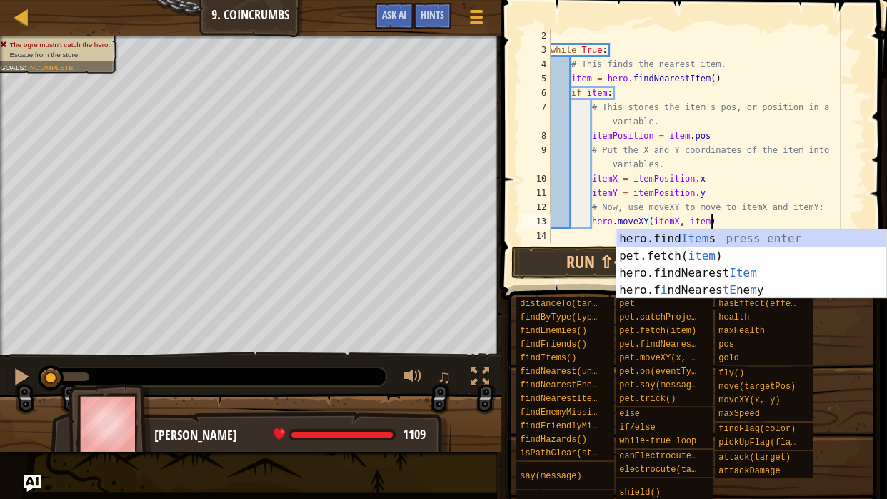
scroll to position [6, 21]
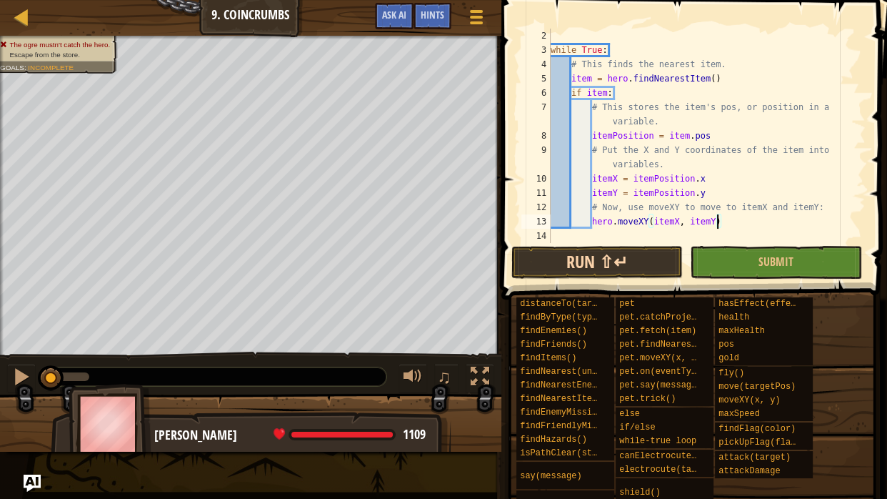
type textarea "hero.moveXY(itemX, itemY)"
click at [596, 260] on button "Run ⇧↵" at bounding box center [596, 262] width 171 height 33
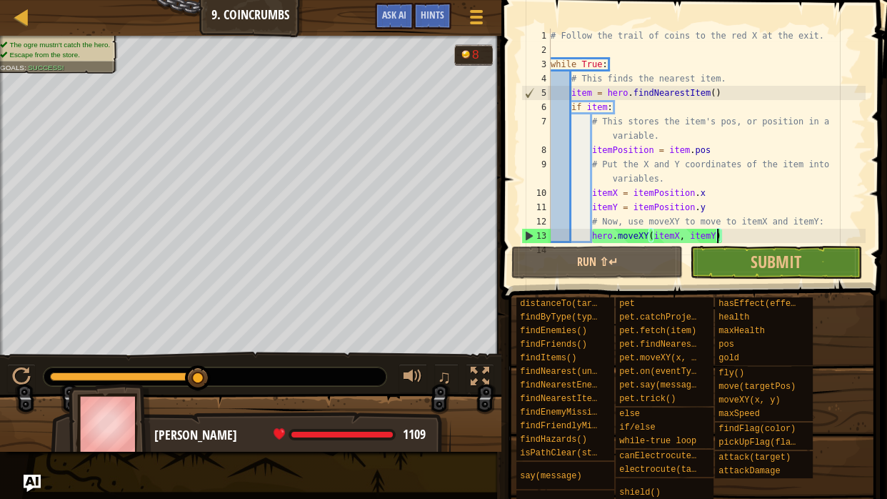
scroll to position [0, 0]
click at [561, 49] on div "# Follow the trail of coins to the red X at the exit. while True : # This finds…" at bounding box center [707, 150] width 318 height 243
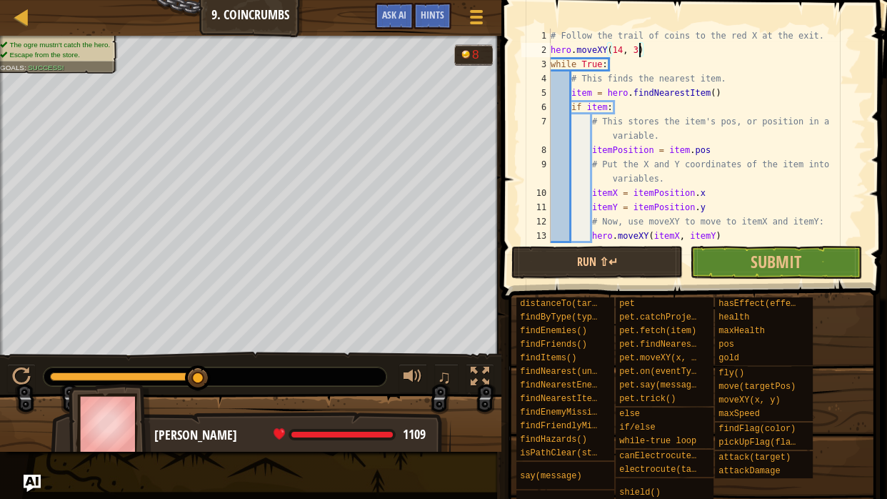
scroll to position [6, 11]
click at [594, 253] on button "Run ⇧↵" at bounding box center [596, 262] width 171 height 33
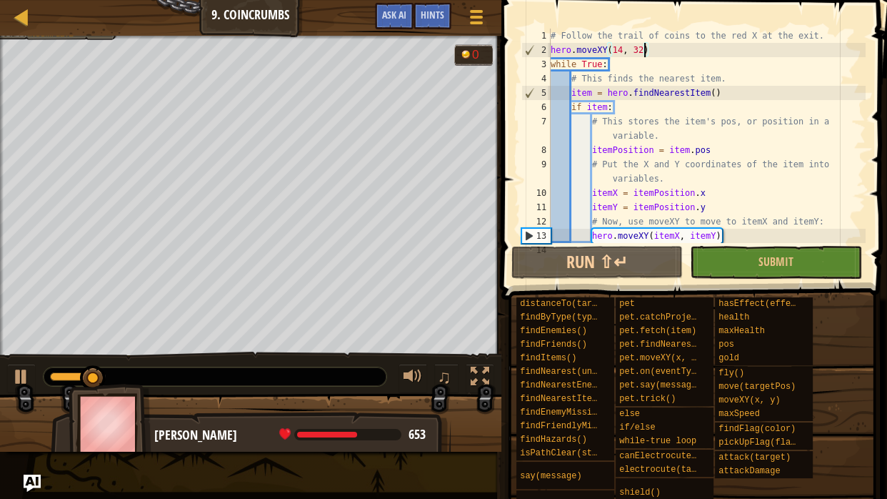
click at [655, 54] on div "# Follow the trail of coins to the red X at the exit. hero . moveXY ( 14 , 32 )…" at bounding box center [707, 150] width 318 height 243
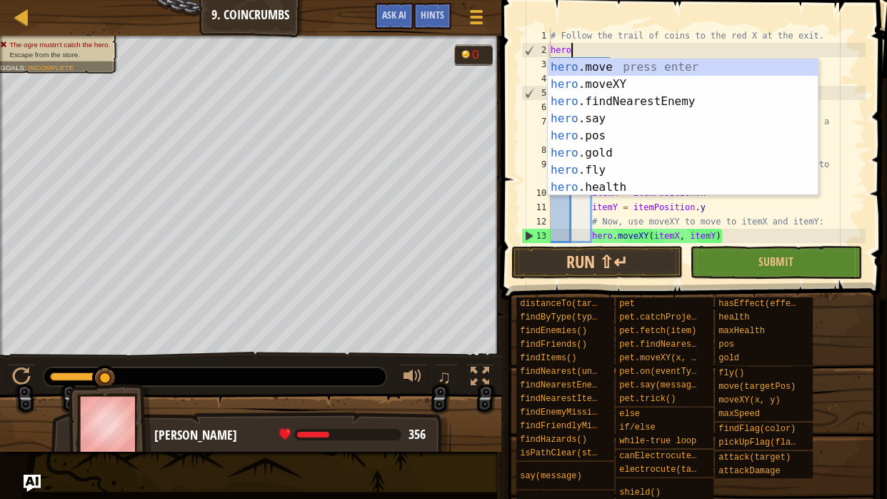
scroll to position [6, 1]
type textarea "h"
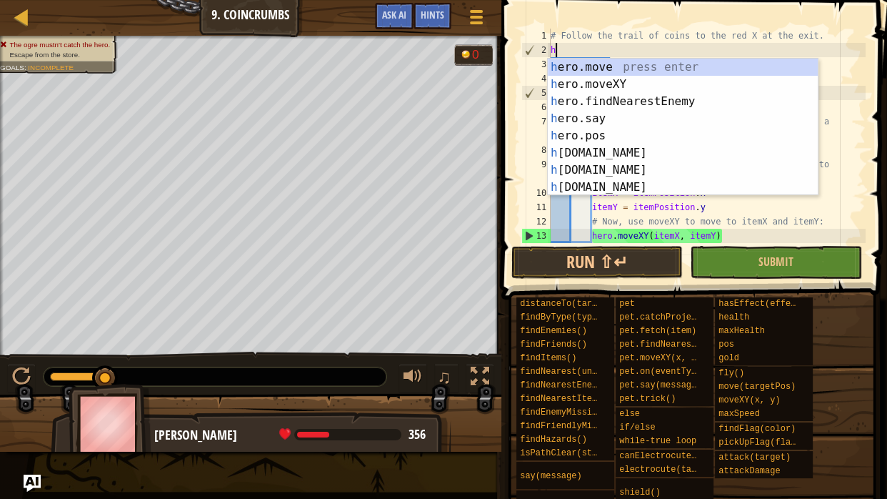
scroll to position [6, 0]
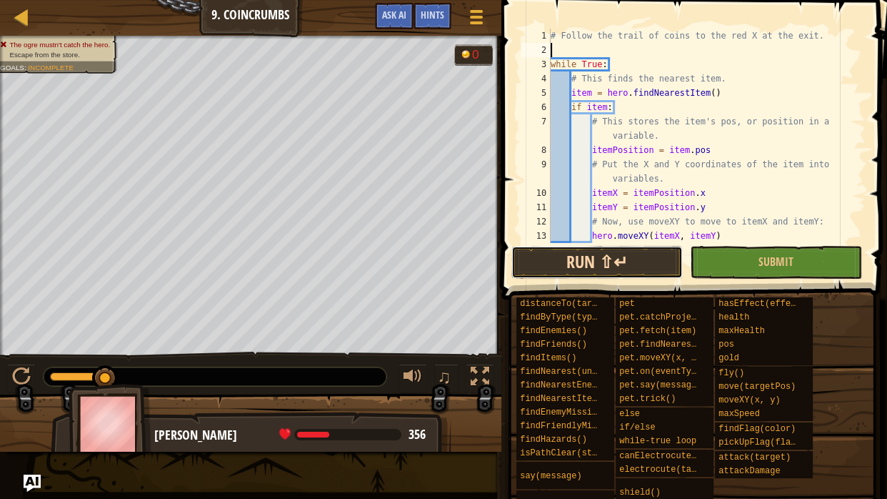
click at [643, 261] on button "Run ⇧↵" at bounding box center [596, 262] width 171 height 33
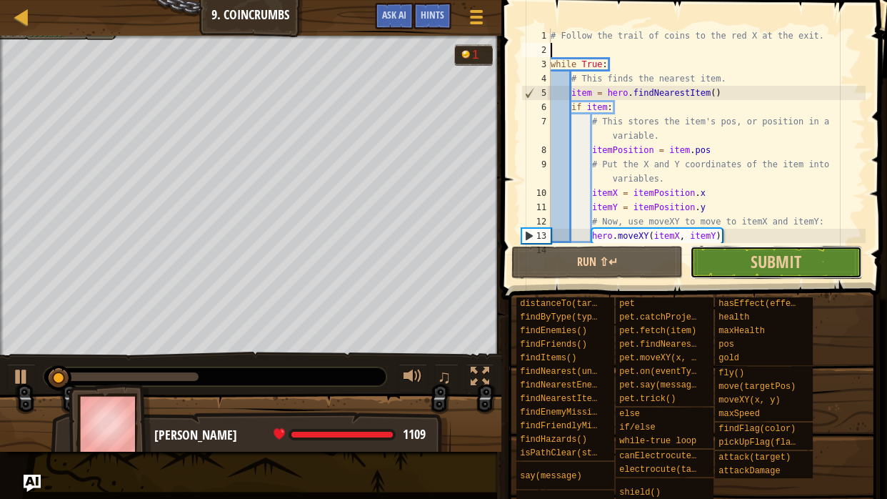
click at [711, 258] on button "Submit" at bounding box center [775, 262] width 171 height 33
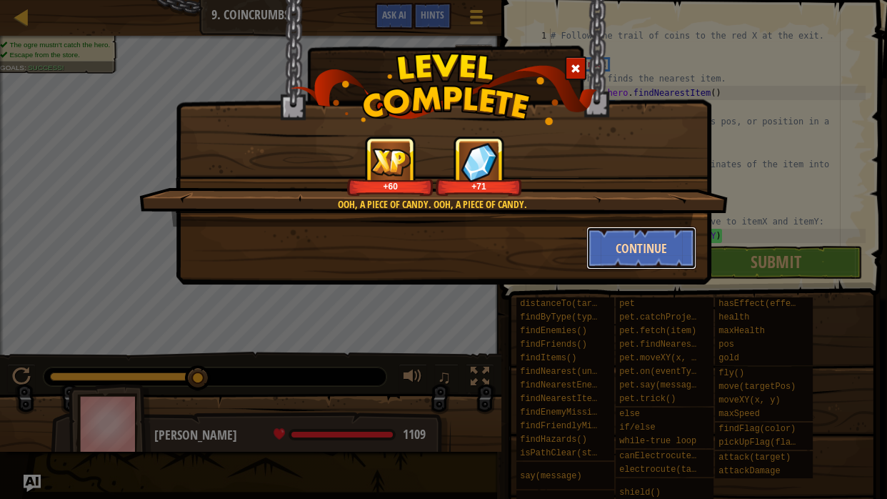
click at [616, 259] on button "Continue" at bounding box center [641, 247] width 111 height 43
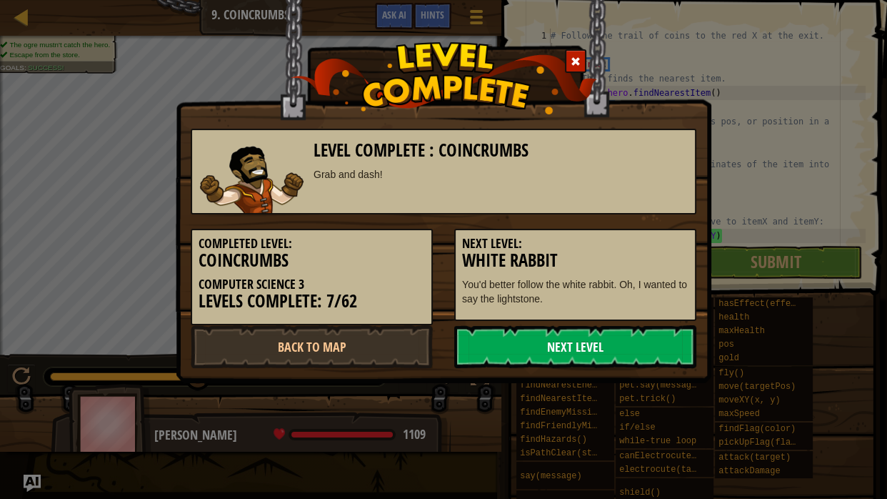
click at [553, 348] on link "Next Level" at bounding box center [575, 346] width 242 height 43
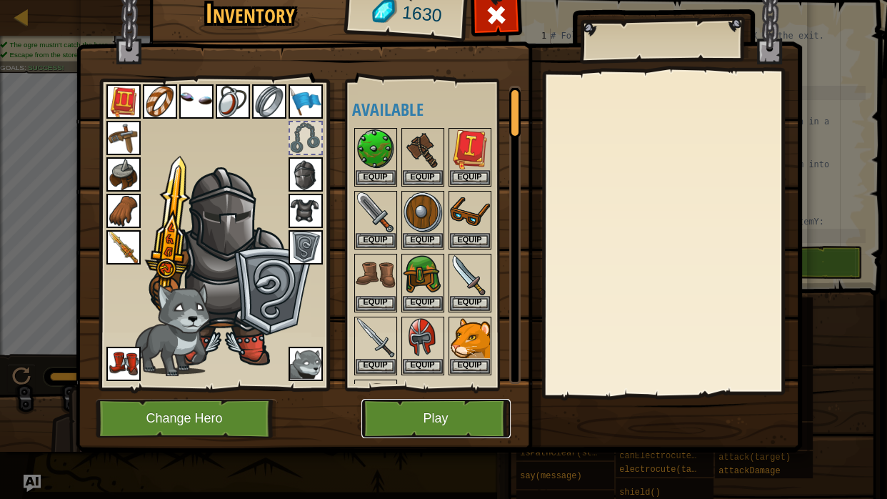
click at [479, 416] on button "Play" at bounding box center [435, 418] width 149 height 39
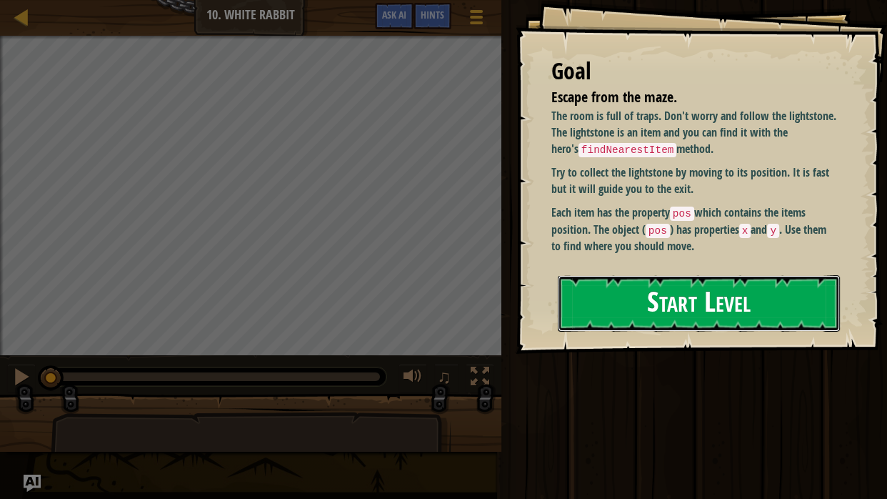
click at [633, 322] on button "Start Level" at bounding box center [699, 303] width 282 height 56
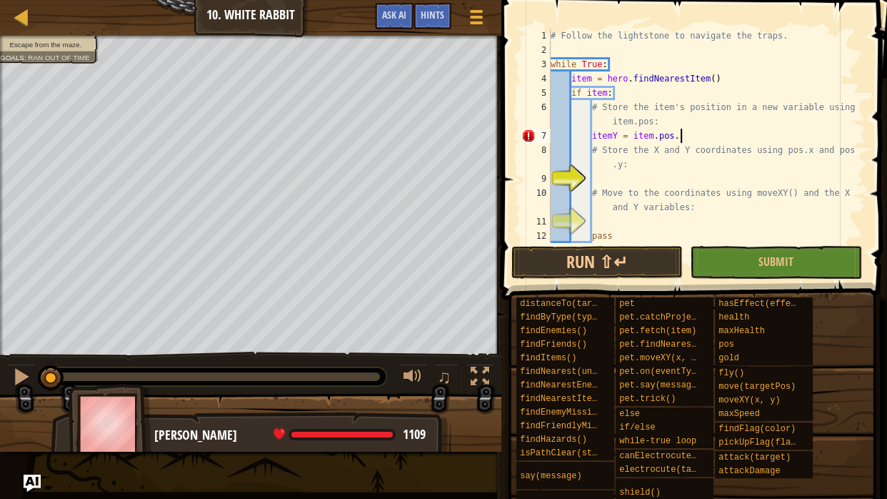
scroll to position [6, 16]
click at [599, 188] on div "# Follow the lightstone to navigate the traps. while True : item = hero . findN…" at bounding box center [707, 150] width 318 height 243
type textarea "# Move to the coordinates using moveXY() and the X and Y variables:"
click at [593, 172] on div "# Follow the lightstone to navigate the traps. while True : item = hero . findN…" at bounding box center [707, 150] width 318 height 243
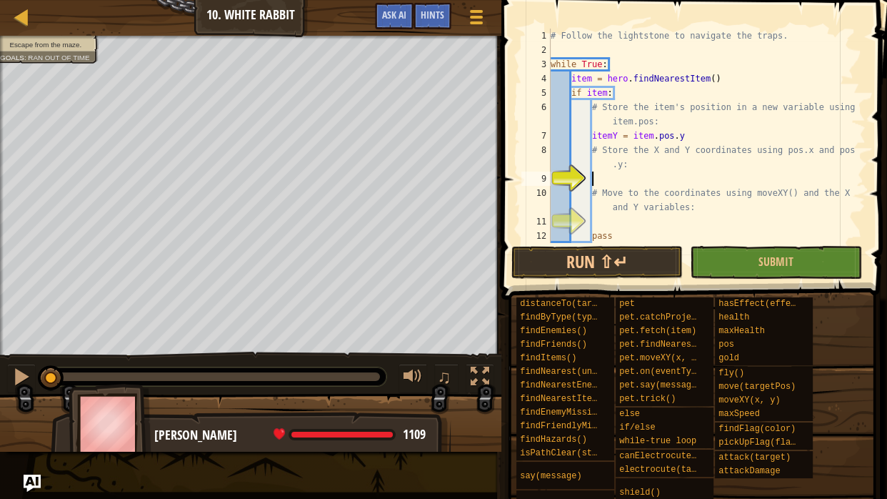
click at [686, 140] on div "# Follow the lightstone to navigate the traps. while True : item = hero . findN…" at bounding box center [707, 150] width 318 height 243
type textarea "itemY = item.pos.y"
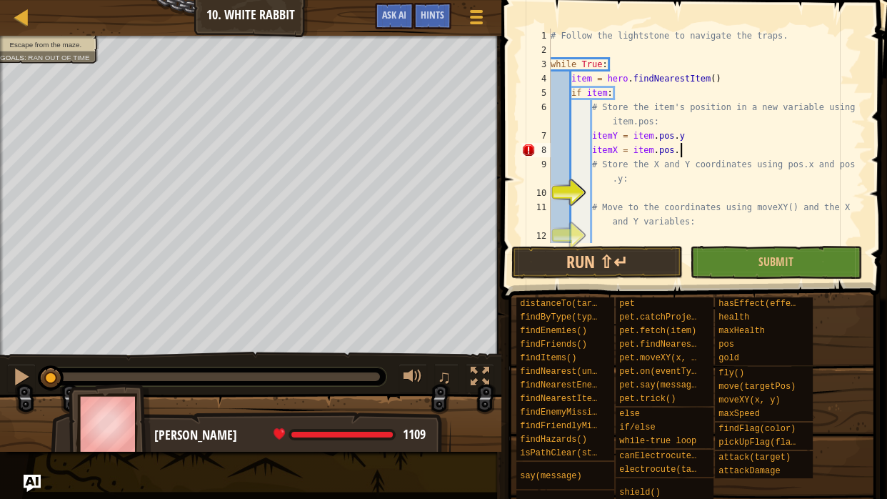
scroll to position [6, 15]
type textarea "itemX = item.pos.x"
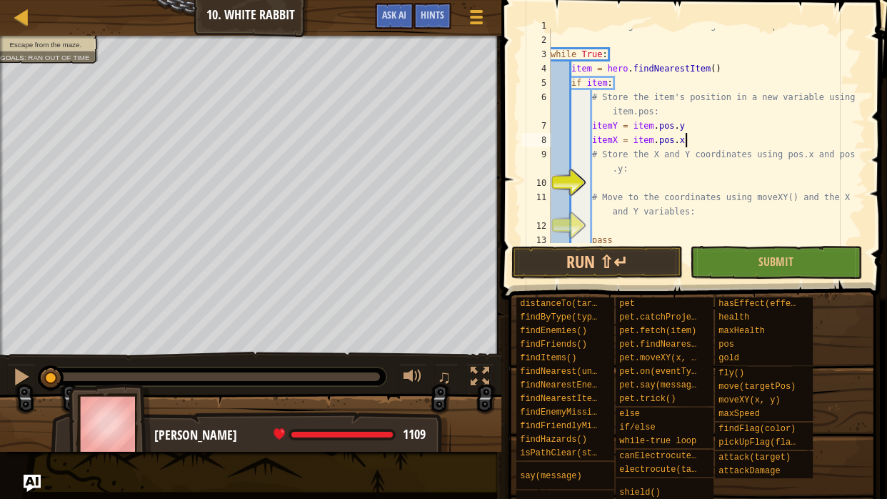
scroll to position [29, 0]
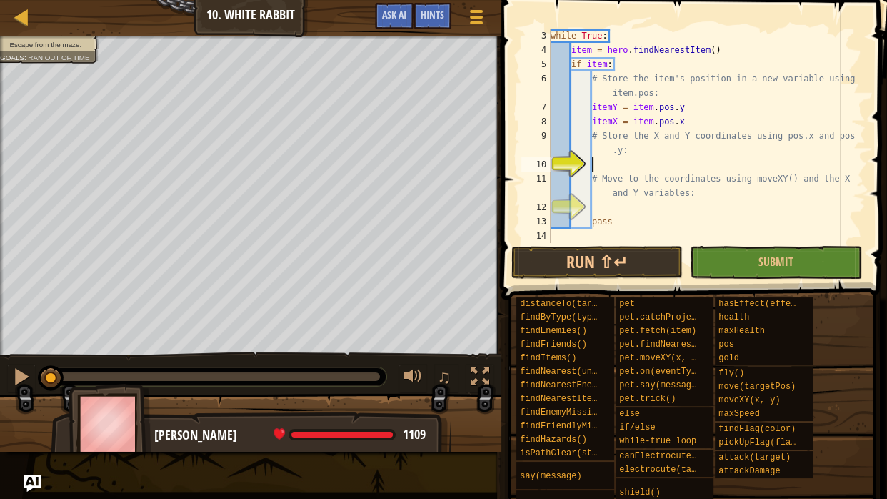
click at [591, 169] on div "while True : item = hero . findNearestItem ( ) if item : # Store the item's pos…" at bounding box center [707, 150] width 318 height 243
click at [694, 123] on div "while True : item = hero . findNearestItem ( ) if item : # Store the item's pos…" at bounding box center [707, 150] width 318 height 243
type textarea "itemY = item.pos.y itemX = item.pos.x"
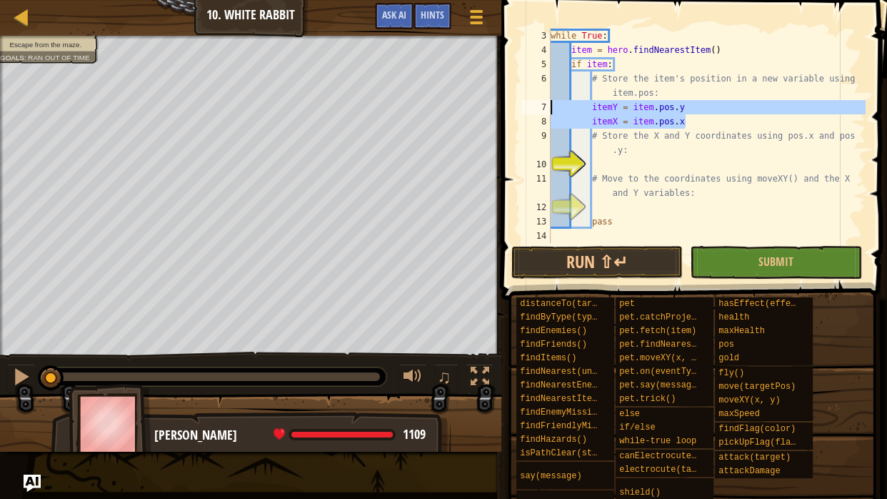
click at [605, 163] on div "while True : item = hero . findNearestItem ( ) if item : # Store the item's pos…" at bounding box center [707, 150] width 318 height 243
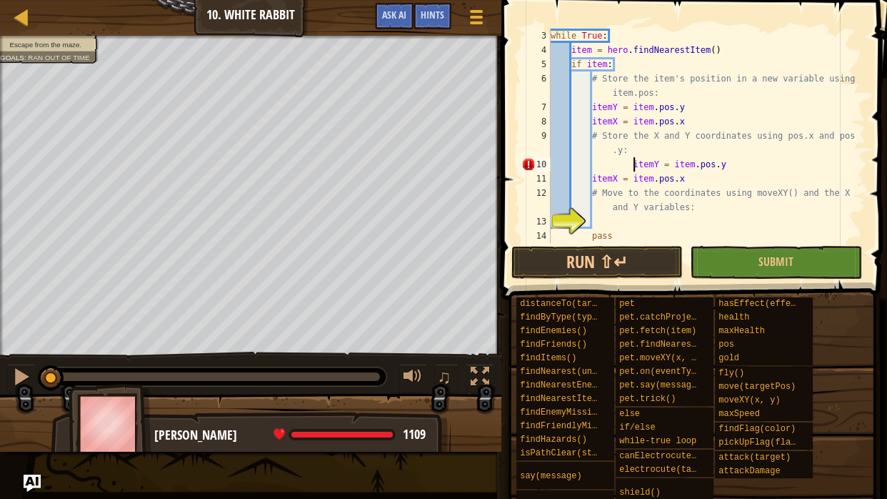
click at [631, 167] on div "while True : item = hero . findNearestItem ( ) if item : # Store the item's pos…" at bounding box center [707, 150] width 318 height 243
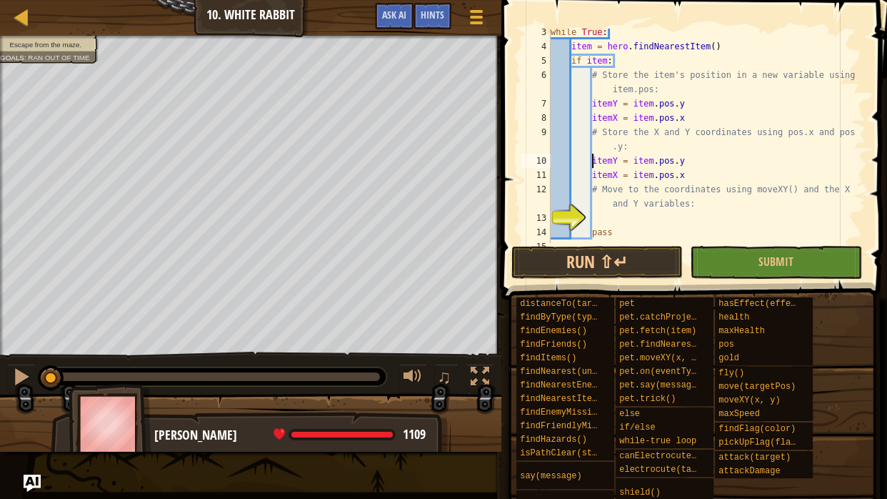
click at [690, 118] on div "while True : item = hero . findNearestItem ( ) if item : # Store the item's pos…" at bounding box center [707, 146] width 318 height 243
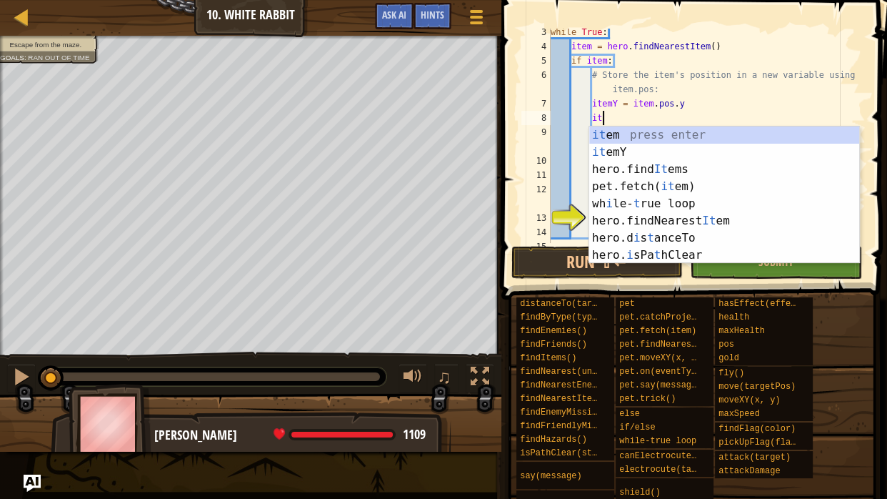
type textarea "i"
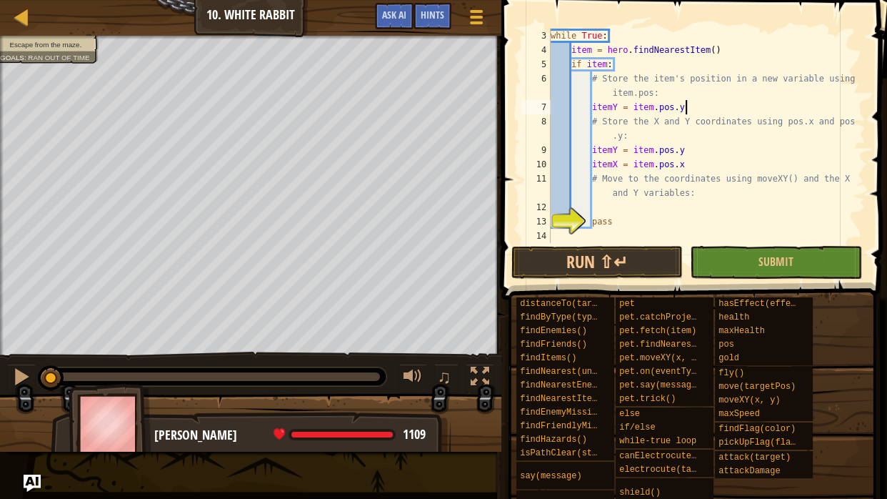
scroll to position [29, 0]
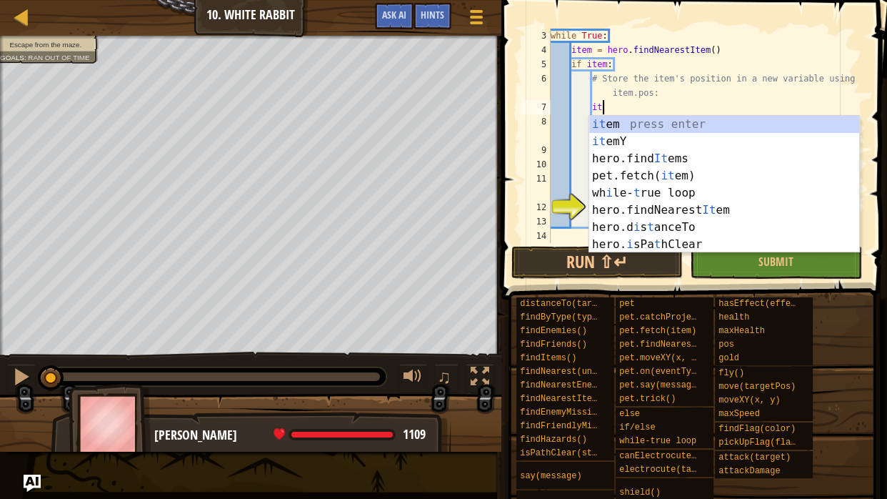
type textarea "i"
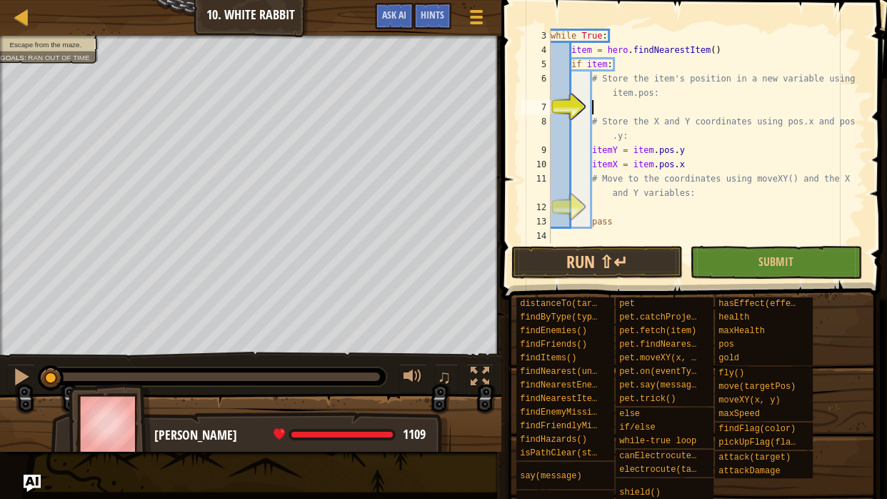
type textarea "g"
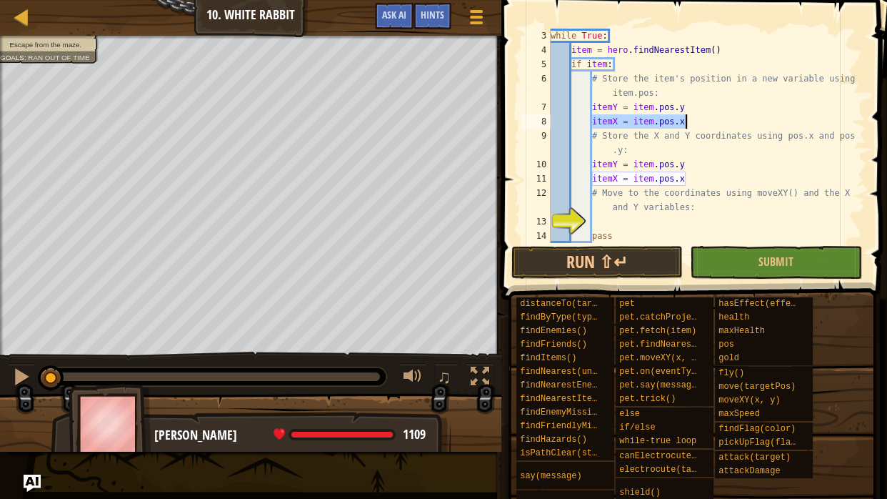
click at [766, 166] on div "while True : item = hero . findNearestItem ( ) if item : # Store the item's pos…" at bounding box center [707, 150] width 318 height 243
type textarea "itemY = item.pos.y"
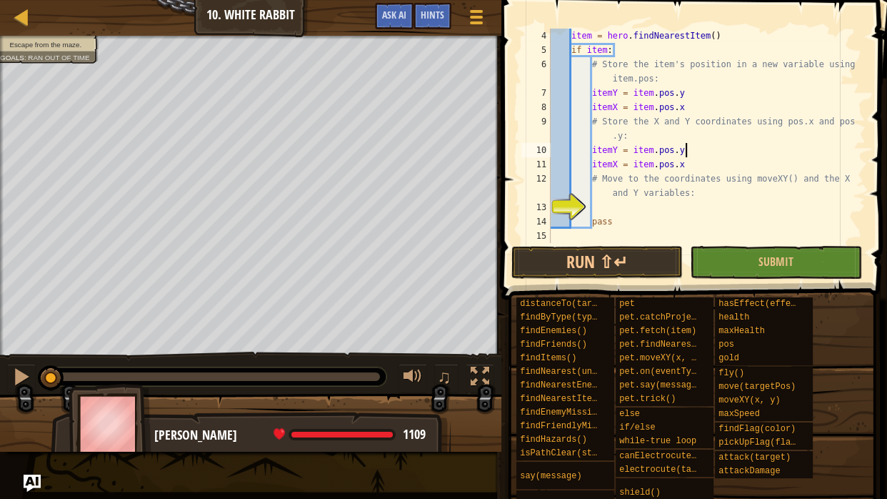
click at [606, 213] on div "item = hero . findNearestItem ( ) if item : # Store the item's position in a ne…" at bounding box center [707, 150] width 318 height 243
type textarea "g"
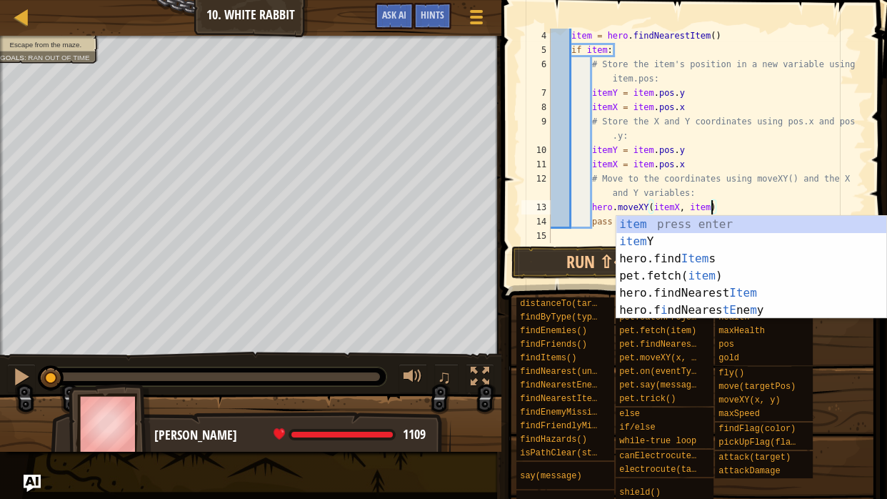
scroll to position [6, 21]
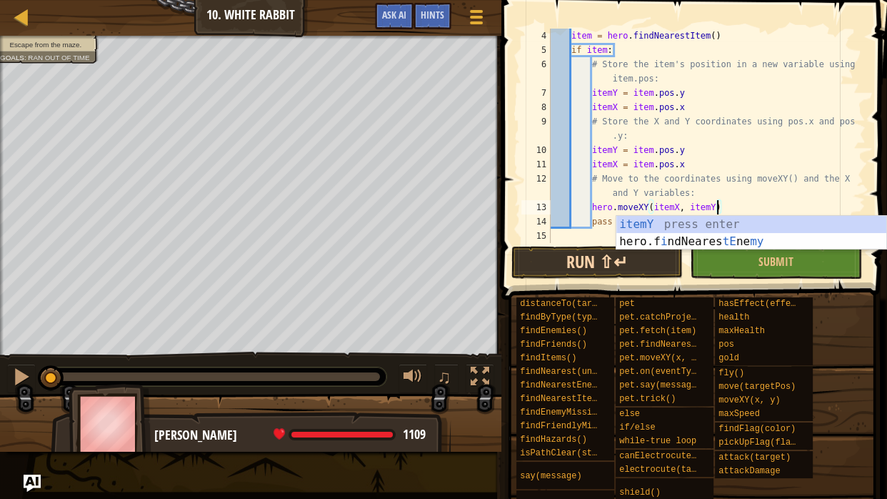
type textarea "hero.moveXY(itemX, itemY)"
click at [557, 264] on button "Run ⇧↵" at bounding box center [596, 262] width 171 height 33
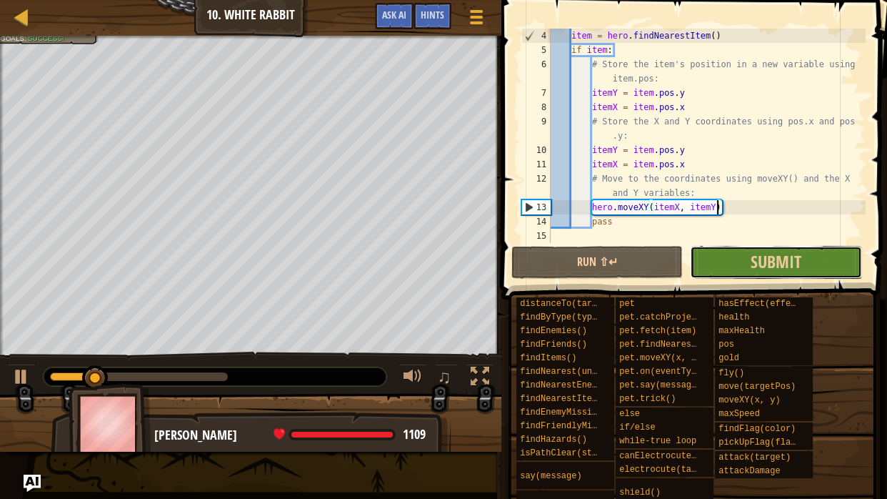
click at [739, 266] on button "Submit" at bounding box center [775, 262] width 171 height 33
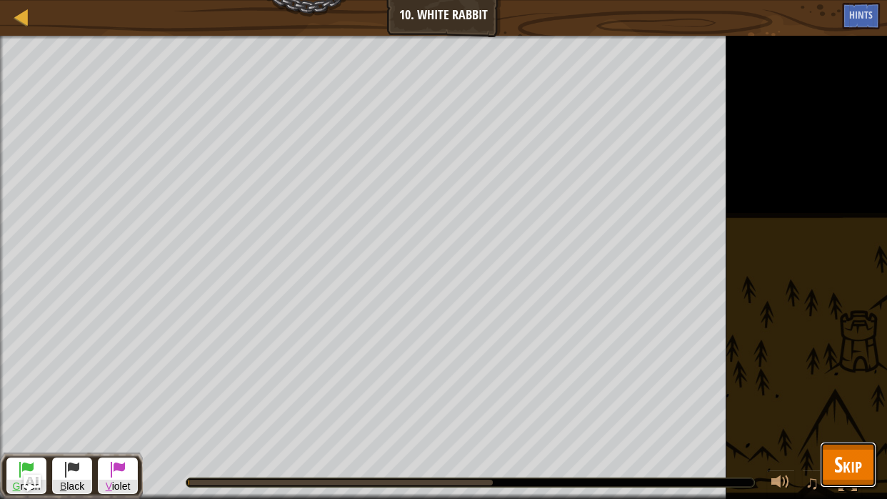
click at [840, 441] on span "Skip" at bounding box center [848, 463] width 28 height 29
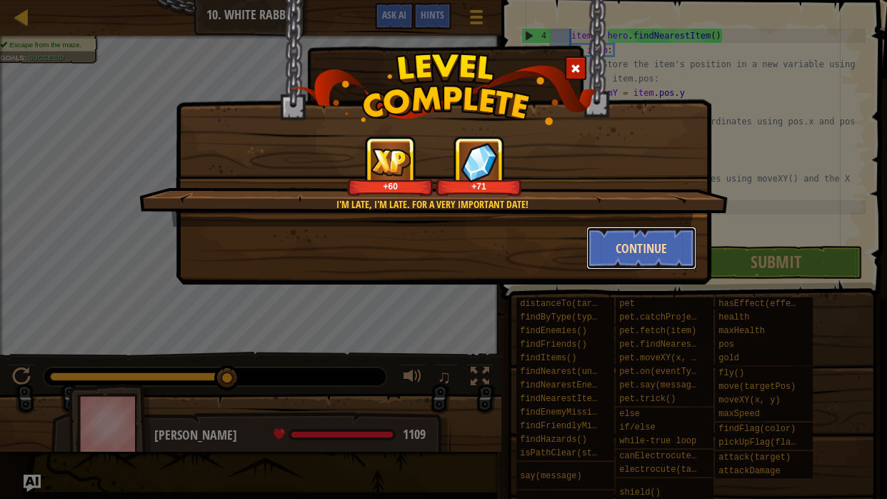
click at [647, 241] on button "Continue" at bounding box center [641, 247] width 111 height 43
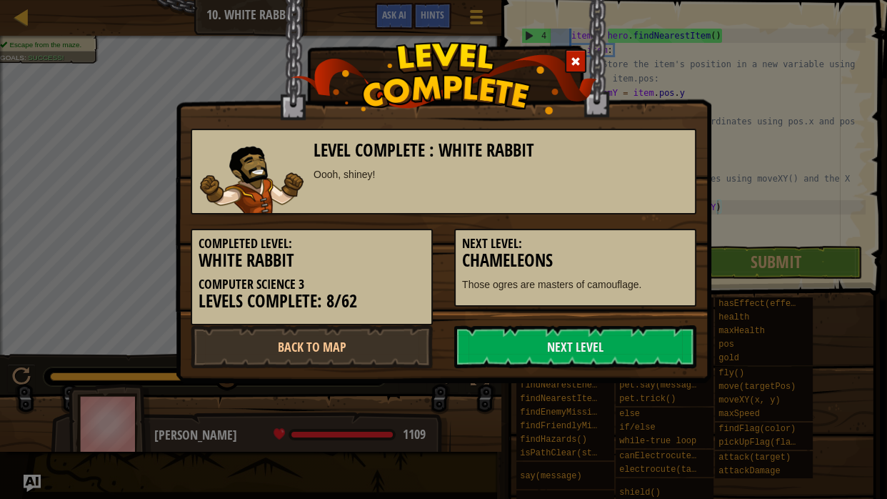
click at [649, 257] on h3 "Chameleons" at bounding box center [575, 260] width 226 height 19
click at [649, 344] on link "Next Level" at bounding box center [575, 346] width 242 height 43
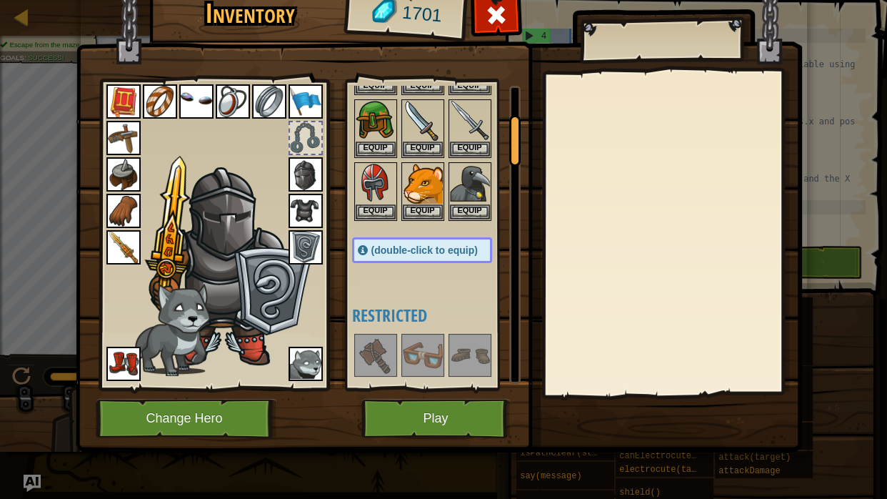
scroll to position [140, 0]
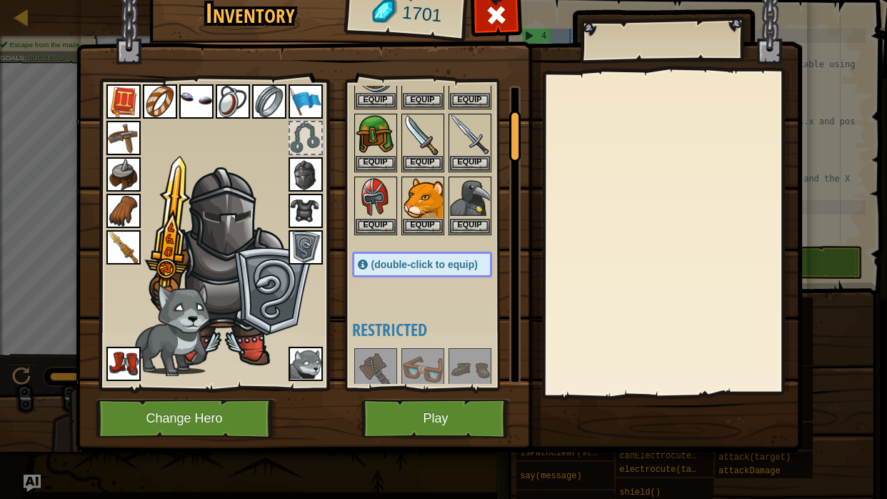
click at [104, 261] on div at bounding box center [214, 230] width 236 height 321
click at [113, 253] on img at bounding box center [123, 247] width 34 height 34
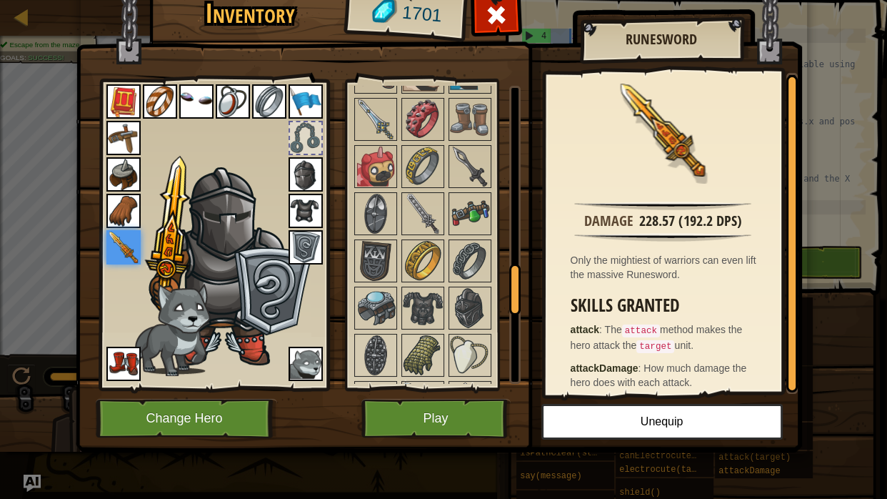
scroll to position [1086, 0]
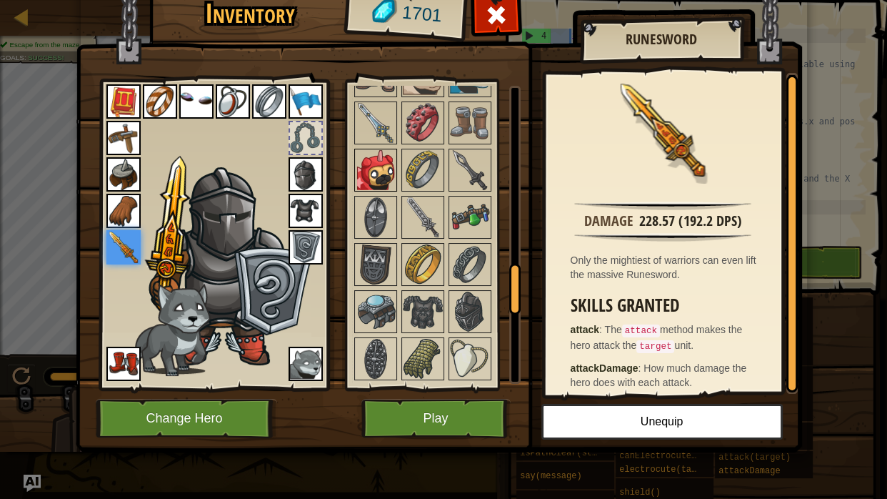
click at [368, 163] on img at bounding box center [376, 170] width 40 height 40
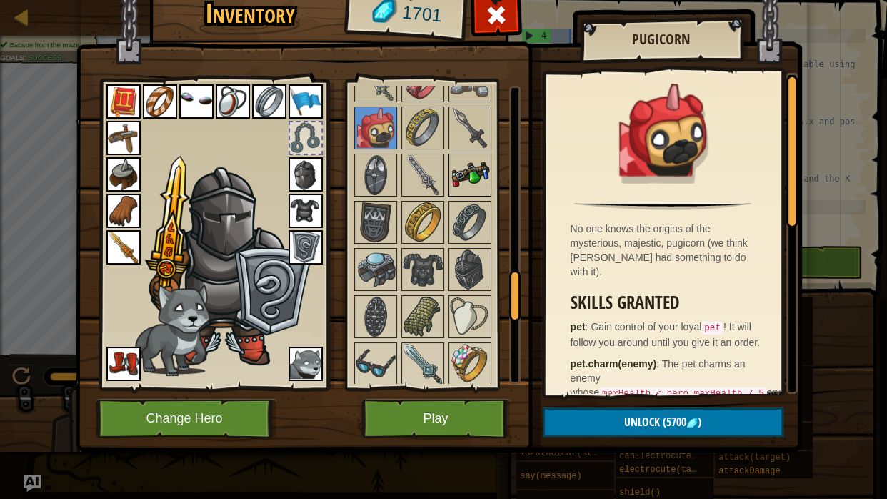
scroll to position [1132, 0]
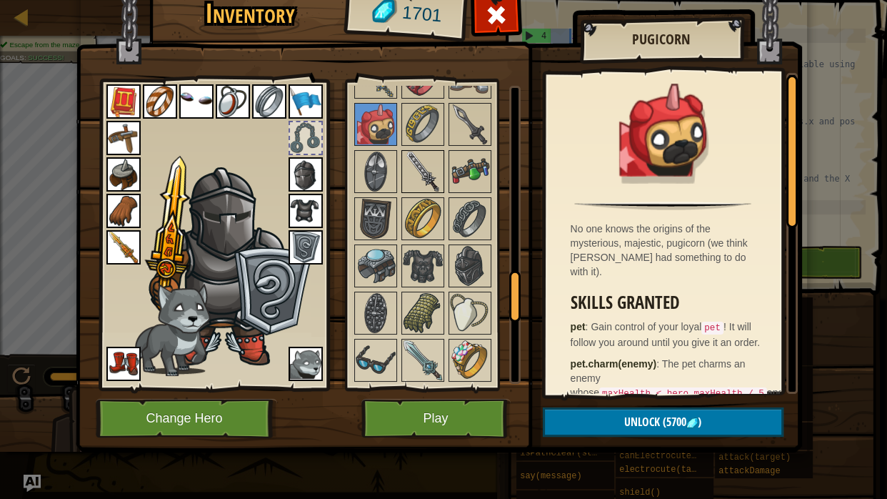
click at [421, 172] on img at bounding box center [423, 171] width 40 height 40
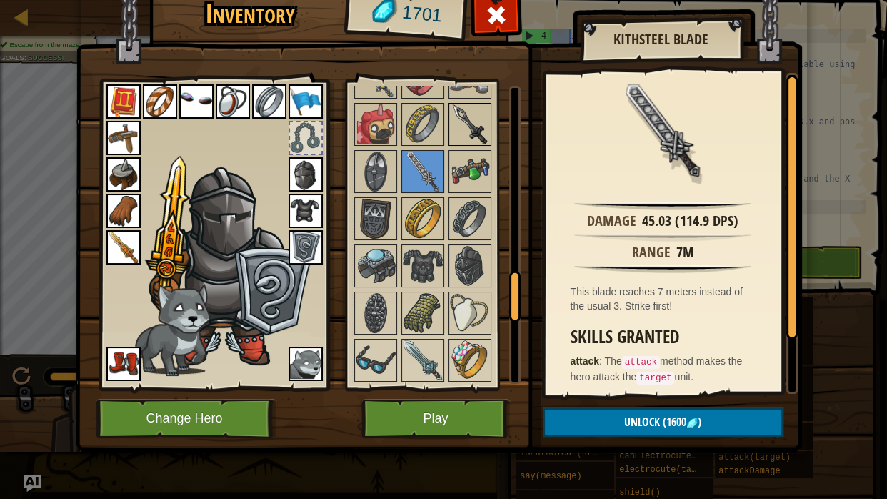
click at [455, 130] on img at bounding box center [470, 124] width 40 height 40
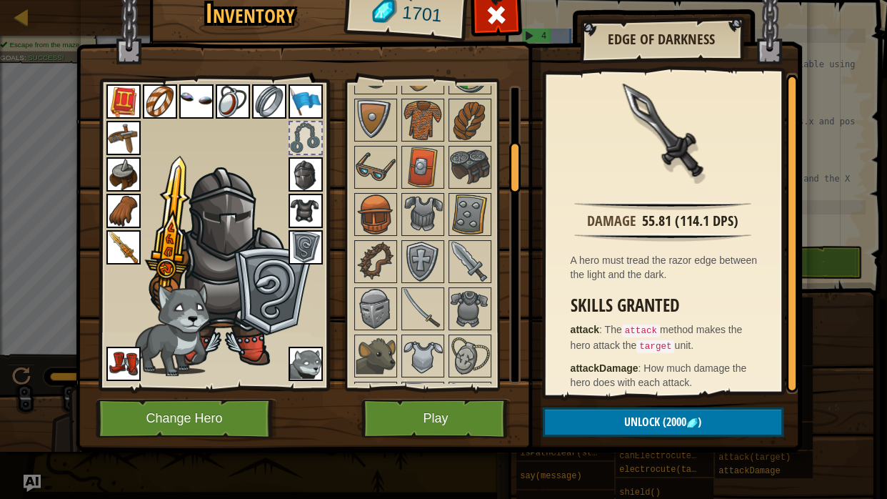
scroll to position [0, 0]
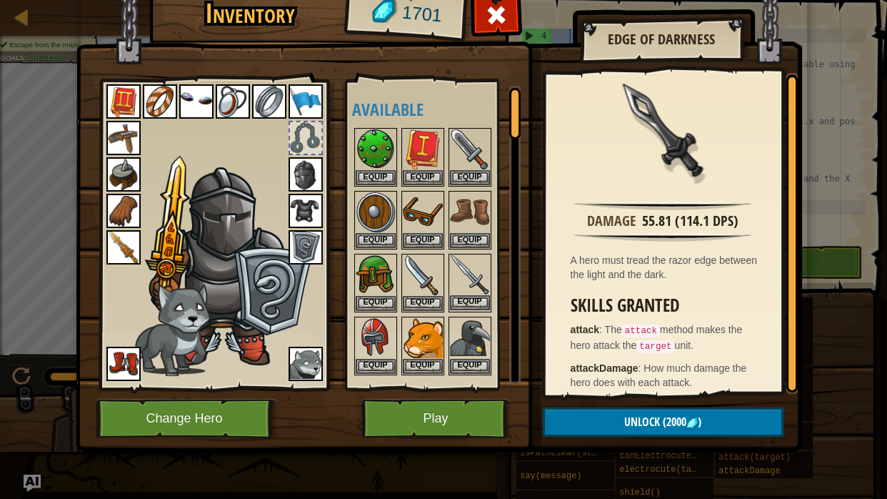
click at [459, 278] on img at bounding box center [470, 275] width 40 height 40
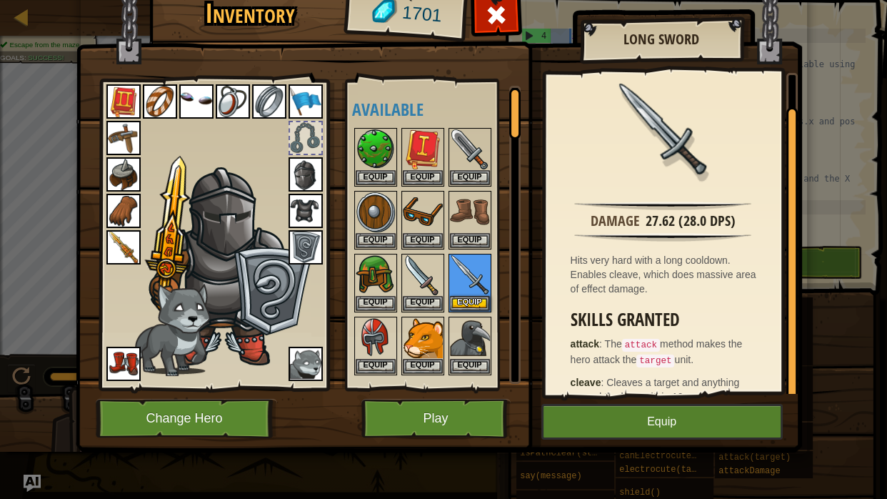
scroll to position [36, 0]
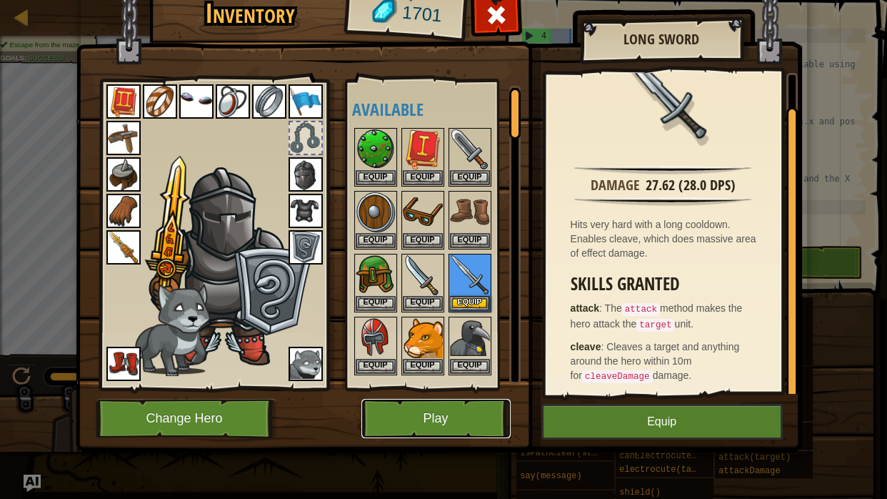
click at [462, 417] on button "Play" at bounding box center [435, 418] width 149 height 39
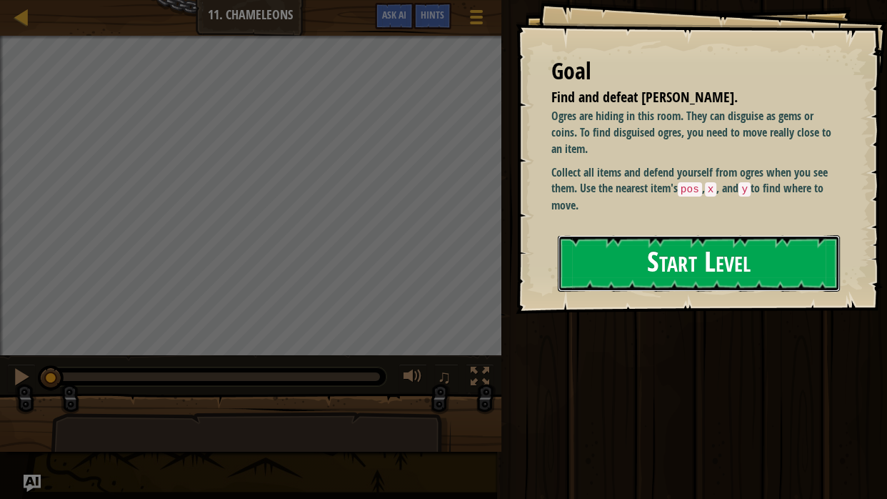
click at [622, 267] on button "Start Level" at bounding box center [699, 263] width 282 height 56
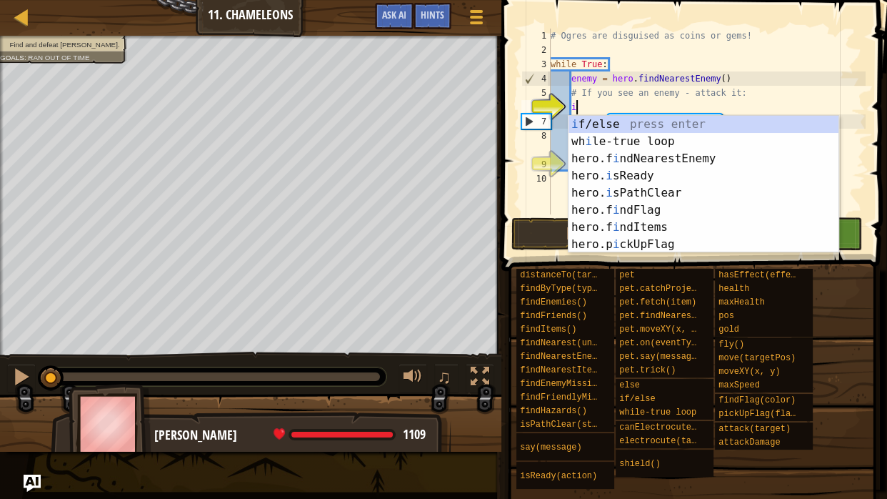
scroll to position [6, 3]
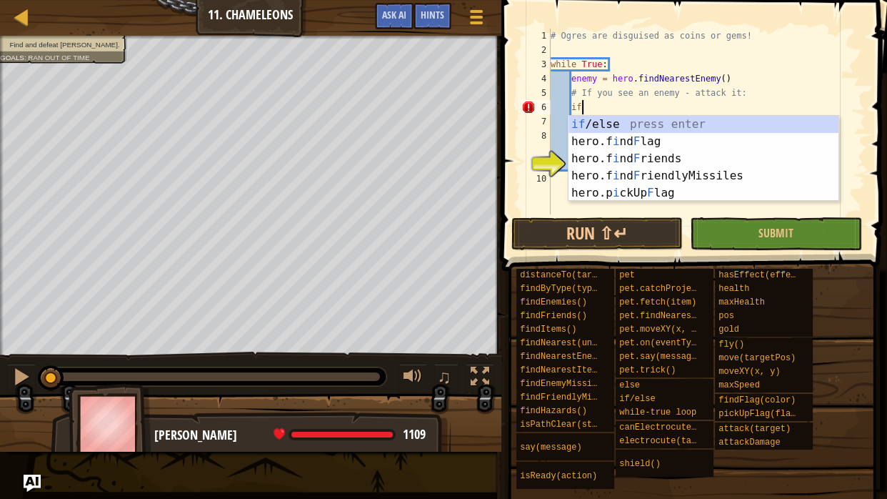
type textarea "if enemy:"
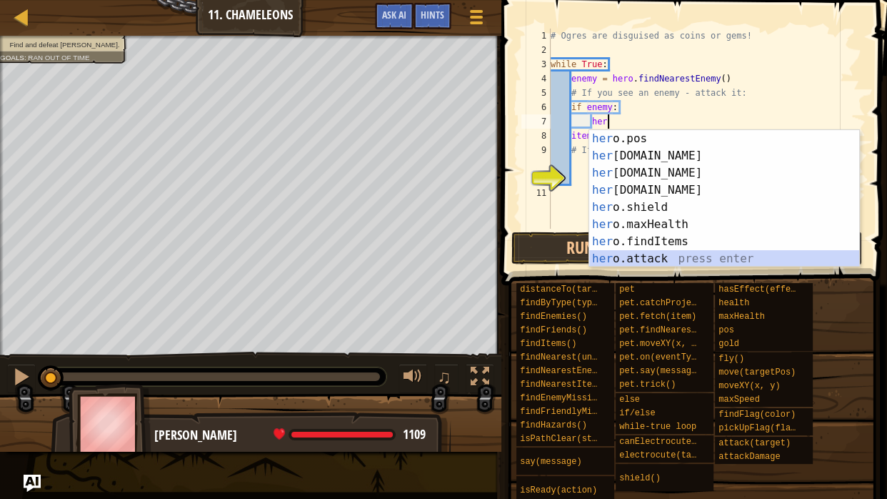
scroll to position [86, 0]
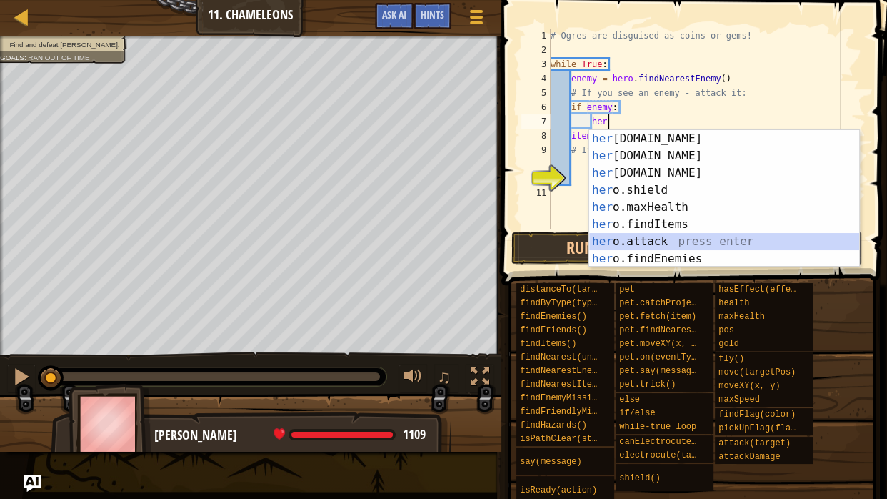
type textarea "hero.attack(enemy)"
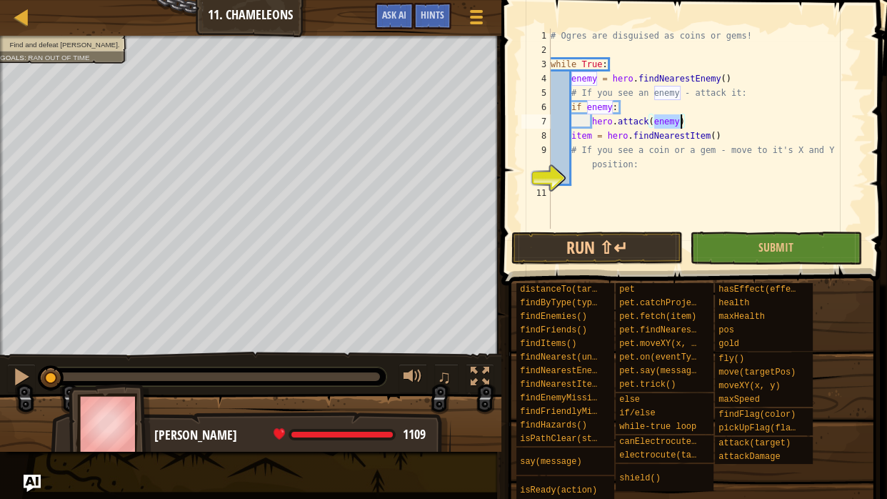
click at [578, 176] on div "# Ogres are disguised as coins or gems! while True : enemy = hero . findNearest…" at bounding box center [707, 143] width 318 height 229
type textarea "if coin:"
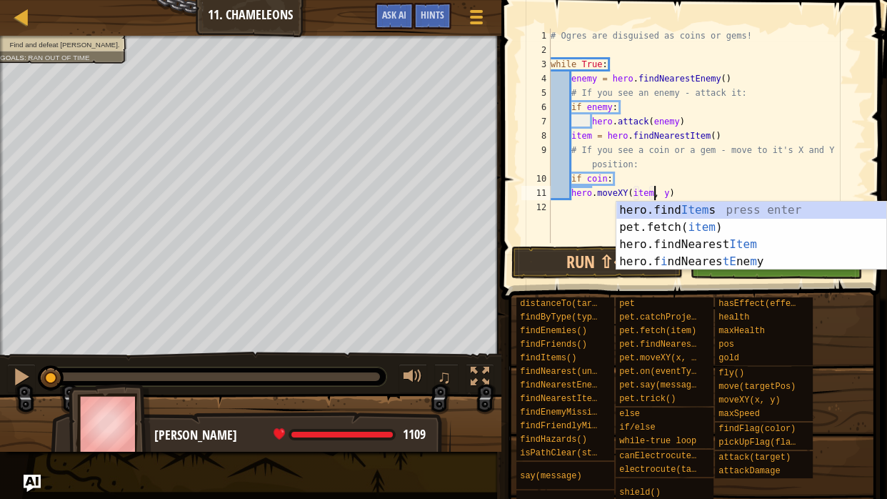
scroll to position [6, 14]
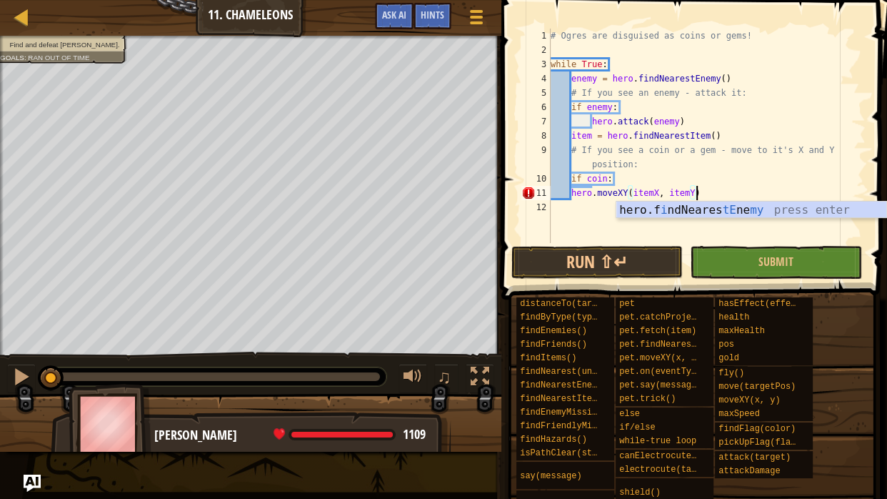
type textarea "hero.moveXY(itemX, itemY)"
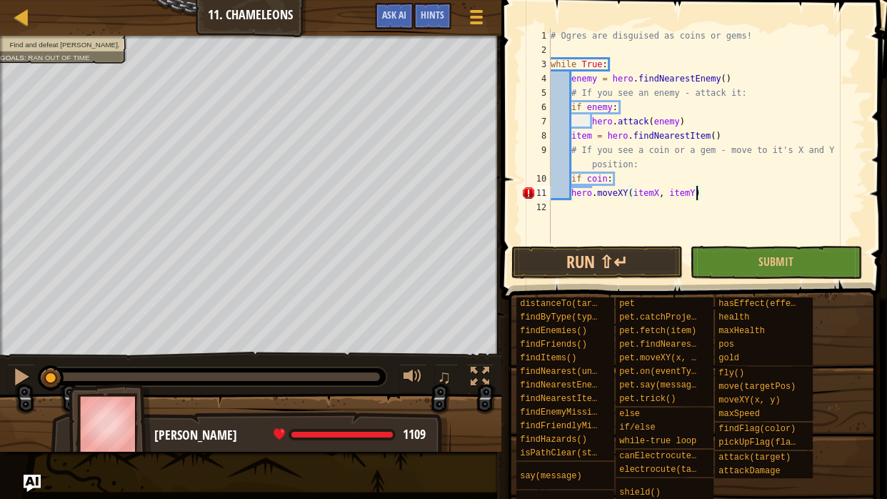
click at [558, 49] on div "# Ogres are disguised as coins or gems! while True : enemy = hero . findNearest…" at bounding box center [707, 150] width 318 height 243
type textarea "itemX = item.pos.x"
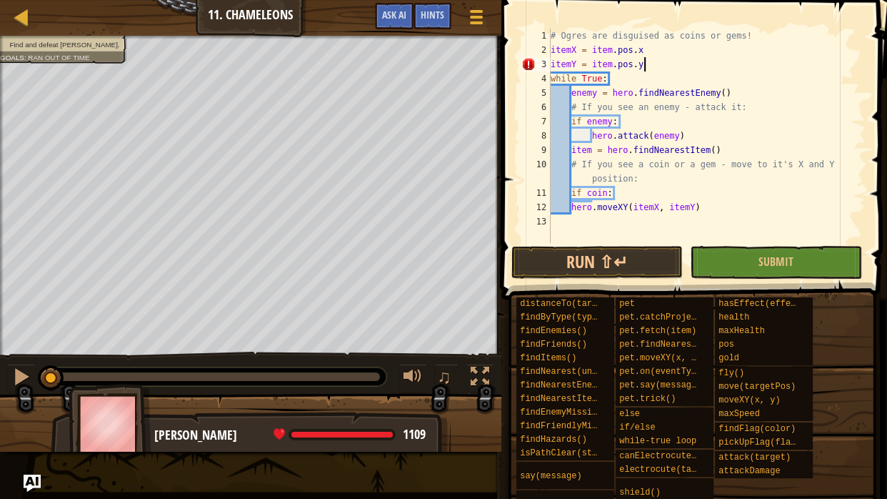
scroll to position [6, 11]
click at [572, 210] on div "# Ogres are disguised as coins or gems! itemX = item . pos . x itemY = item . p…" at bounding box center [707, 150] width 318 height 243
click at [626, 256] on button "Run ⇧↵" at bounding box center [596, 262] width 171 height 33
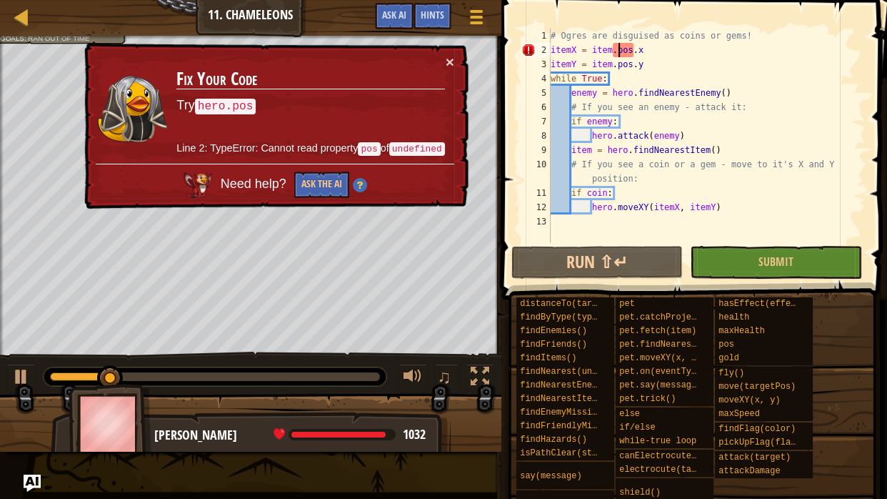
click at [617, 54] on div "# Ogres are disguised as coins or gems! itemX = item . pos . x itemY = item . p…" at bounding box center [707, 150] width 318 height 243
click at [648, 66] on div "# Ogres are disguised as coins or gems! itemX = item . pos . x itemY = item . p…" at bounding box center [707, 150] width 318 height 243
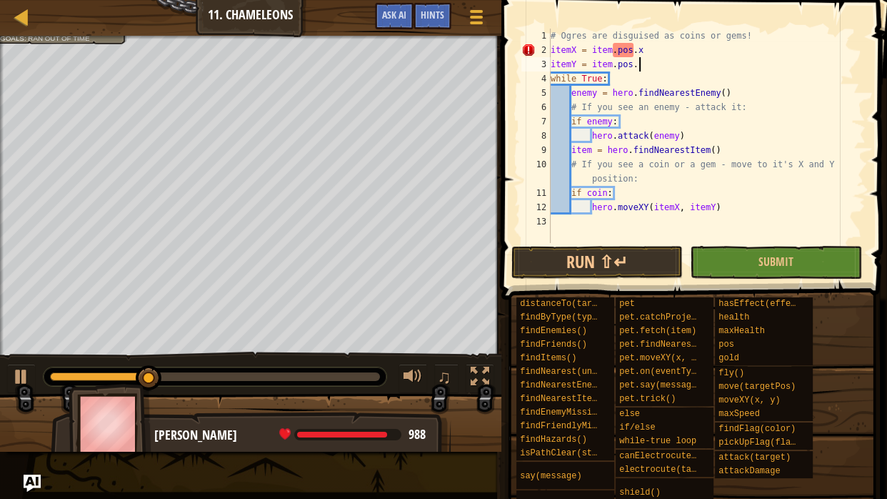
scroll to position [6, 10]
type textarea "i"
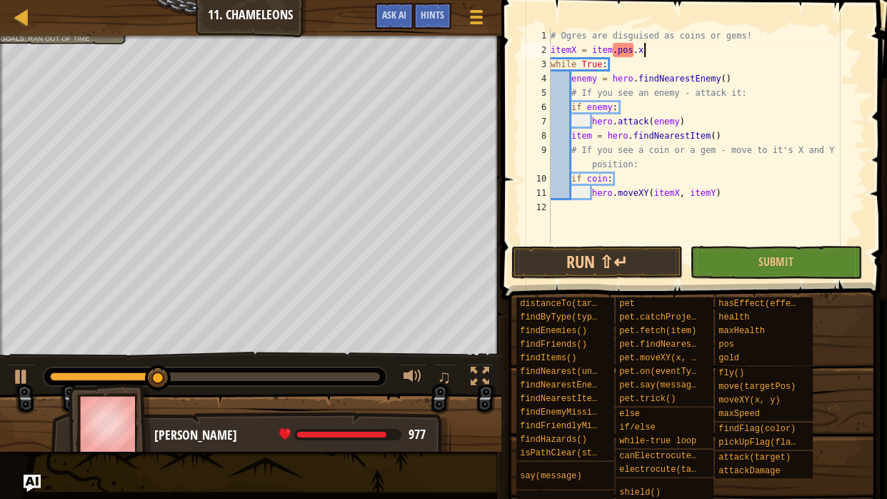
scroll to position [6, 0]
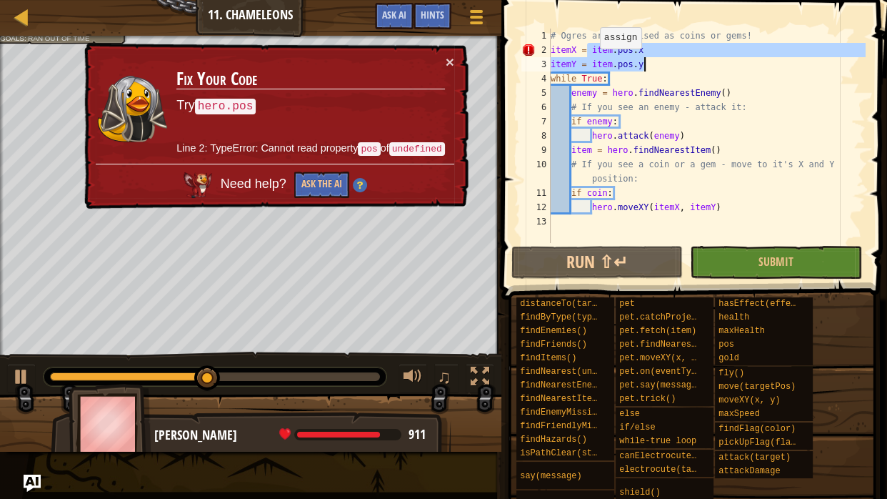
click at [593, 63] on div "# Ogres are disguised as coins or gems! itemX = item . pos . x itemY = item . p…" at bounding box center [707, 136] width 318 height 214
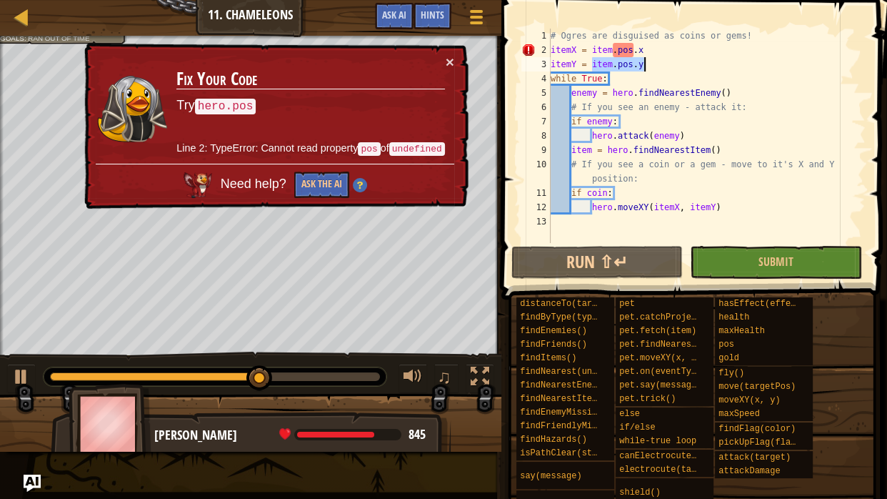
click at [648, 66] on div "# Ogres are disguised as coins or gems! itemX = item . pos . x itemY = item . p…" at bounding box center [707, 136] width 318 height 214
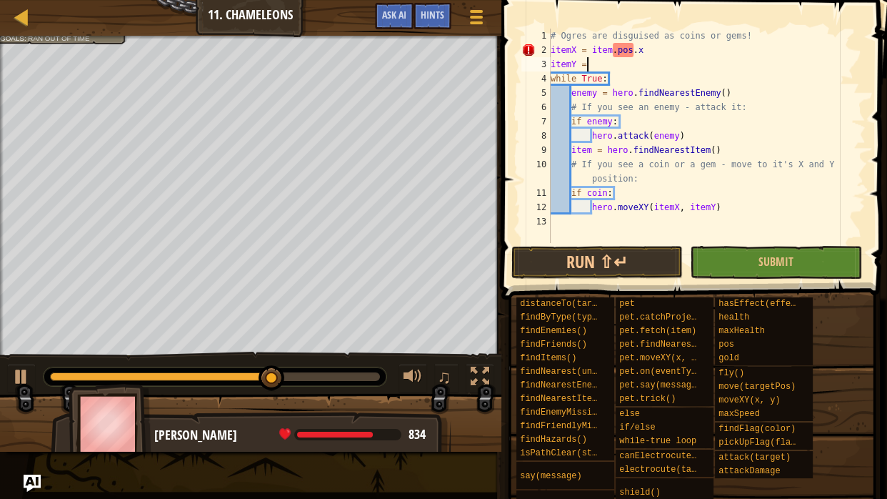
type textarea "i"
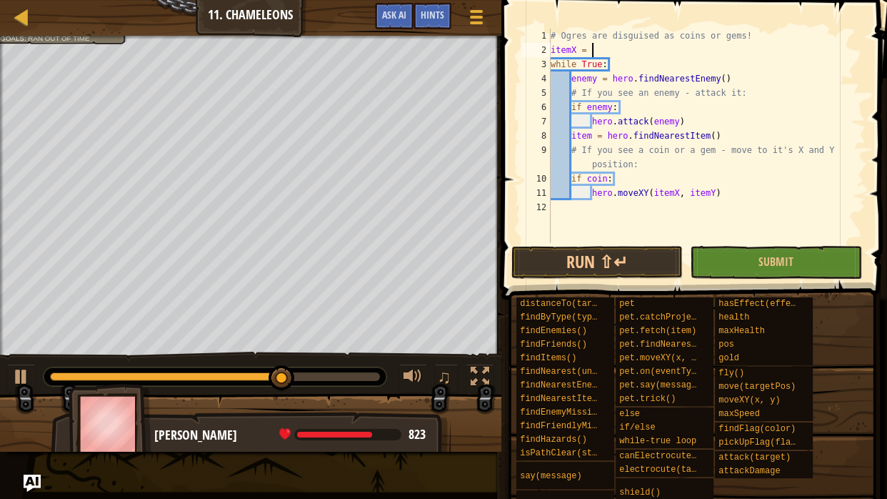
type textarea "i"
click at [679, 192] on div "# Ogres are disguised as coins or gems! while True : enemy = hero . findNearest…" at bounding box center [707, 150] width 318 height 243
paste textarea "item.pos.y"
click at [745, 196] on div "# Ogres are disguised as coins or gems! while True : enemy = hero . findNearest…" at bounding box center [707, 150] width 318 height 243
paste textarea "item.pos.y"
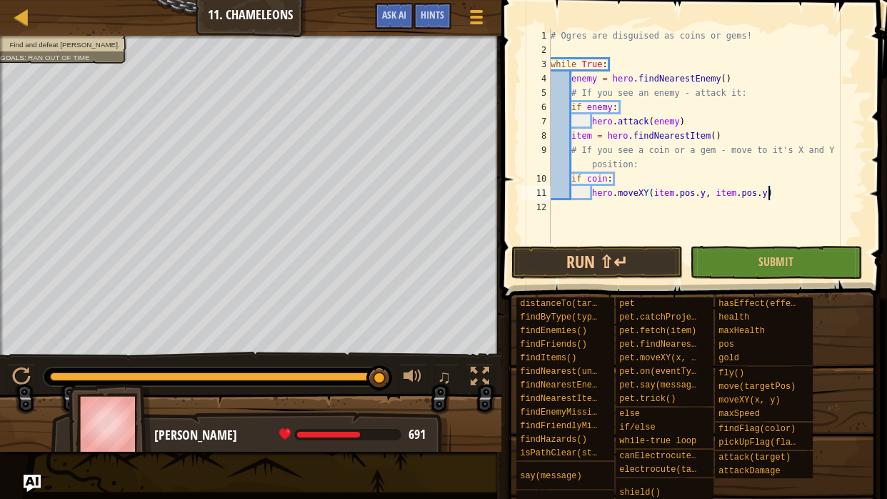
click at [704, 193] on div "# Ogres are disguised as coins or gems! while True : enemy = hero . findNearest…" at bounding box center [707, 150] width 318 height 243
click at [648, 263] on button "Run ⇧↵" at bounding box center [596, 262] width 171 height 33
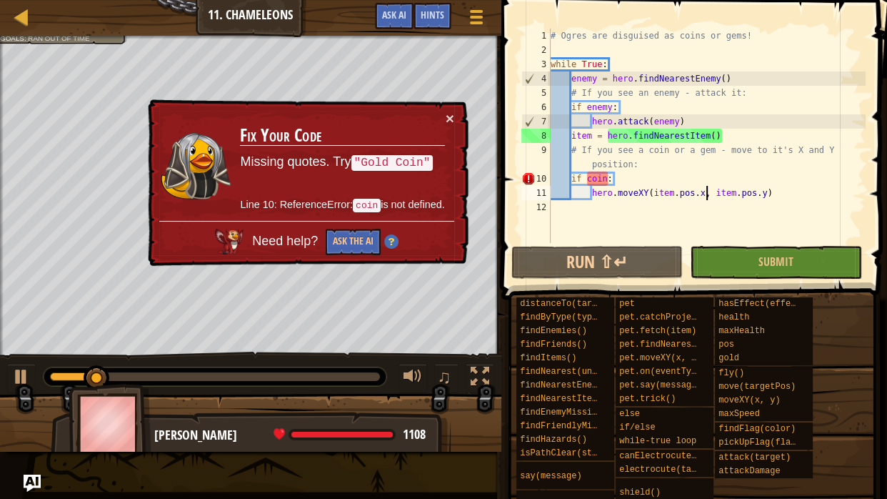
click at [586, 180] on div "# Ogres are disguised as coins or gems! while True : enemy = hero . findNearest…" at bounding box center [707, 150] width 318 height 243
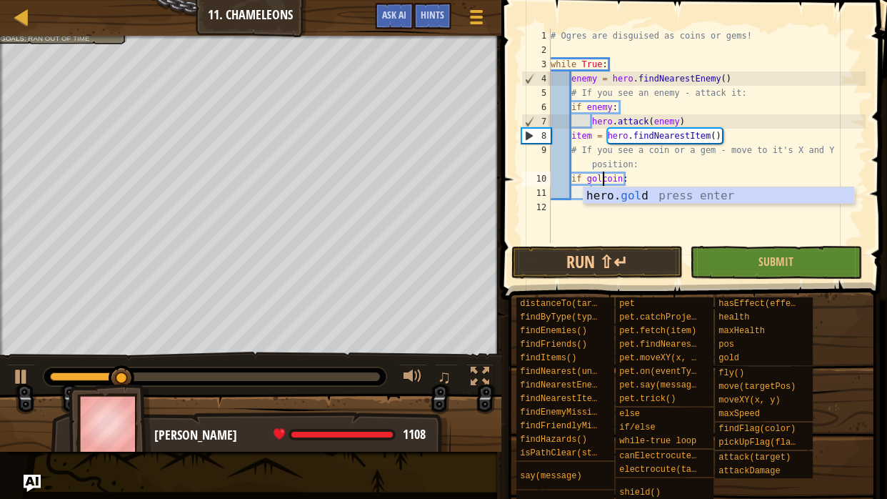
scroll to position [6, 7]
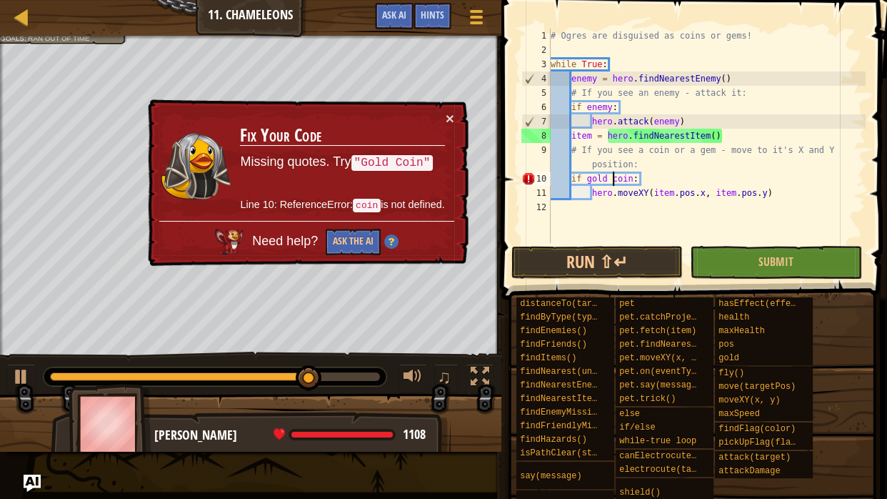
click at [588, 181] on div "# Ogres are disguised as coins or gems! while True : enemy = hero . findNearest…" at bounding box center [707, 150] width 318 height 243
click at [458, 132] on div "× Fix Your Code Missing quotes. Try "Gold Coin" Line 10: ReferenceError: coin i…" at bounding box center [307, 182] width 324 height 166
click at [451, 125] on button "×" at bounding box center [450, 118] width 9 height 15
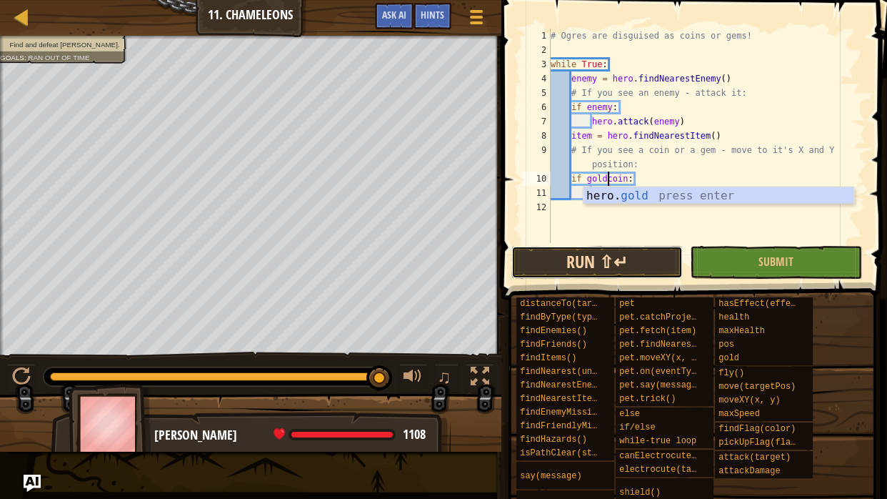
click at [595, 258] on button "Run ⇧↵" at bounding box center [596, 262] width 171 height 33
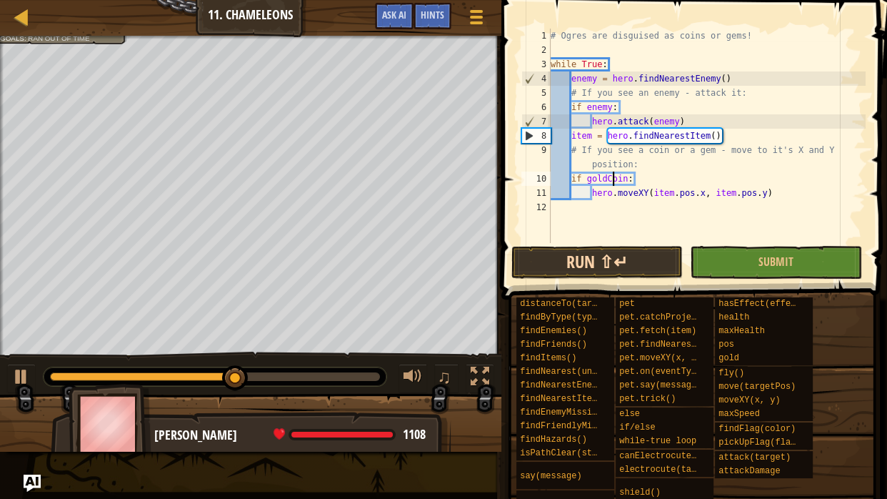
type textarea "if goldCoin:"
click at [613, 259] on button "Run ⇧↵" at bounding box center [596, 262] width 171 height 33
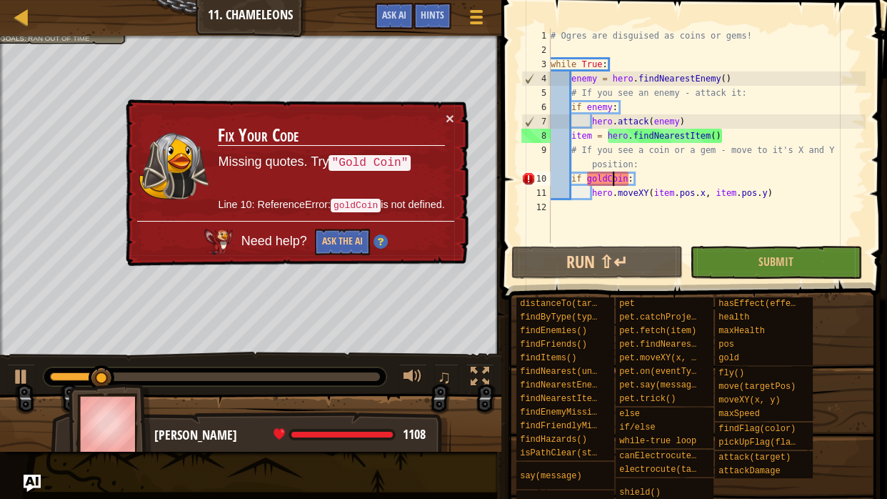
click at [610, 214] on div "# Ogres are disguised as coins or gems! while True : enemy = hero . findNearest…" at bounding box center [707, 150] width 318 height 243
type textarea "c"
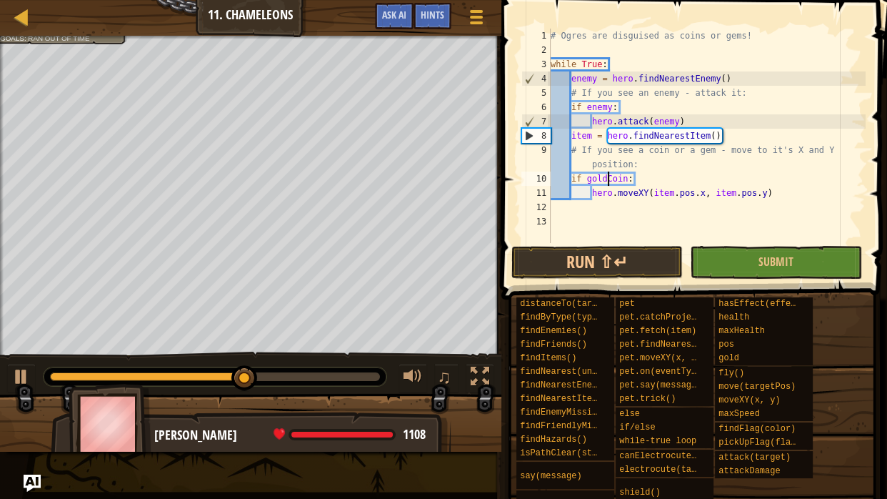
click at [606, 179] on div "# Ogres are disguised as coins or gems! while True : enemy = hero . findNearest…" at bounding box center [707, 150] width 318 height 243
click at [586, 258] on button "Run ⇧↵" at bounding box center [596, 262] width 171 height 33
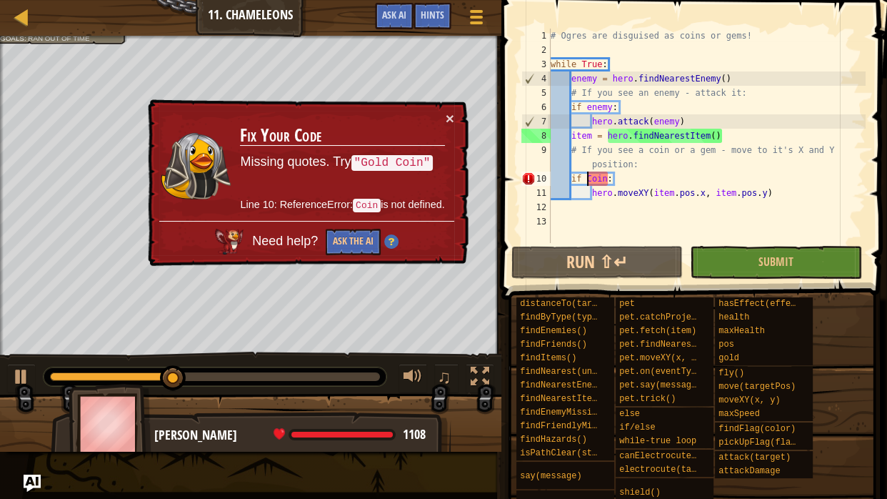
click at [362, 156] on code ""Gold Coin"" at bounding box center [392, 163] width 82 height 16
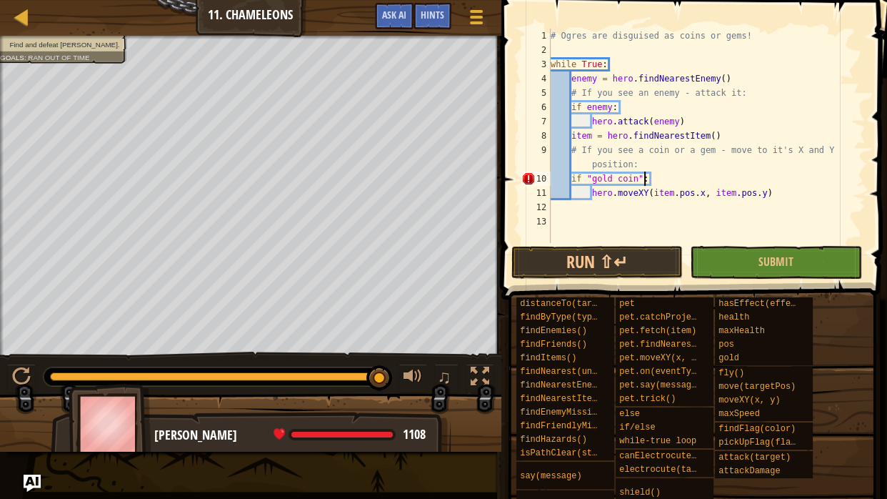
scroll to position [6, 11]
click at [595, 256] on button "Run ⇧↵" at bounding box center [596, 262] width 171 height 33
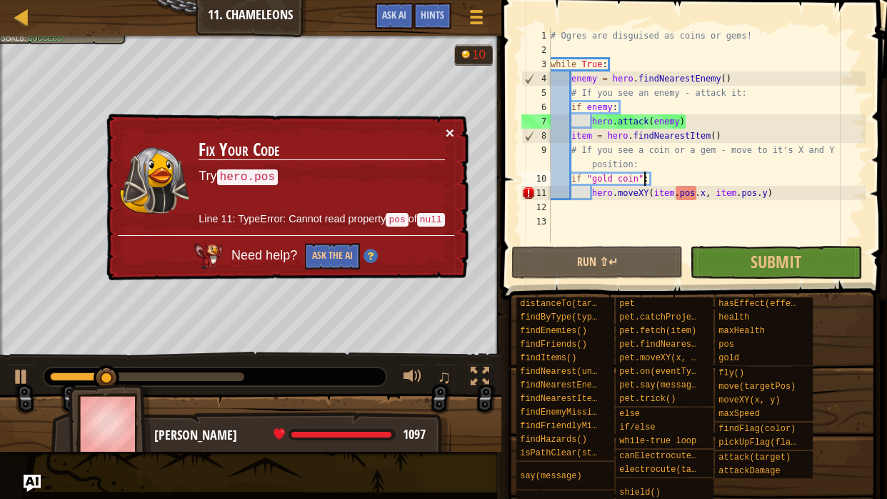
click at [447, 132] on button "×" at bounding box center [450, 132] width 9 height 15
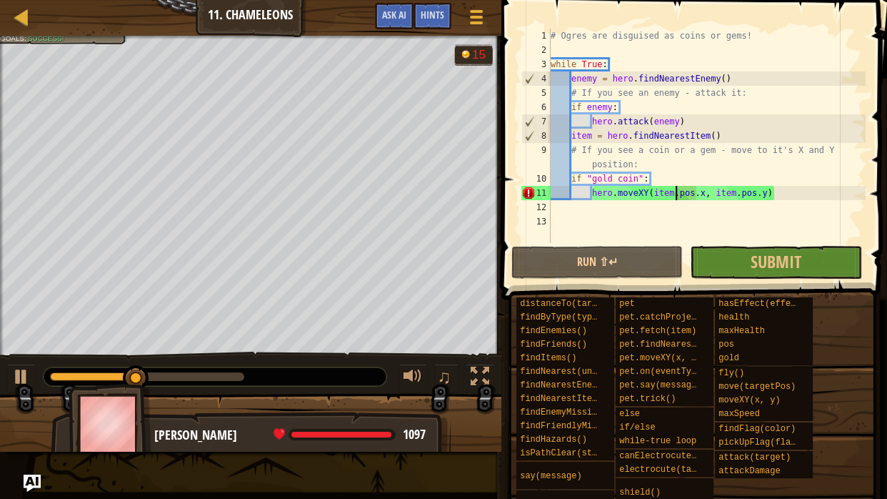
click at [674, 193] on div "# Ogres are disguised as coins or gems! while True : enemy = hero . findNearest…" at bounding box center [707, 150] width 318 height 243
type textarea "hero.moveXY(item.pos.x, item.pos.y)"
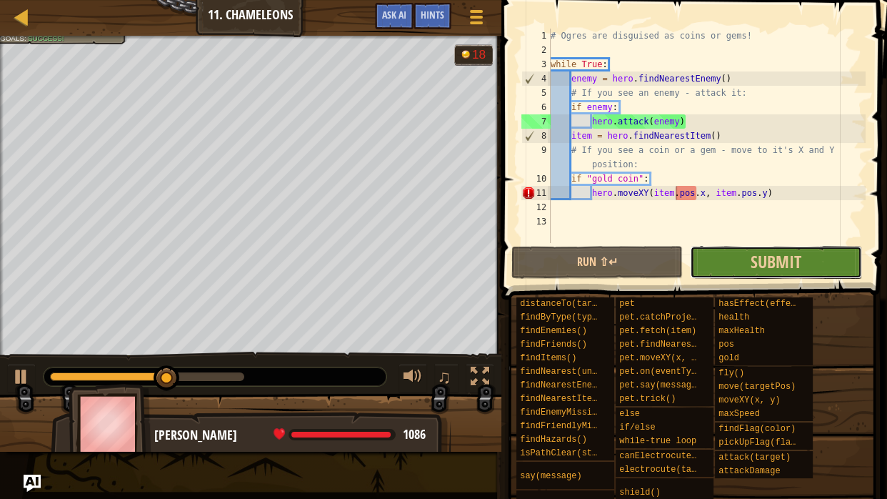
click at [745, 274] on button "Submit" at bounding box center [775, 262] width 171 height 33
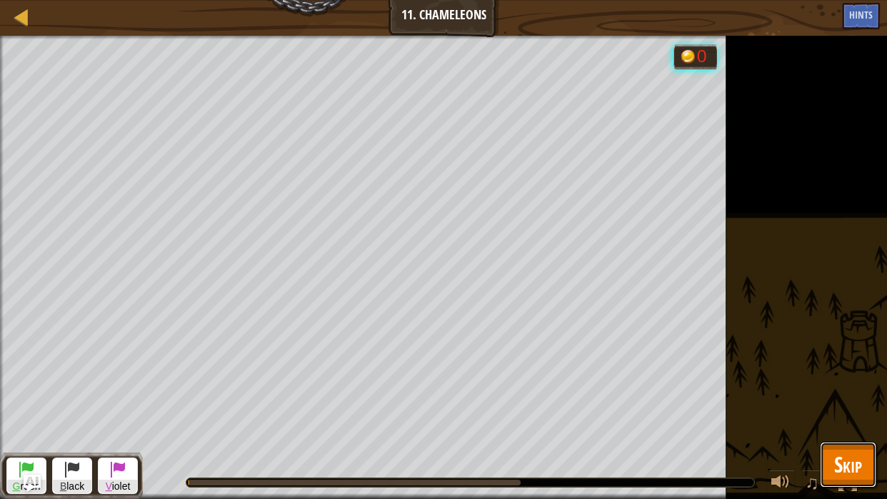
click at [855, 441] on span "Skip" at bounding box center [848, 463] width 28 height 29
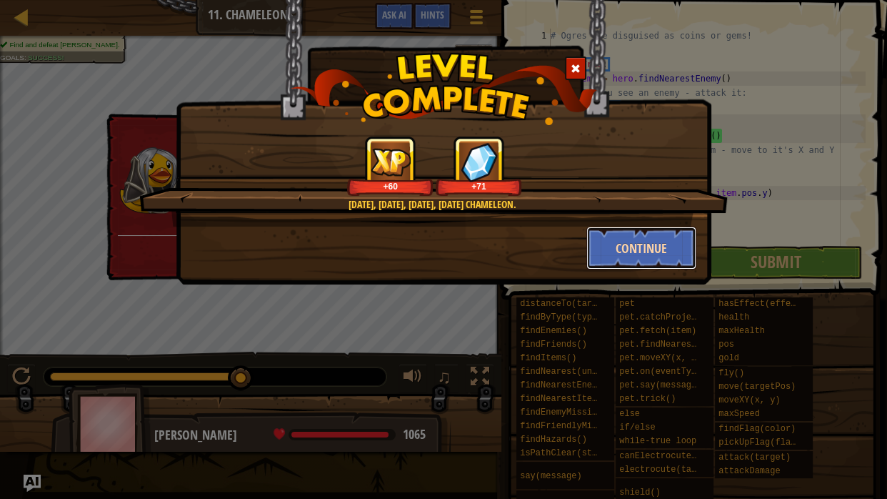
click at [644, 256] on button "Continue" at bounding box center [641, 247] width 111 height 43
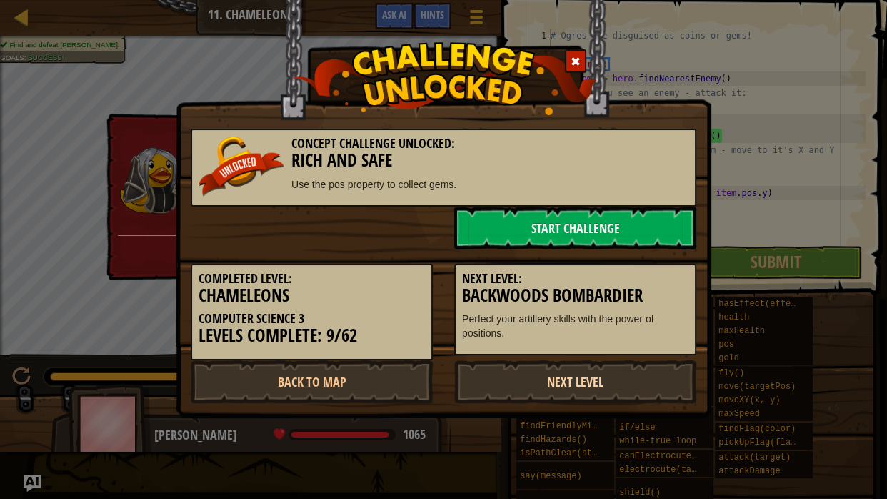
click at [569, 387] on link "Next Level" at bounding box center [575, 381] width 242 height 43
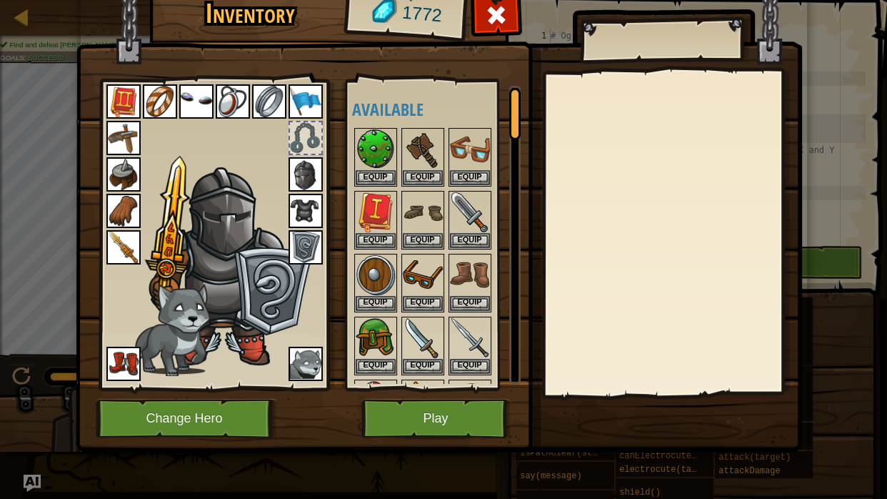
click at [130, 251] on img at bounding box center [123, 247] width 34 height 34
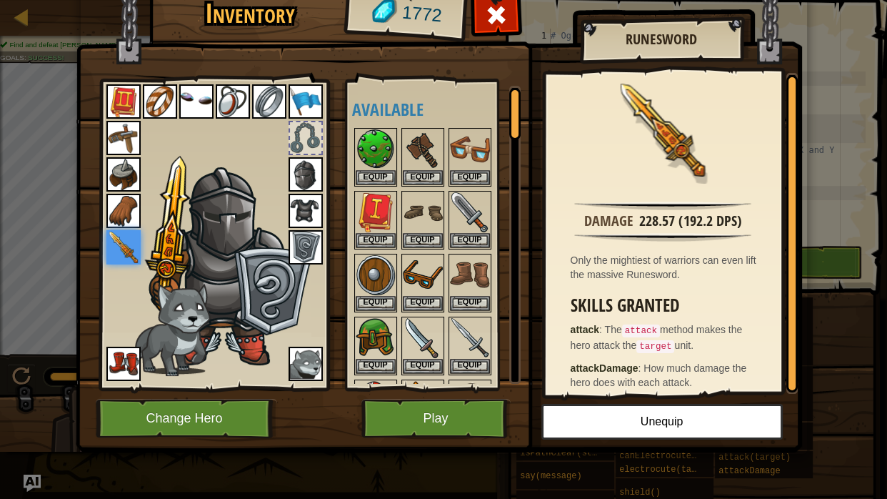
click at [306, 174] on img at bounding box center [306, 174] width 34 height 34
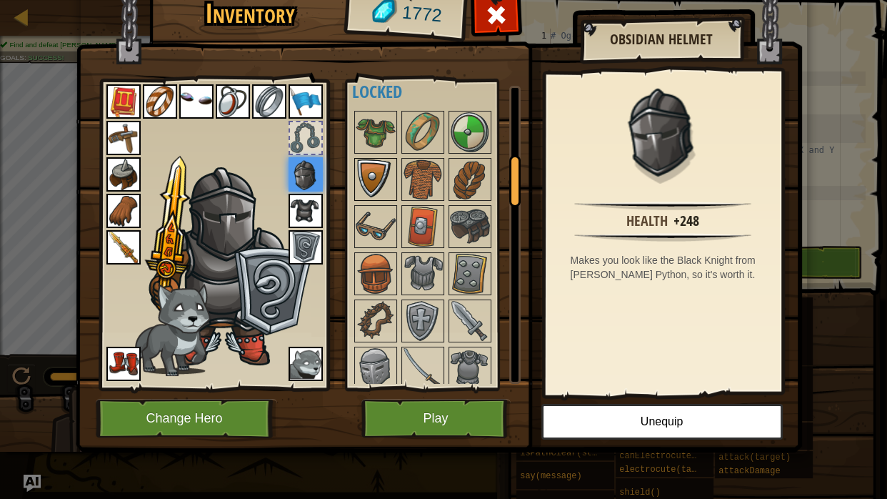
scroll to position [398, 0]
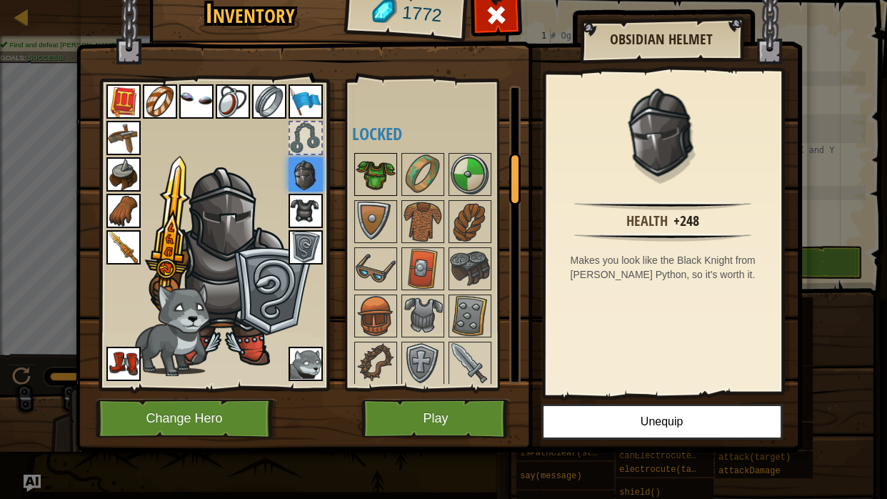
click at [378, 154] on img at bounding box center [376, 174] width 40 height 40
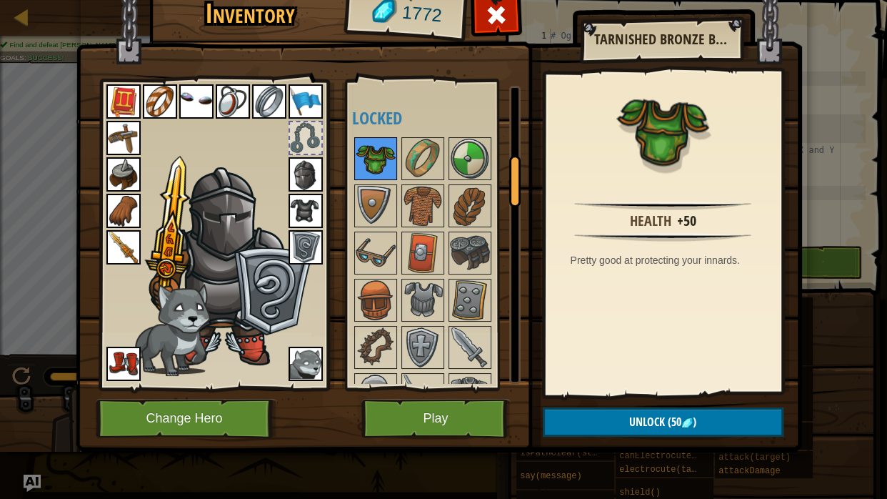
scroll to position [419, 0]
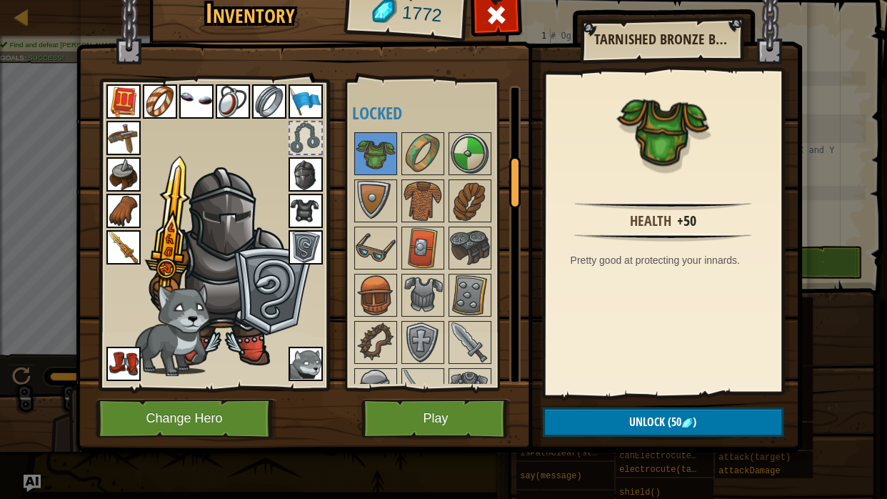
click at [306, 211] on img at bounding box center [306, 211] width 34 height 34
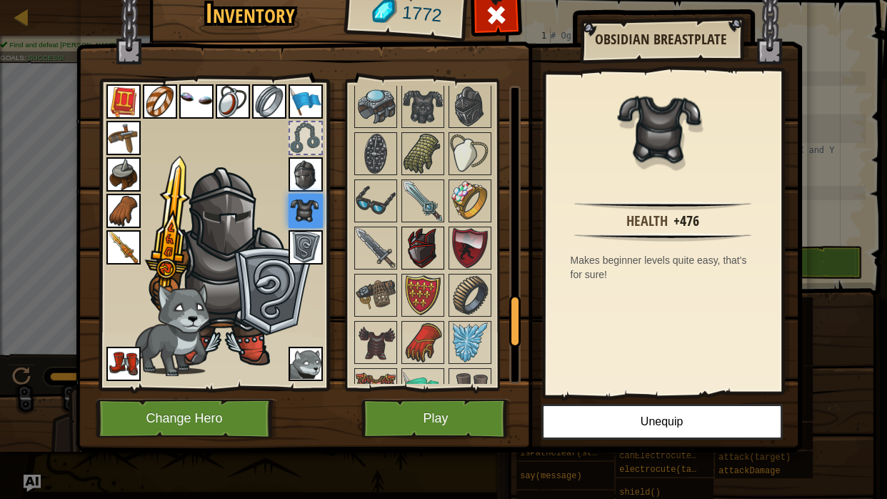
scroll to position [1211, 0]
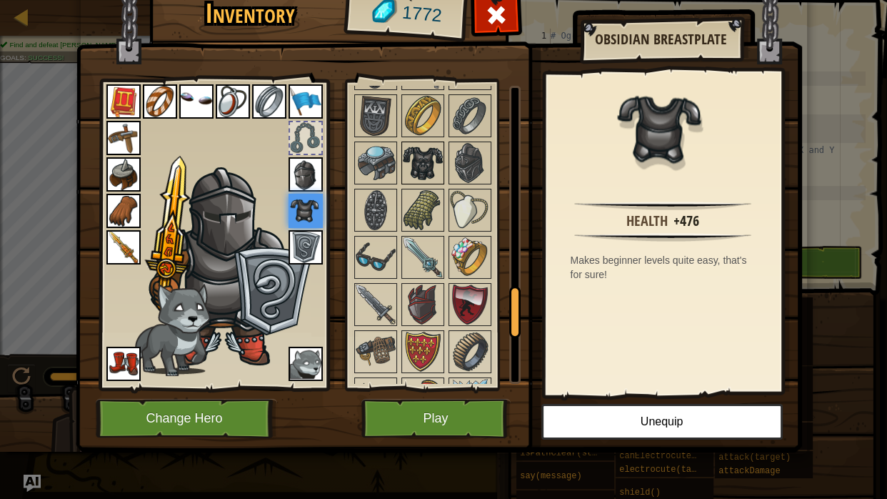
click at [422, 159] on img at bounding box center [423, 163] width 40 height 40
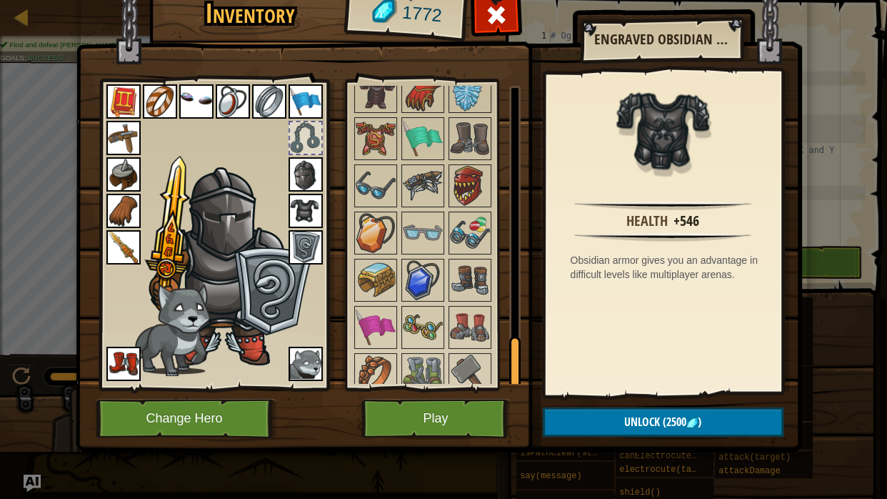
scroll to position [1524, 0]
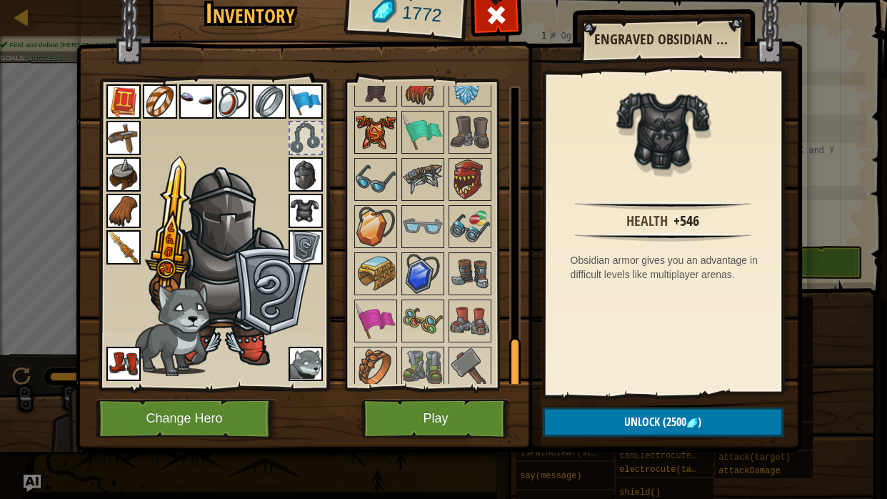
click at [379, 117] on img at bounding box center [376, 132] width 40 height 40
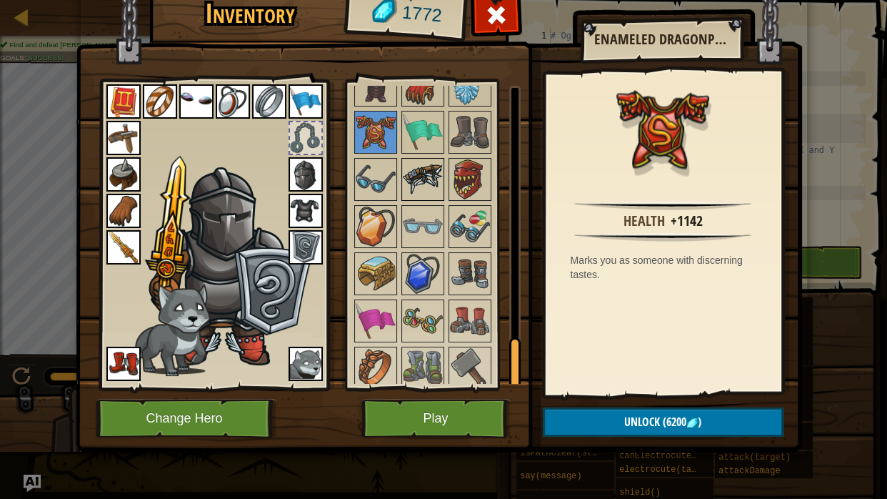
click at [431, 171] on img at bounding box center [423, 179] width 40 height 40
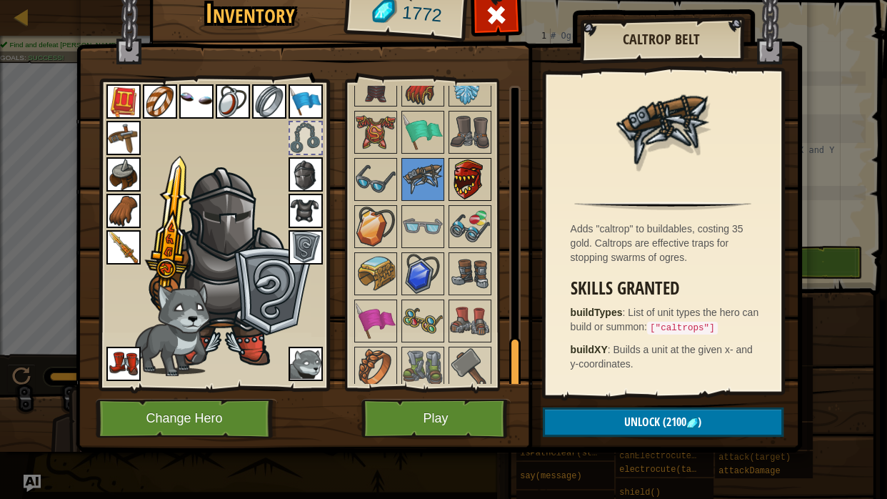
click at [456, 179] on img at bounding box center [470, 179] width 40 height 40
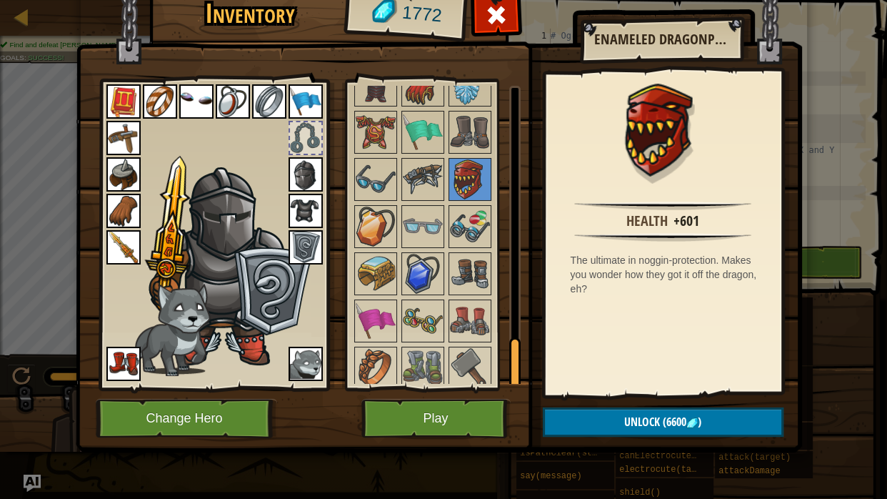
click at [312, 175] on img at bounding box center [306, 174] width 34 height 34
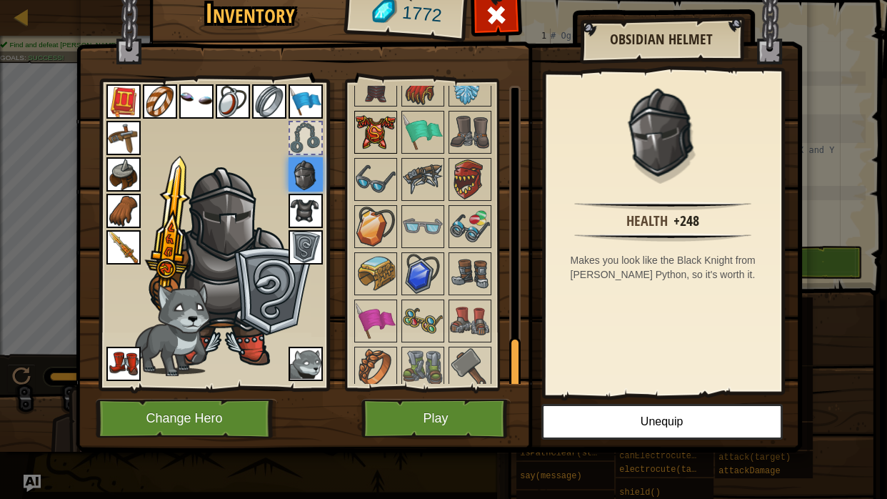
click at [367, 131] on img at bounding box center [376, 132] width 40 height 40
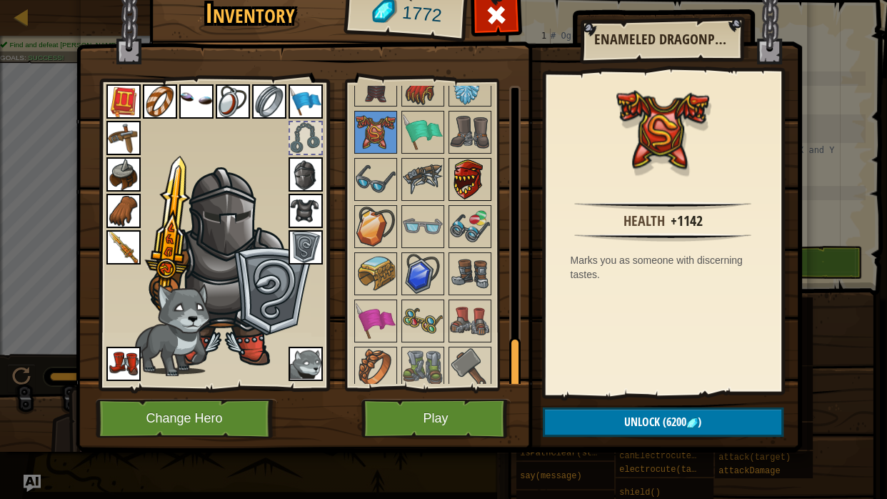
click at [457, 174] on img at bounding box center [470, 179] width 40 height 40
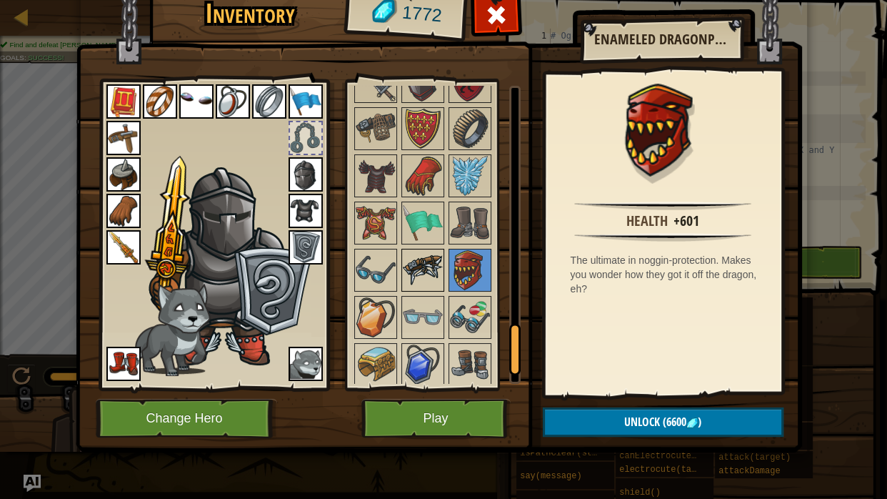
scroll to position [1428, 0]
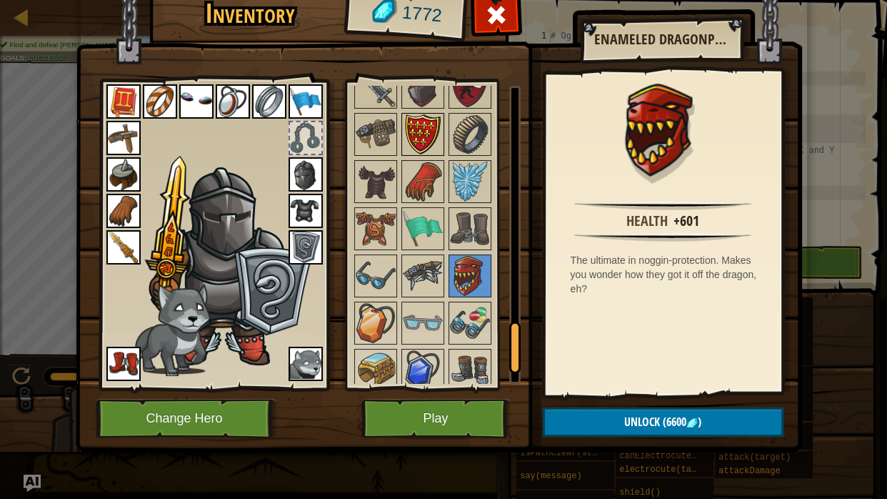
click at [415, 139] on img at bounding box center [423, 134] width 40 height 40
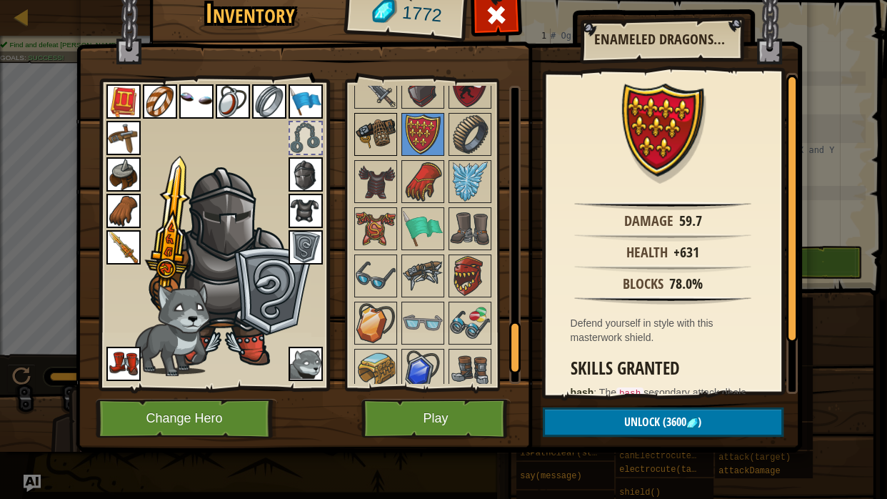
click at [376, 136] on img at bounding box center [376, 134] width 40 height 40
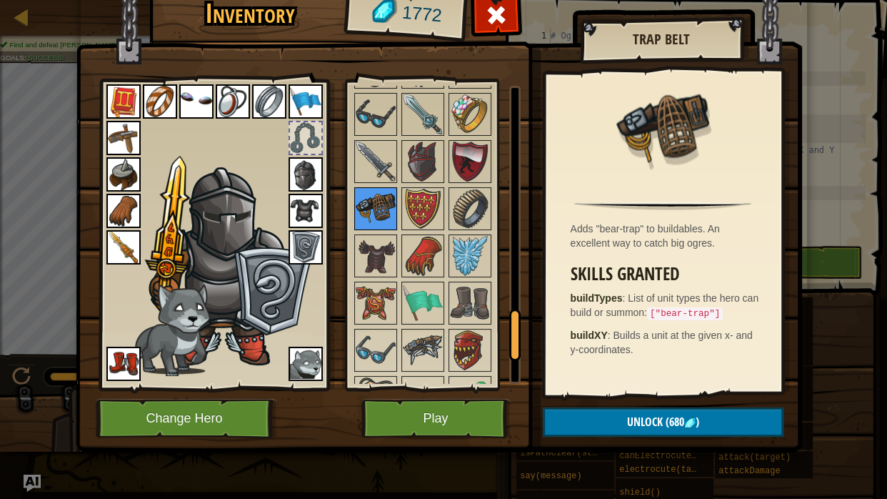
scroll to position [1341, 0]
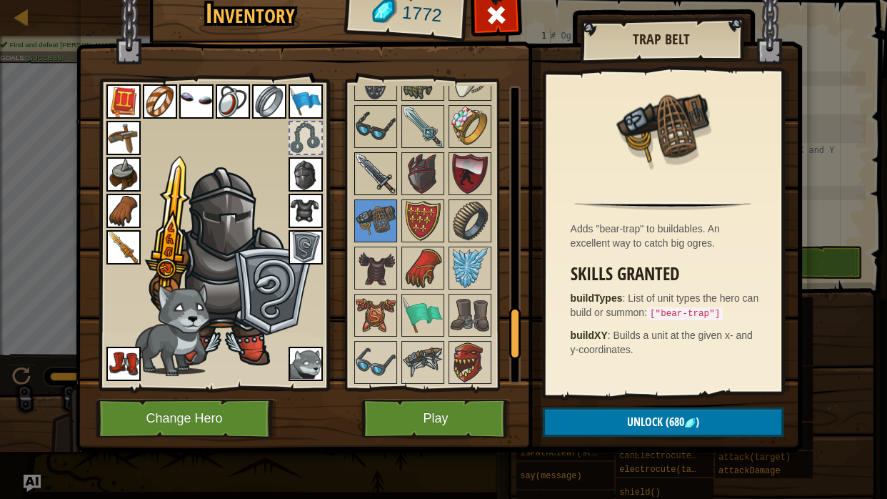
click at [381, 169] on img at bounding box center [376, 174] width 40 height 40
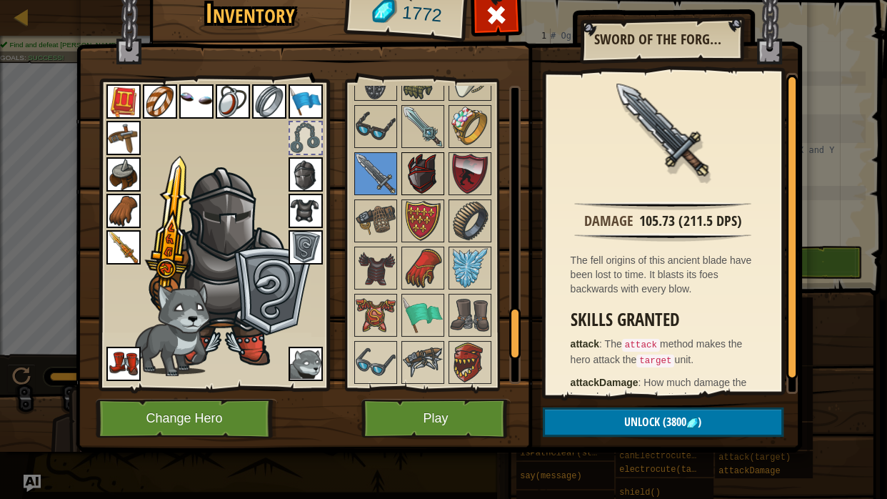
click at [405, 169] on img at bounding box center [423, 174] width 40 height 40
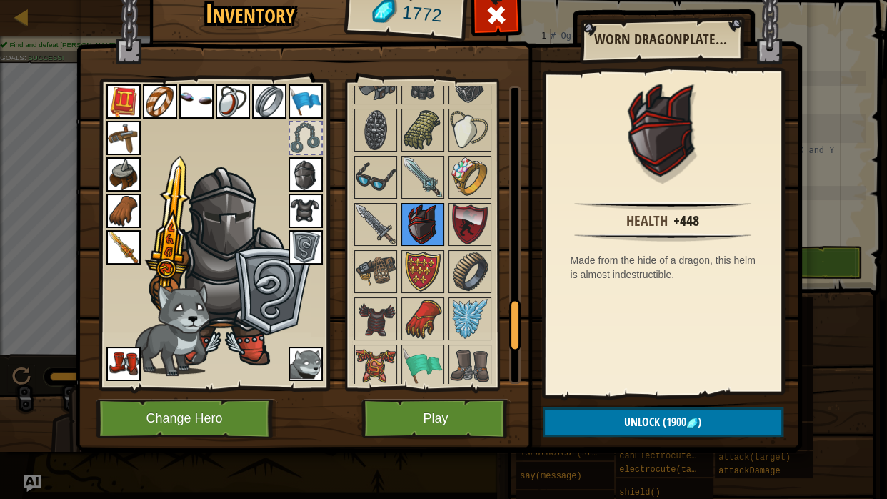
scroll to position [1283, 0]
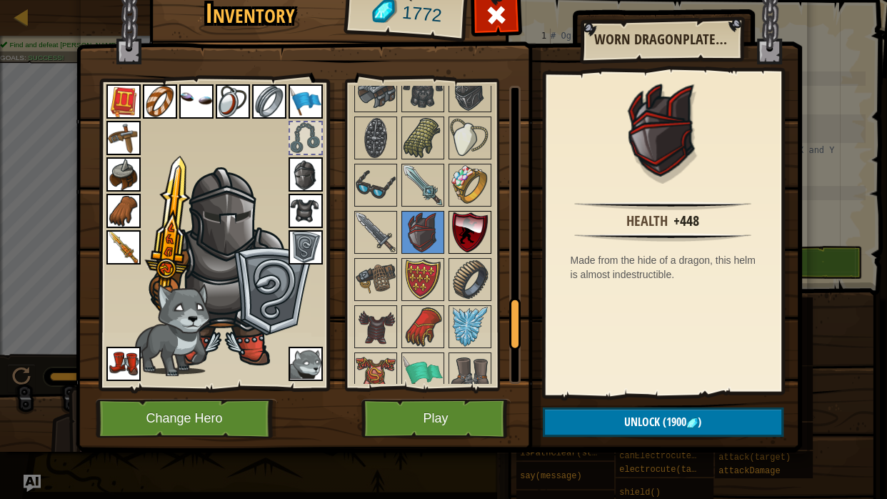
click at [472, 229] on img at bounding box center [470, 232] width 40 height 40
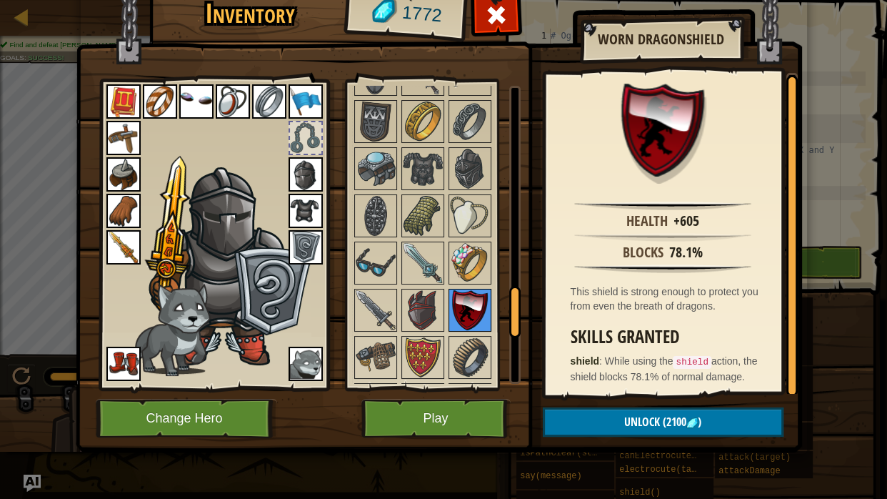
scroll to position [1201, 0]
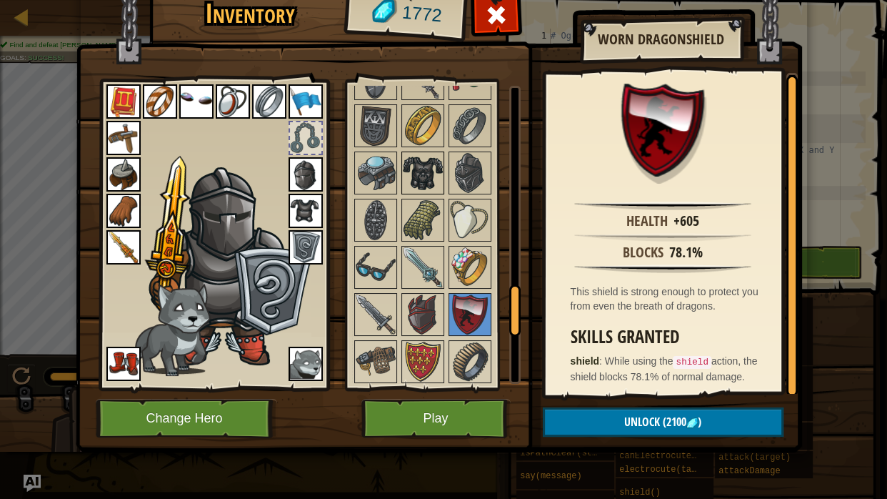
click at [404, 176] on img at bounding box center [423, 173] width 40 height 40
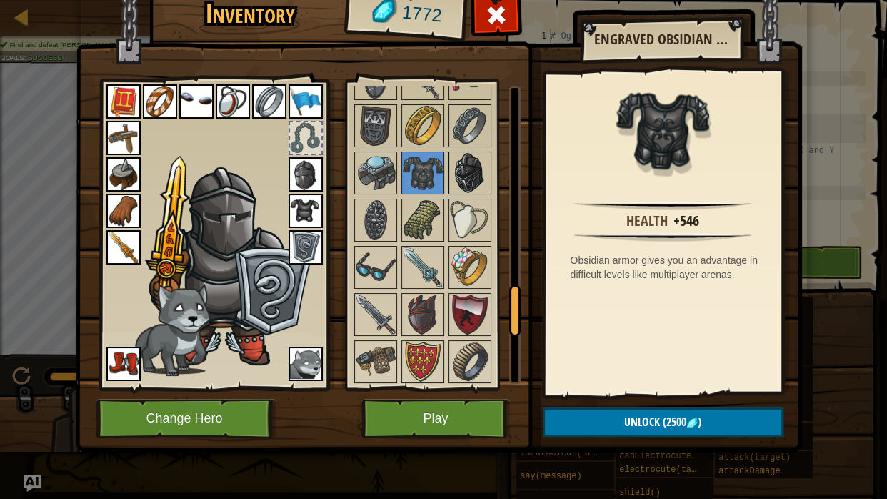
click at [472, 164] on img at bounding box center [470, 173] width 40 height 40
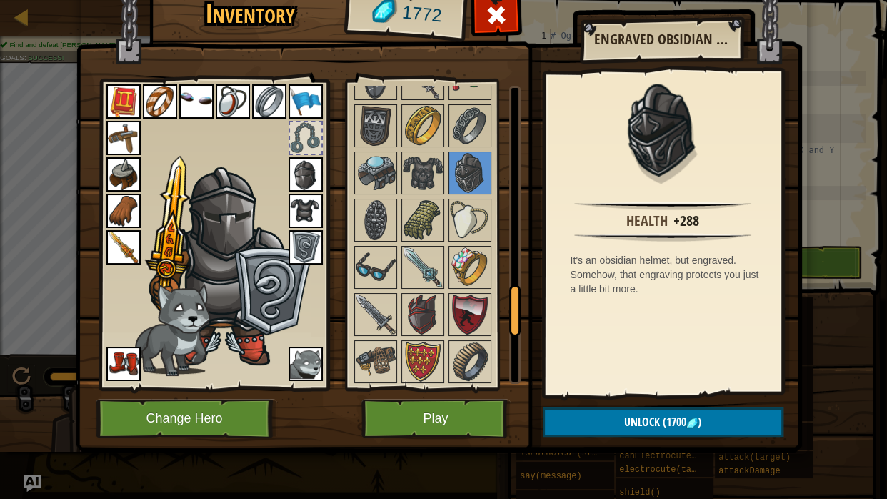
click at [309, 174] on img at bounding box center [306, 174] width 34 height 34
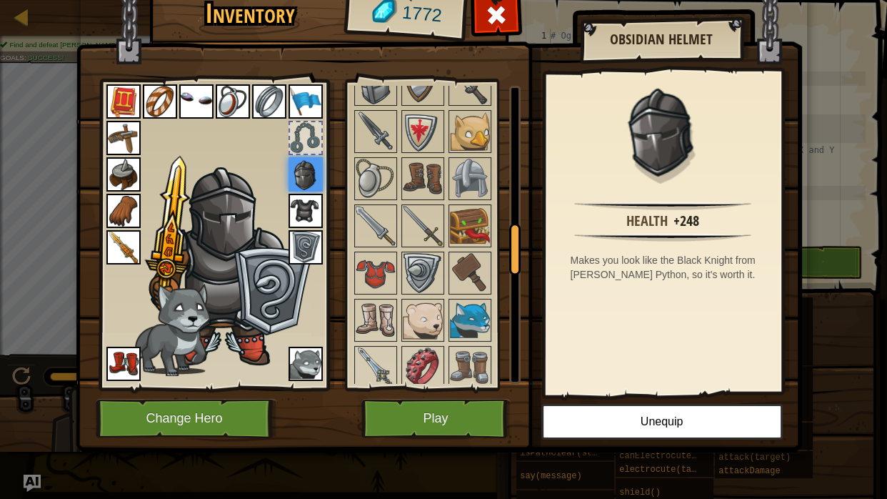
scroll to position [805, 0]
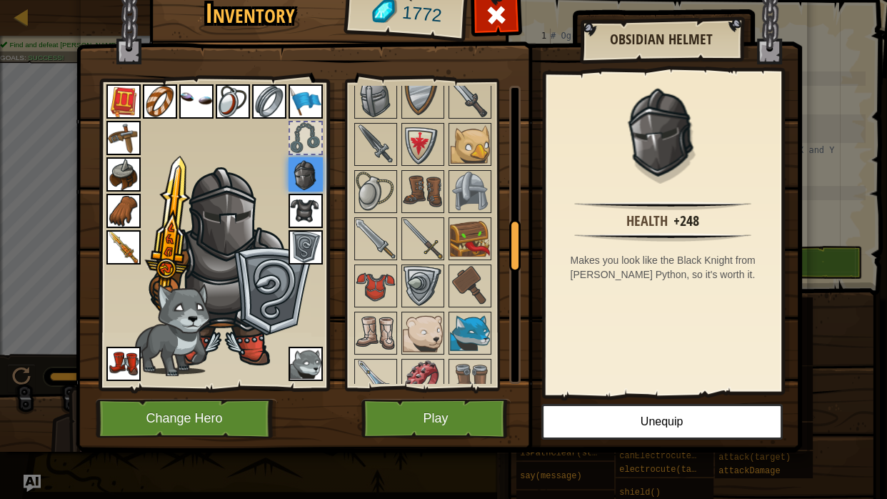
drag, startPoint x: 488, startPoint y: 22, endPoint x: 501, endPoint y: 370, distance: 348.1
click at [501, 370] on div "Inventory 1772 Available Equip Equip Equip Equip Equip Equip Equip Equip Equip …" at bounding box center [444, 217] width 726 height 471
click at [474, 407] on button "Play" at bounding box center [435, 418] width 149 height 39
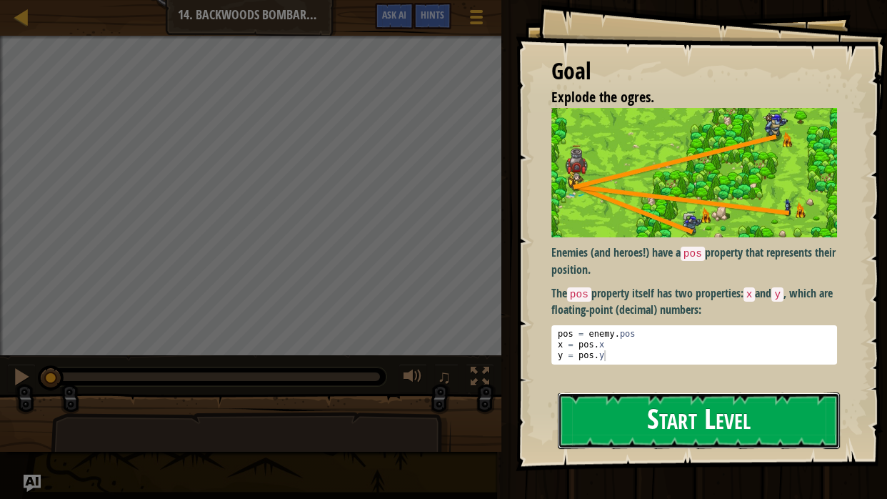
click at [630, 427] on button "Start Level" at bounding box center [699, 420] width 282 height 56
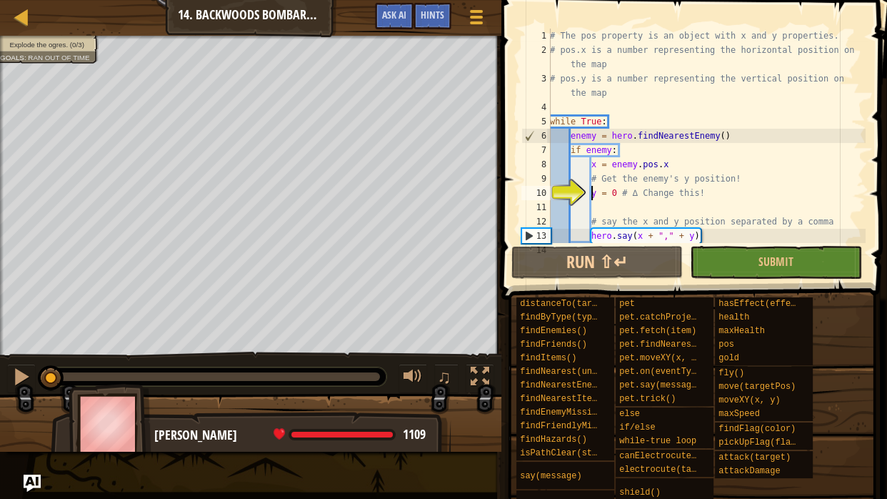
scroll to position [43, 0]
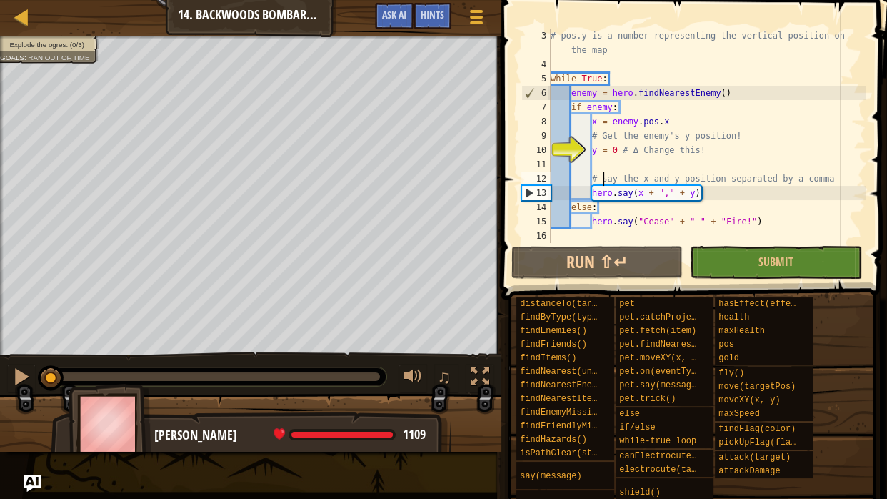
click at [604, 171] on div "# pos.y is a number representing the vertical position on the map while True : …" at bounding box center [707, 157] width 318 height 257
click at [616, 151] on div "# pos.y is a number representing the vertical position on the map while True : …" at bounding box center [707, 157] width 318 height 257
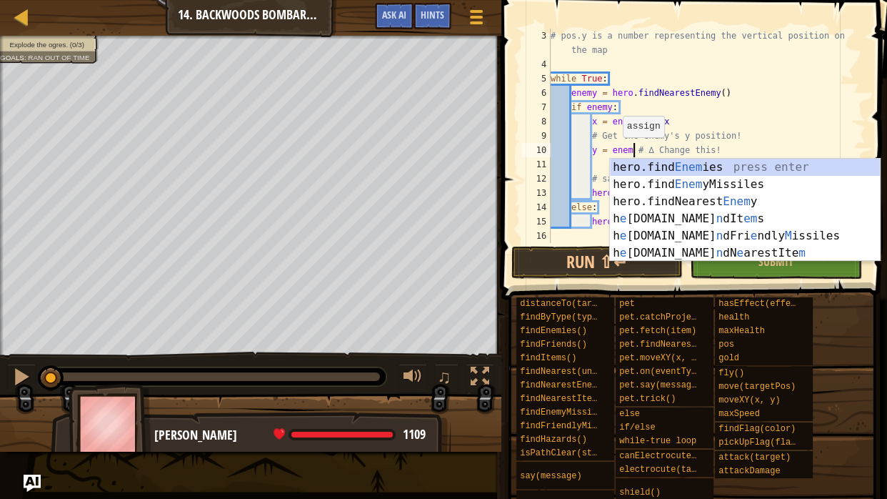
scroll to position [6, 11]
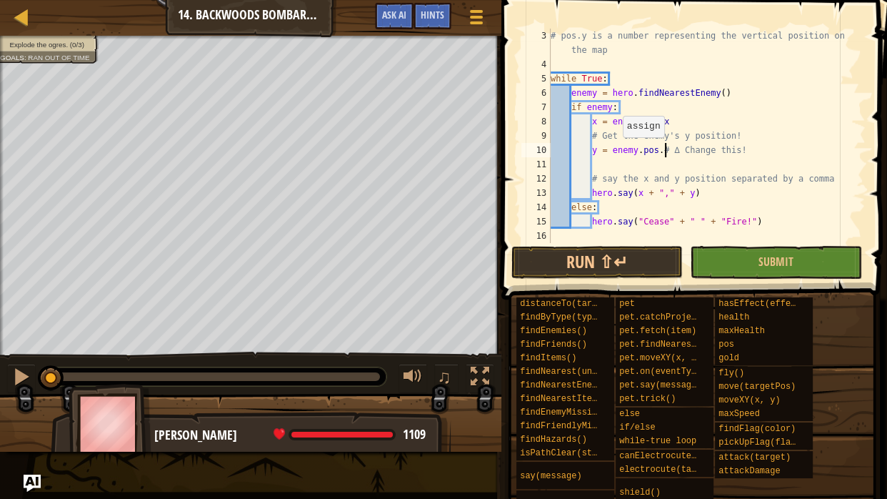
type textarea "y = enemy.pos.y # ∆ Change this!"
click at [594, 166] on div "# pos.y is a number representing the vertical position on the map while True : …" at bounding box center [707, 157] width 318 height 257
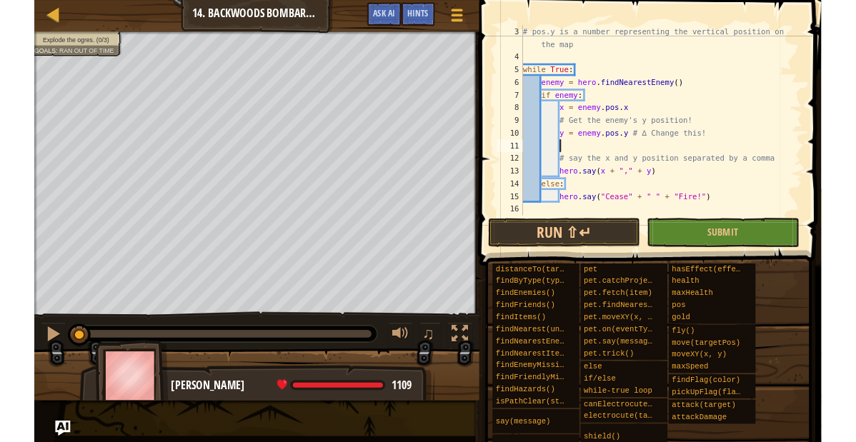
scroll to position [6, 4]
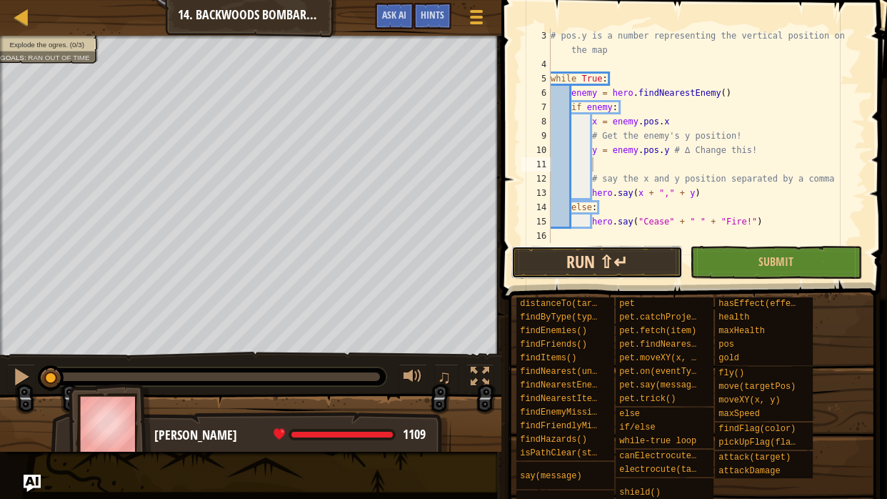
click at [626, 261] on button "Run ⇧↵" at bounding box center [596, 262] width 171 height 33
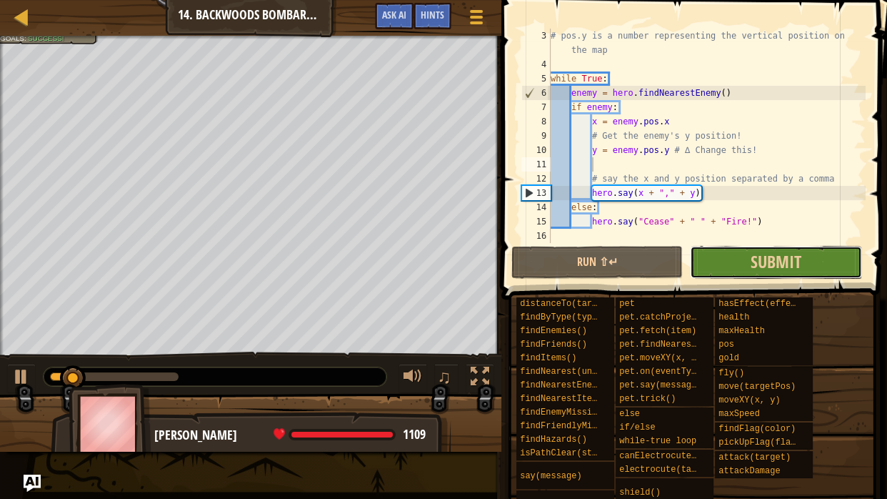
click at [719, 247] on button "Submit" at bounding box center [775, 262] width 171 height 33
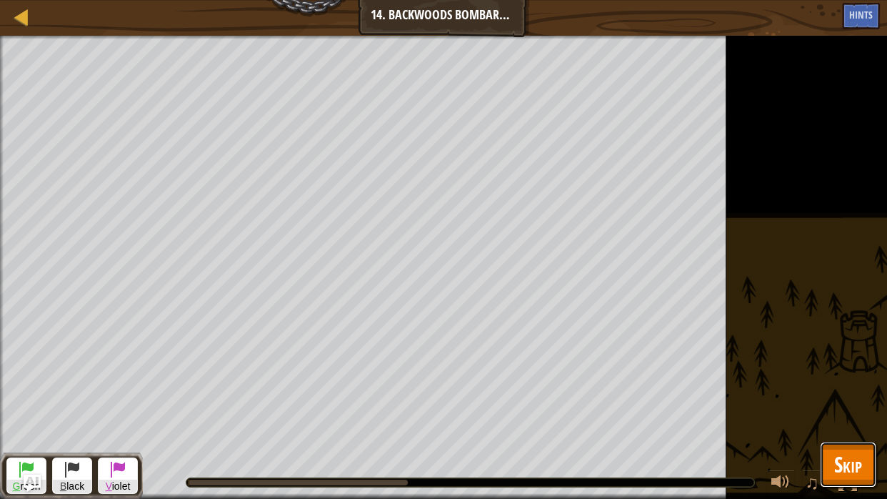
click at [847, 441] on span "Skip" at bounding box center [848, 463] width 28 height 29
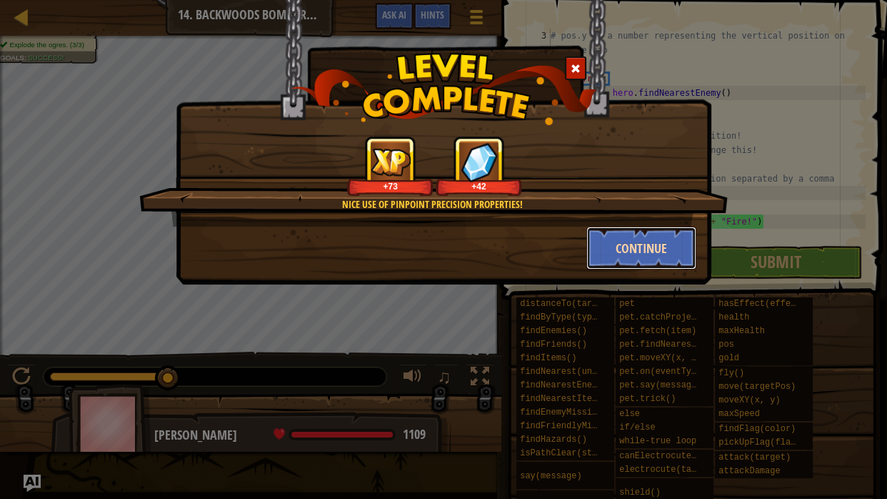
click at [654, 258] on button "Continue" at bounding box center [641, 247] width 111 height 43
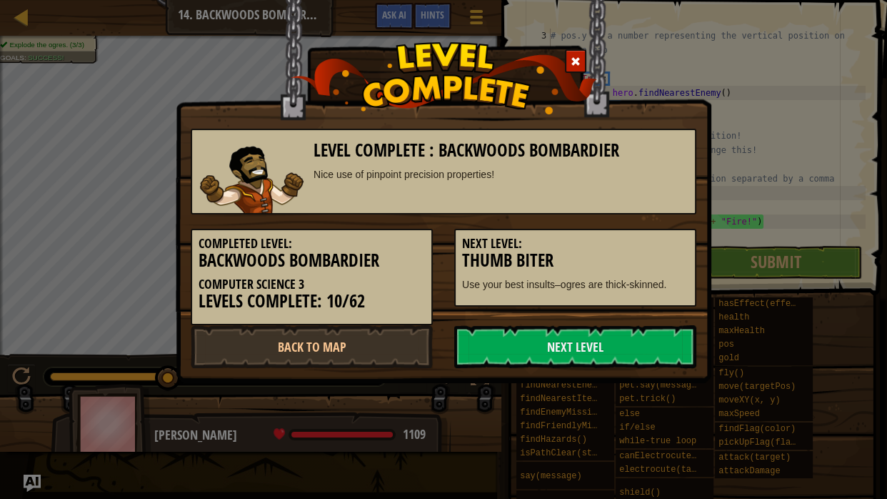
click at [637, 239] on h5 "Next Level:" at bounding box center [575, 243] width 226 height 14
click at [218, 346] on link "Back to Map" at bounding box center [312, 346] width 242 height 43
